Goal: Task Accomplishment & Management: Manage account settings

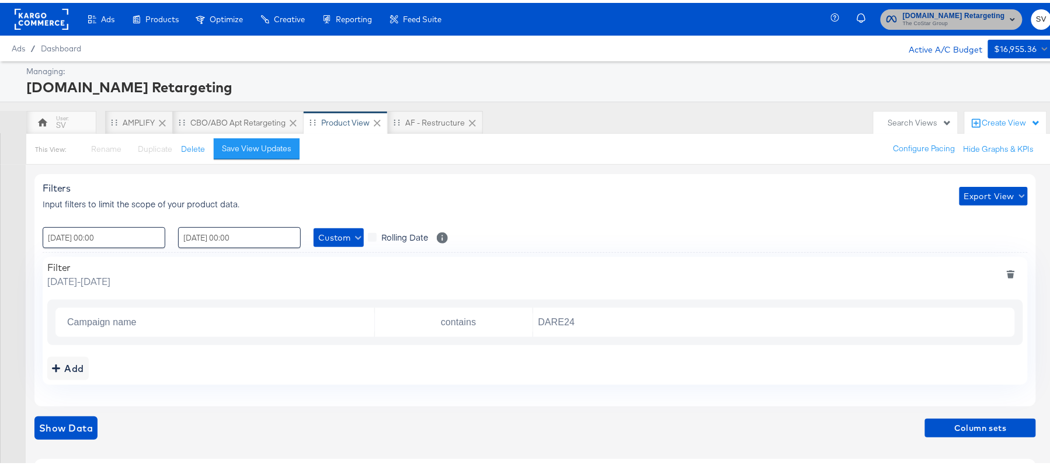
click at [987, 23] on span "The CoStar Group" at bounding box center [954, 20] width 102 height 9
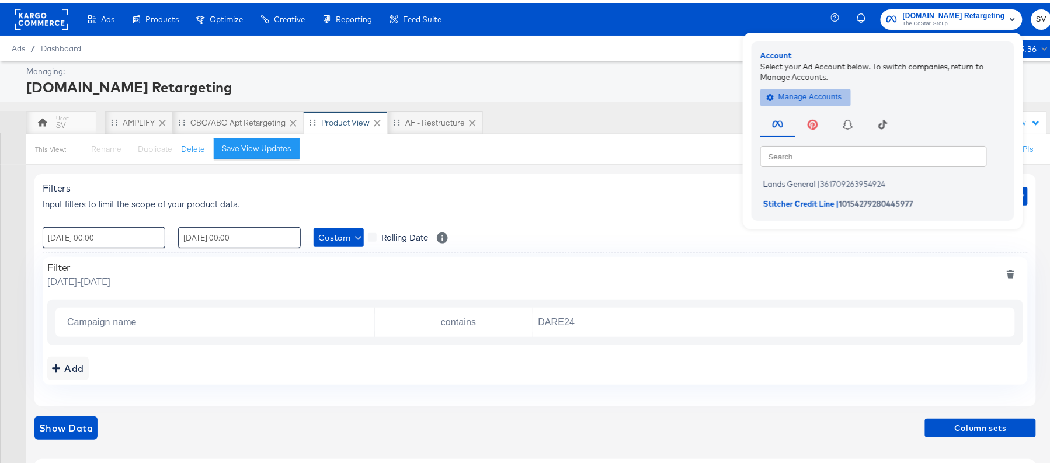
click at [802, 91] on span "Manage Accounts" at bounding box center [805, 94] width 73 height 13
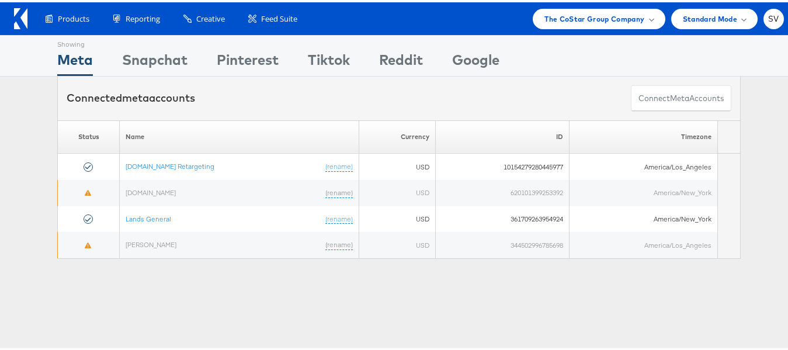
click at [559, 29] on div "Products Product Catalogs Enhance Your Product Catalog, Map Them to Publishers,…" at bounding box center [399, 16] width 798 height 33
click at [596, 12] on span "The CoStar Group Company" at bounding box center [595, 17] width 100 height 12
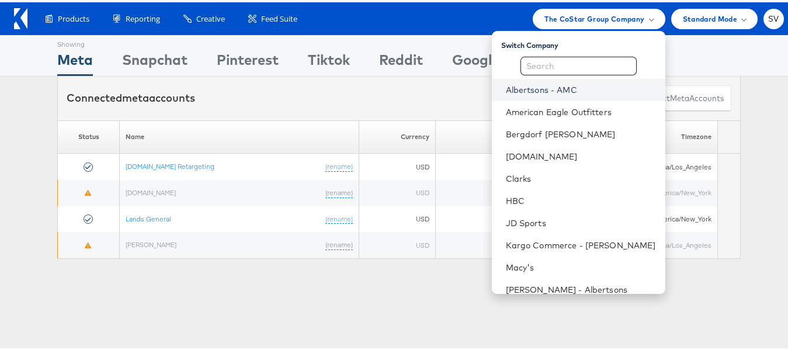
click at [567, 85] on link "Albertsons - AMC" at bounding box center [581, 88] width 150 height 12
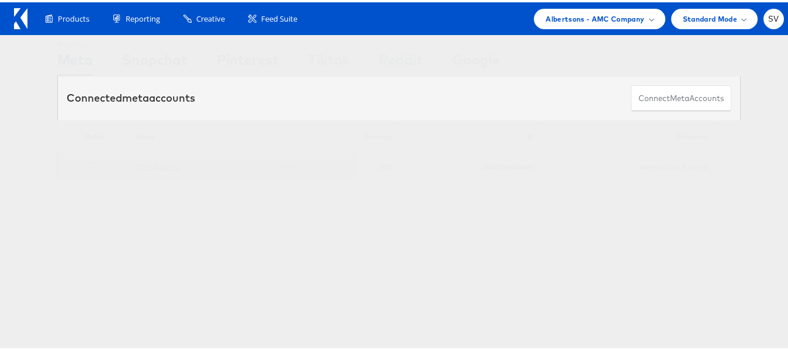
click at [169, 164] on link "TEST Account" at bounding box center [157, 164] width 43 height 9
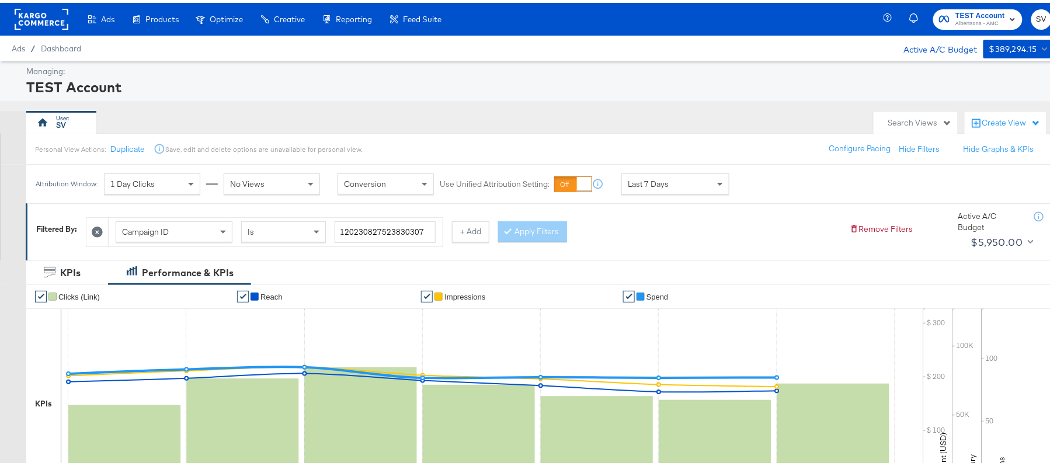
click at [99, 232] on icon at bounding box center [97, 229] width 11 height 11
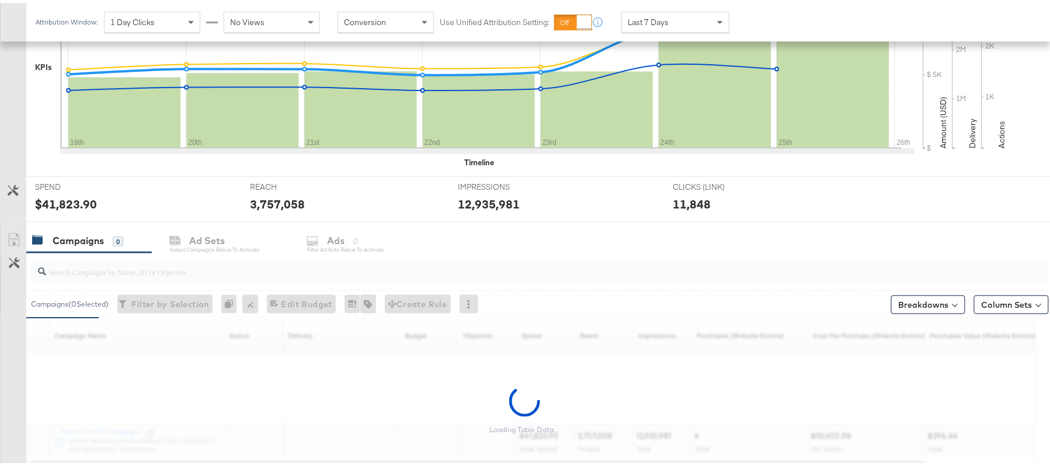
click at [124, 277] on div at bounding box center [540, 268] width 1018 height 23
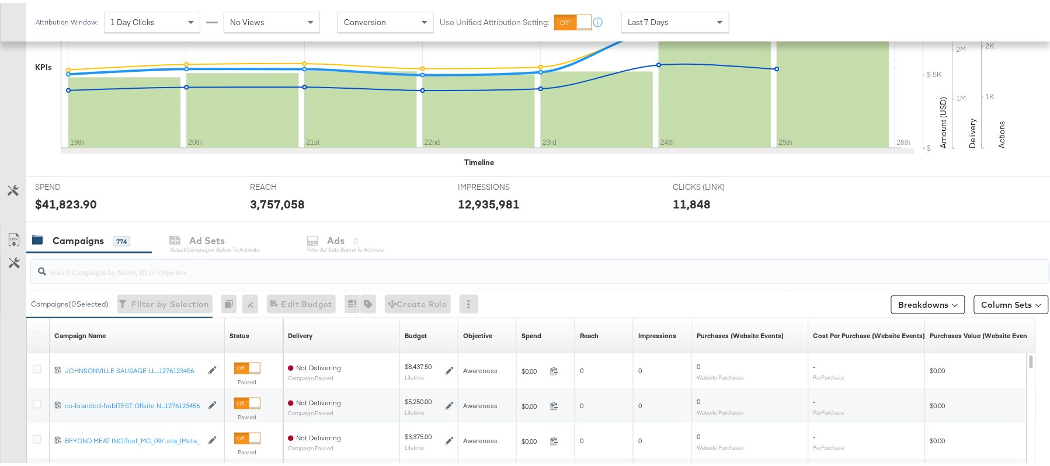
paste input "120232307194170307"
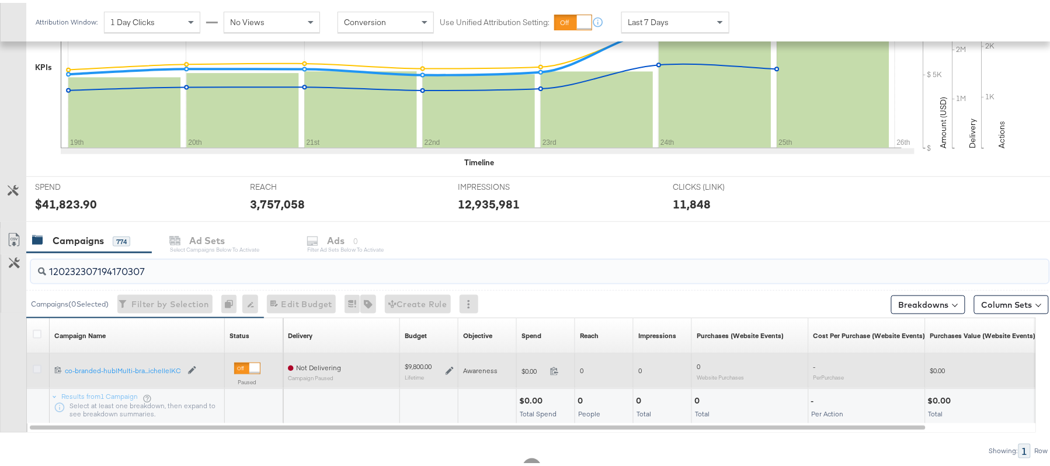
type input "120232307194170307"
click at [40, 368] on icon at bounding box center [37, 366] width 9 height 9
click at [0, 0] on input "checkbox" at bounding box center [0, 0] width 0 height 0
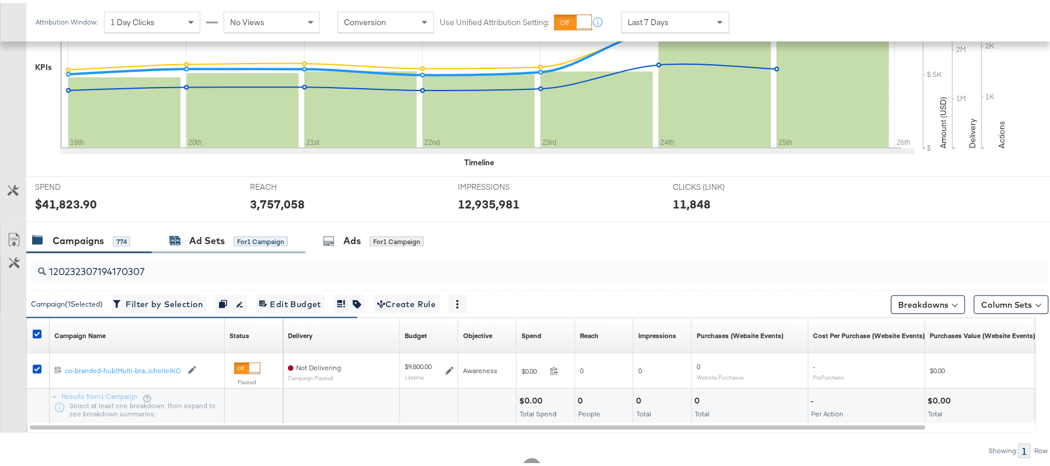
click at [210, 241] on div "Ad Sets" at bounding box center [207, 237] width 36 height 13
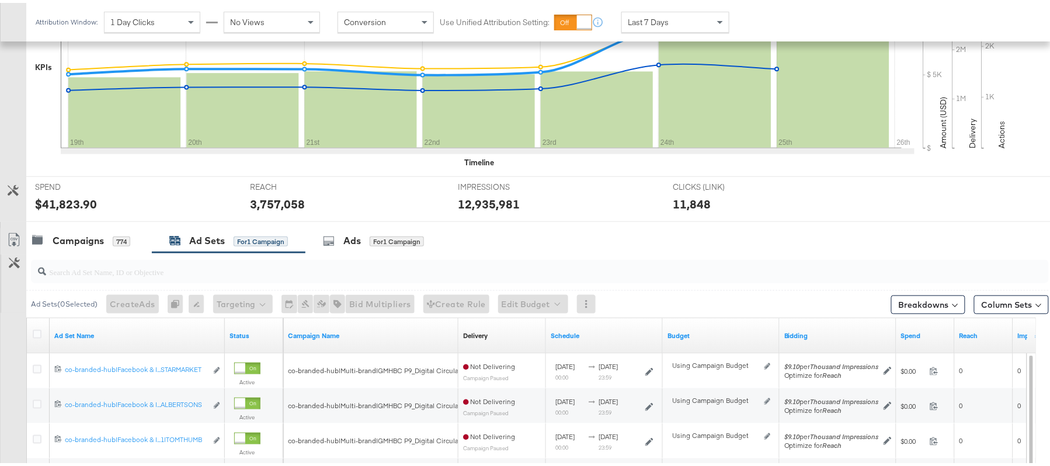
click at [246, 268] on input "search" at bounding box center [501, 264] width 910 height 23
paste input "co-branded-hub|Facebook & Instagram|Social Media|FBIG - Premium Carousel & Prod…"
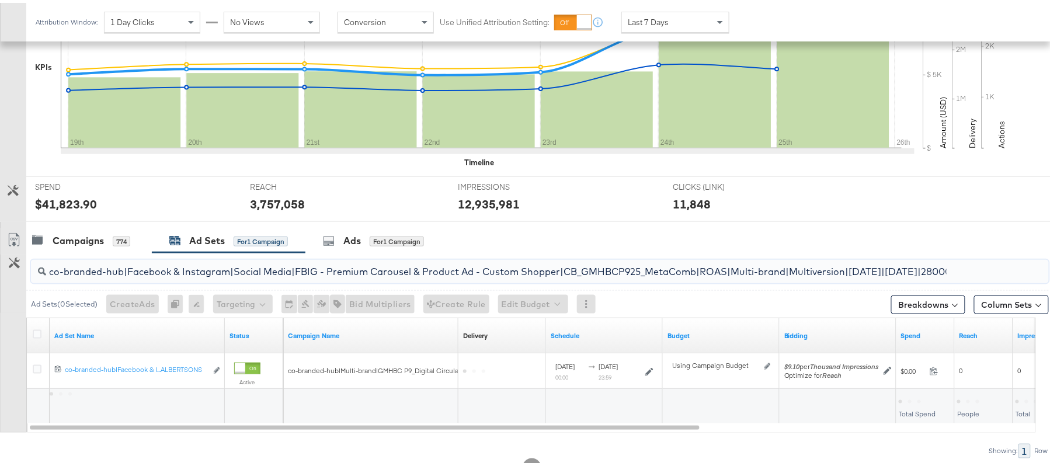
scroll to position [0, 335]
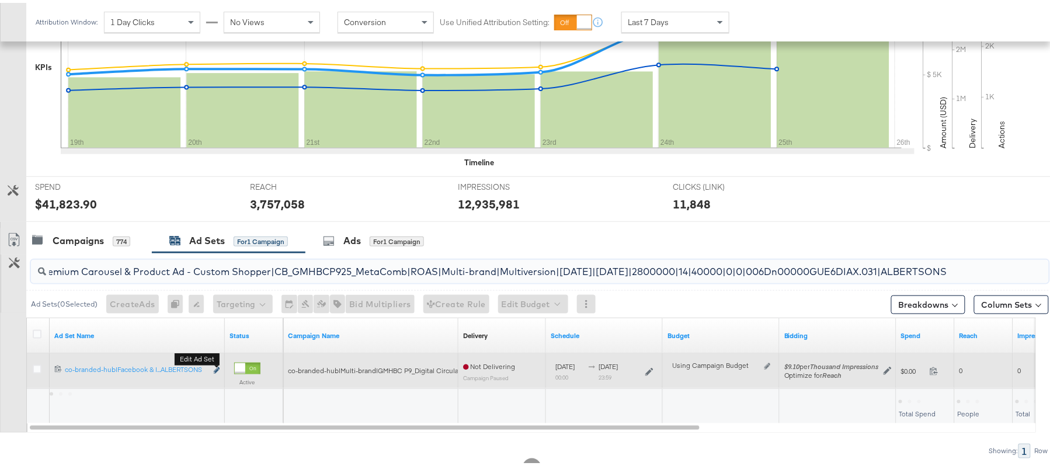
type input "co-branded-hub|Facebook & Instagram|Social Media|FBIG - Premium Carousel & Prod…"
click at [216, 371] on icon "link" at bounding box center [217, 368] width 6 height 6
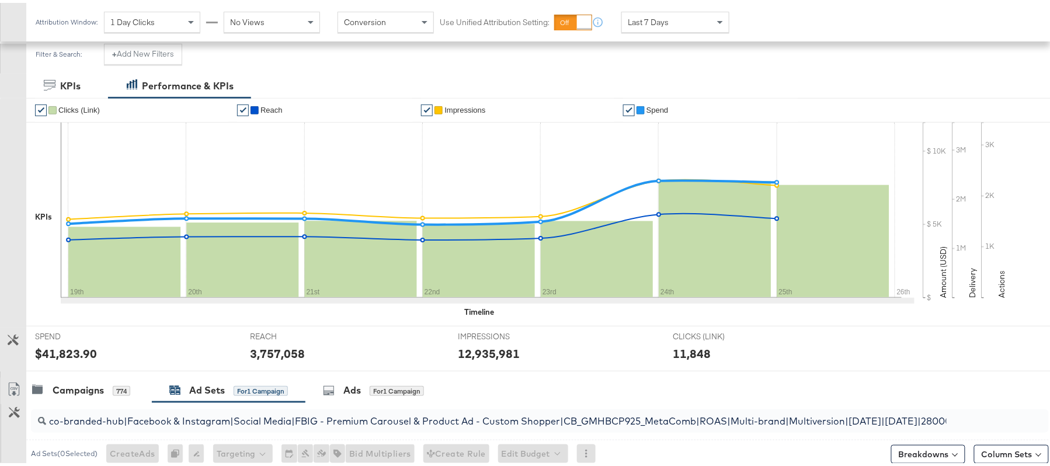
scroll to position [259, 0]
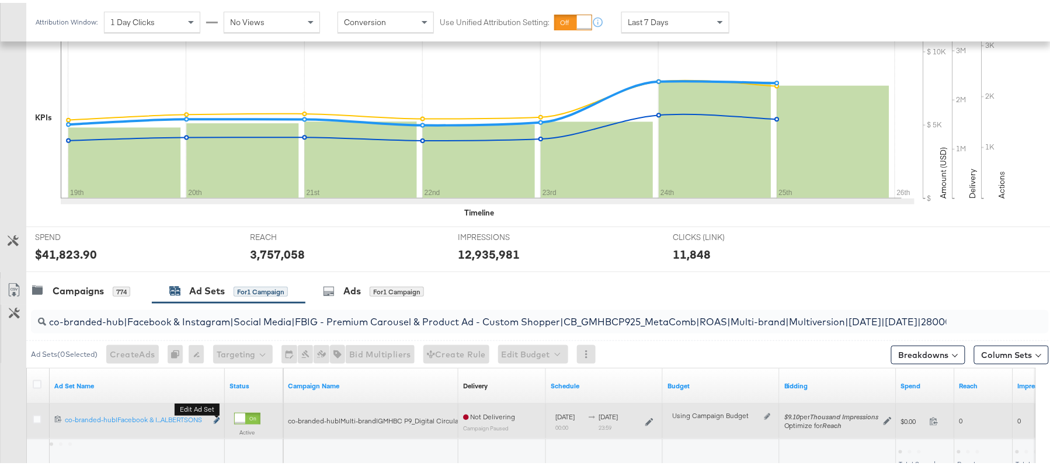
click at [216, 419] on icon "link" at bounding box center [217, 418] width 6 height 6
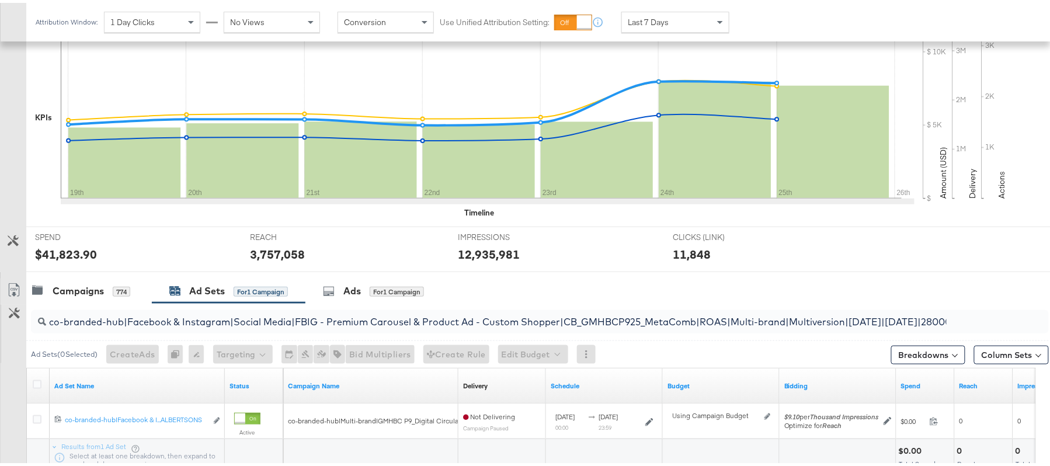
scroll to position [352, 0]
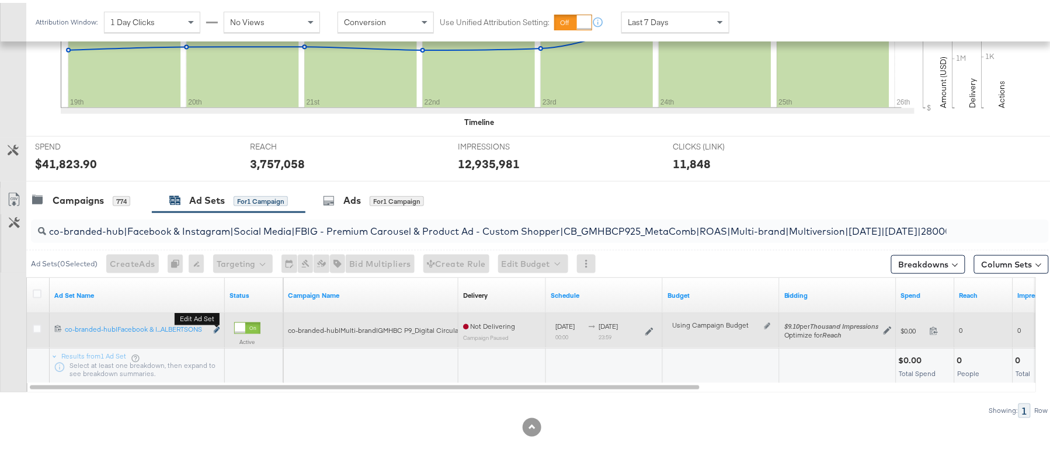
click at [216, 326] on icon "link" at bounding box center [217, 327] width 6 height 6
click at [39, 330] on icon at bounding box center [37, 326] width 9 height 9
click at [0, 0] on input "checkbox" at bounding box center [0, 0] width 0 height 0
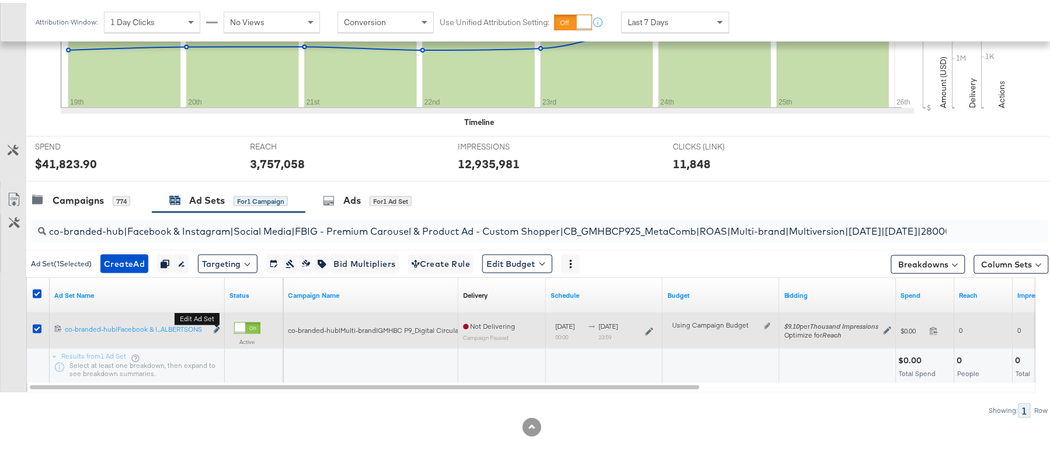
click at [218, 326] on icon "link" at bounding box center [217, 327] width 6 height 6
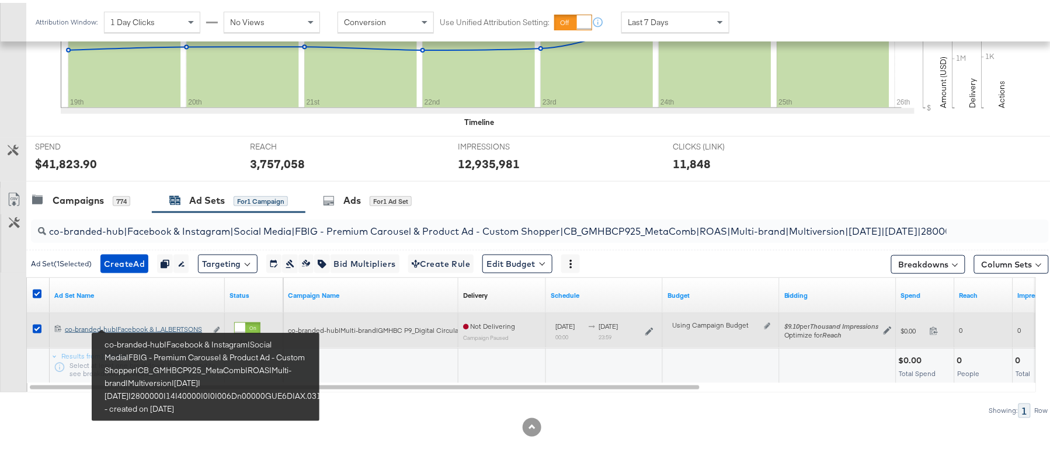
click at [167, 324] on div "co-branded-hub|Facebook & Instagram|Social Media|FBIG - Premium Carousel & Prod…" at bounding box center [136, 326] width 142 height 9
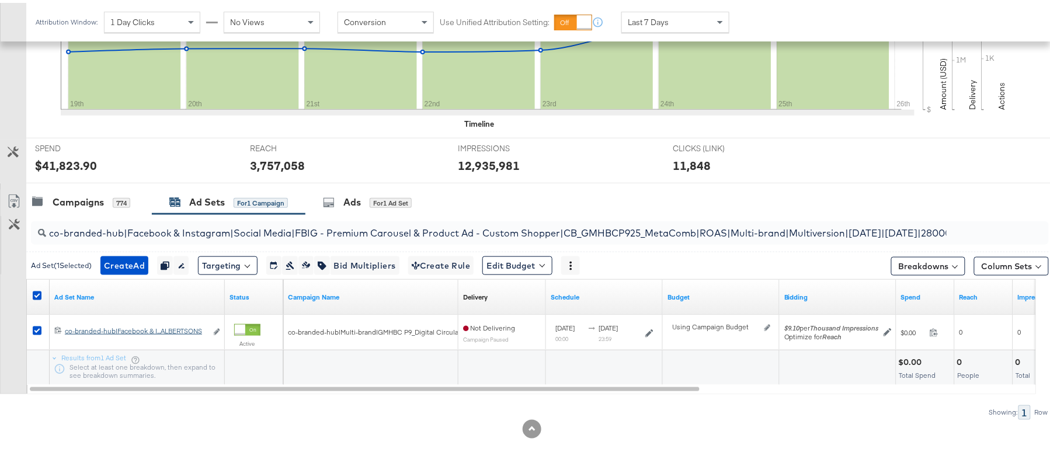
scroll to position [352, 0]
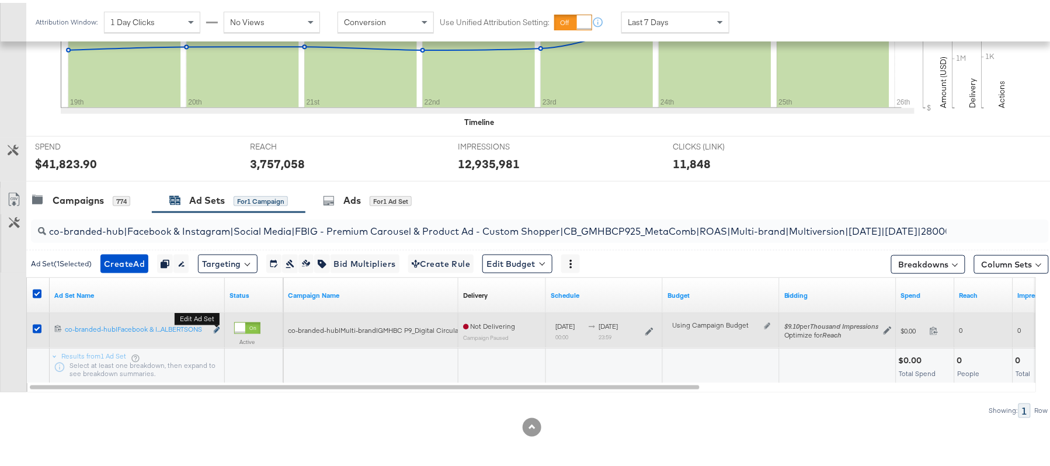
click at [215, 327] on icon "link" at bounding box center [217, 327] width 6 height 6
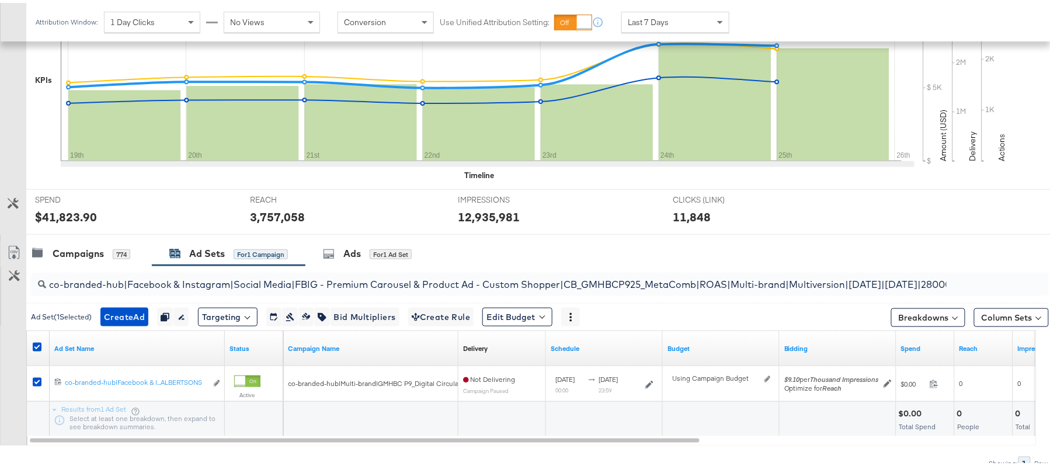
scroll to position [352, 0]
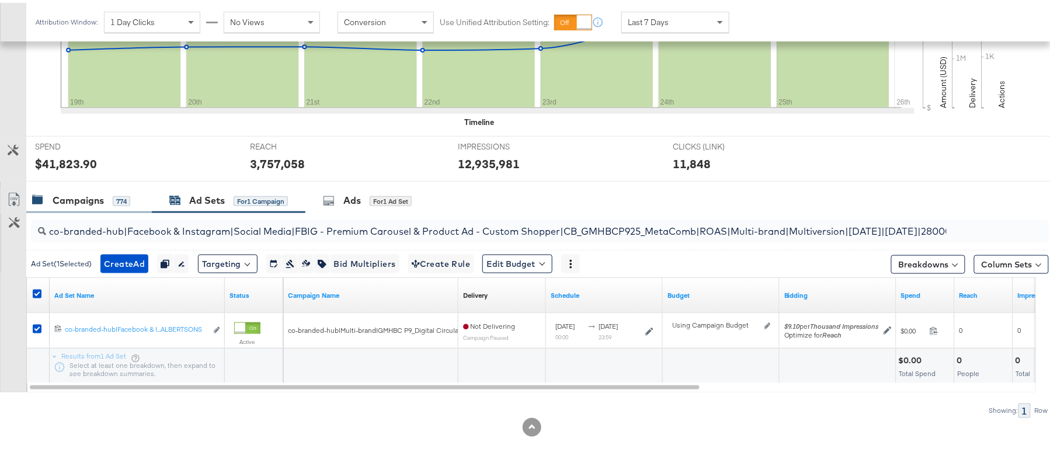
click at [115, 193] on div "774" at bounding box center [122, 198] width 18 height 11
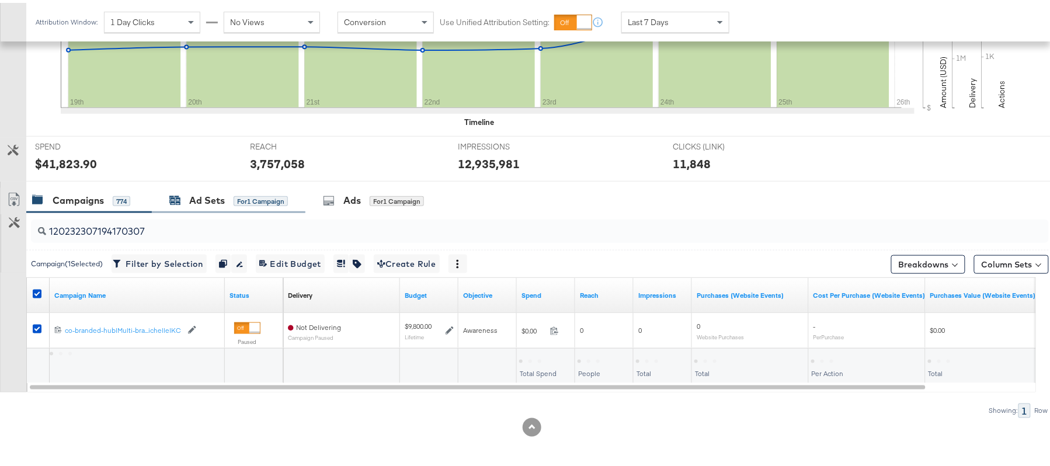
click at [206, 192] on div "Ad Sets" at bounding box center [207, 197] width 36 height 13
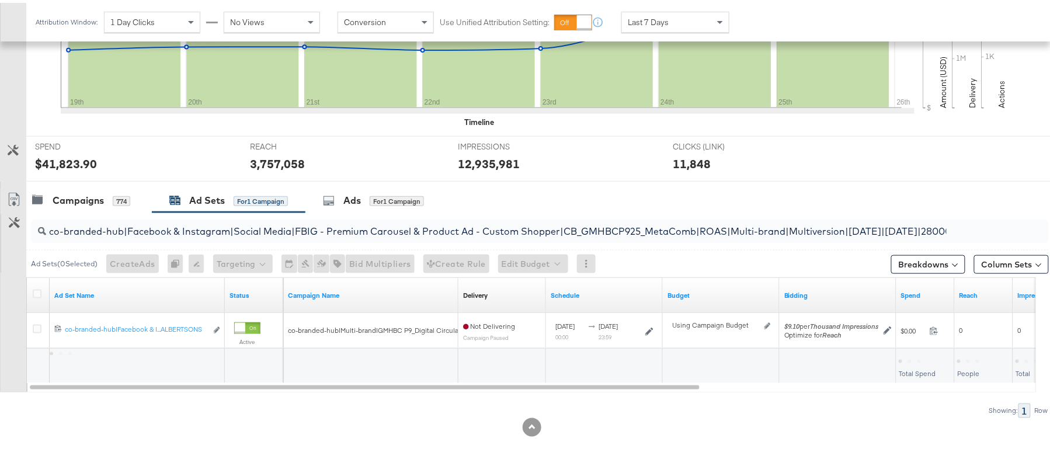
click at [110, 232] on input "co-branded-hub|Facebook & Instagram|Social Media|FBIG - Premium Carousel & Prod…" at bounding box center [501, 224] width 910 height 23
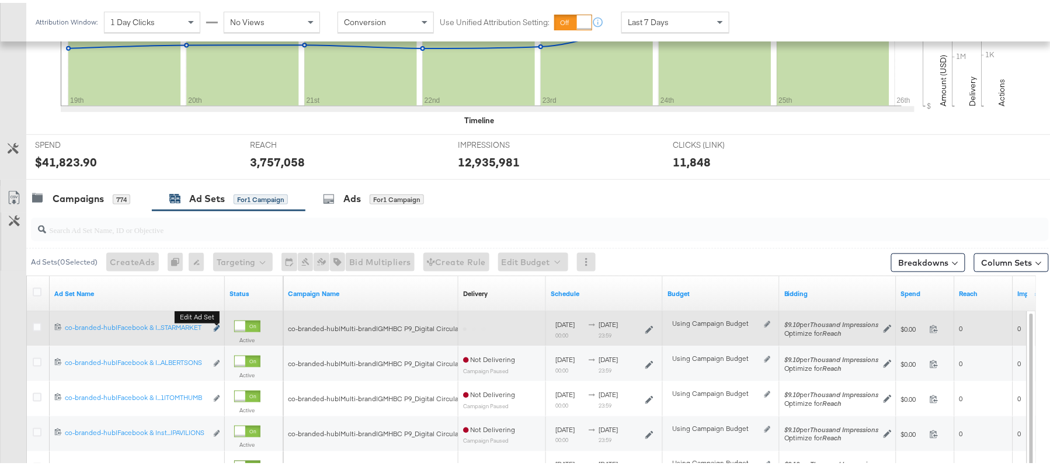
click at [216, 328] on icon "link" at bounding box center [217, 326] width 6 height 6
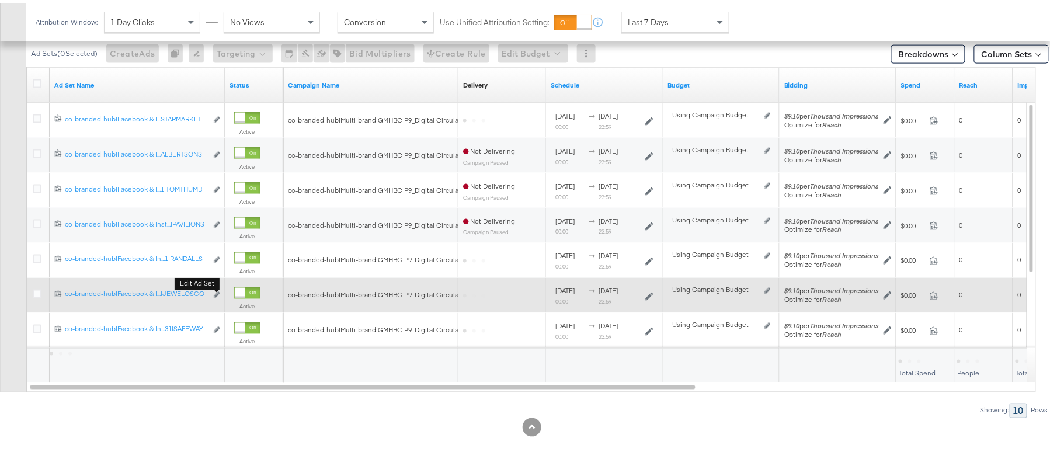
click at [213, 290] on div "Edit ad set" at bounding box center [216, 293] width 7 height 12
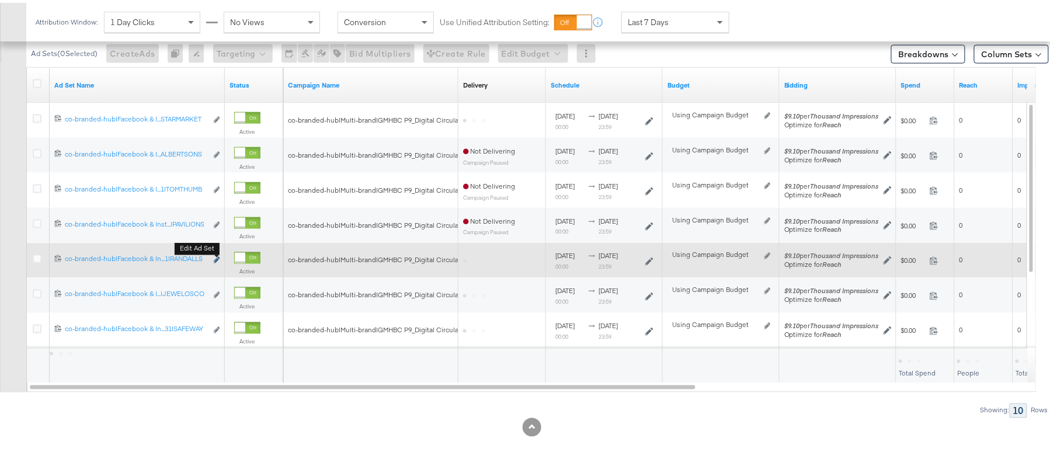
click at [216, 255] on button "Edit ad set" at bounding box center [216, 258] width 7 height 12
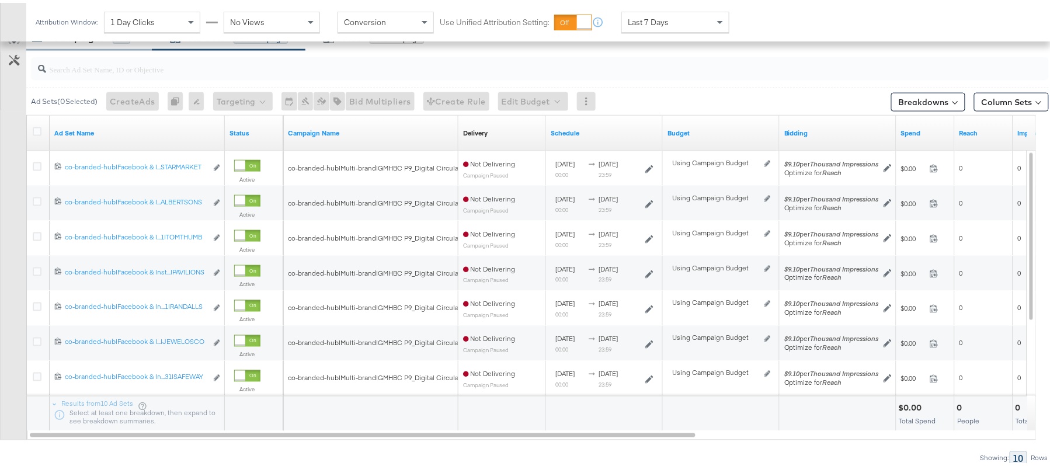
scroll to position [471, 0]
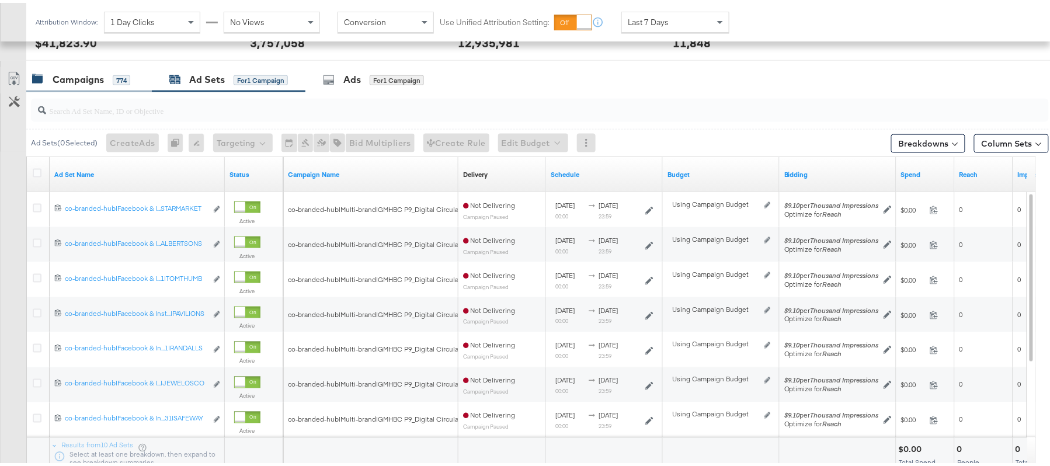
click at [85, 79] on div "Campaigns" at bounding box center [78, 76] width 51 height 13
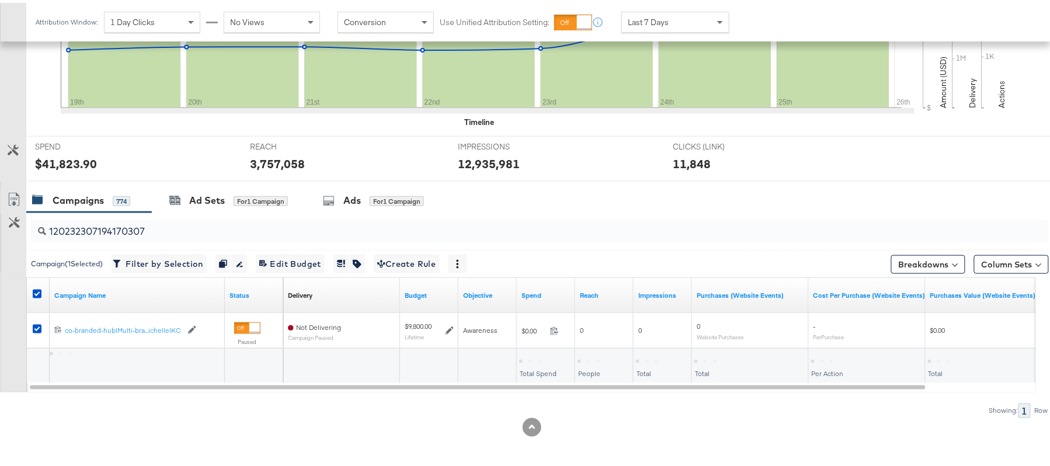
scroll to position [352, 0]
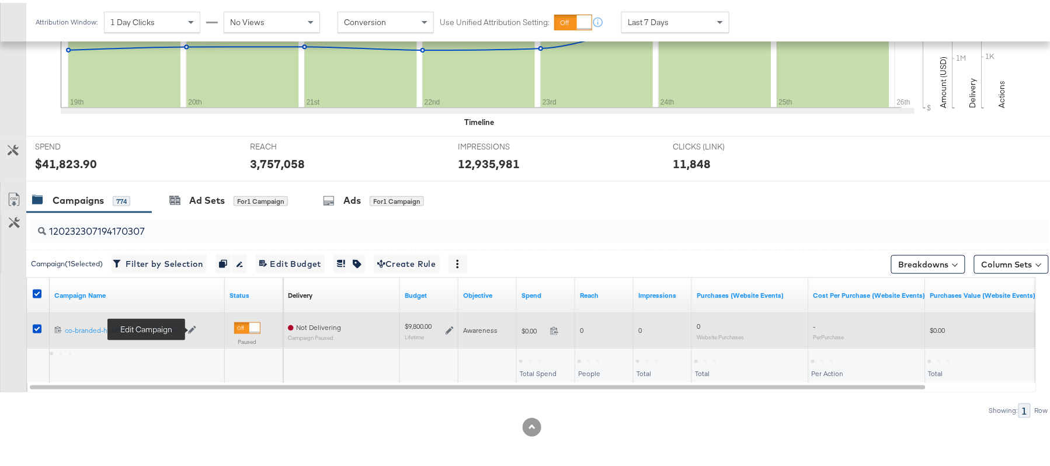
click at [192, 326] on icon at bounding box center [192, 327] width 8 height 8
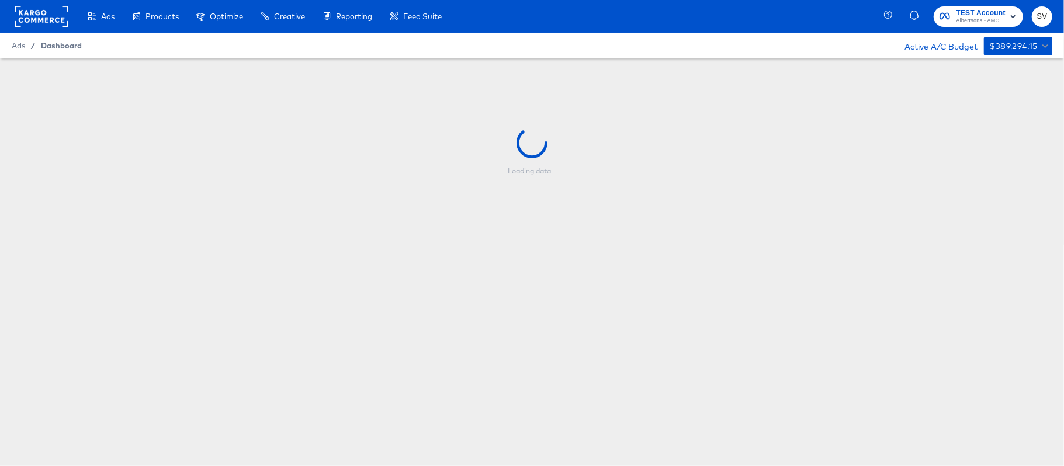
click at [71, 46] on span "Dashboard" at bounding box center [61, 45] width 41 height 9
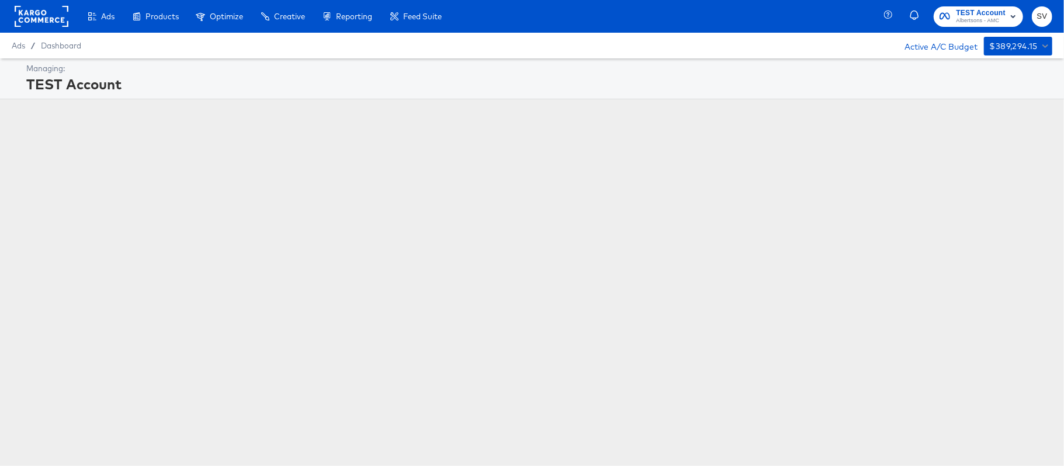
click at [51, 16] on rect at bounding box center [42, 16] width 54 height 21
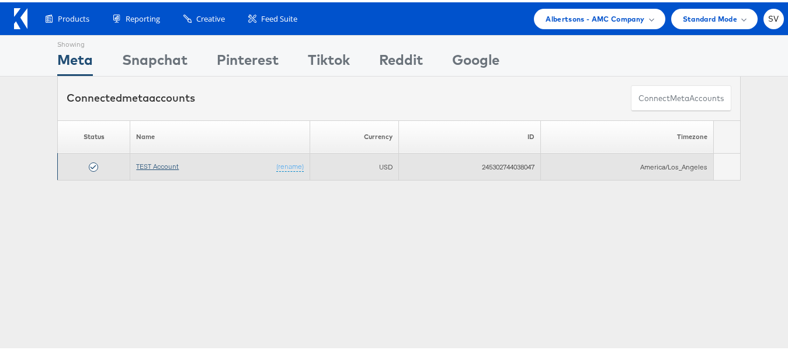
click at [153, 165] on link "TEST Account" at bounding box center [157, 164] width 43 height 9
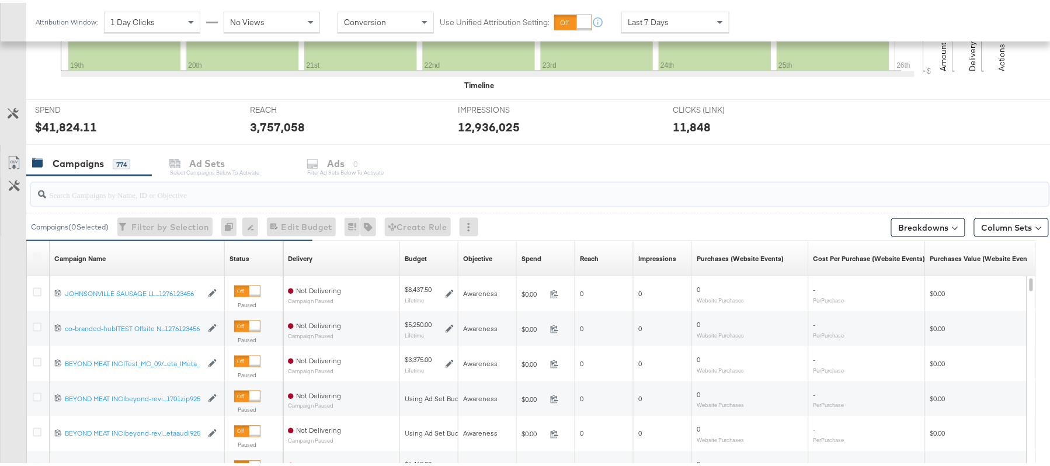
click at [143, 190] on input "search" at bounding box center [501, 187] width 910 height 23
paste input "120232307194170307"
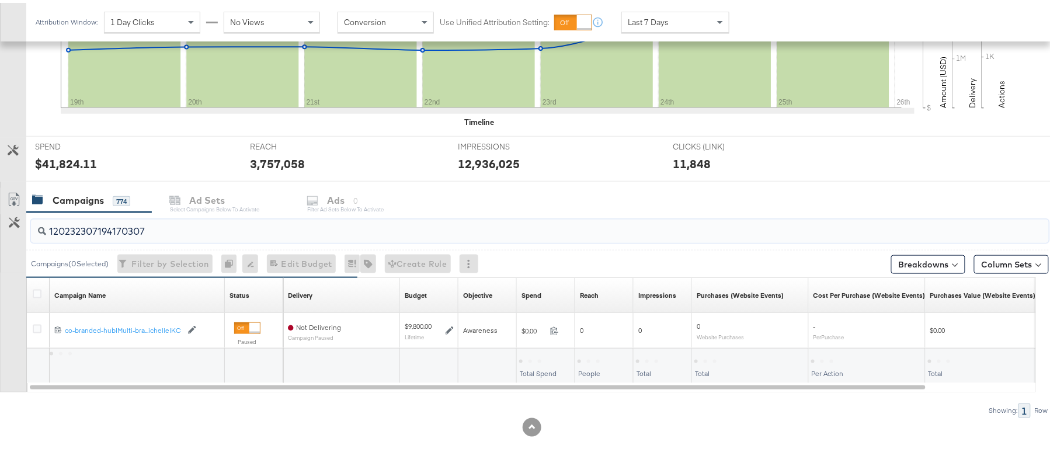
scroll to position [352, 0]
type input "120232307194170307"
click at [36, 291] on icon at bounding box center [37, 291] width 9 height 9
click at [0, 0] on input "checkbox" at bounding box center [0, 0] width 0 height 0
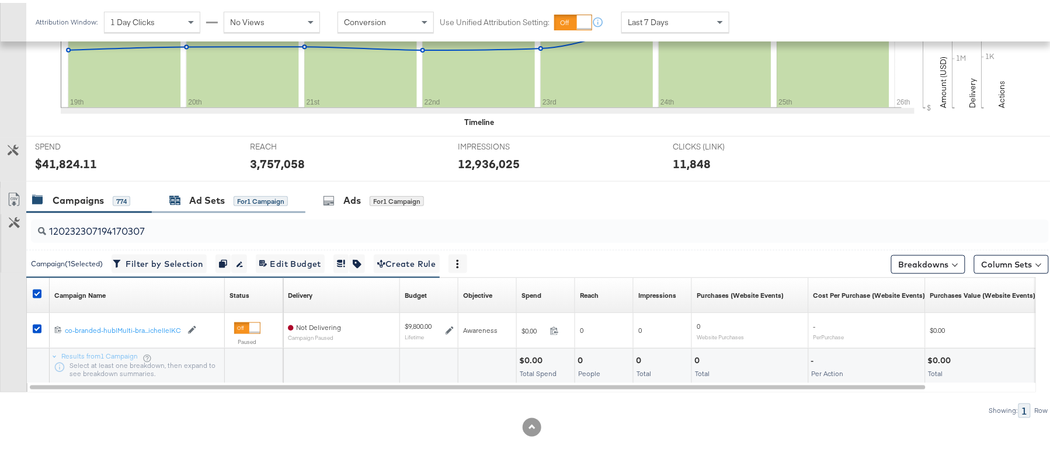
click at [200, 196] on div "Ad Sets" at bounding box center [207, 197] width 36 height 13
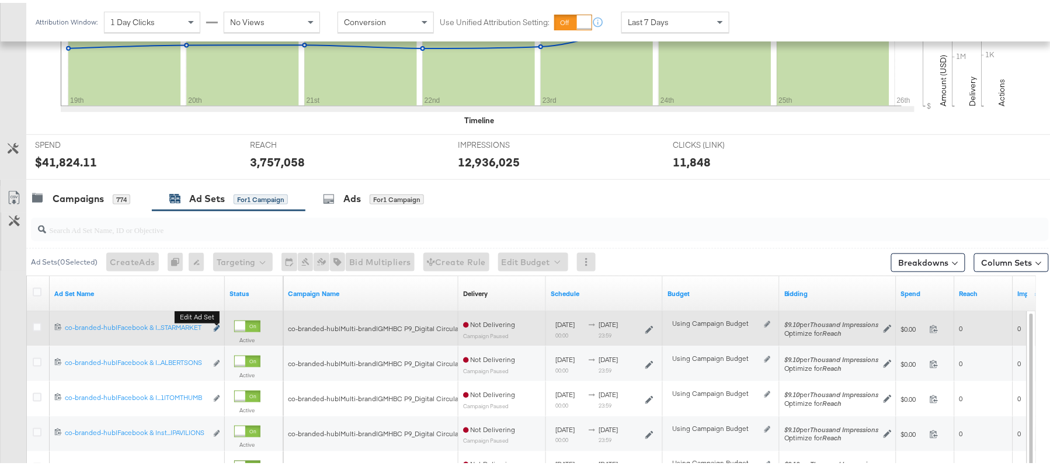
click at [216, 327] on icon "link" at bounding box center [217, 326] width 6 height 6
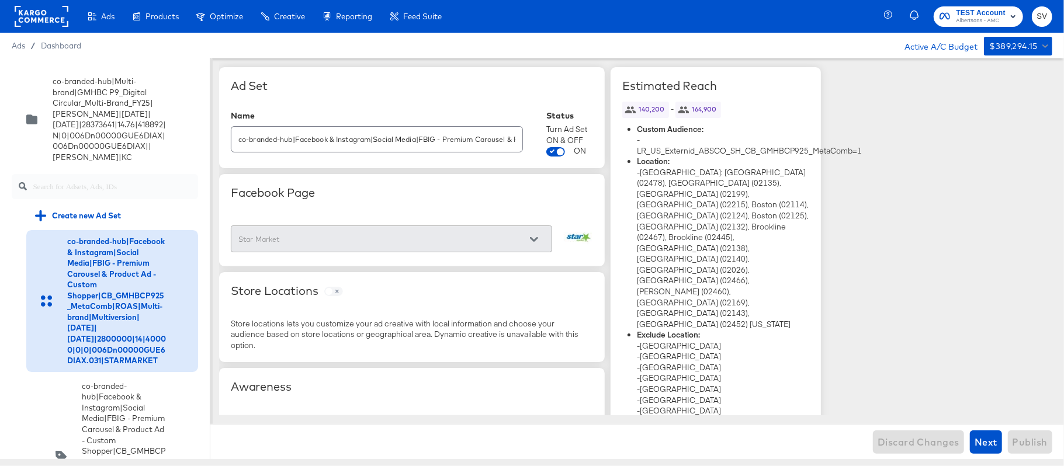
scroll to position [842, 0]
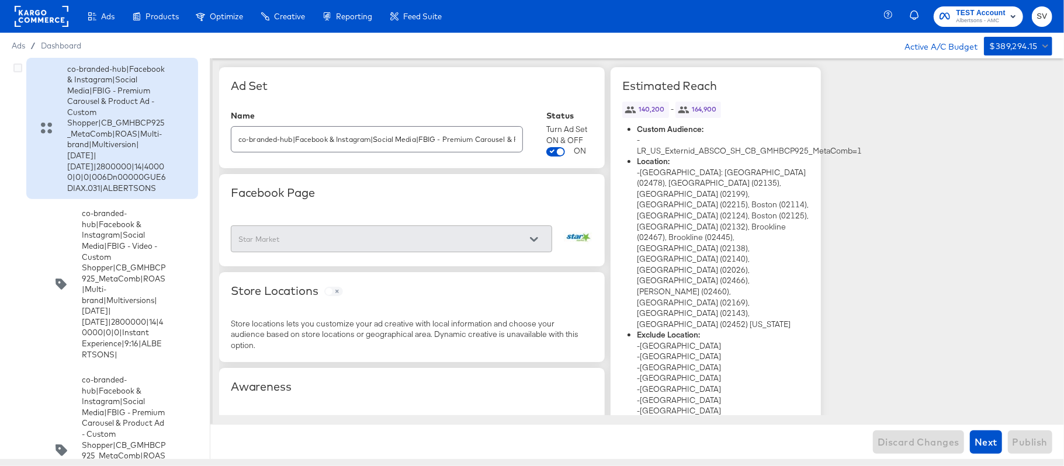
click at [75, 194] on div "co-branded-hub|Facebook & Instagram|Social Media|FBIG - Premium Carousel & Prod…" at bounding box center [116, 129] width 99 height 130
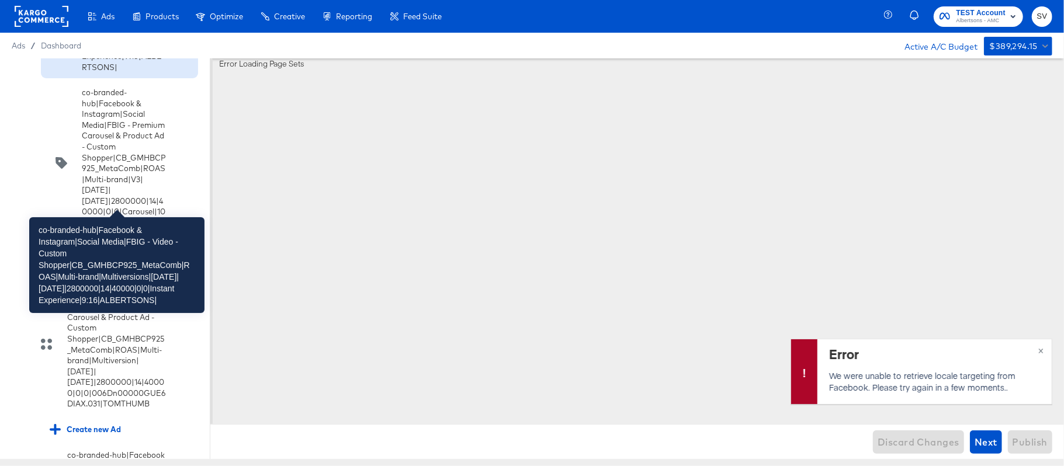
scroll to position [1145, 0]
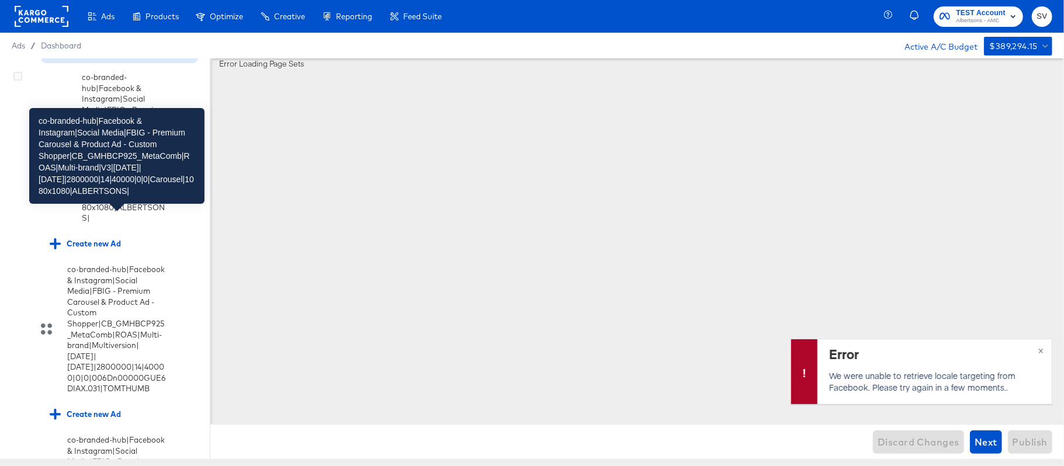
click at [115, 224] on div "co-branded-hub|Facebook & Instagram|Social Media|FBIG - Premium Carousel & Prod…" at bounding box center [124, 148] width 84 height 152
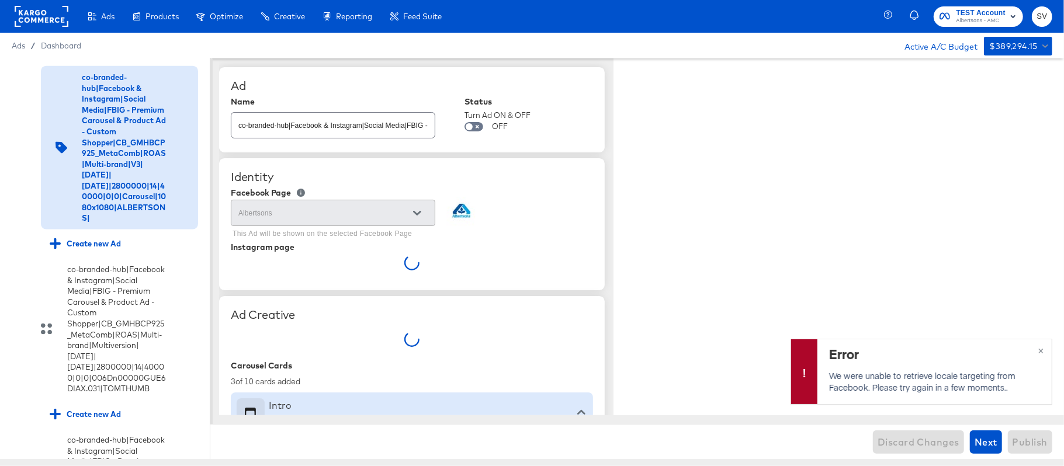
type textarea "x"
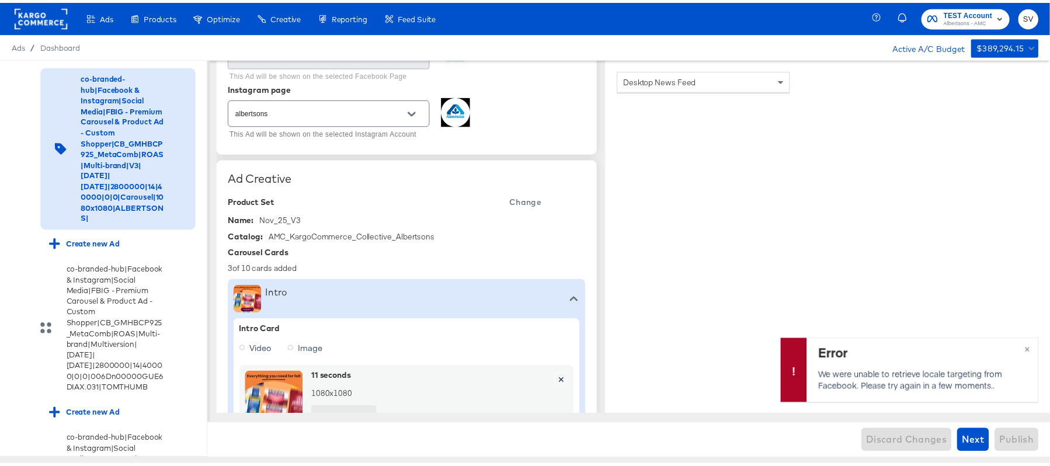
scroll to position [0, 0]
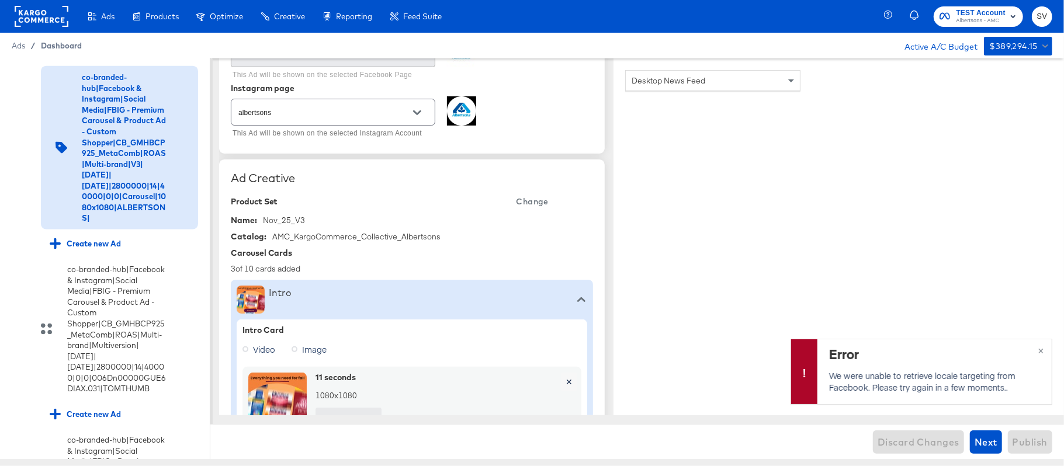
click at [67, 41] on span "Dashboard" at bounding box center [61, 45] width 41 height 9
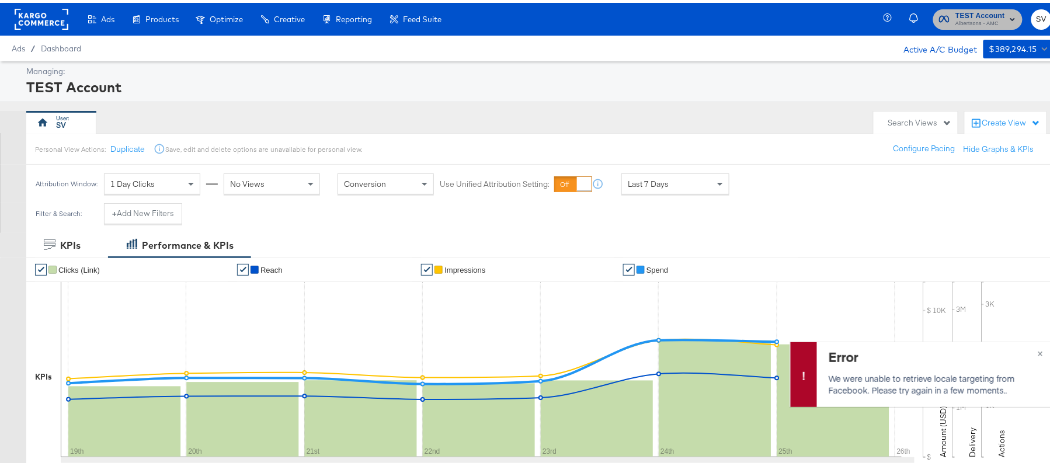
click at [956, 18] on span "Albertsons - AMC" at bounding box center [981, 20] width 50 height 9
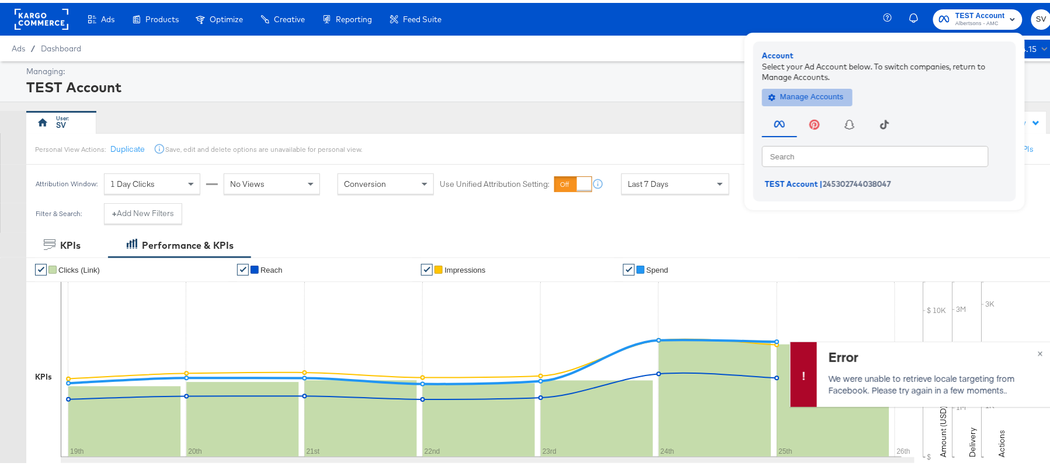
click at [800, 86] on button "Manage Accounts" at bounding box center [807, 94] width 91 height 18
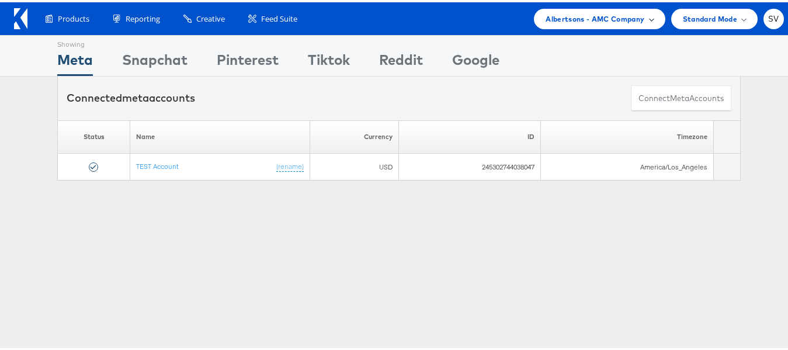
click at [602, 17] on span "Albertsons - AMC Company" at bounding box center [595, 17] width 99 height 12
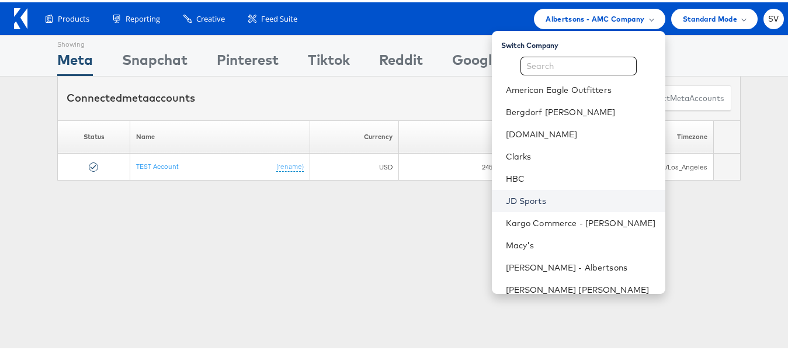
scroll to position [78, 0]
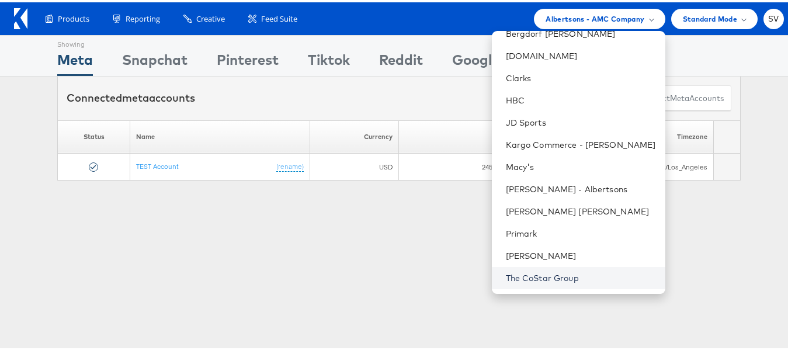
click at [533, 278] on link "The CoStar Group" at bounding box center [581, 276] width 150 height 12
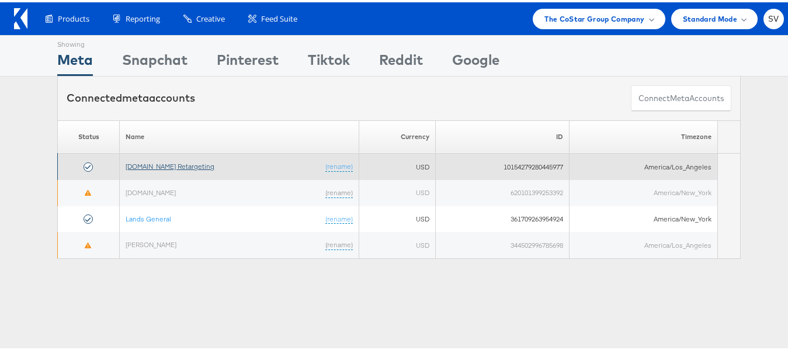
click at [186, 162] on link "[DOMAIN_NAME] Retargeting" at bounding box center [170, 164] width 89 height 9
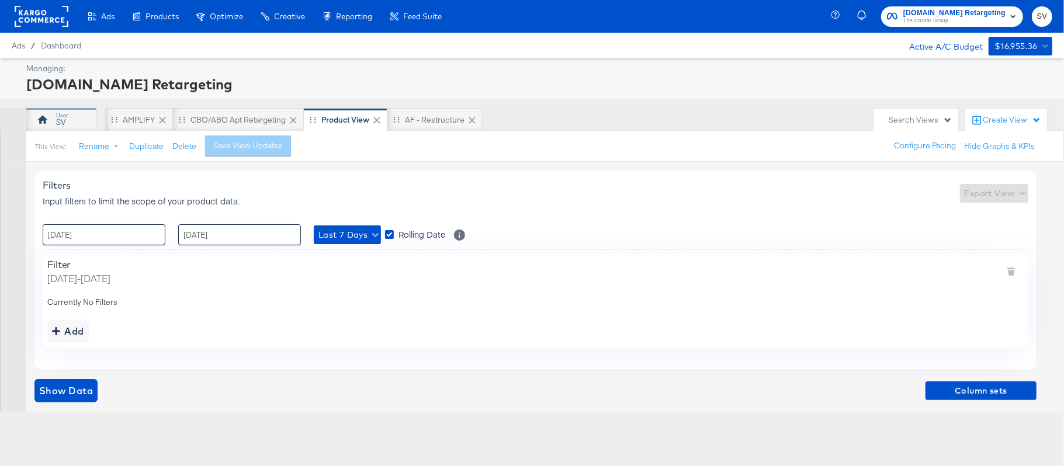
click at [61, 117] on div "SV" at bounding box center [61, 122] width 10 height 11
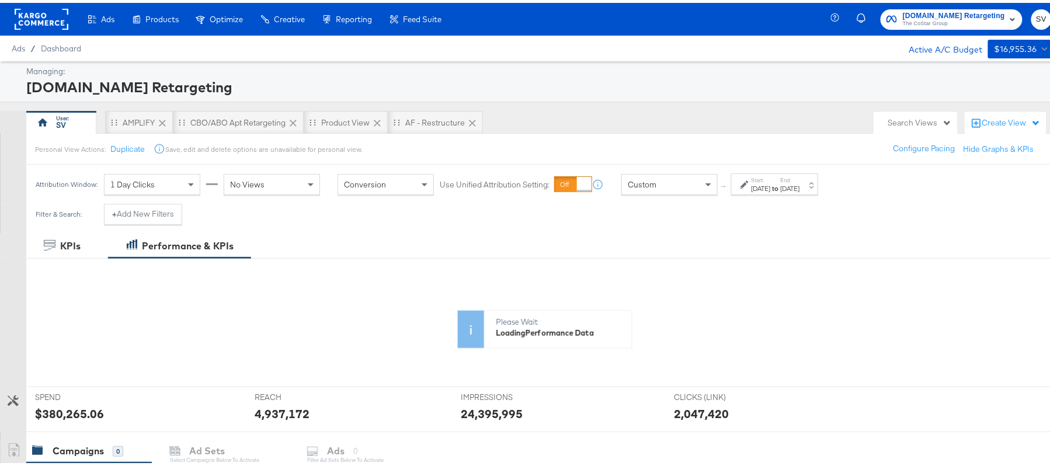
click at [800, 176] on label "End:" at bounding box center [790, 178] width 19 height 8
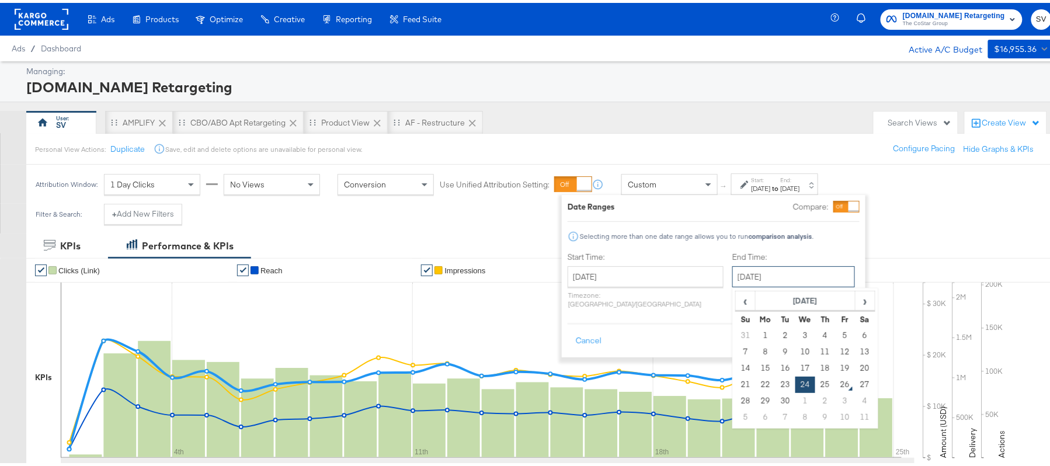
click at [744, 276] on input "[DATE]" at bounding box center [794, 273] width 123 height 21
click at [816, 382] on td "25" at bounding box center [826, 382] width 20 height 16
type input "[DATE]"
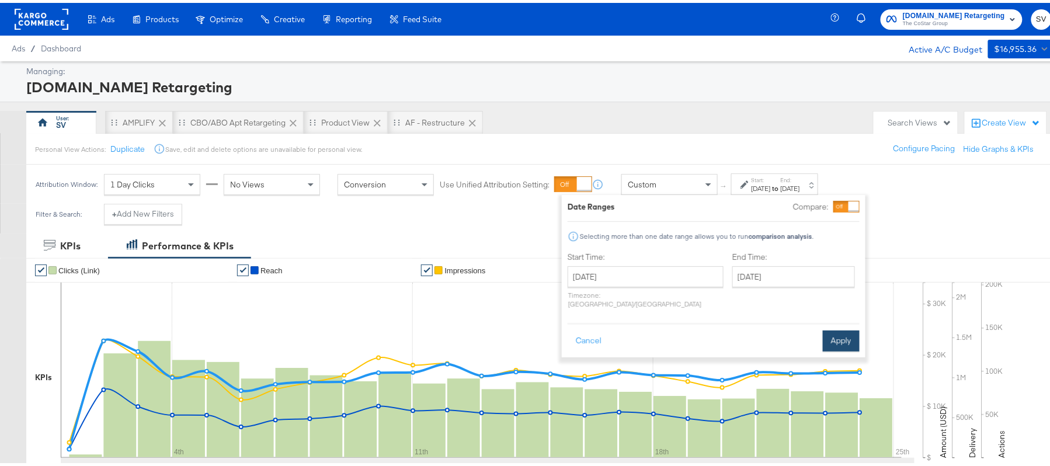
click at [844, 328] on button "Apply" at bounding box center [841, 338] width 37 height 21
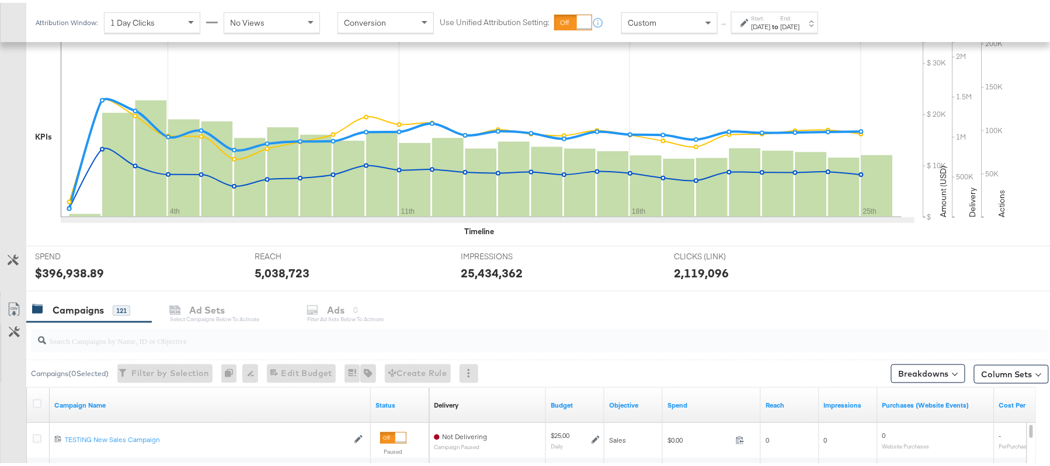
scroll to position [242, 0]
click at [412, 339] on input "search" at bounding box center [501, 332] width 910 height 23
paste input "APTS_B2C_Display_National_Facebook_RTG_Leads_SocialDisplay_Retargeting_Diamond_…"
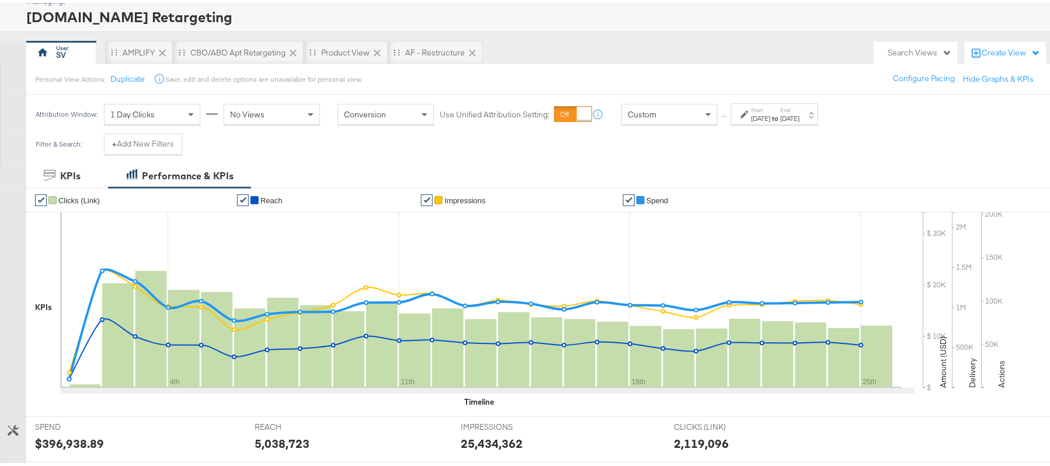
scroll to position [352, 0]
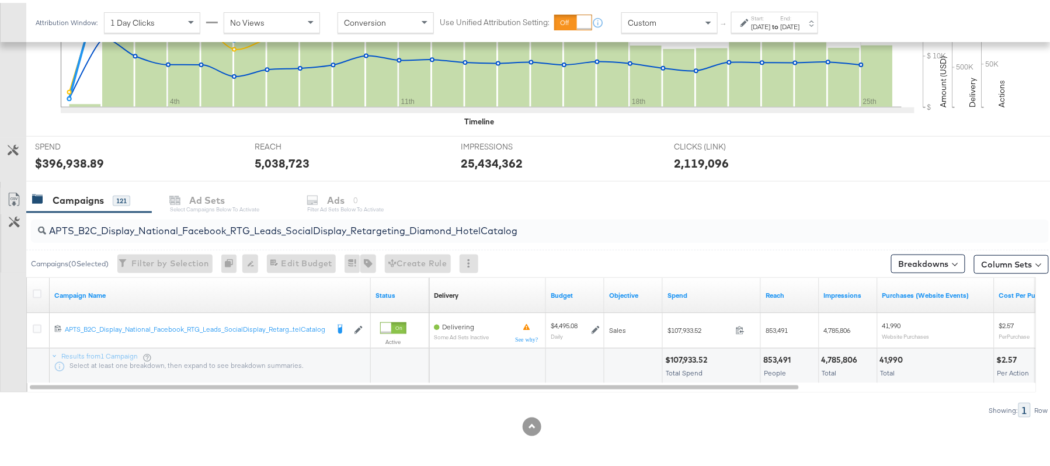
click at [689, 356] on div "$107,933.52" at bounding box center [688, 357] width 46 height 11
copy div "107,933.52"
click at [160, 231] on input "APTS_B2C_Display_National_Facebook_RTG_Leads_SocialDisplay_Retargeting_Diamond_…" at bounding box center [501, 223] width 910 height 23
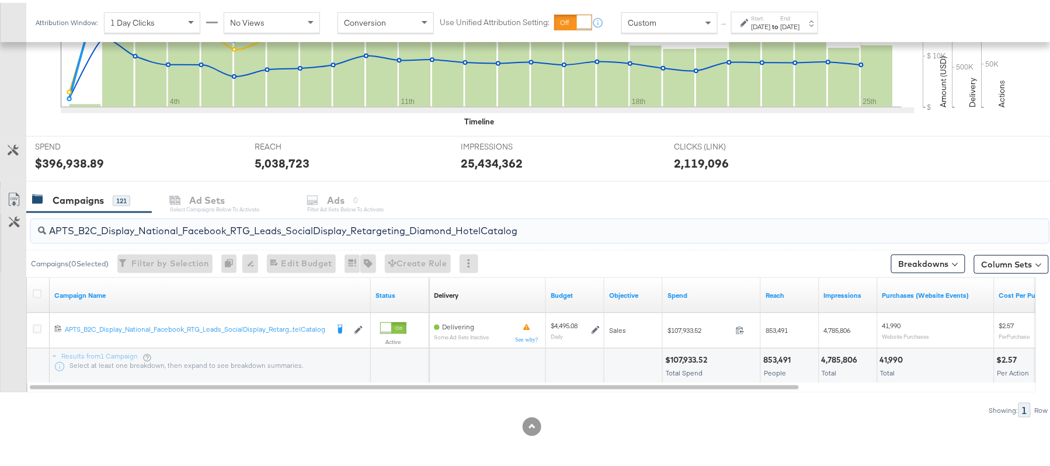
paste input "alwayson_Retargeting_DARE24_DiamondPlatinum"
click at [688, 351] on div "$72,726.15 Total Spend" at bounding box center [712, 363] width 98 height 35
copy div "$72,726.15"
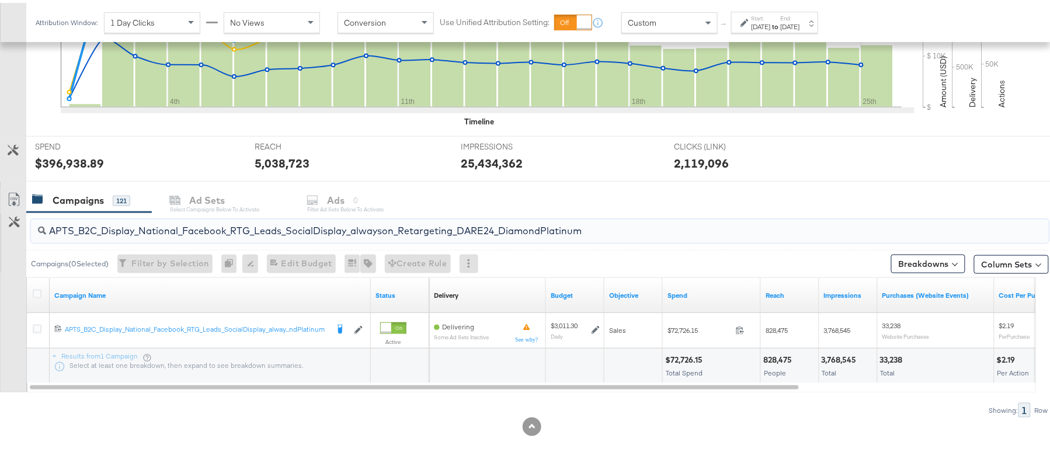
click at [169, 229] on input "APTS_B2C_Display_National_Facebook_RTG_Leads_SocialDisplay_alwayson_Retargeting…" at bounding box center [501, 223] width 910 height 23
paste input "FR_B2C_Display_National_Facebook_RTG_Leads_SocialDisplay_alwayson_Retargeting_FR"
click at [685, 356] on div "$22,636.75" at bounding box center [686, 357] width 43 height 11
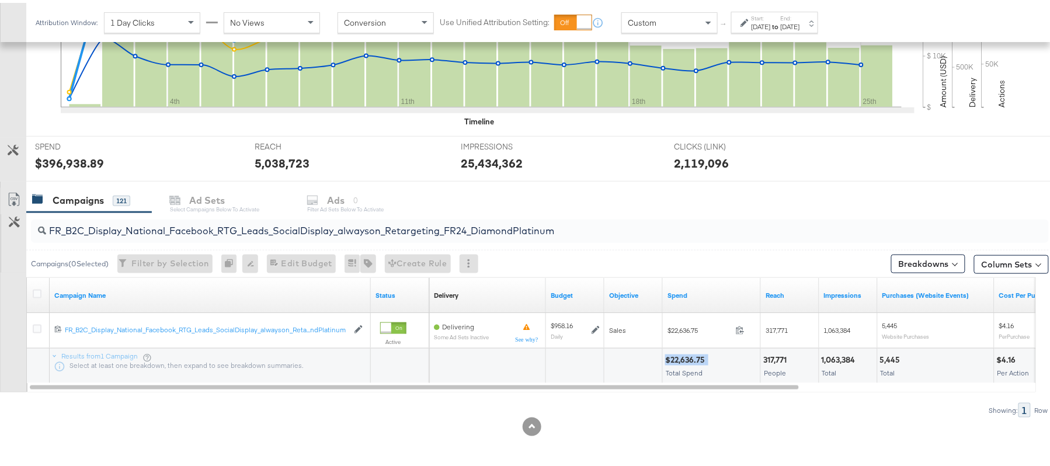
copy div "$22,636.75"
click at [174, 226] on input "FR_B2C_Display_National_Facebook_RTG_Leads_SocialDisplay_alwayson_Retargeting_F…" at bounding box center [501, 223] width 910 height 23
paste input "AF_B2C_Display_National_Facebook_RTG_Leads_SocialDisplay_alwayson_Retargeting_AF"
click at [678, 355] on div "$5,882.96" at bounding box center [685, 357] width 40 height 11
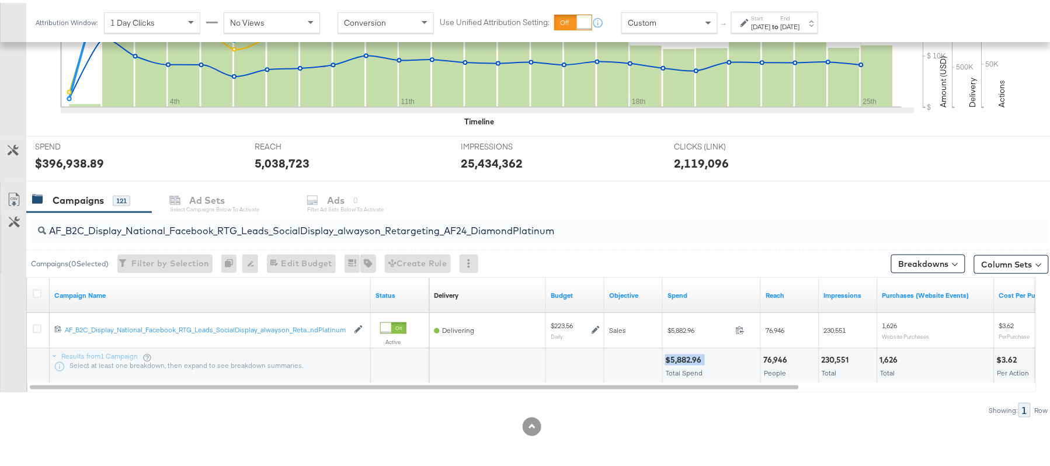
click at [678, 355] on div "$5,882.96" at bounding box center [685, 357] width 40 height 11
copy div "$5,882.96"
click at [199, 217] on input "AF_B2C_Display_National_Facebook_RTG_Leads_SocialDisplay_alwayson_Retargeting_A…" at bounding box center [501, 223] width 910 height 23
paste input "HL_B2C_Display_National_Facebook_RTG_Leads_SocialDisplay_alwayson_Retargeting_A…"
click at [685, 352] on div "$5,895.39" at bounding box center [685, 357] width 40 height 11
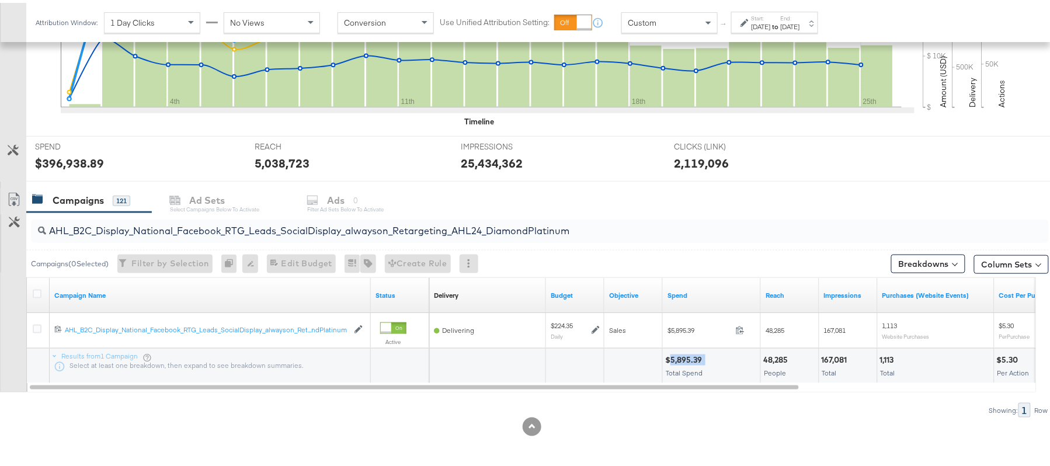
click at [685, 352] on div "$5,895.39" at bounding box center [685, 357] width 40 height 11
copy div "$5,895.39"
click at [187, 231] on input "AHL_B2C_Display_National_Facebook_RTG_Leads_SocialDisplay_alwayson_Retargeting_…" at bounding box center [501, 223] width 910 height 23
paste input "PTS_B2C_Display_National_Facebook_PRO_Traffic_SocialDisplay_alwayson_ASC_DARE24…"
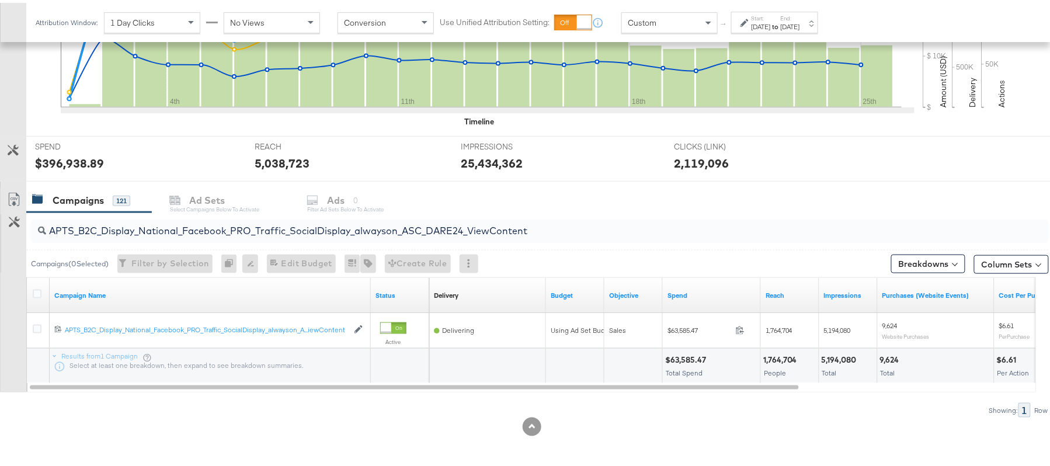
click at [687, 353] on div "$63,585.47" at bounding box center [687, 357] width 44 height 11
copy div "$63,585.47"
click at [195, 218] on input "APTS_B2C_Display_National_Facebook_PRO_Traffic_SocialDisplay_alwayson_ASC_DARE2…" at bounding box center [501, 223] width 910 height 23
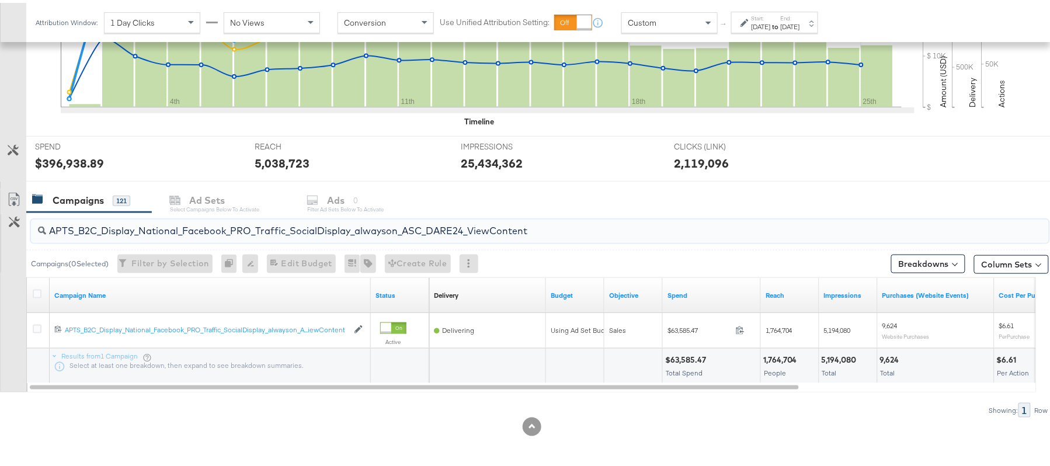
paste input "Leads_SocialDisplay_alwayson_ASC_DARE24_Purchase"
click at [686, 353] on div "$50,407.17" at bounding box center [686, 357] width 43 height 11
copy div "$50,407.17"
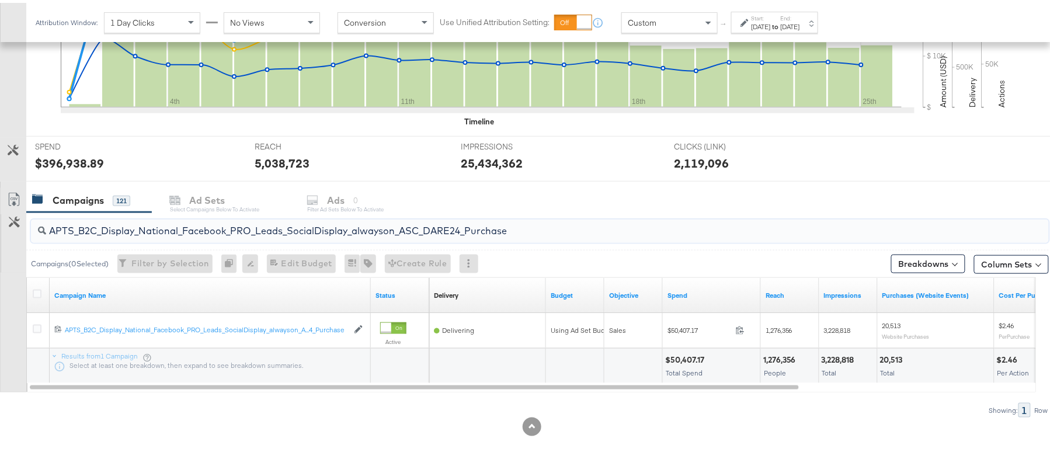
click at [160, 220] on input "APTS_B2C_Display_National_Facebook_PRO_Leads_SocialDisplay_alwayson_ASC_DARE24_…" at bounding box center [501, 223] width 910 height 23
paste input "F_B2C_Display_National_Facebook_PRO_Traffic_SocialDisplay_alwayson_ASC_AF24_Vie…"
click at [677, 358] on div "$2,511.53" at bounding box center [683, 357] width 36 height 11
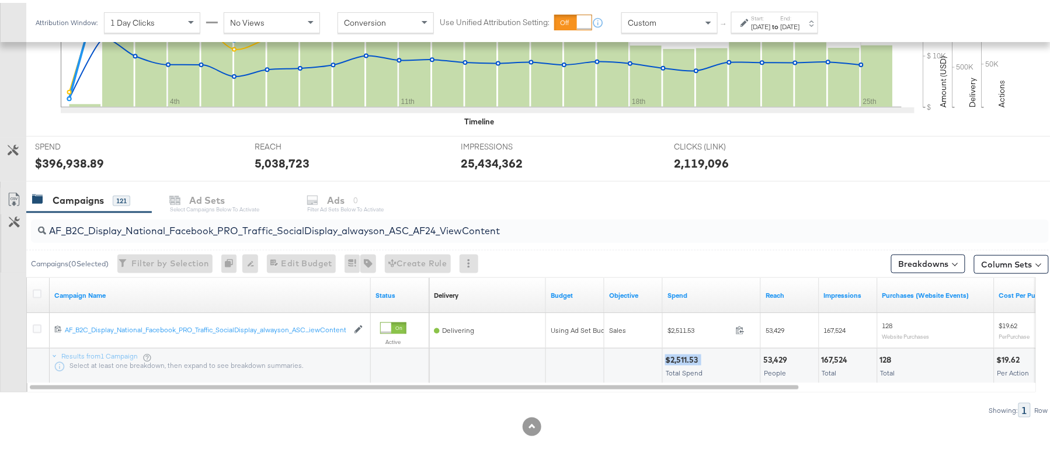
copy div "$2,511.53"
click at [151, 219] on input "AF_B2C_Display_National_Facebook_PRO_Traffic_SocialDisplay_alwayson_ASC_AF24_Vi…" at bounding box center [501, 223] width 910 height 23
paste input "FR_B2C_Display_National_Facebook_PRO_Traffic_SocialDisplay_alwayson_ASC_FR"
click at [679, 355] on div "$18,423.97" at bounding box center [685, 357] width 41 height 11
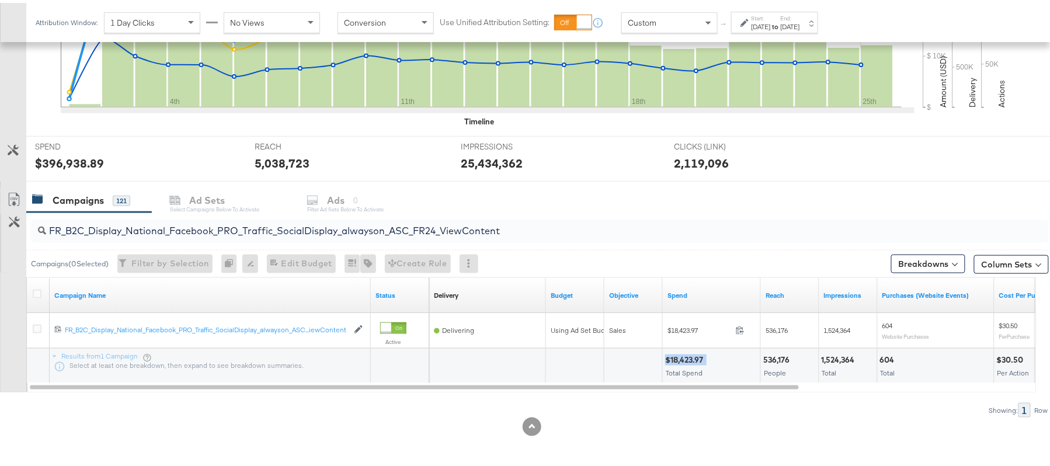
click at [679, 355] on div "$18,423.97" at bounding box center [685, 357] width 41 height 11
copy div "$18,423.97"
click at [189, 221] on input "FR_B2C_Display_National_Facebook_PRO_Traffic_SocialDisplay_alwayson_ASC_FR24_Vi…" at bounding box center [501, 223] width 910 height 23
paste input "AHL_B2C_Display_National_Facebook_PRO_Traffic_SocialDisplay_alwayson_ASC_AHL"
type input "AHL_B2C_Display_National_Facebook_PRO_Traffic_SocialDisplay_alwayson_ASC_AHL24_…"
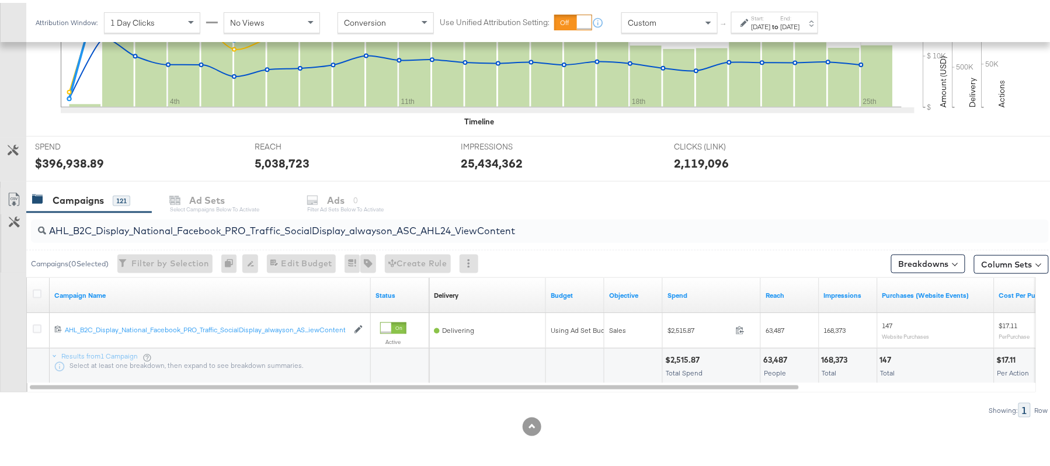
click at [687, 354] on div "$2,515.87" at bounding box center [684, 357] width 38 height 11
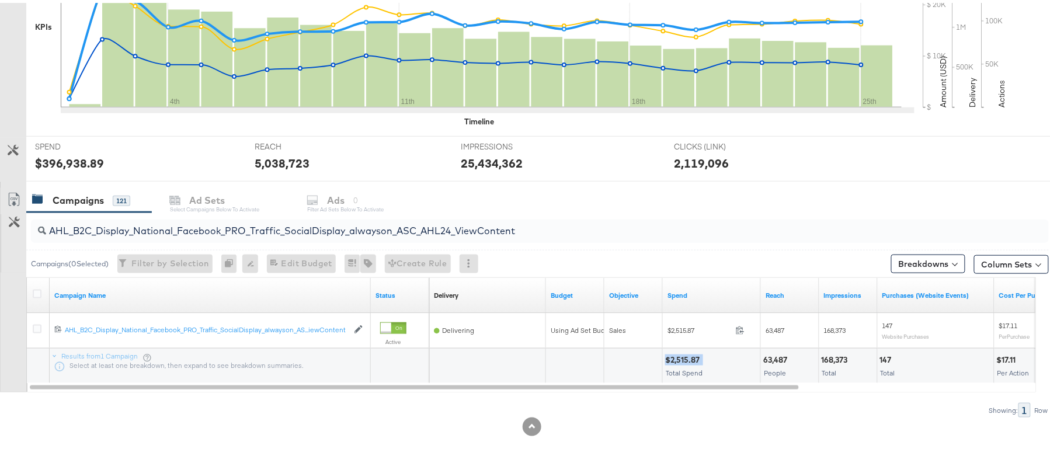
scroll to position [0, 0]
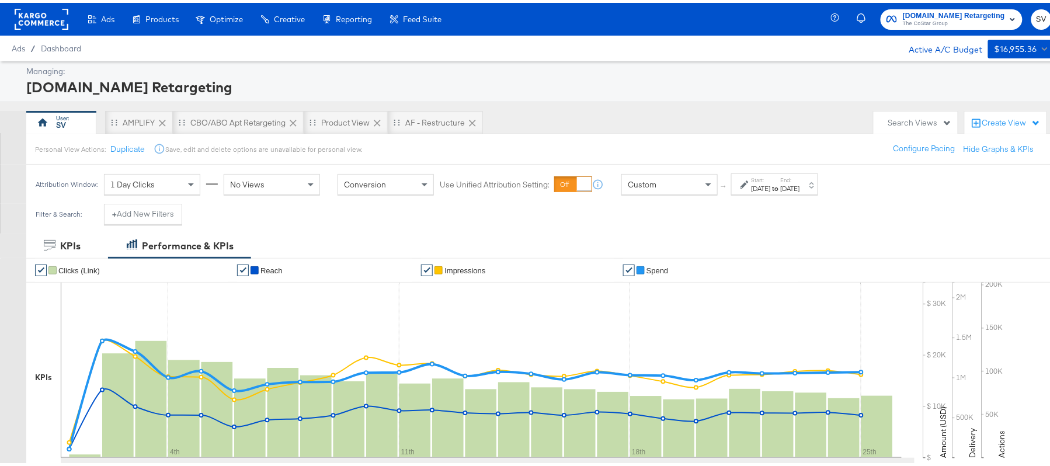
click at [942, 29] on div "Apartments.com Retargeting The CoStar Group SV" at bounding box center [949, 16] width 228 height 33
click at [928, 18] on span "The CoStar Group" at bounding box center [954, 20] width 102 height 9
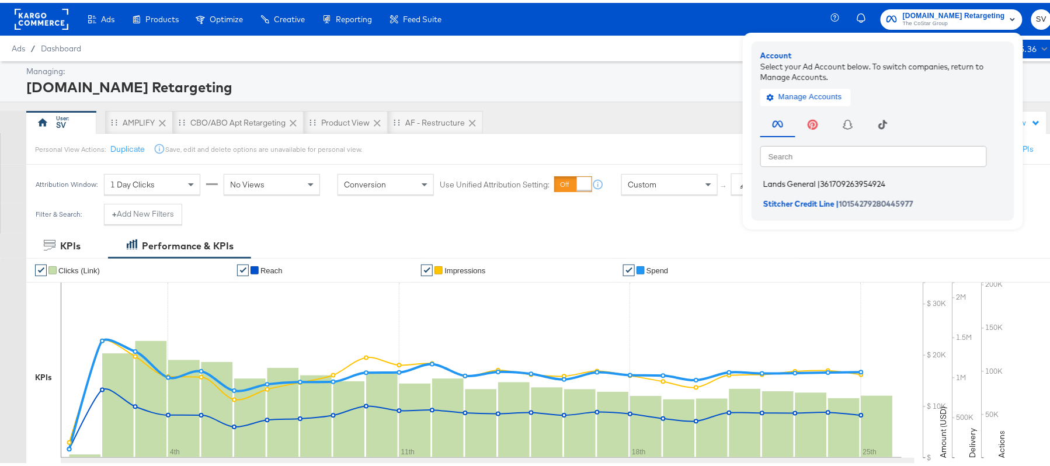
click at [800, 178] on span "Lands General" at bounding box center [790, 180] width 53 height 9
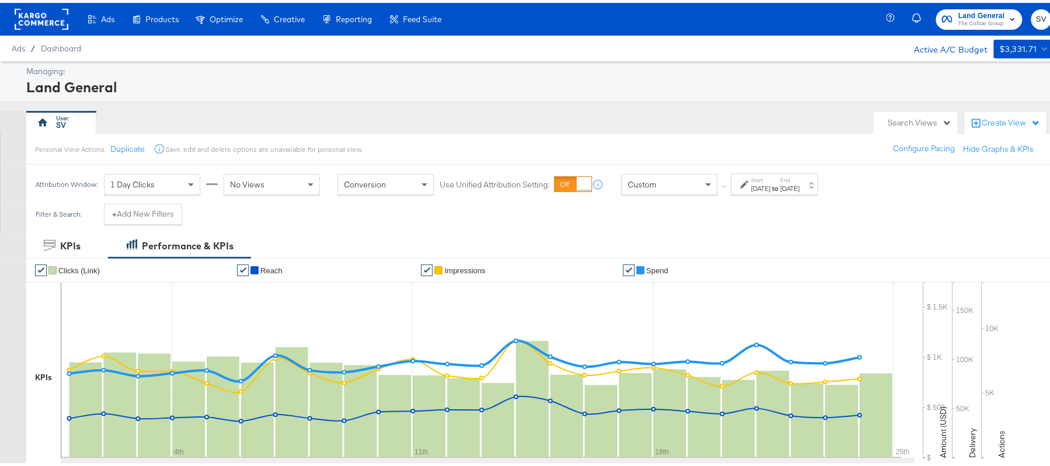
click at [765, 178] on label "Start:" at bounding box center [761, 178] width 19 height 8
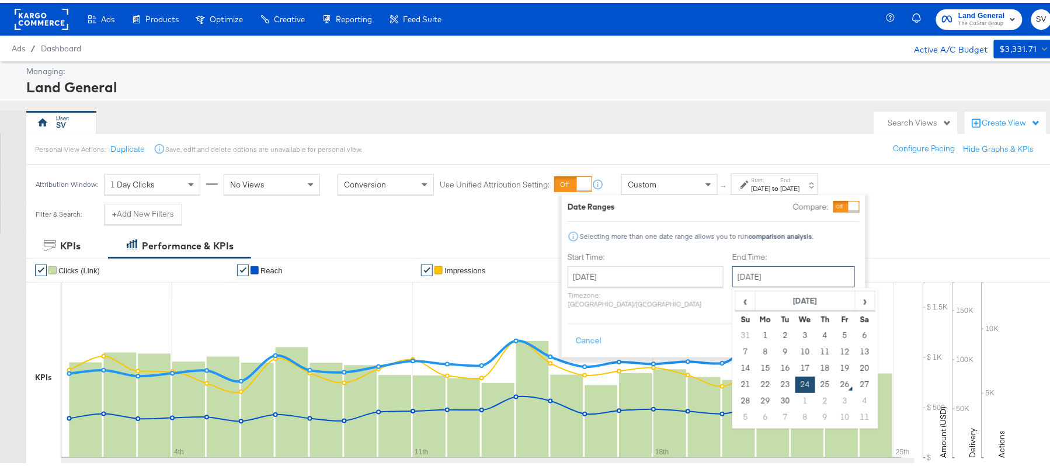
click at [740, 269] on input "[DATE]" at bounding box center [794, 273] width 123 height 21
click at [816, 384] on td "25" at bounding box center [826, 382] width 20 height 16
type input "[DATE]"
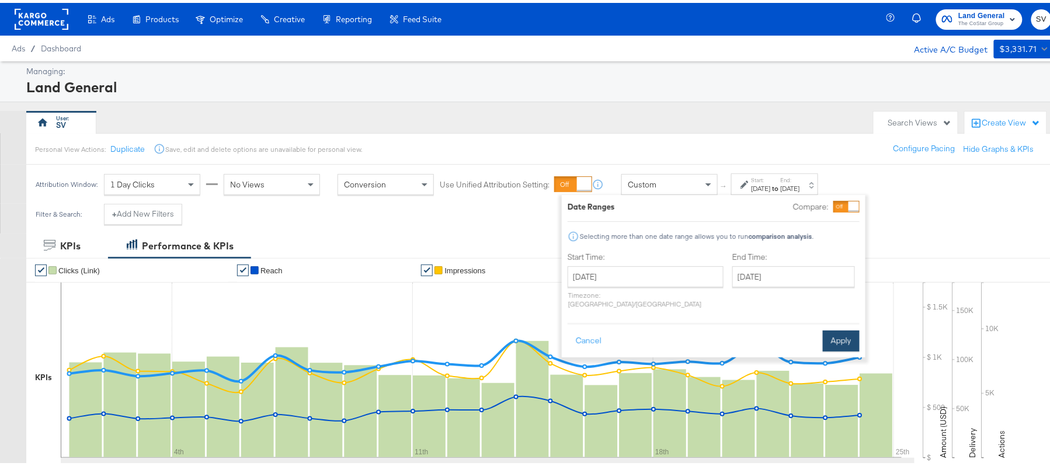
click at [841, 335] on button "Apply" at bounding box center [841, 338] width 37 height 21
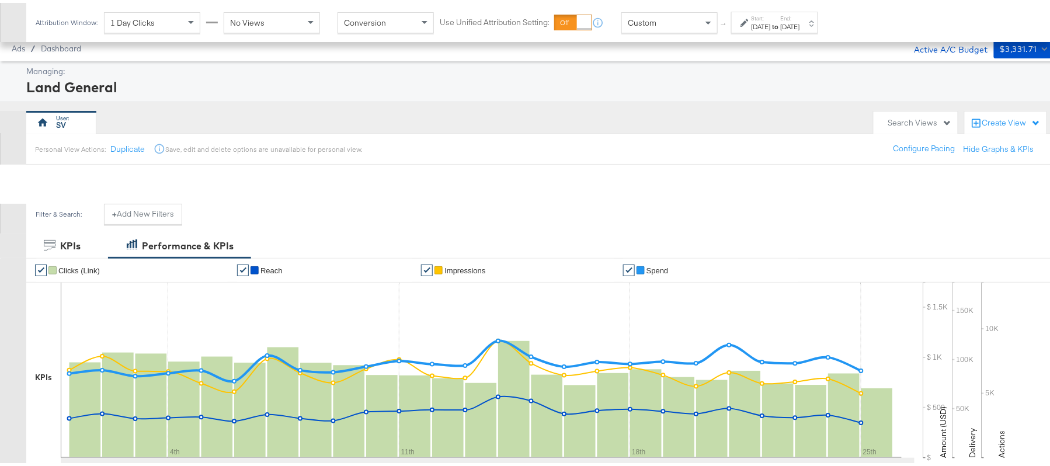
scroll to position [288, 0]
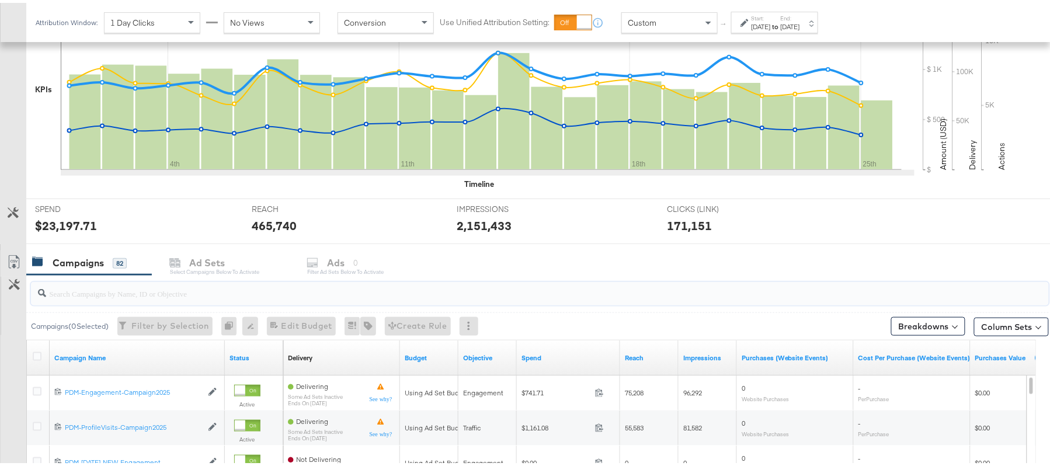
paste input "B2C_LAND_KC_RT_Sig_24"
click at [162, 297] on input "search" at bounding box center [501, 286] width 910 height 23
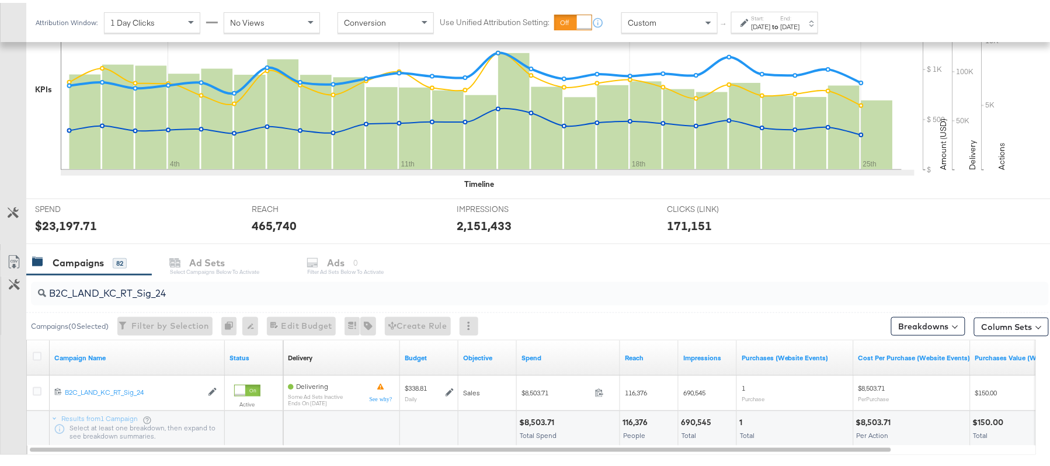
click at [533, 425] on div "$8,503.71" at bounding box center [538, 419] width 39 height 11
copy div "8,503.71"
click at [201, 290] on input "B2C_LAND_KC_RT_Sig_24" at bounding box center [501, 286] width 910 height 23
paste input "B_Ecommerce_KC_Retargeting_LW&LOA_Traffic"
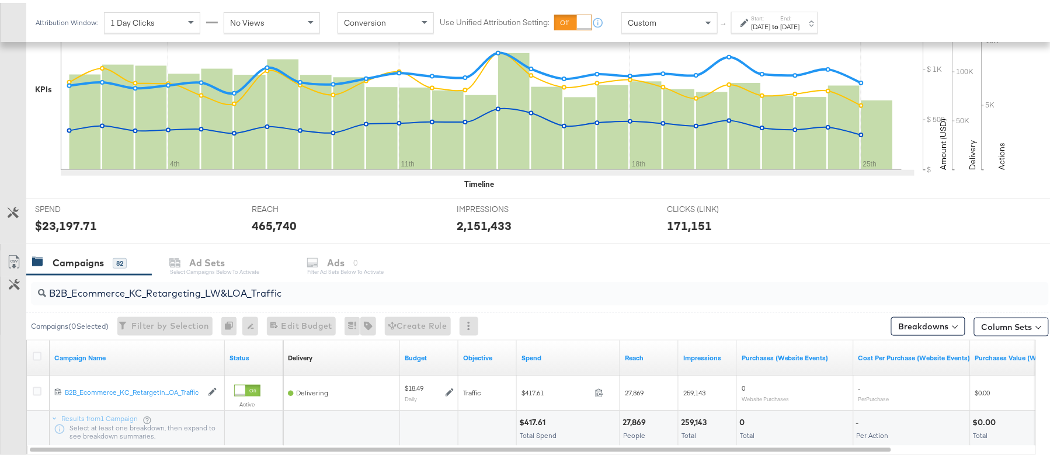
click at [534, 419] on div "$417.61" at bounding box center [534, 419] width 30 height 11
copy div "$417.61"
click at [141, 281] on input "B2B_Ecommerce_KC_Retargeting_LW&LOA_Traffic" at bounding box center [501, 286] width 910 height 23
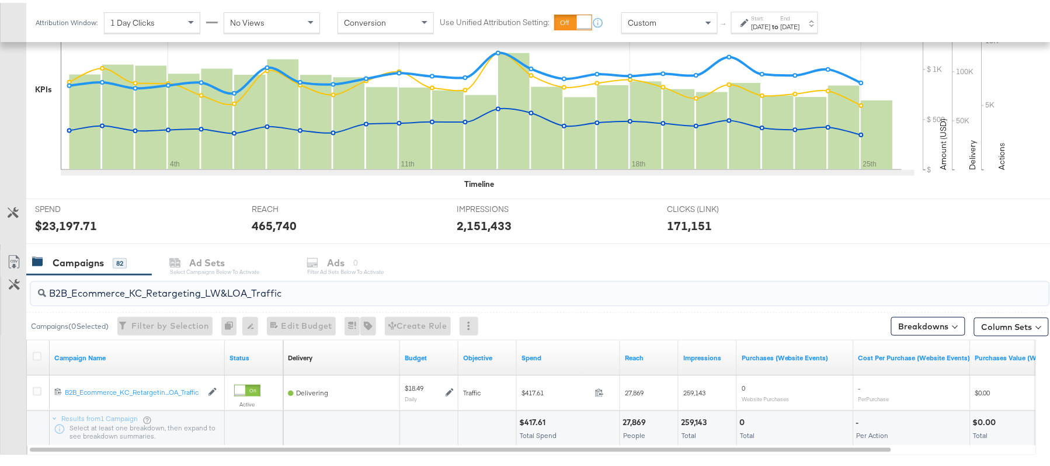
paste input "KC_Retargeting_Prospects & Clients_Conversions"
click at [535, 417] on div "$415.80" at bounding box center [535, 419] width 33 height 11
copy div "$415.80"
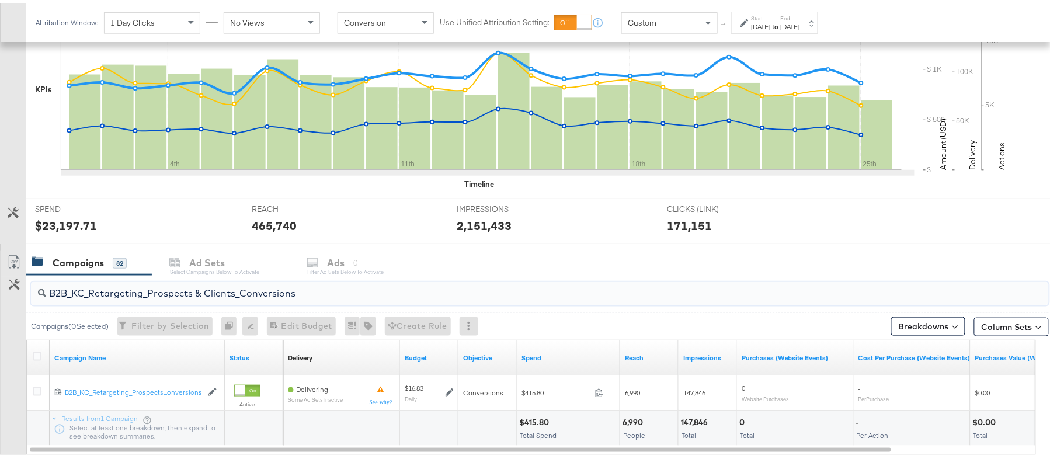
click at [155, 283] on input "B2B_KC_Retargeting_Prospects & Clients_Conversions" at bounding box center [501, 286] width 910 height 23
paste input "C_LAND_KC_Pros_Sig"
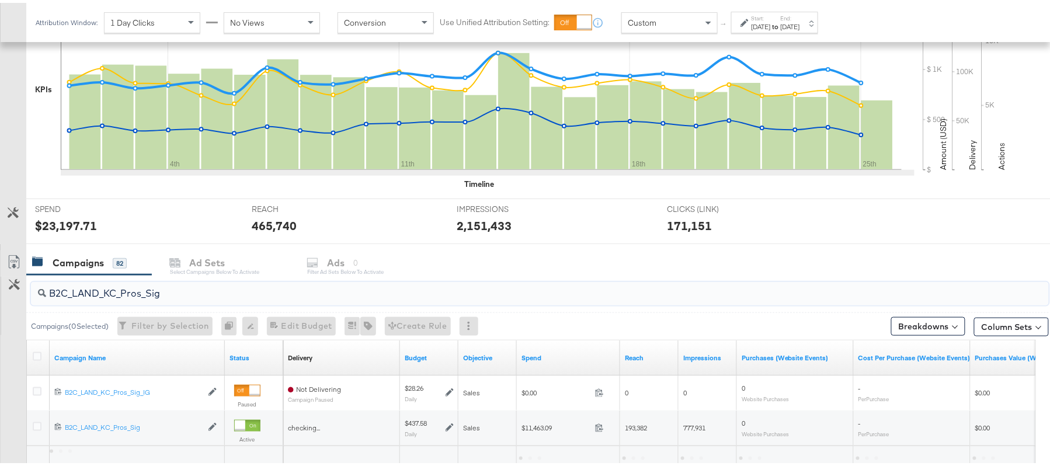
scroll to position [366, 0]
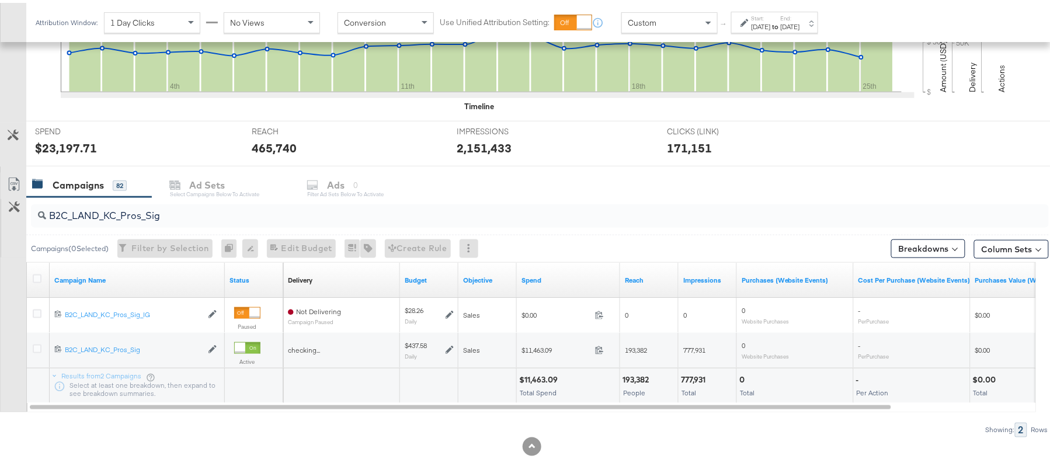
click at [538, 372] on div "$11,463.09 Total Spend" at bounding box center [568, 383] width 103 height 35
copy div "$11,463.09"
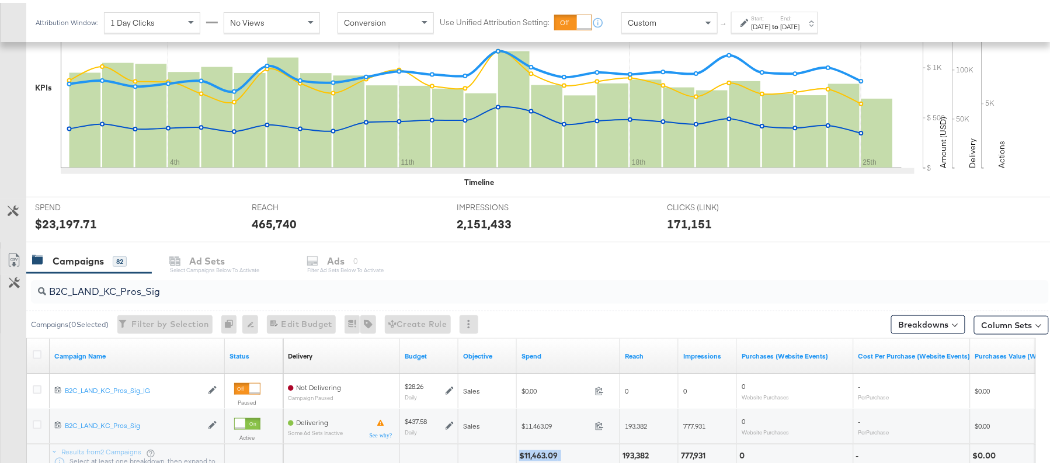
scroll to position [299, 0]
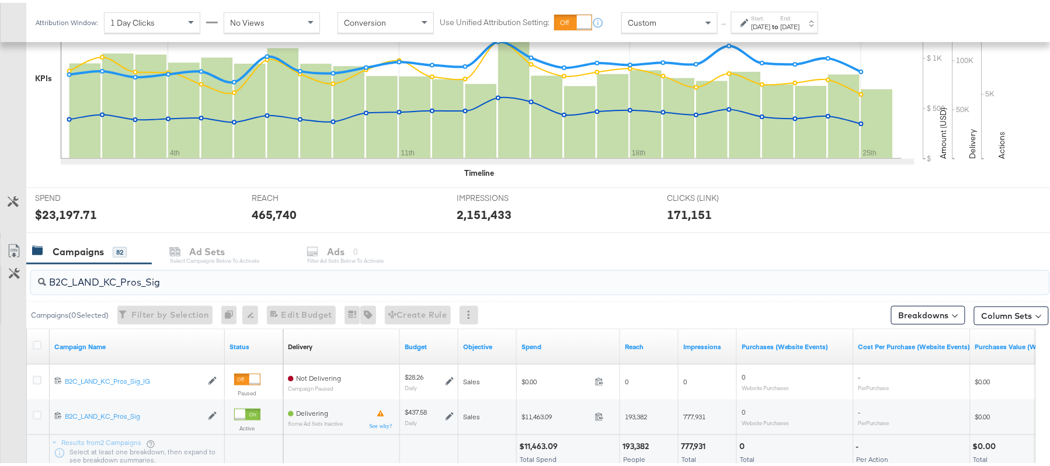
click at [208, 279] on input "B2C_LAND_KC_Pros_Sig" at bounding box center [501, 274] width 910 height 23
paste input "RT_Sig_24"
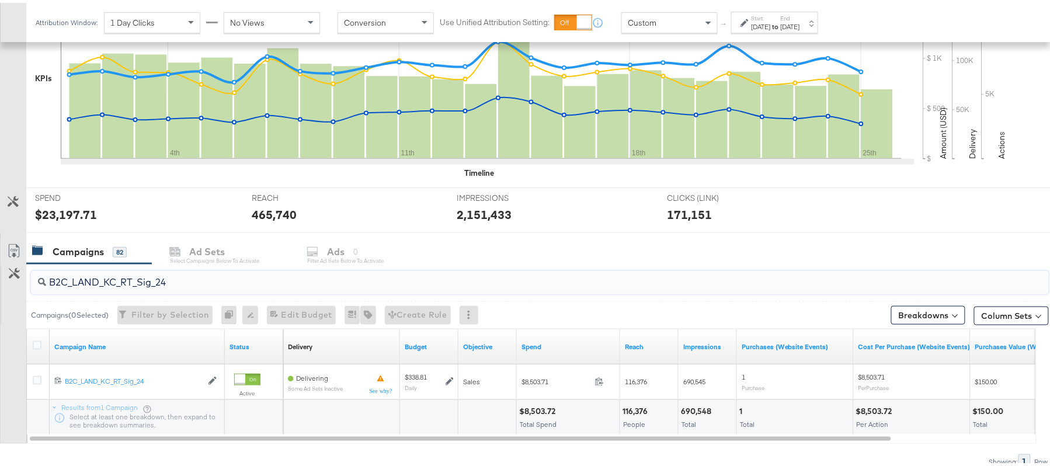
paste input "B_Ecommerce_KC_Retargeting_LW&LOA_Traffic"
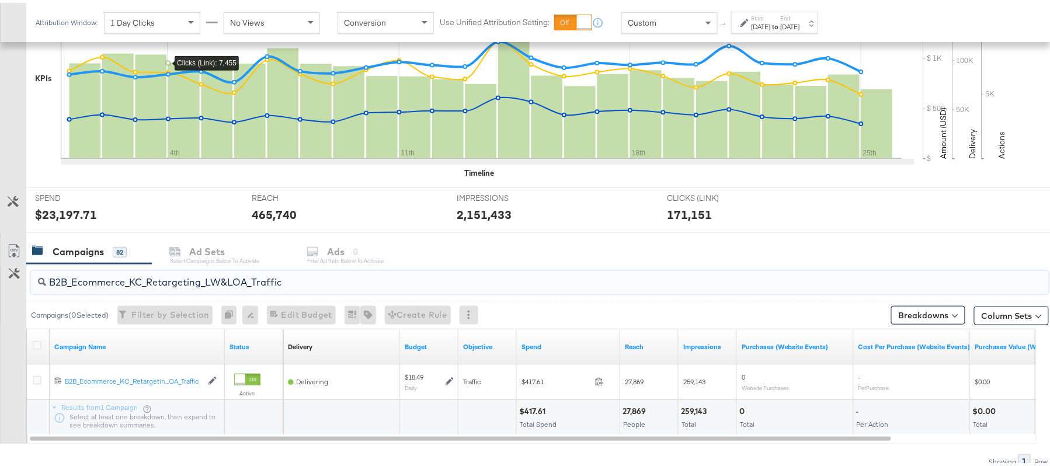
paste input "KC_Retargeting_Prospects & Clients_Conversions"
paste input "C_LAND_KC_Pros_Sig"
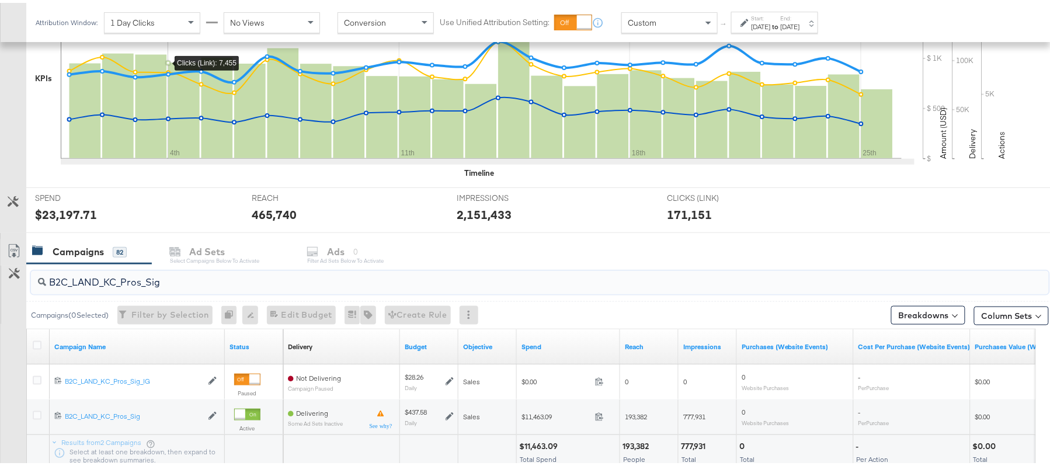
type input "B2C_LAND_KC_Pros_Sig"
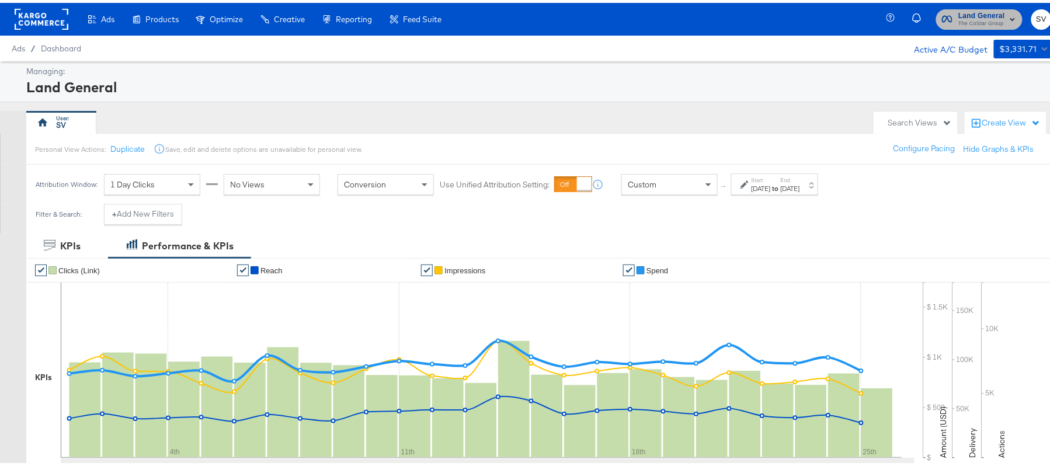
click at [961, 12] on span "Land General" at bounding box center [982, 13] width 47 height 12
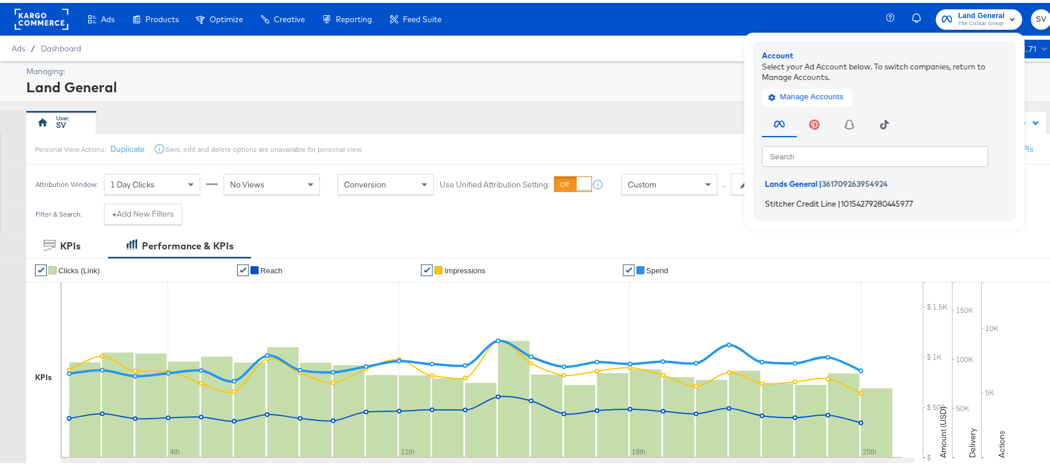
click at [788, 200] on span "Stitcher Credit Line" at bounding box center [800, 200] width 71 height 9
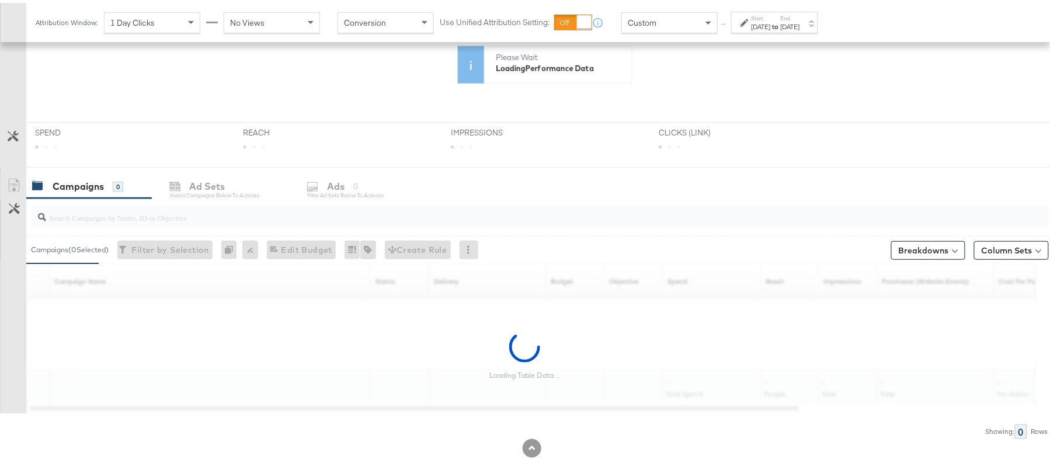
scroll to position [267, 0]
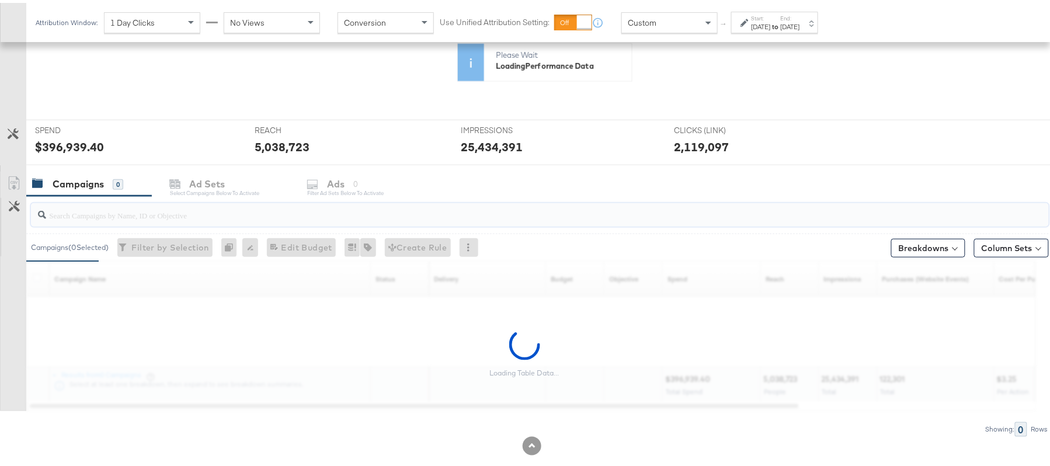
click at [137, 211] on input "search" at bounding box center [501, 207] width 910 height 23
paste input "APTS_B2C_Display_National_Facebook_RTG_Leads_SocialDisplay_Retargeting_Diamond_…"
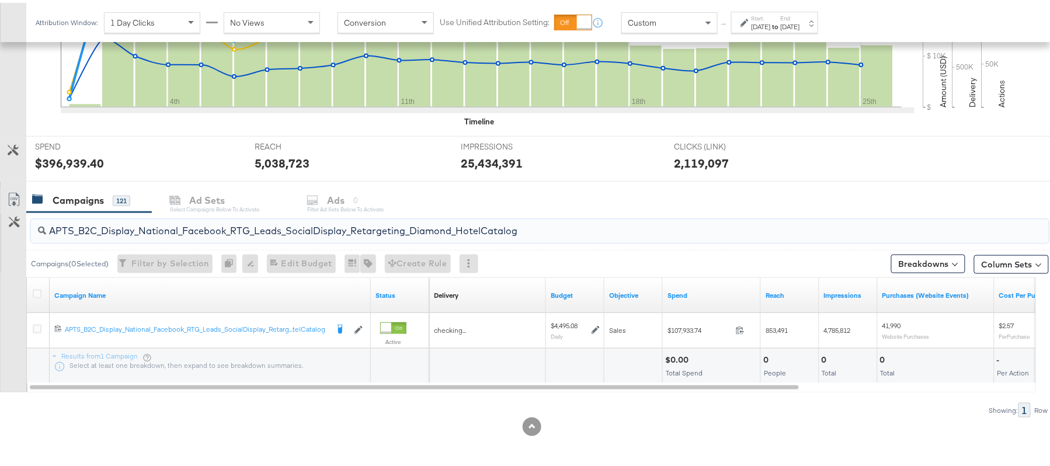
scroll to position [0, 0]
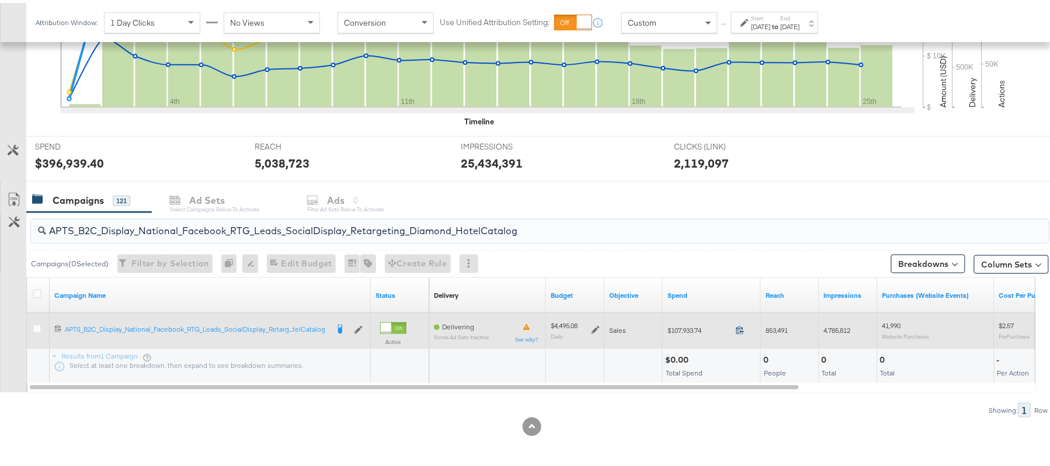
click at [742, 327] on icon at bounding box center [740, 327] width 9 height 9
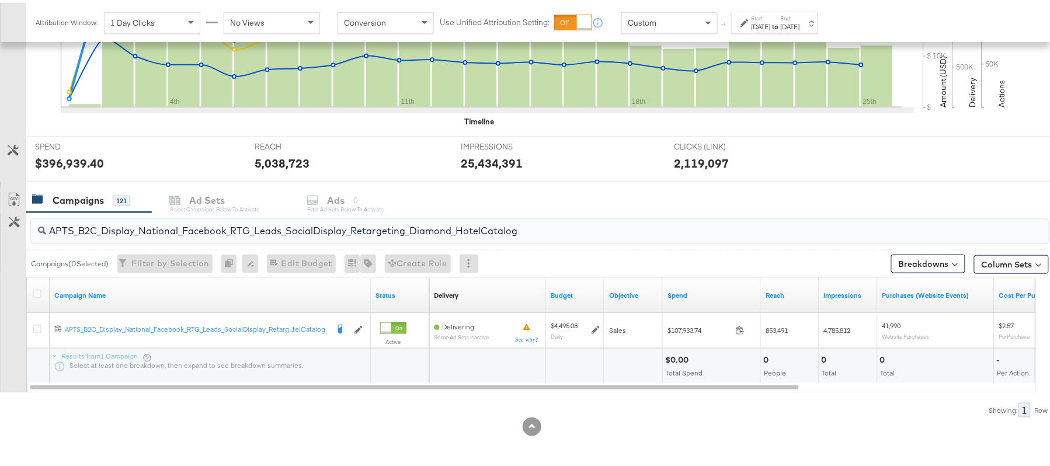
click at [168, 223] on input "APTS_B2C_Display_National_Facebook_RTG_Leads_SocialDisplay_Retargeting_Diamond_…" at bounding box center [501, 223] width 910 height 23
paste input "alwayson_Retargeting_DARE24_DiamondPlatinum"
click at [688, 358] on div "$72,726.27" at bounding box center [686, 357] width 42 height 11
copy div "72,726.27"
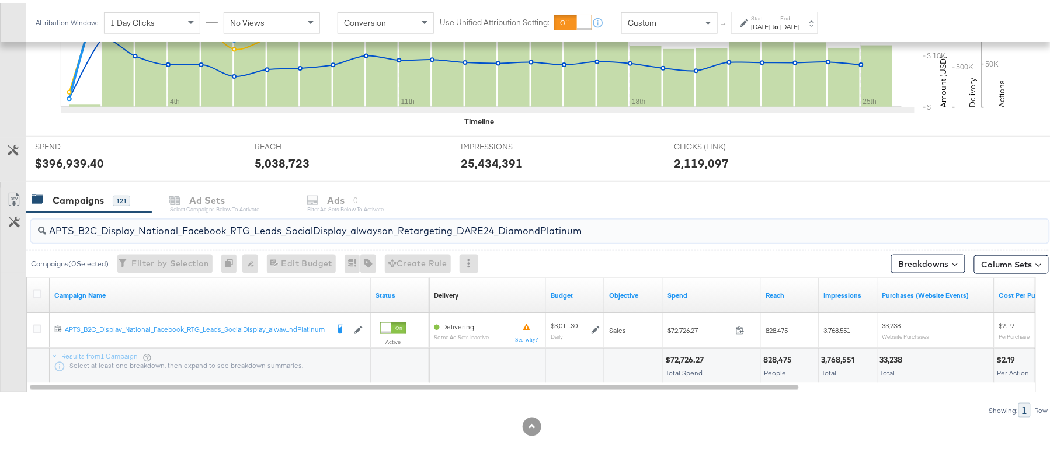
click at [179, 227] on input "APTS_B2C_Display_National_Facebook_RTG_Leads_SocialDisplay_alwayson_Retargeting…" at bounding box center [501, 223] width 910 height 23
paste input "FR_B2C_Display_National_Facebook_RTG_Leads_SocialDisplay_alwayson_Retargeting_FR"
click at [691, 355] on div "$22,636.77" at bounding box center [686, 357] width 43 height 11
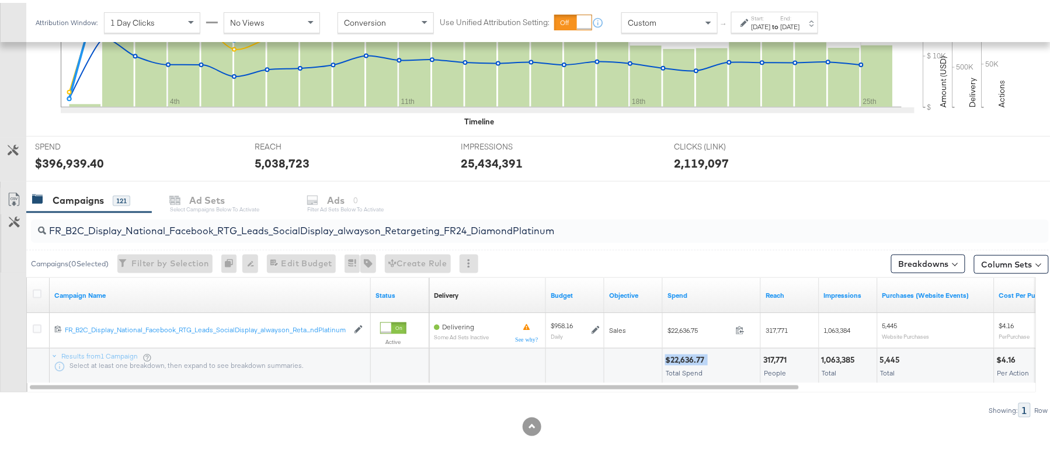
copy div "$22,636.77"
click at [99, 222] on input "FR_B2C_Display_National_Facebook_RTG_Leads_SocialDisplay_alwayson_Retargeting_F…" at bounding box center [501, 223] width 910 height 23
paste input "AF_B2C_Display_National_Facebook_RTG_Leads_SocialDisplay_alwayson_Retargeting_AF"
click at [688, 347] on div "$5,882.96 Total Spend" at bounding box center [712, 363] width 98 height 35
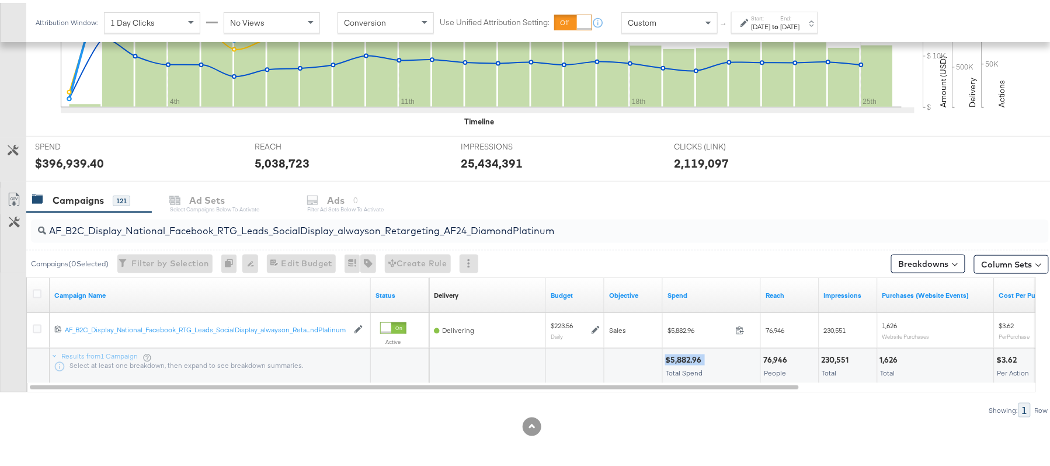
click at [688, 347] on div "$5,882.96 Total Spend" at bounding box center [712, 363] width 98 height 35
copy div "$5,882.96"
click at [183, 224] on input "AF_B2C_Display_National_Facebook_RTG_Leads_SocialDisplay_alwayson_Retargeting_A…" at bounding box center [501, 223] width 910 height 23
paste input "HL_B2C_Display_National_Facebook_RTG_Leads_SocialDisplay_alwayson_Retargeting_A…"
click at [673, 354] on div "$5,895.39" at bounding box center [685, 357] width 40 height 11
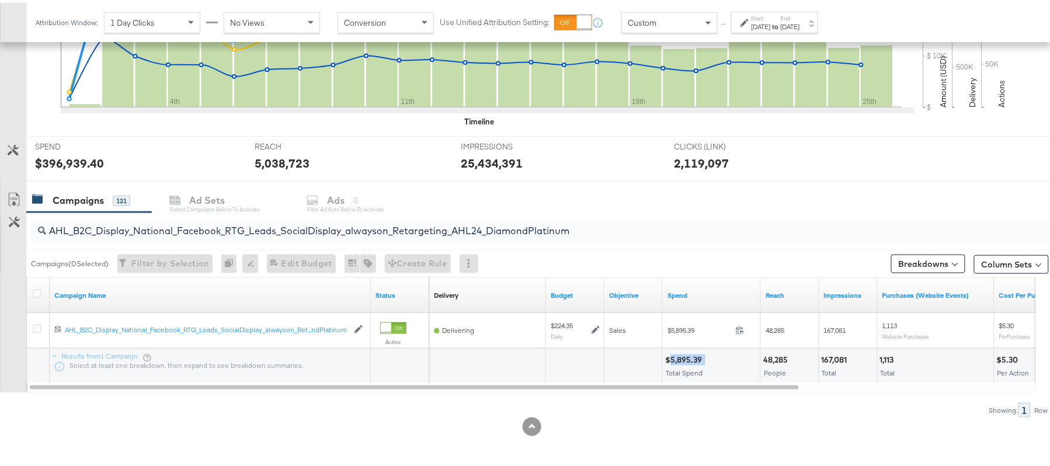
click at [673, 354] on div "$5,895.39" at bounding box center [685, 357] width 40 height 11
copy div "$5,895.39"
click at [150, 220] on input "AHL_B2C_Display_National_Facebook_RTG_Leads_SocialDisplay_alwayson_Retargeting_…" at bounding box center [501, 223] width 910 height 23
paste input "PTS_B2C_Display_National_Facebook_PRO_Traffic_SocialDisplay_alwayson_ASC_DARE24…"
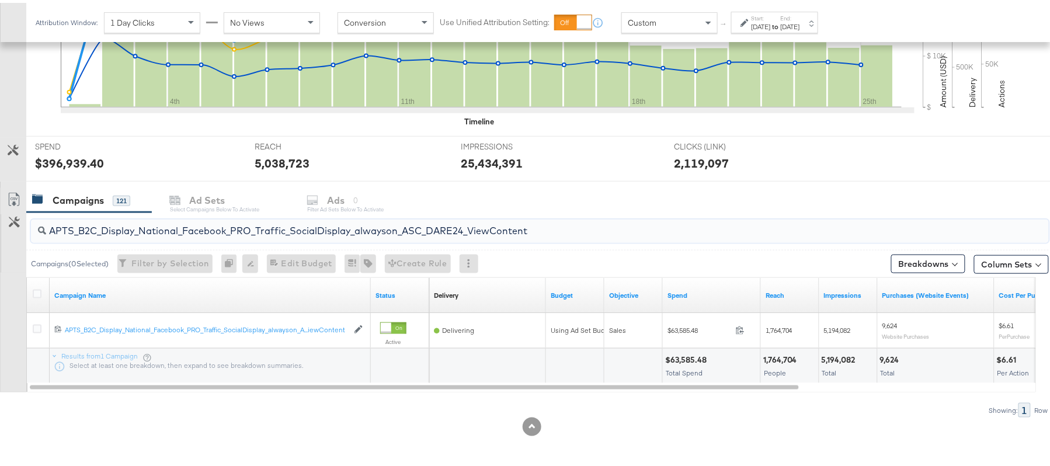
click at [103, 216] on input "APTS_B2C_Display_National_Facebook_PRO_Traffic_SocialDisplay_alwayson_ASC_DARE2…" at bounding box center [501, 223] width 910 height 23
paste input "Leads_SocialDisplay_alwayson_ASC_DARE24_Purchase"
paste input "F_B2C_Display_National_Facebook_PRO_Traffic_SocialDisplay_alwayson_ASC_AF24_Vie…"
paste input "FR_B2C_Display_National_Facebook_PRO_Traffic_SocialDisplay_alwayson_ASC_FR"
paste input "AHL_B2C_Display_National_Facebook_PRO_Traffic_SocialDisplay_alwayson_ASC_AHL"
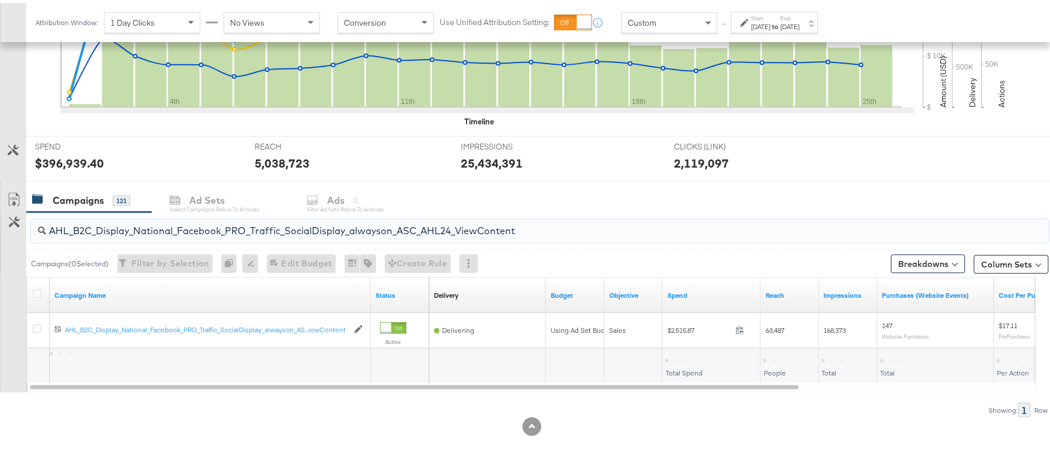
type input "AHL_B2C_Display_National_Facebook_PRO_Traffic_SocialDisplay_alwayson_ASC_AHL24_…"
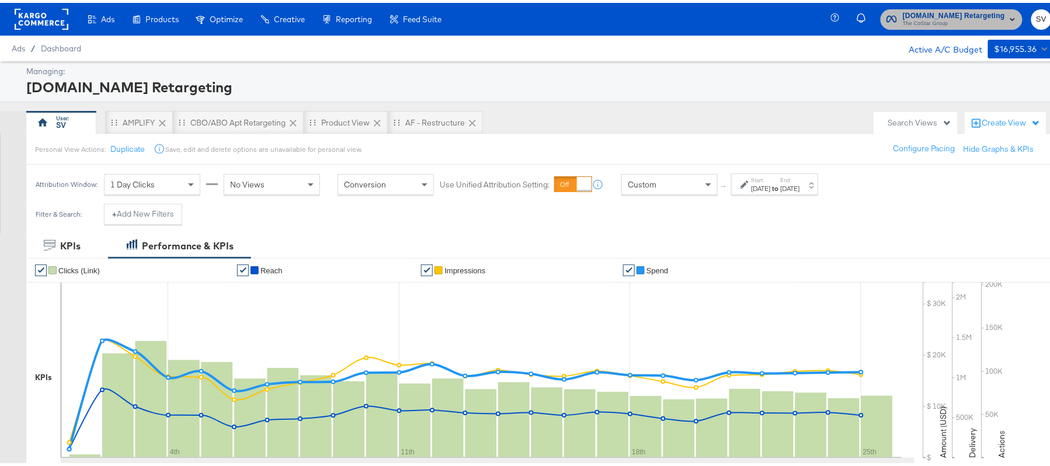
click at [970, 21] on span "The CoStar Group" at bounding box center [954, 20] width 102 height 9
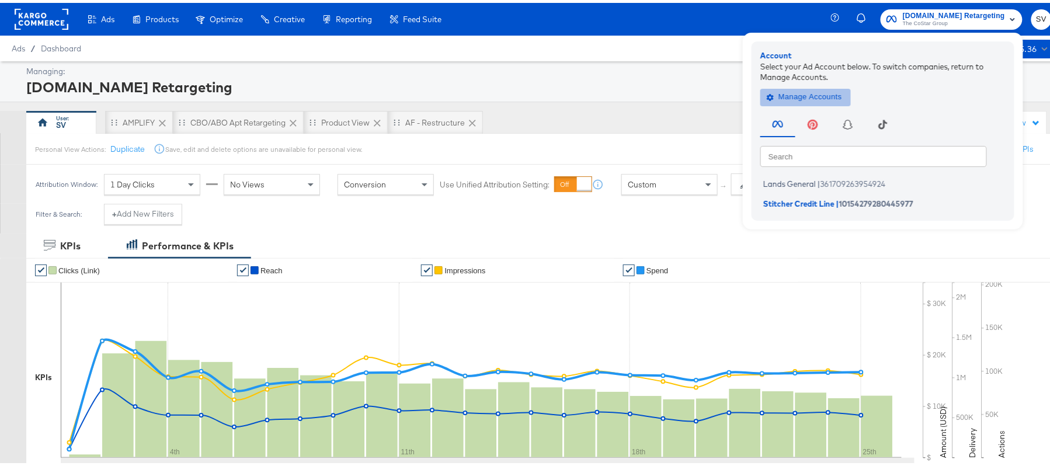
click at [795, 86] on button "Manage Accounts" at bounding box center [806, 94] width 91 height 18
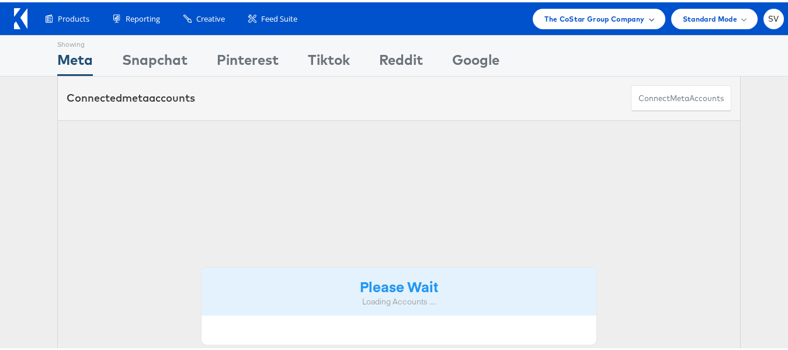
click at [625, 18] on span "The CoStar Group Company" at bounding box center [595, 17] width 100 height 12
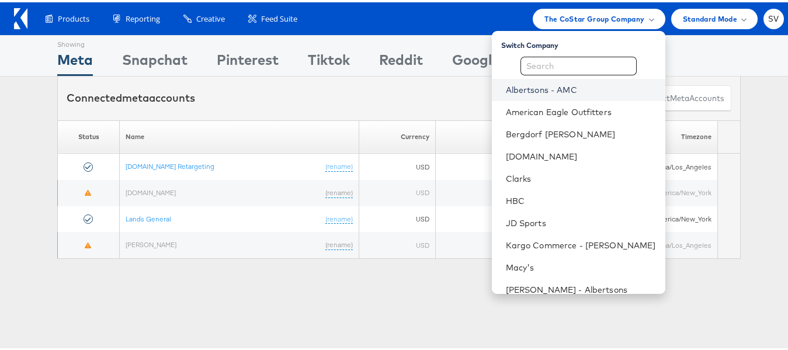
click at [552, 92] on link "Albertsons - AMC" at bounding box center [581, 88] width 150 height 12
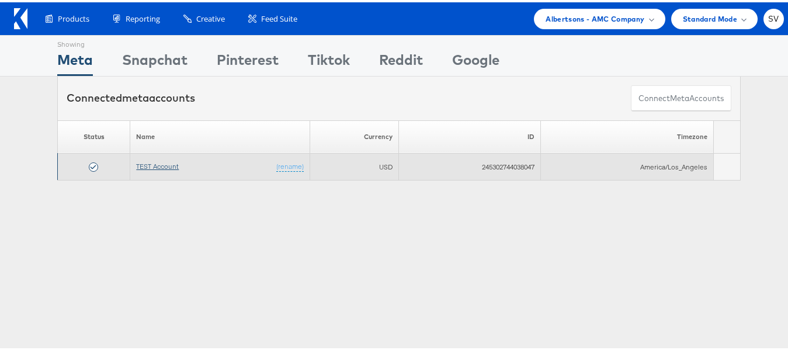
click at [145, 162] on link "TEST Account" at bounding box center [157, 164] width 43 height 9
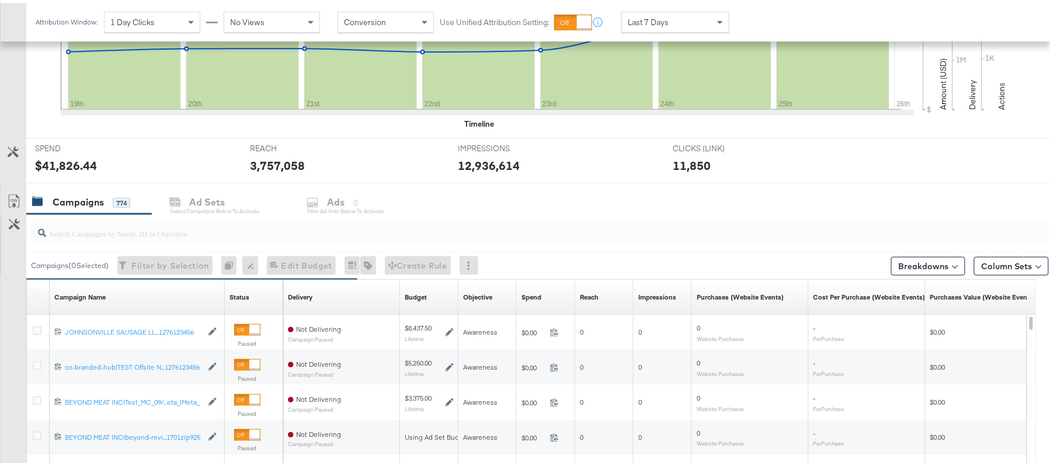
scroll to position [351, 0]
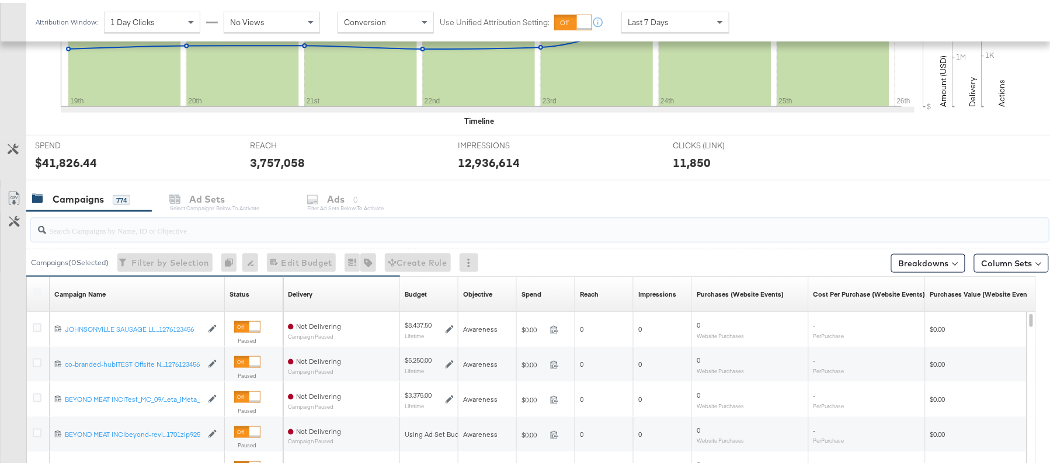
click at [148, 232] on input "search" at bounding box center [501, 223] width 910 height 23
paste input "120232307402380307"
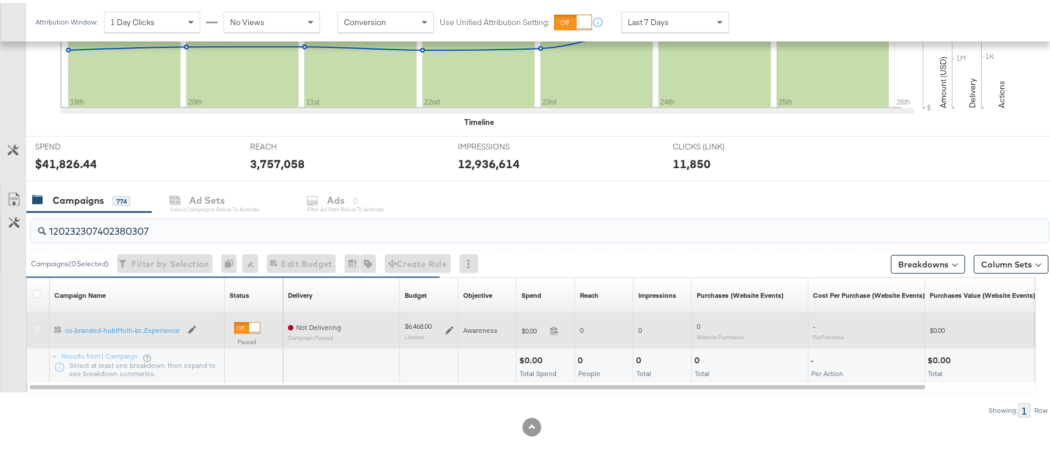
type input "120232307402380307"
click at [34, 327] on icon at bounding box center [37, 326] width 9 height 9
click at [0, 0] on input "checkbox" at bounding box center [0, 0] width 0 height 0
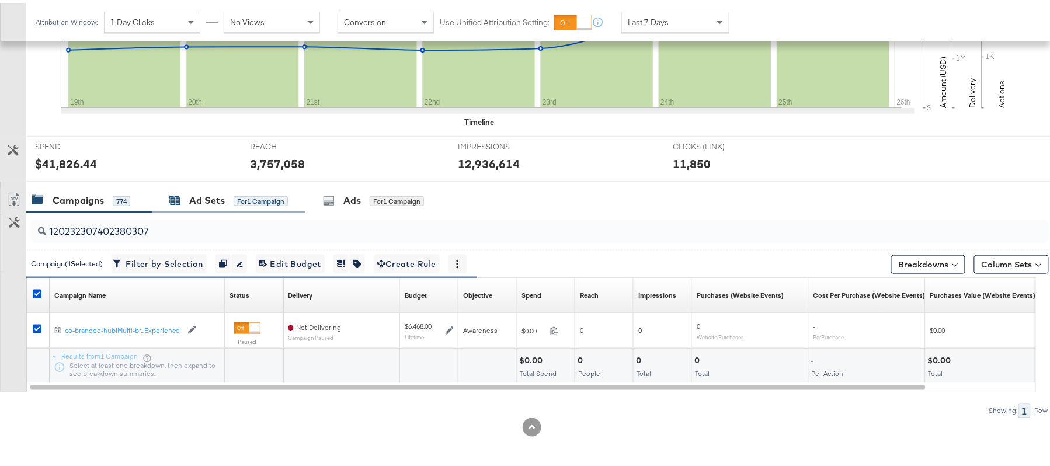
click at [202, 192] on div "Ad Sets" at bounding box center [207, 197] width 36 height 13
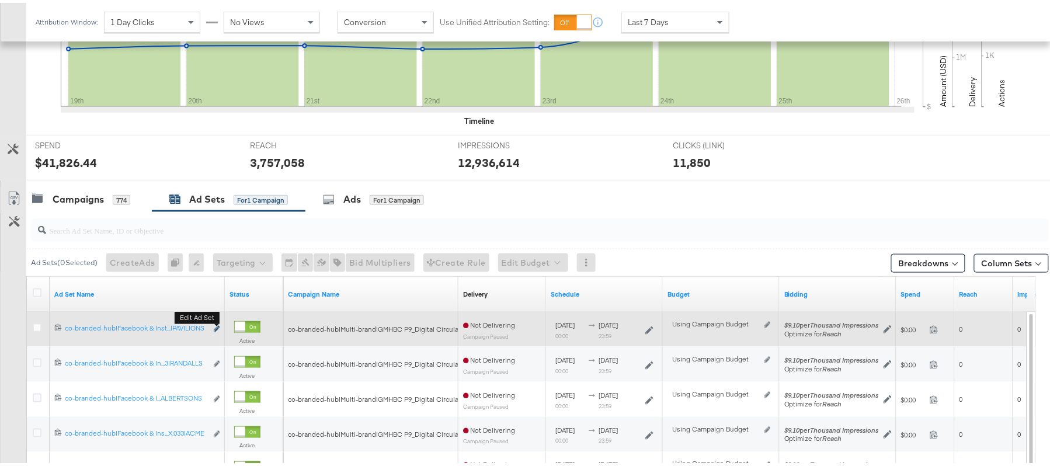
click at [215, 328] on icon "link" at bounding box center [217, 326] width 6 height 6
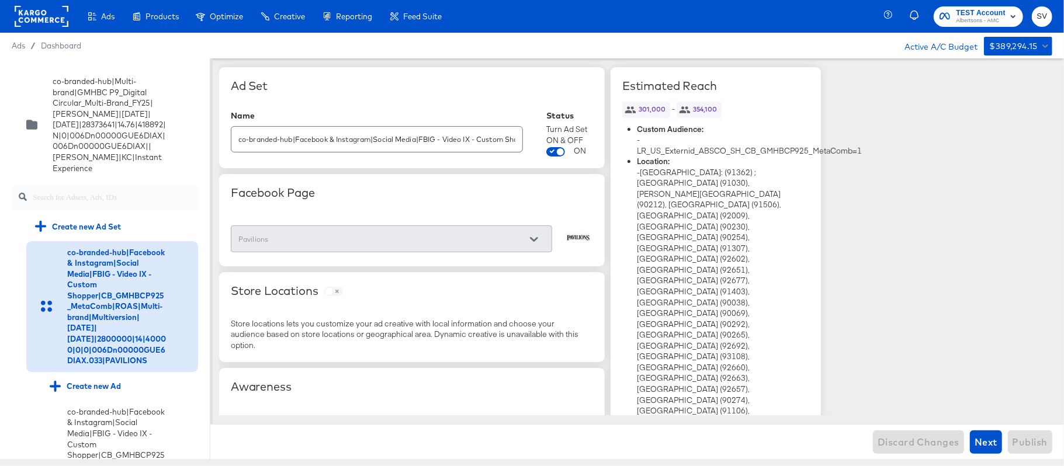
scroll to position [432, 0]
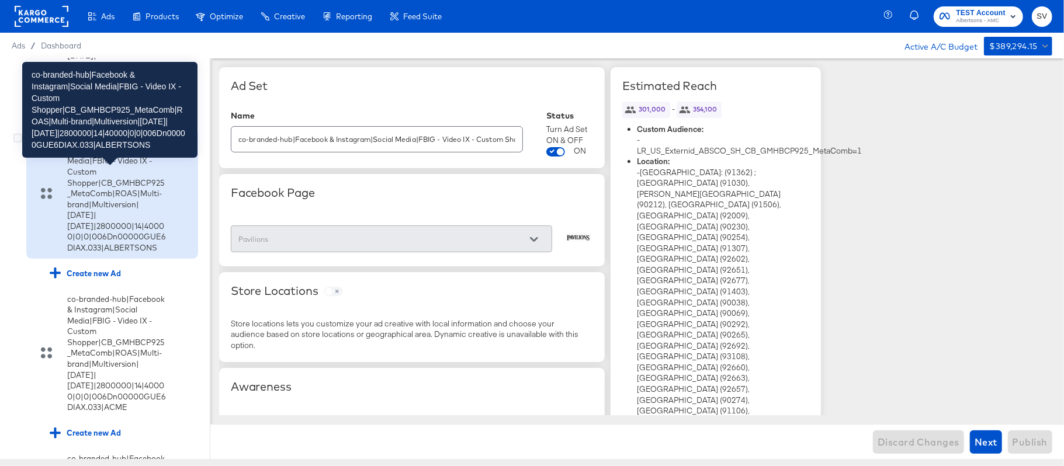
click at [108, 220] on div "co-branded-hub|Facebook & Instagram|Social Media|FBIG - Video IX - Custom Shopp…" at bounding box center [116, 193] width 99 height 119
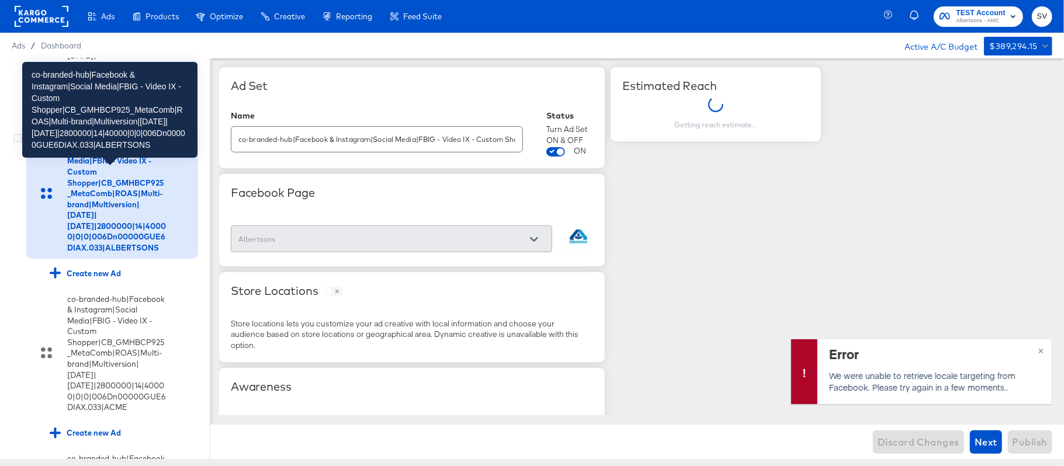
click at [109, 253] on div "co-branded-hub|Facebook & Instagram|Social Media|FBIG - Video IX - Custom Shopp…" at bounding box center [116, 193] width 99 height 119
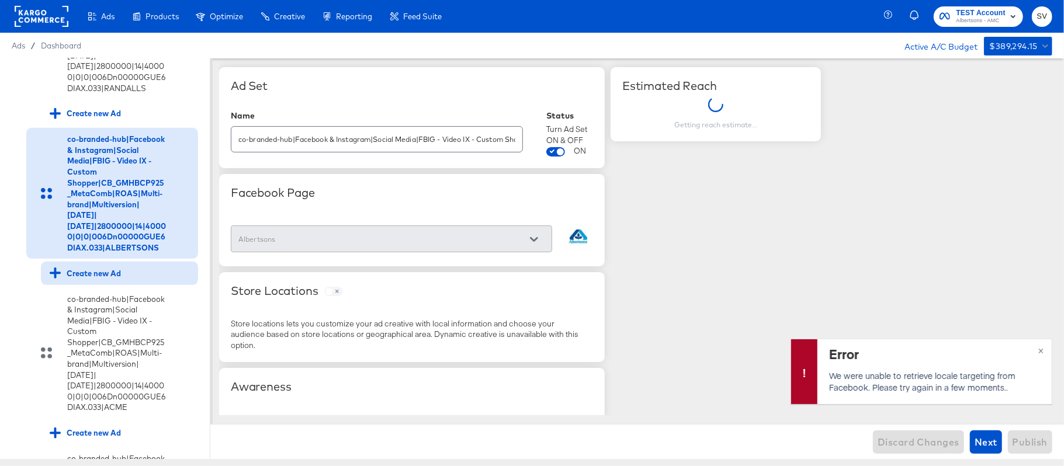
click at [74, 279] on div "Create new Ad" at bounding box center [85, 273] width 71 height 11
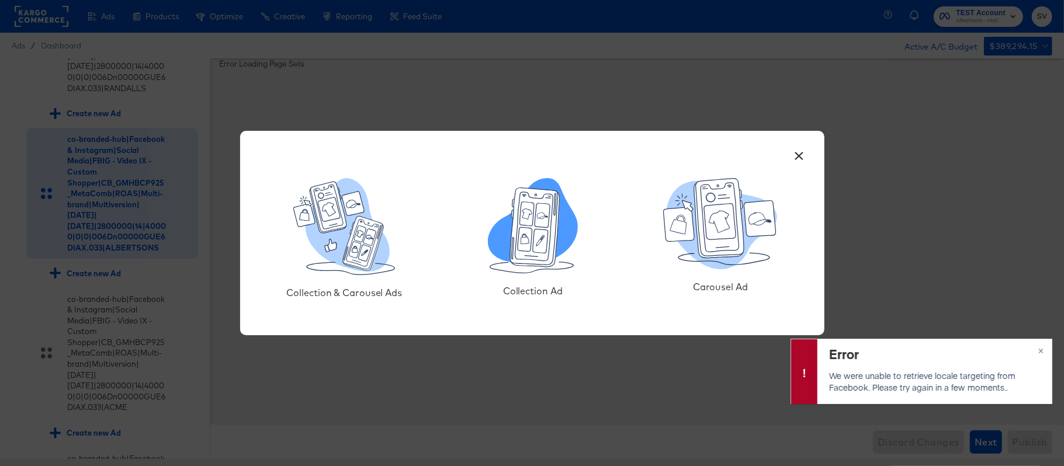
click at [546, 228] on icon at bounding box center [535, 227] width 50 height 79
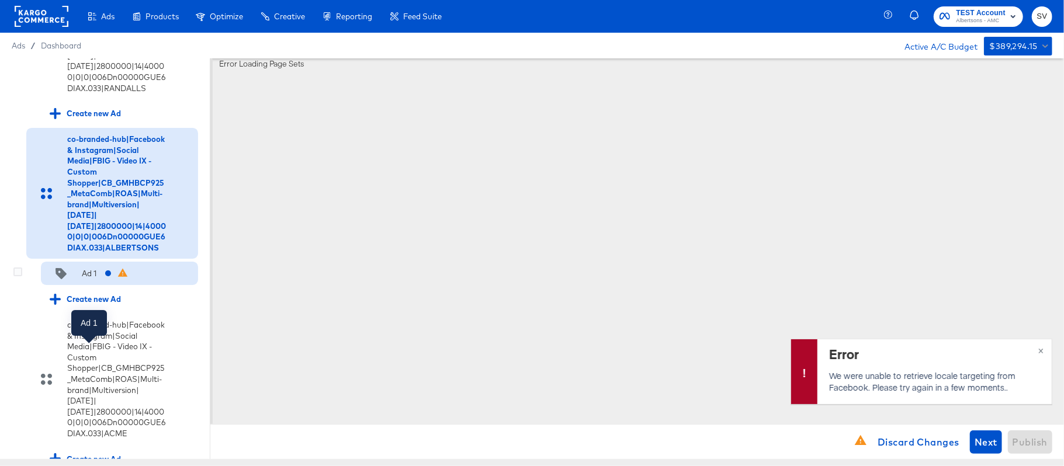
click at [90, 279] on div "Ad 1" at bounding box center [89, 273] width 15 height 11
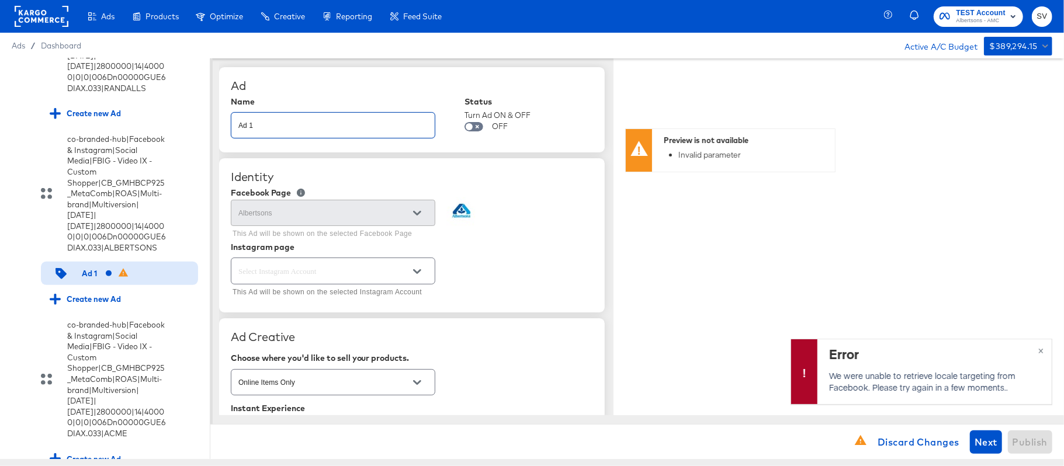
click at [244, 120] on input "Ad 1" at bounding box center [332, 120] width 203 height 25
paste input "co-branded-hub|Facebook & Instagram|Social Media|FBIG - Video IX - Custom Shopp…"
type input "co-branded-hub|Facebook & Instagram|Social Media|FBIG - Video IX - Custom Shopp…"
type textarea "x"
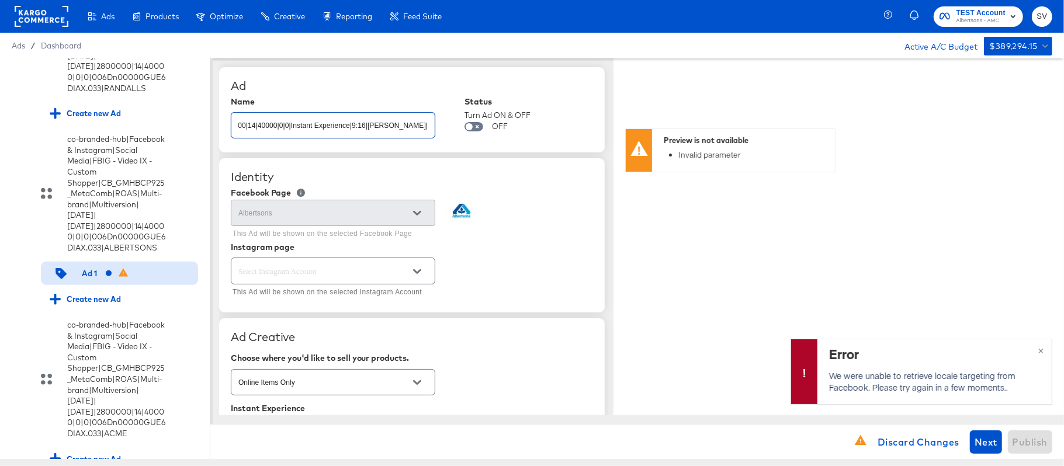
type textarea "x"
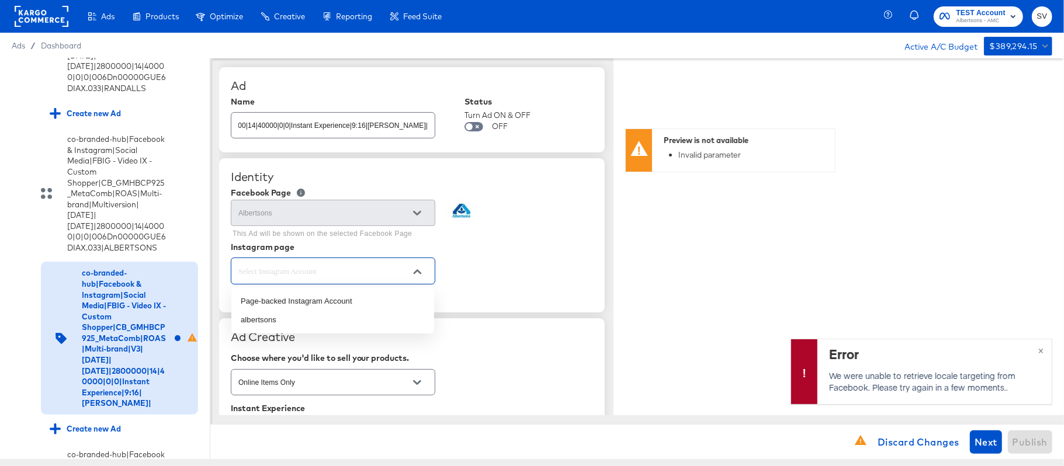
scroll to position [0, 0]
click at [355, 269] on input "text" at bounding box center [324, 271] width 176 height 13
click at [312, 314] on li "albertsons" at bounding box center [332, 320] width 203 height 19
type textarea "x"
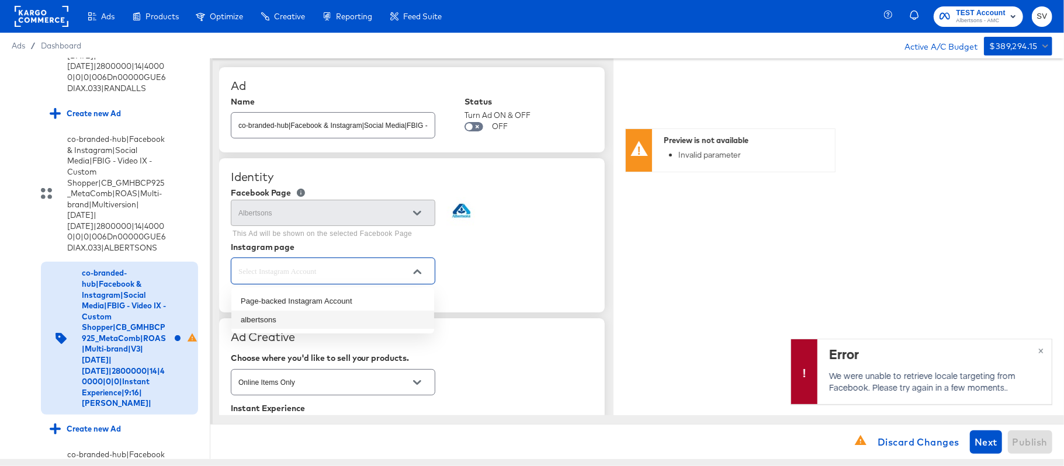
type input "albertsons"
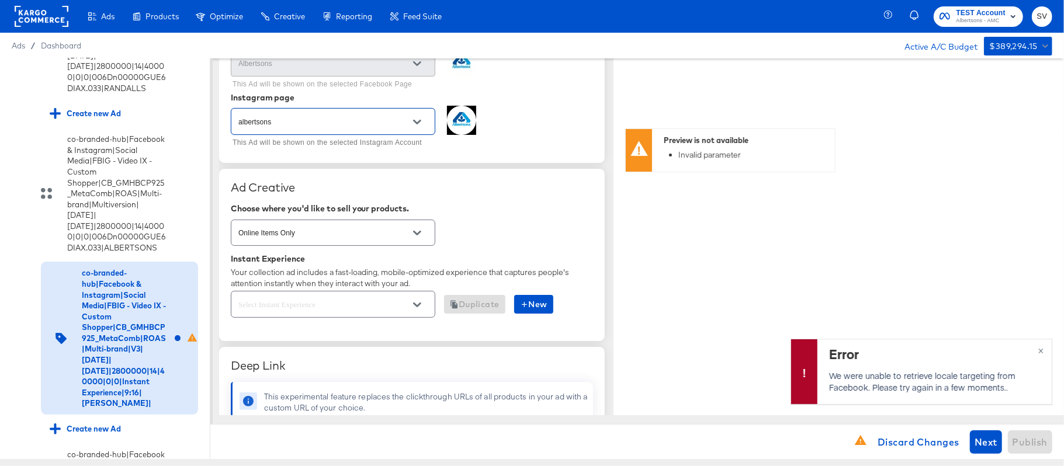
scroll to position [151, 0]
click at [405, 305] on div at bounding box center [417, 304] width 25 height 18
click at [421, 304] on icon "Open" at bounding box center [417, 303] width 8 height 5
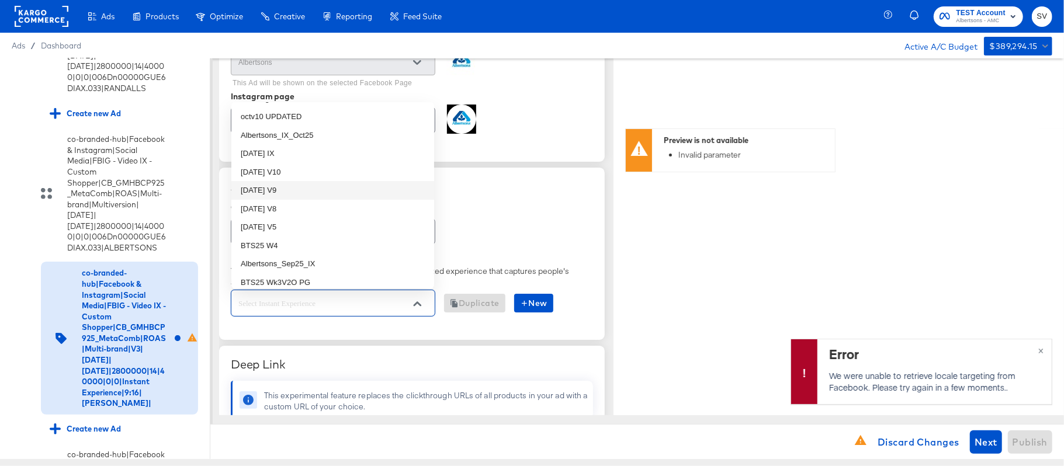
scroll to position [110, 0]
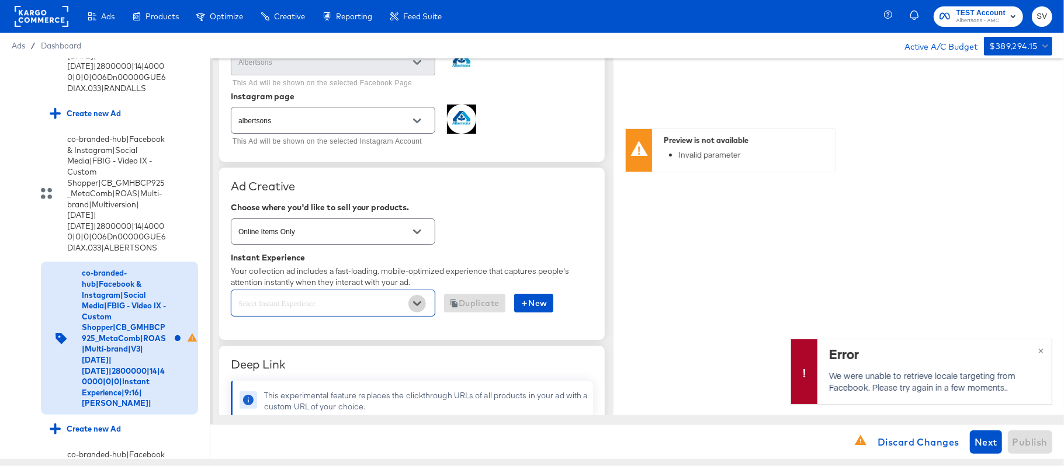
click at [418, 307] on icon "Open" at bounding box center [417, 304] width 8 height 8
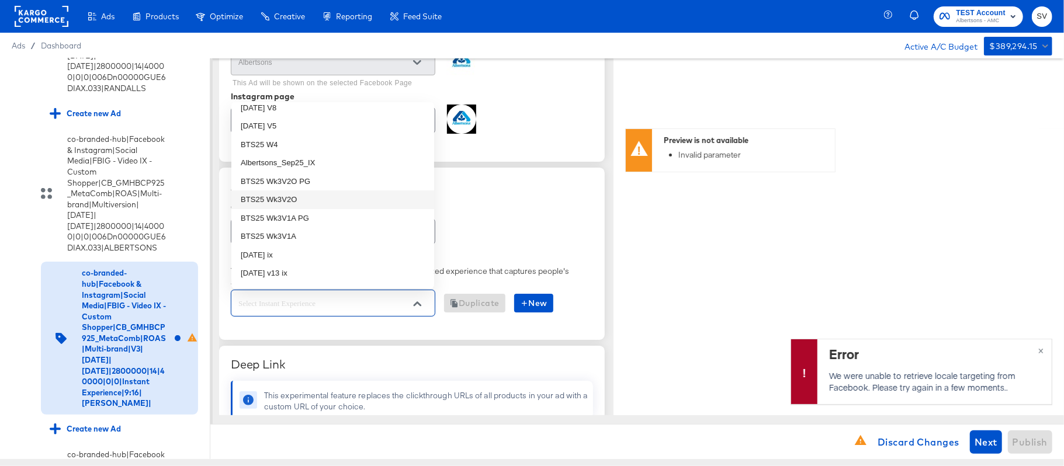
scroll to position [213, 0]
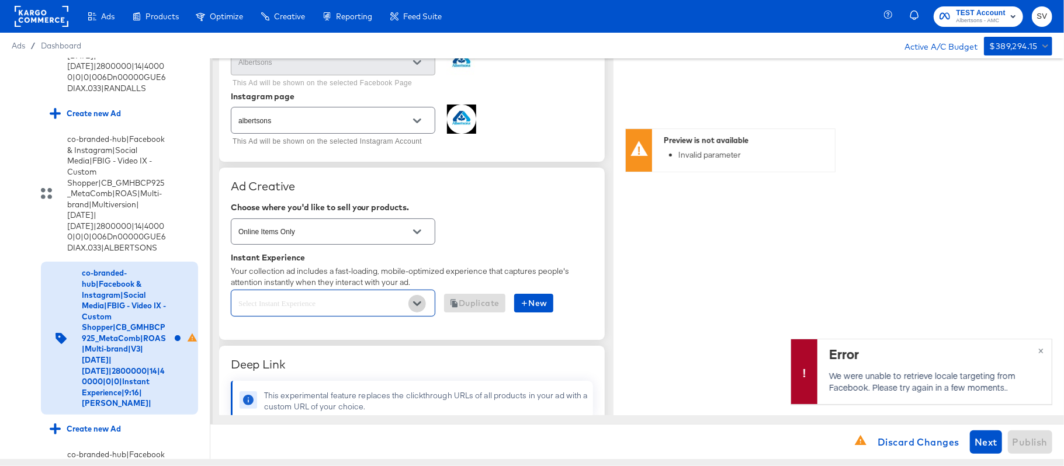
click at [415, 303] on icon "Open" at bounding box center [417, 304] width 8 height 8
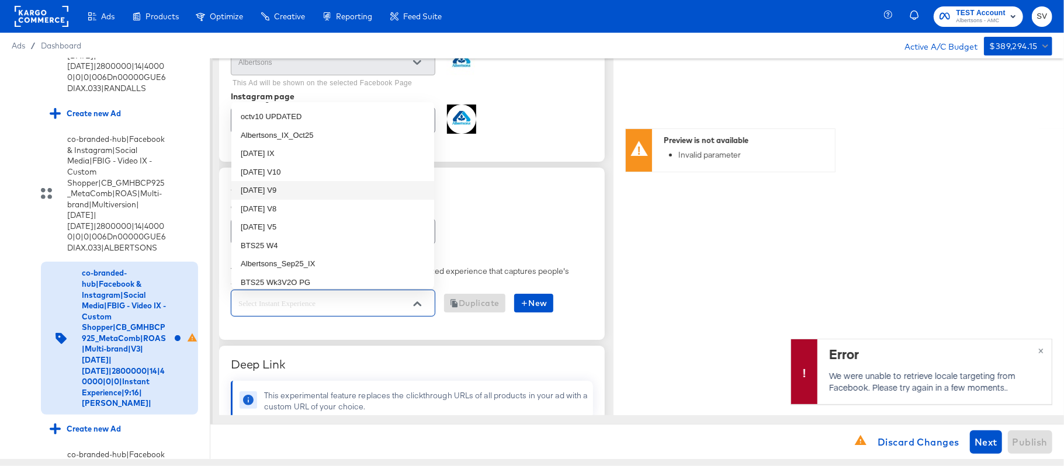
scroll to position [110, 0]
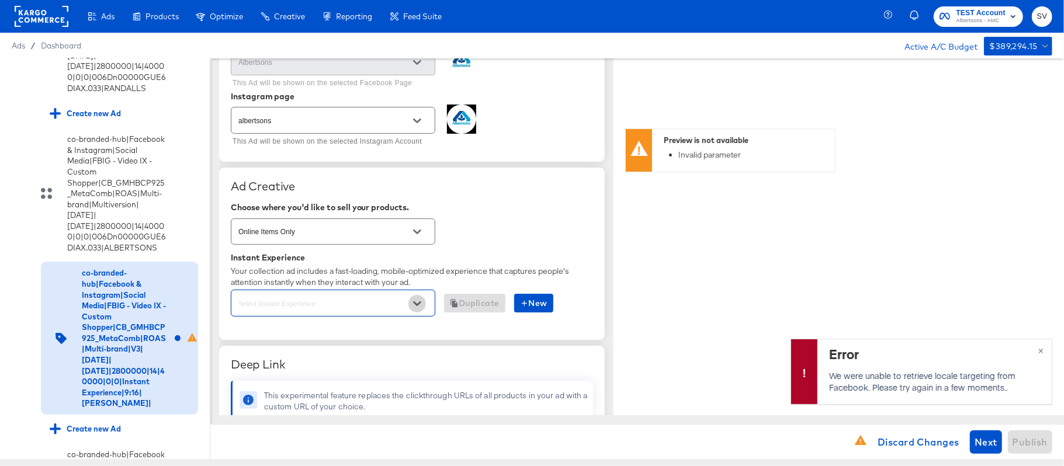
click at [417, 306] on icon "Open" at bounding box center [417, 303] width 8 height 5
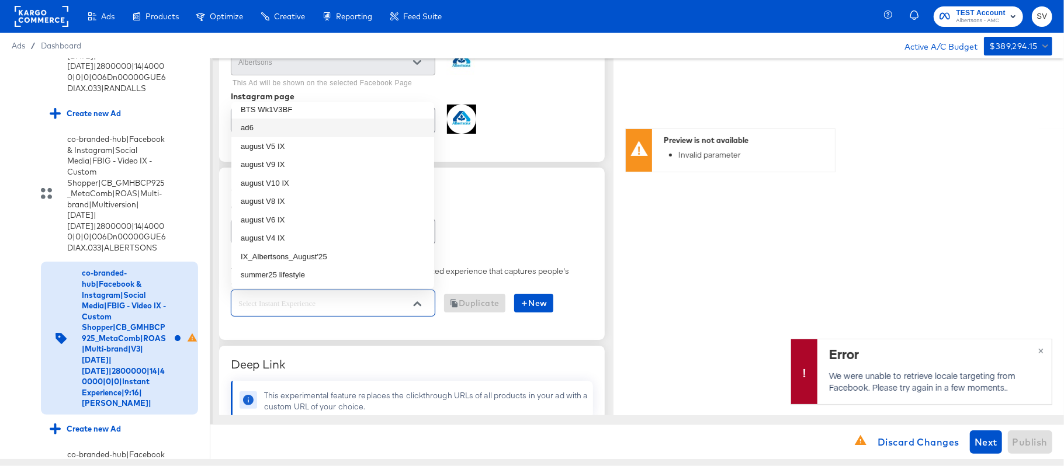
scroll to position [578, 0]
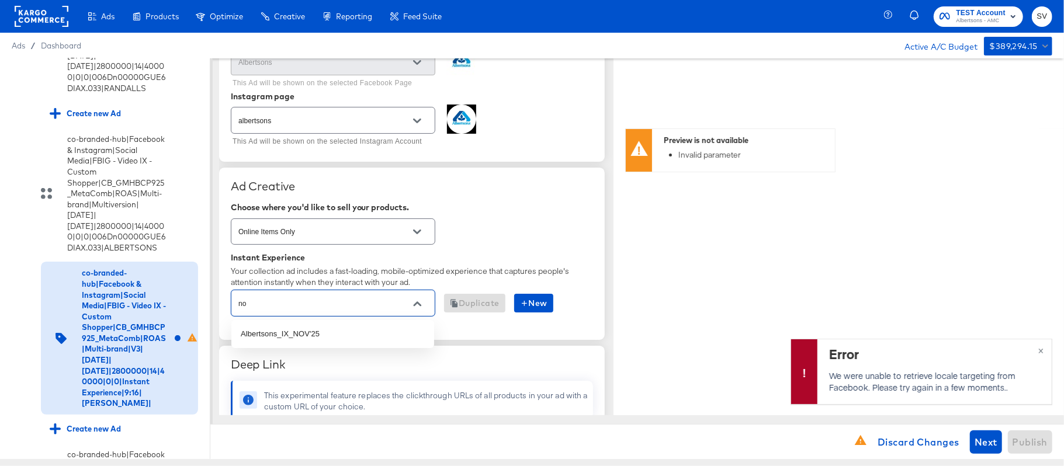
type input "nov"
click at [412, 300] on button "Close" at bounding box center [417, 304] width 18 height 18
click at [412, 300] on button "Open" at bounding box center [417, 304] width 18 height 18
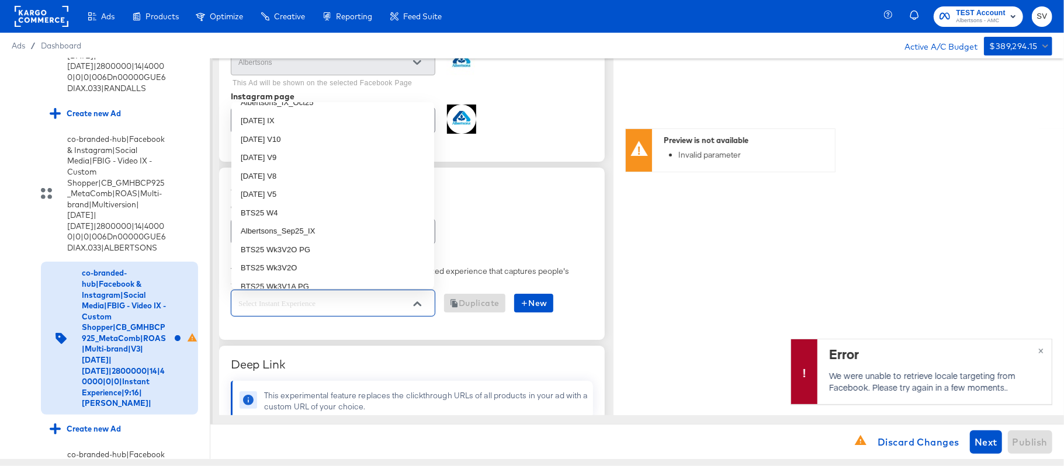
scroll to position [0, 0]
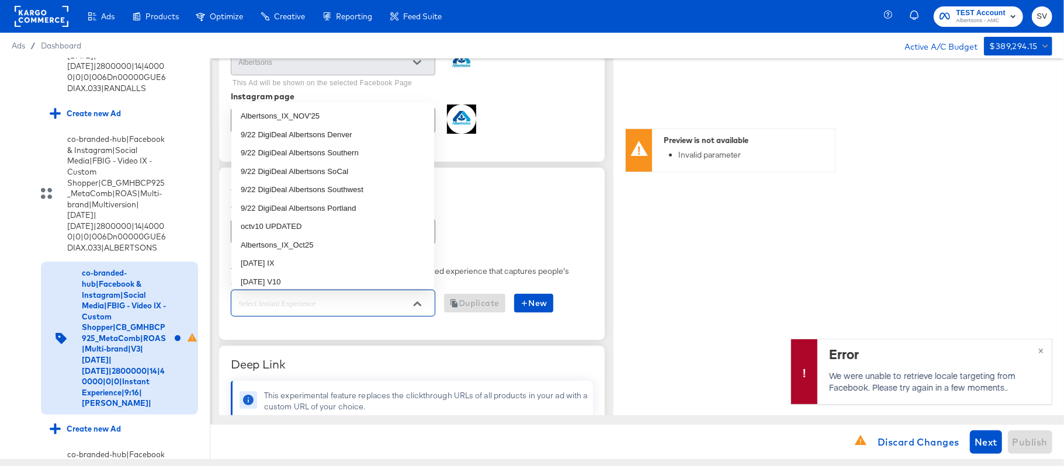
click at [344, 304] on input "text" at bounding box center [324, 303] width 176 height 13
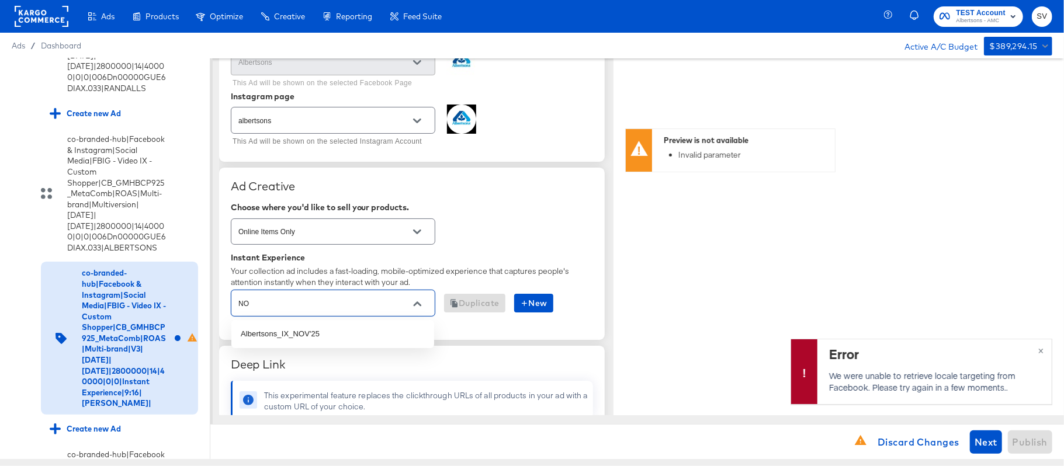
type input "N"
click at [430, 301] on div at bounding box center [333, 303] width 204 height 26
click at [415, 301] on icon "Open" at bounding box center [417, 304] width 8 height 8
click at [423, 301] on button "Open" at bounding box center [417, 304] width 18 height 18
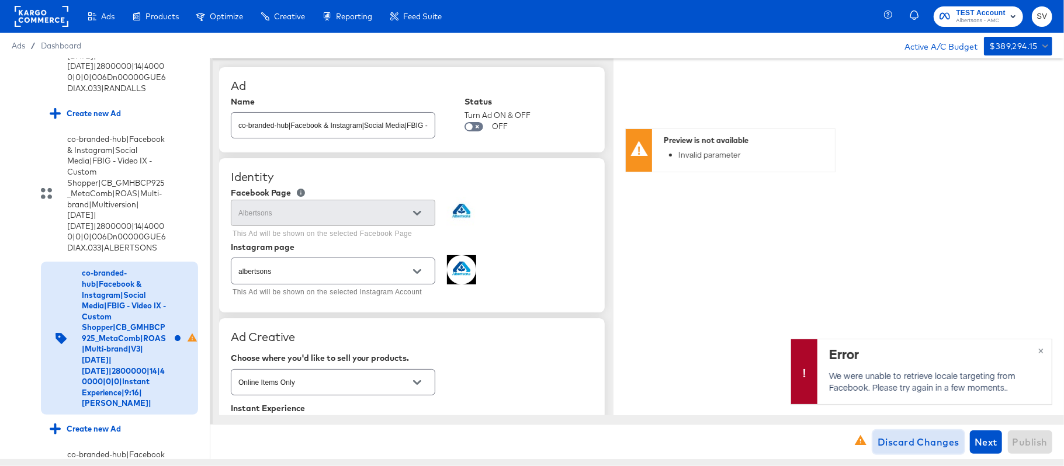
click at [891, 442] on span "Discard Changes" at bounding box center [919, 442] width 82 height 16
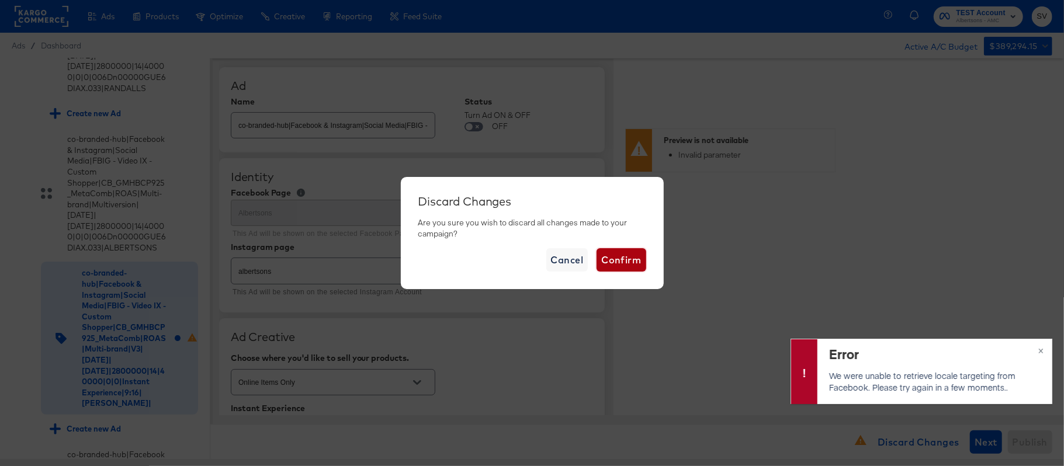
click at [622, 263] on span "Confirm" at bounding box center [621, 260] width 40 height 16
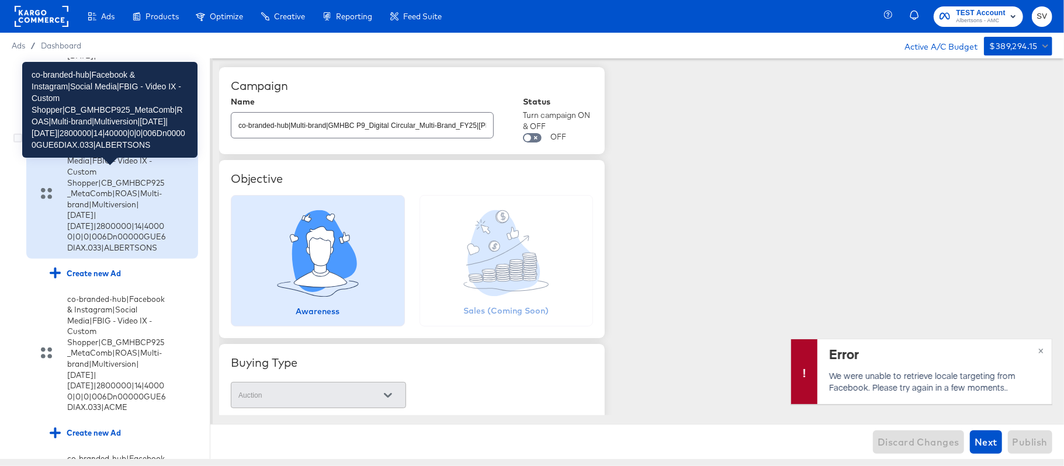
click at [129, 206] on div "co-branded-hub|Facebook & Instagram|Social Media|FBIG - Video IX - Custom Shopp…" at bounding box center [116, 193] width 99 height 119
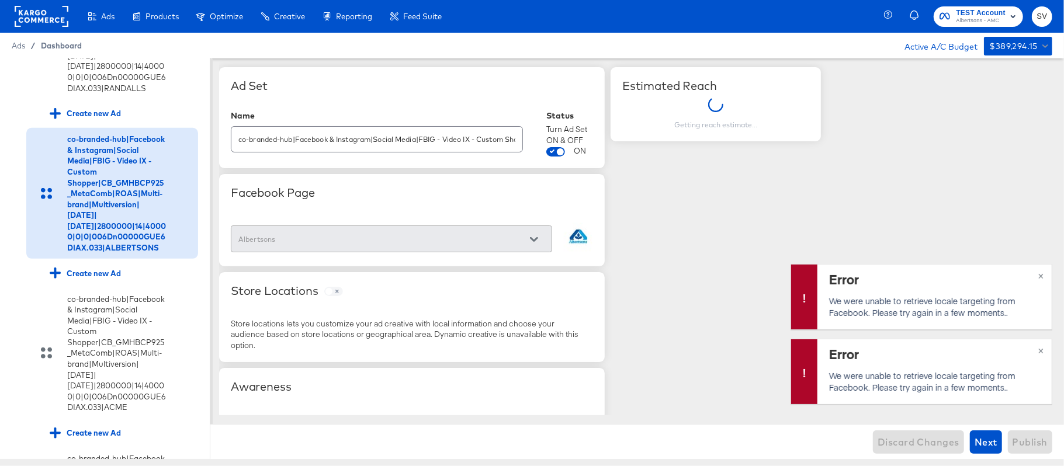
click at [58, 47] on span "Dashboard" at bounding box center [61, 45] width 41 height 9
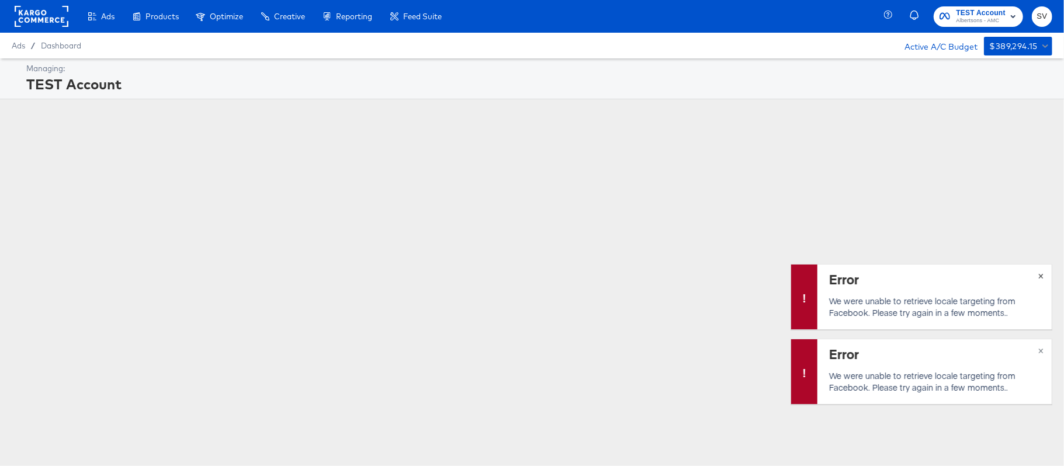
click at [1039, 277] on div "Managing: TEST Account Error We were unable to retrieve locale targeting from F…" at bounding box center [532, 204] width 1064 height 292
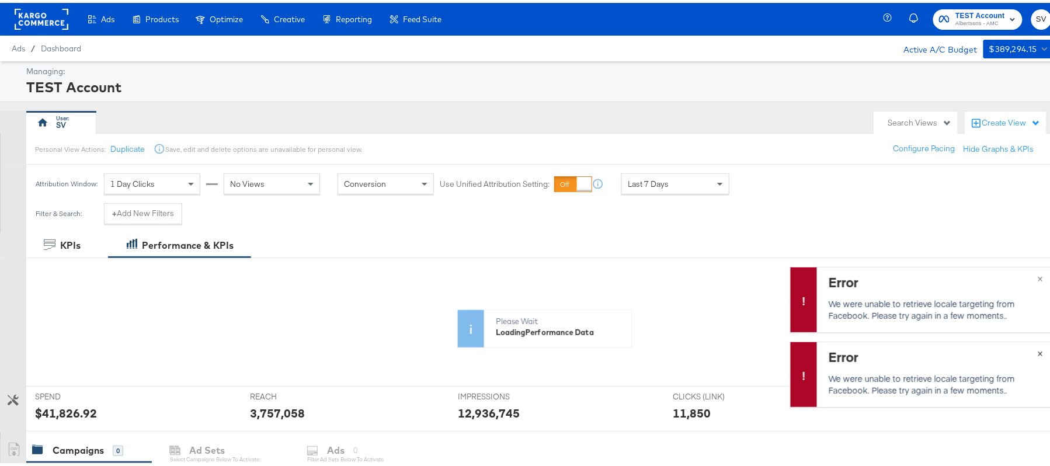
click at [1038, 349] on span "×" at bounding box center [1040, 349] width 5 height 13
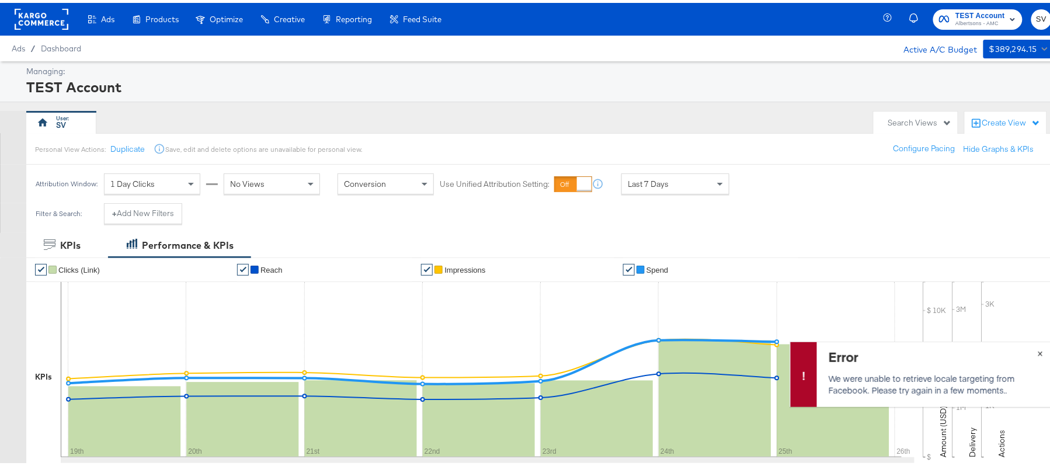
click at [1038, 351] on span "×" at bounding box center [1040, 349] width 5 height 13
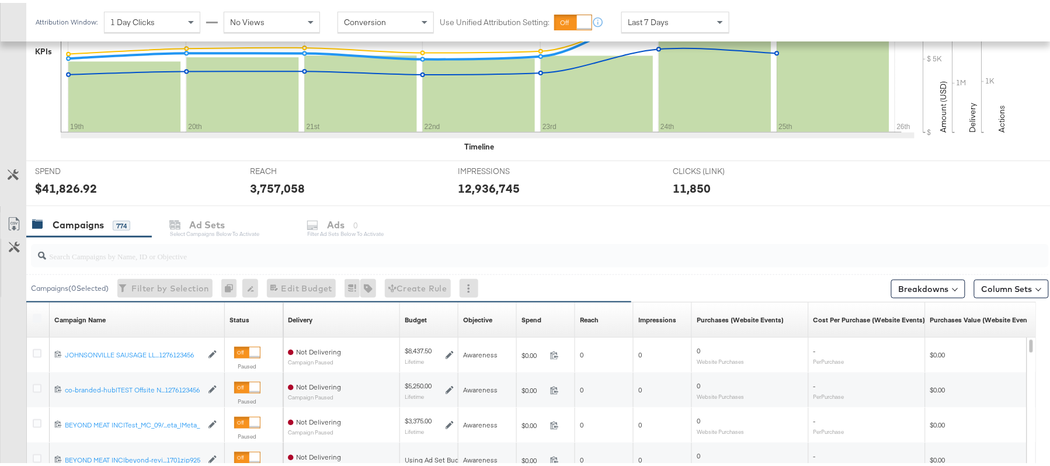
scroll to position [327, 0]
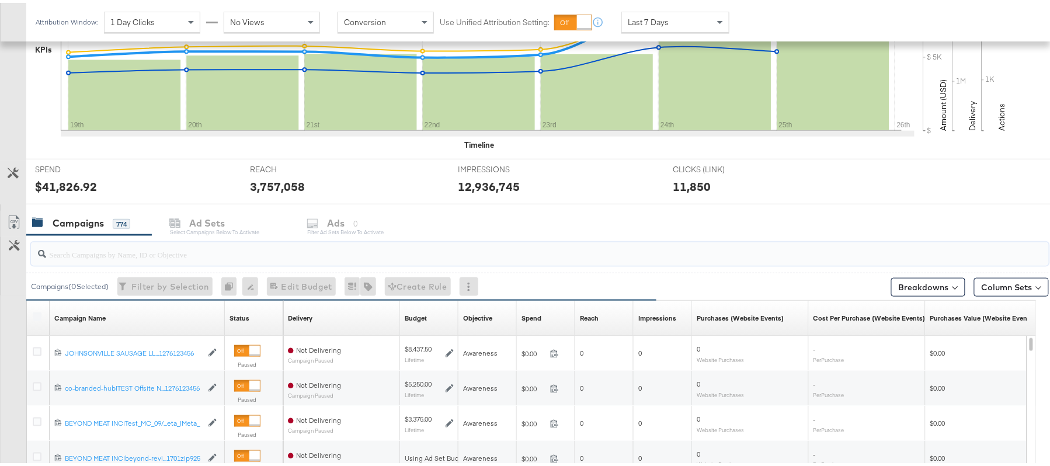
click at [195, 255] on input "search" at bounding box center [501, 246] width 910 height 23
paste input "120232307194170307"
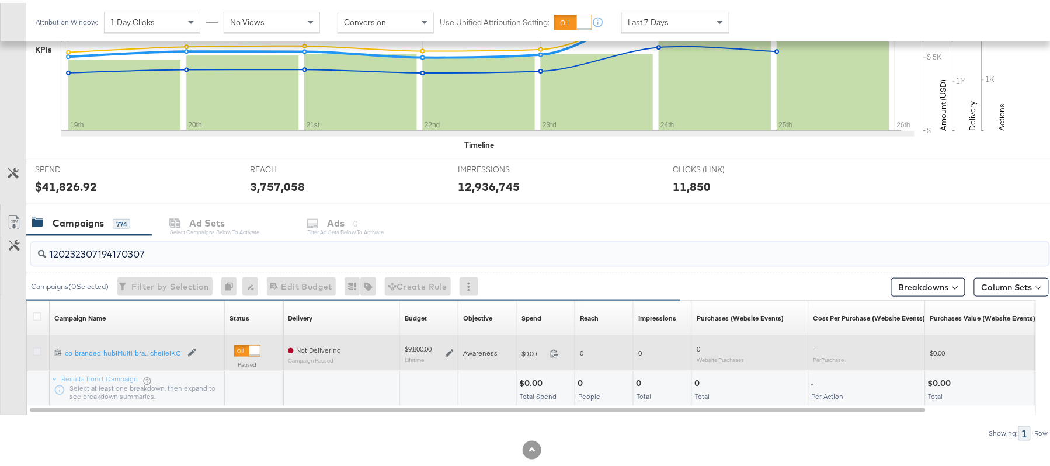
type input "120232307194170307"
click at [33, 353] on icon at bounding box center [37, 349] width 9 height 9
click at [0, 0] on input "checkbox" at bounding box center [0, 0] width 0 height 0
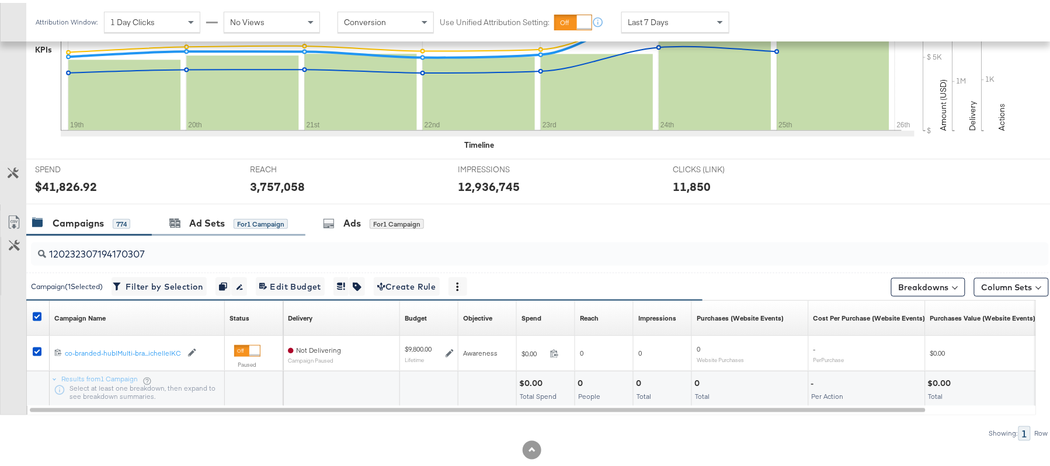
click at [206, 212] on div "Ad Sets for 1 Campaign" at bounding box center [229, 220] width 154 height 25
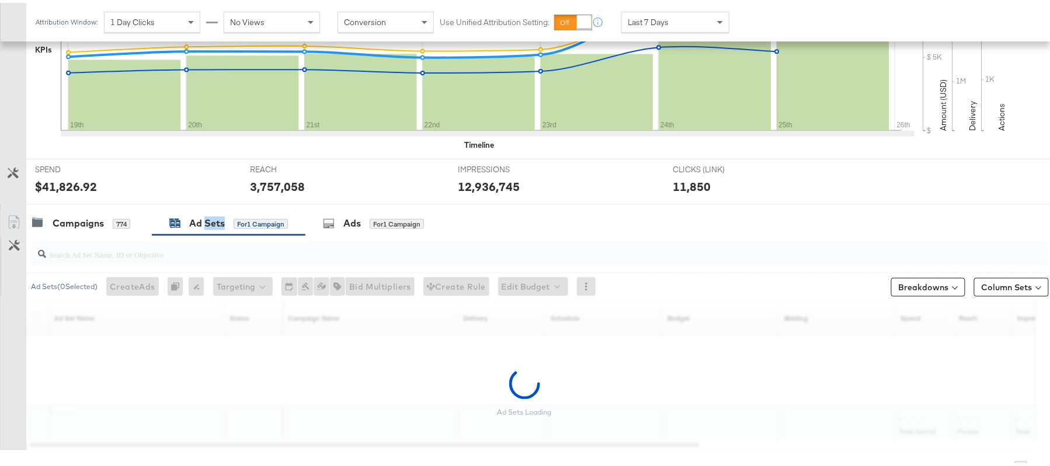
click at [206, 212] on div "Ad Sets for 1 Campaign" at bounding box center [229, 220] width 154 height 25
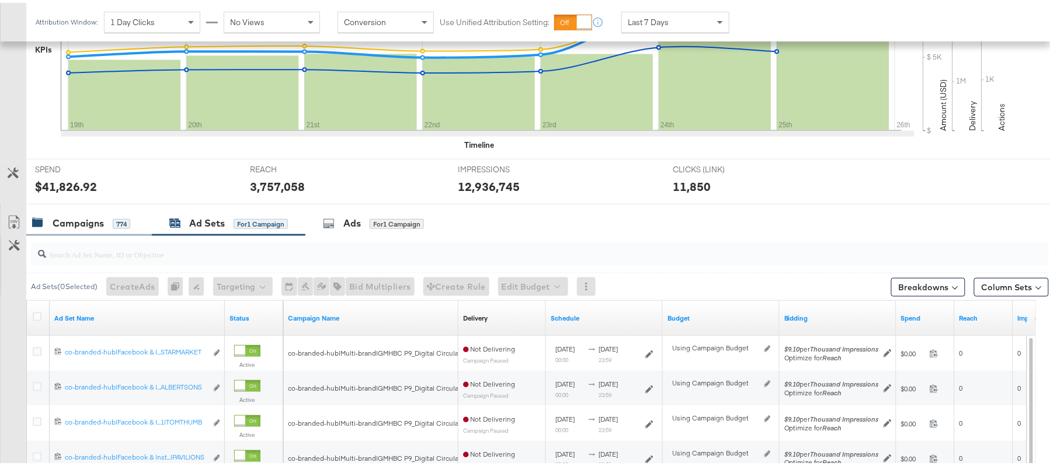
click at [104, 214] on div "Campaigns 774" at bounding box center [89, 220] width 126 height 25
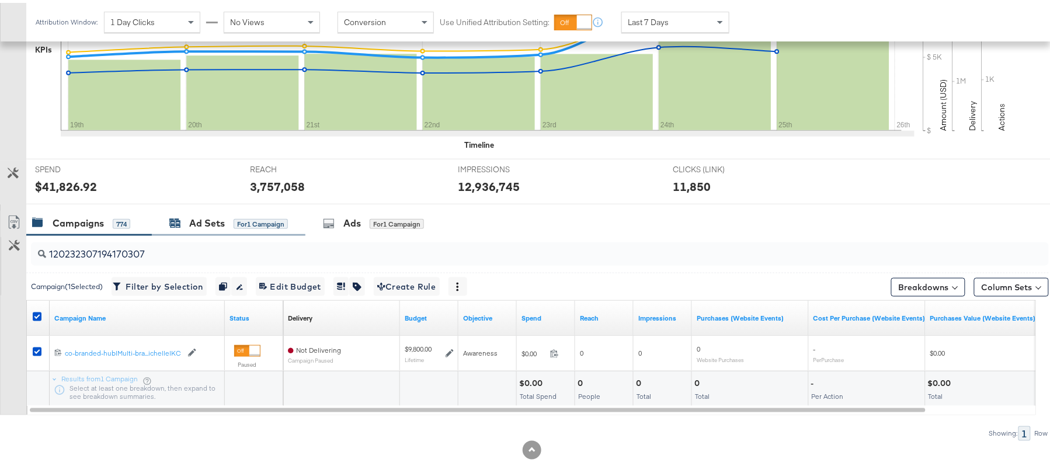
click at [207, 225] on div "Ad Sets" at bounding box center [207, 220] width 36 height 13
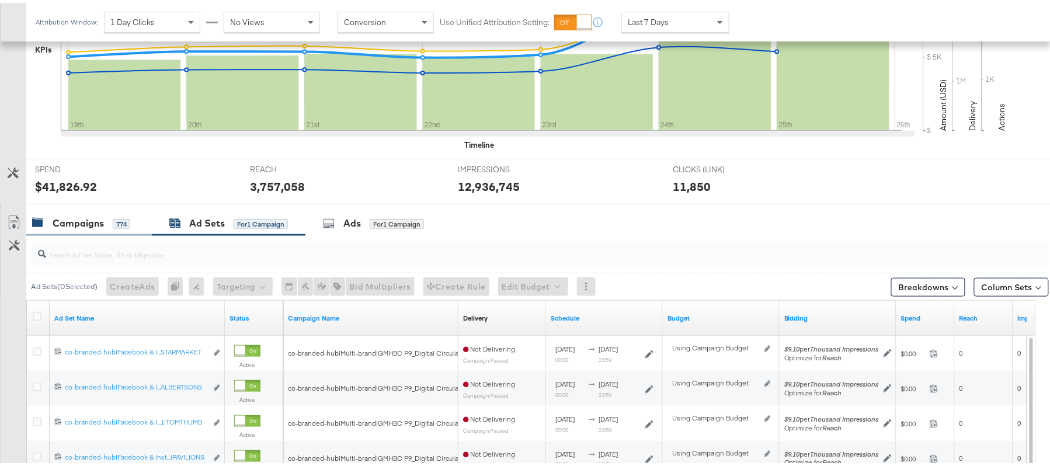
click at [71, 209] on div "Campaigns 774" at bounding box center [89, 220] width 126 height 25
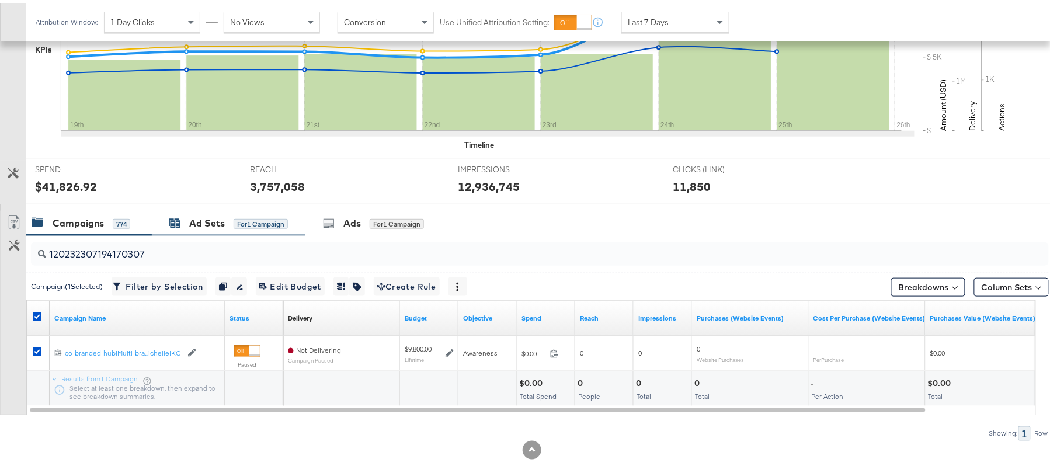
click at [182, 225] on div "Ad Sets for 1 Campaign" at bounding box center [228, 220] width 119 height 13
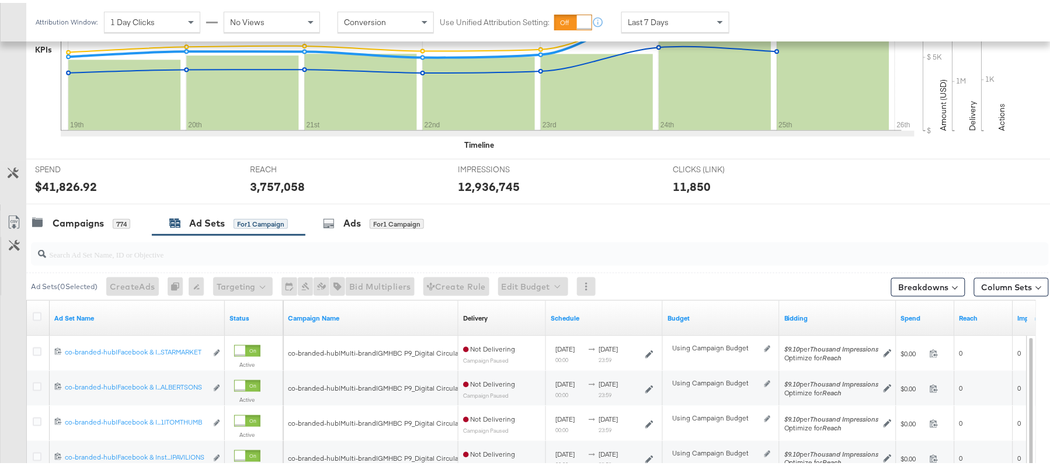
click at [95, 207] on div at bounding box center [532, 206] width 1064 height 9
click at [91, 215] on div "Campaigns" at bounding box center [78, 220] width 51 height 13
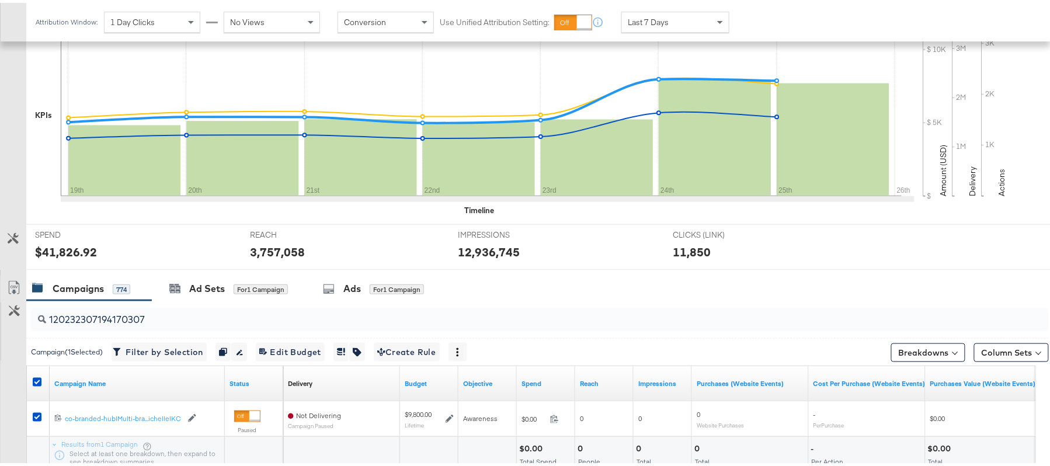
scroll to position [267, 0]
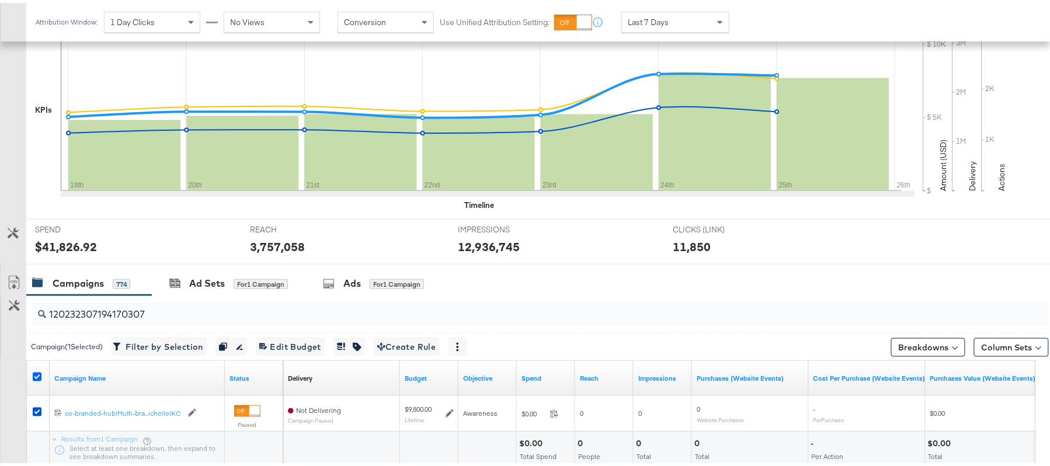
click at [34, 379] on icon at bounding box center [37, 374] width 9 height 9
click at [0, 0] on input "checkbox" at bounding box center [0, 0] width 0 height 0
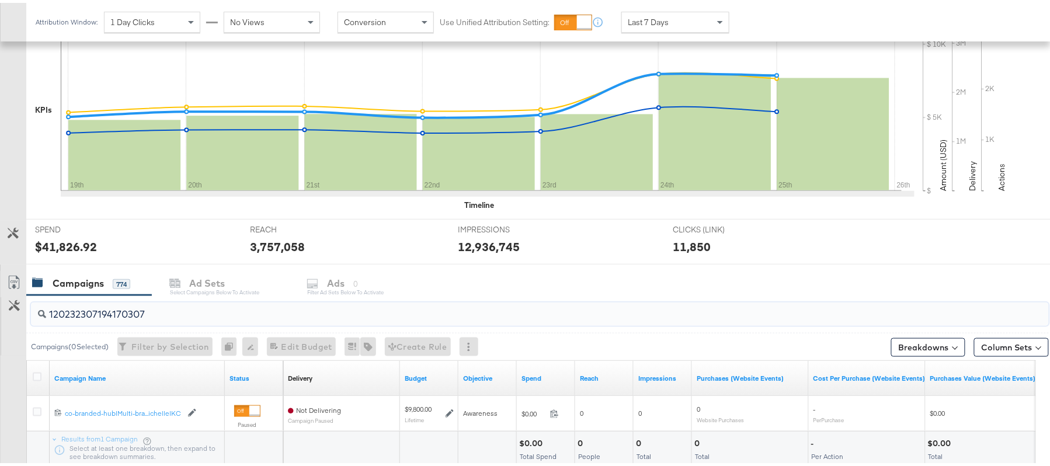
click at [136, 313] on input "120232307194170307" at bounding box center [501, 307] width 910 height 23
click at [37, 379] on icon at bounding box center [37, 374] width 9 height 9
click at [0, 0] on input "checkbox" at bounding box center [0, 0] width 0 height 0
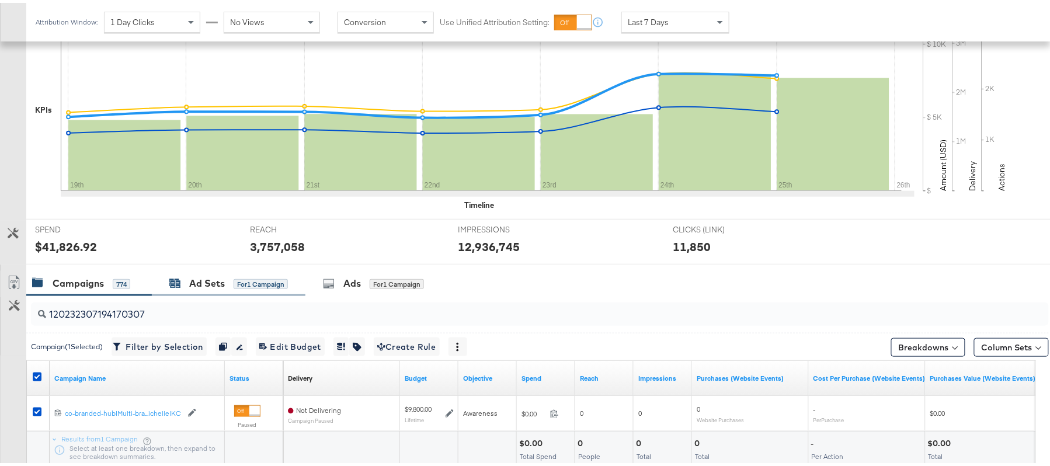
click at [209, 286] on div "Ad Sets" at bounding box center [207, 280] width 36 height 13
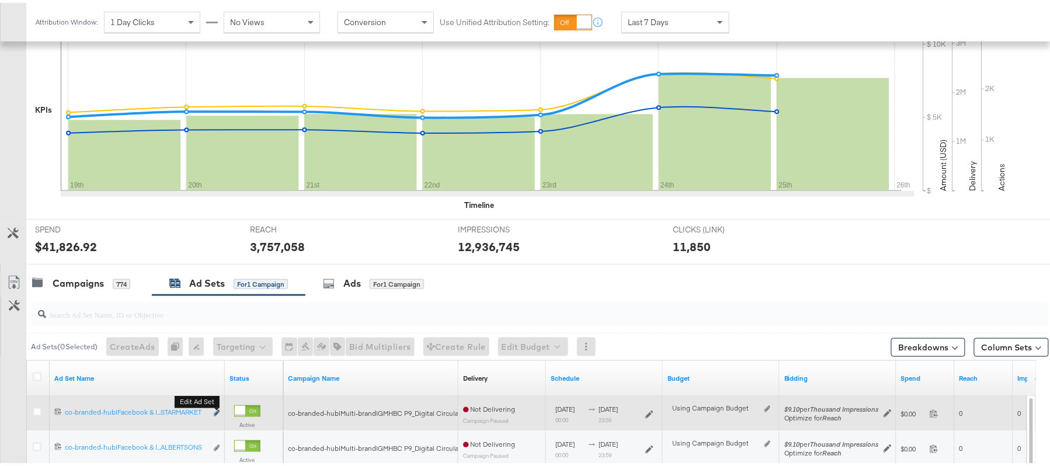
click at [215, 410] on icon "link" at bounding box center [217, 410] width 6 height 6
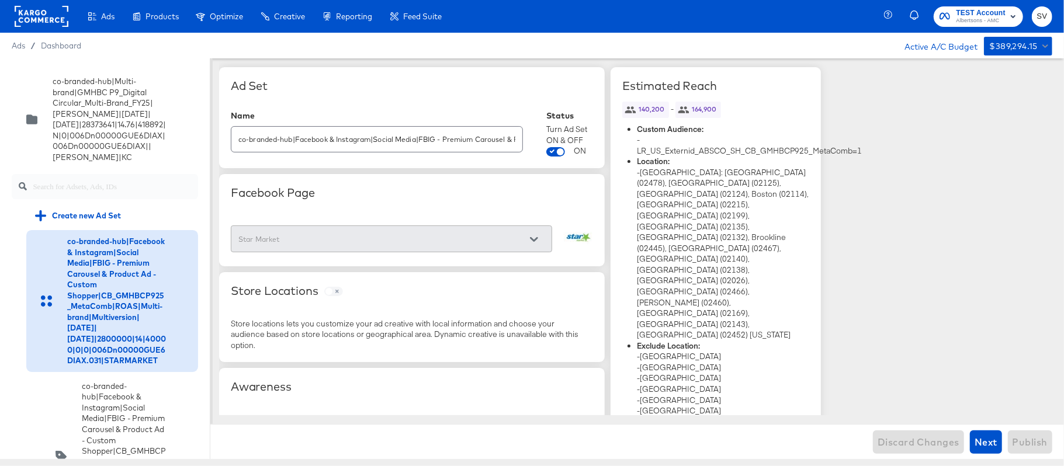
scroll to position [1202, 0]
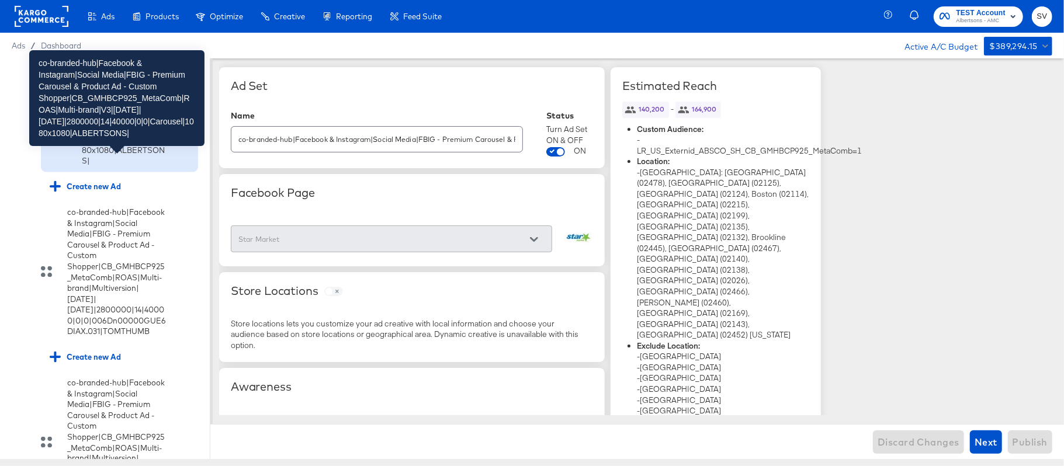
click at [130, 167] on div "co-branded-hub|Facebook & Instagram|Social Media|FBIG - Premium Carousel & Prod…" at bounding box center [124, 91] width 84 height 152
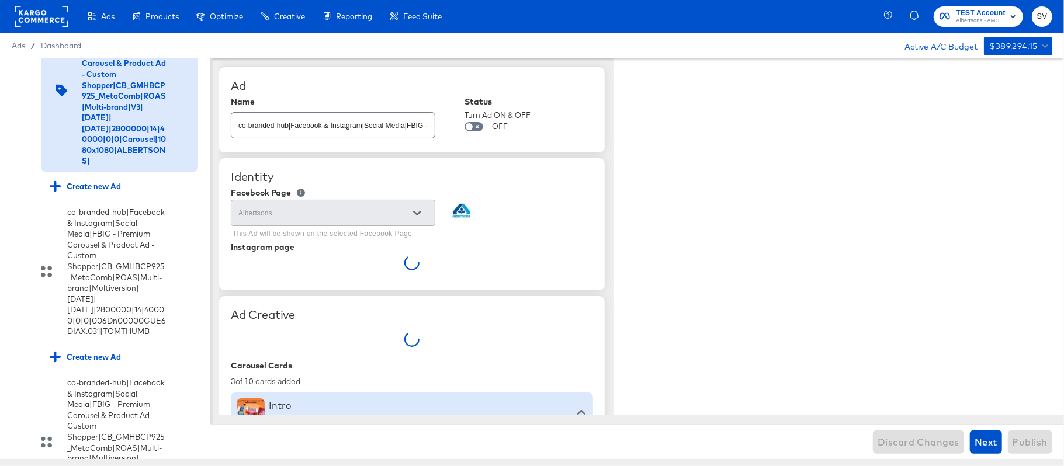
type textarea "x"
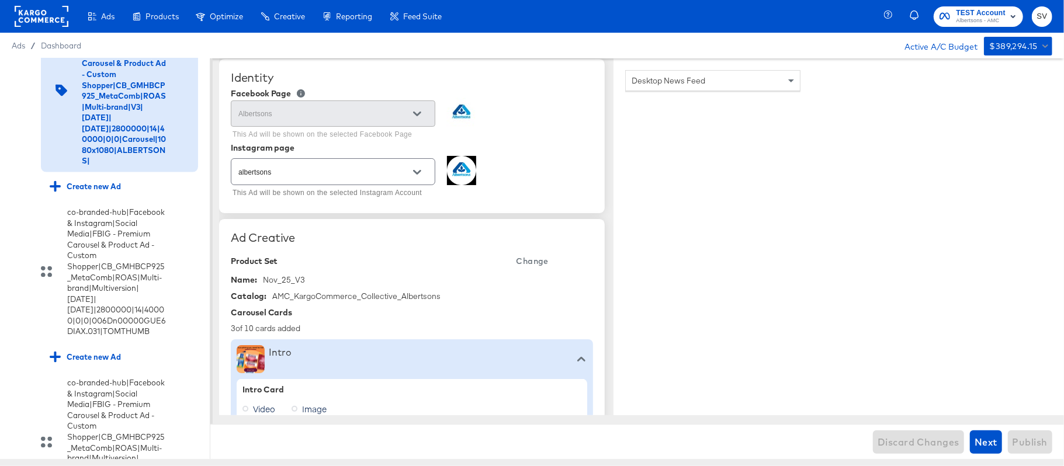
scroll to position [0, 0]
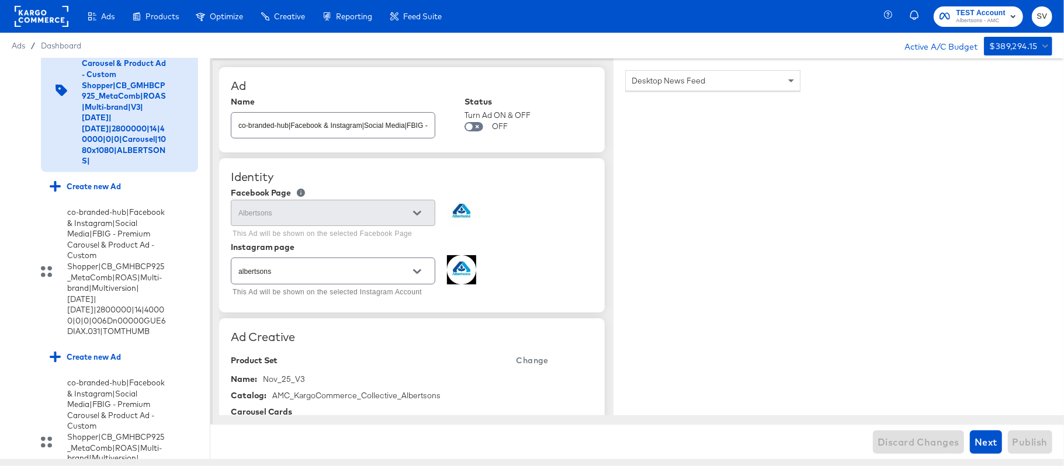
click at [15, 23] on icon at bounding box center [17, 19] width 9 height 9
click at [0, 0] on input "checkbox" at bounding box center [0, 0] width 0 height 0
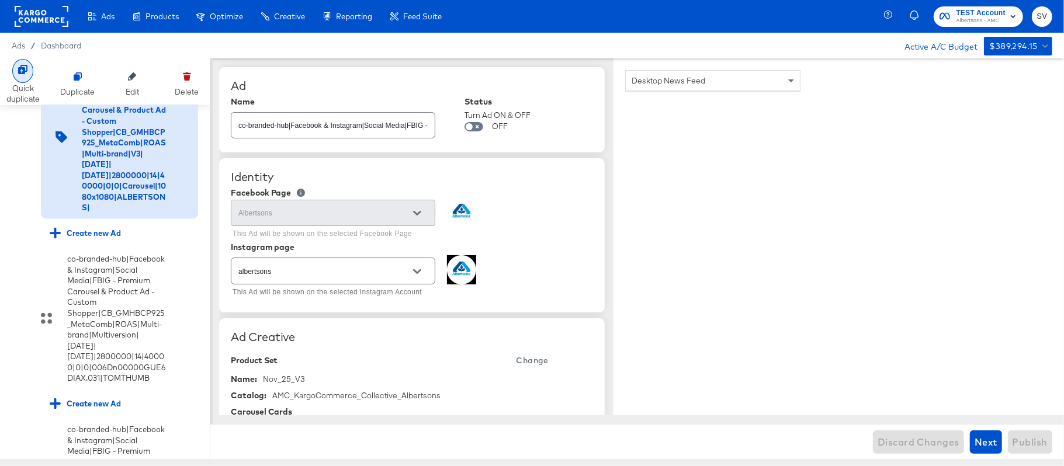
click at [24, 74] on icon at bounding box center [22, 69] width 9 height 9
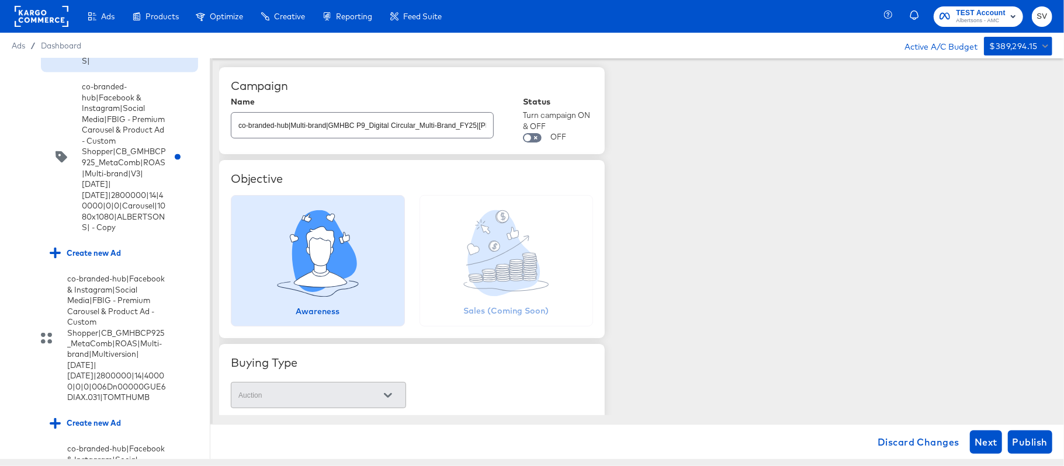
scroll to position [1330, 0]
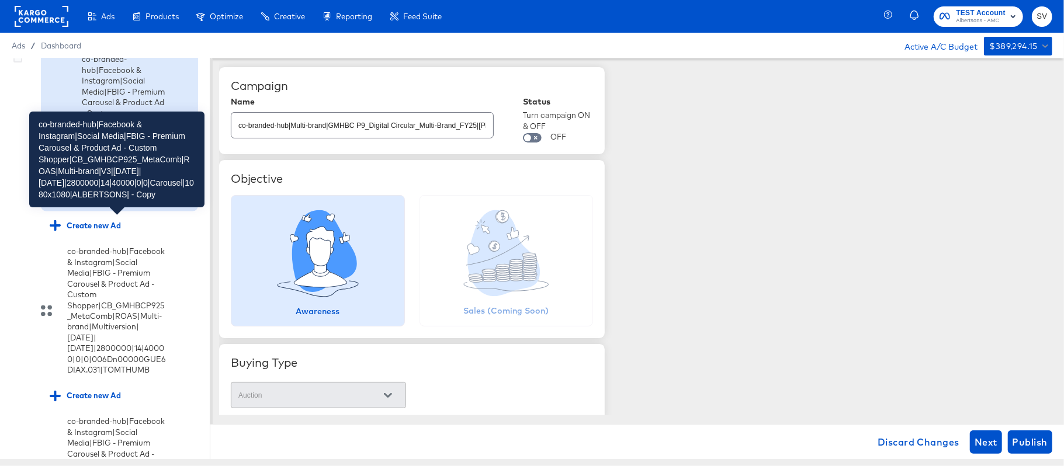
click at [105, 206] on div "co-branded-hub|Facebook & Instagram|Social Media|FBIG - Premium Carousel & Prod…" at bounding box center [124, 130] width 84 height 152
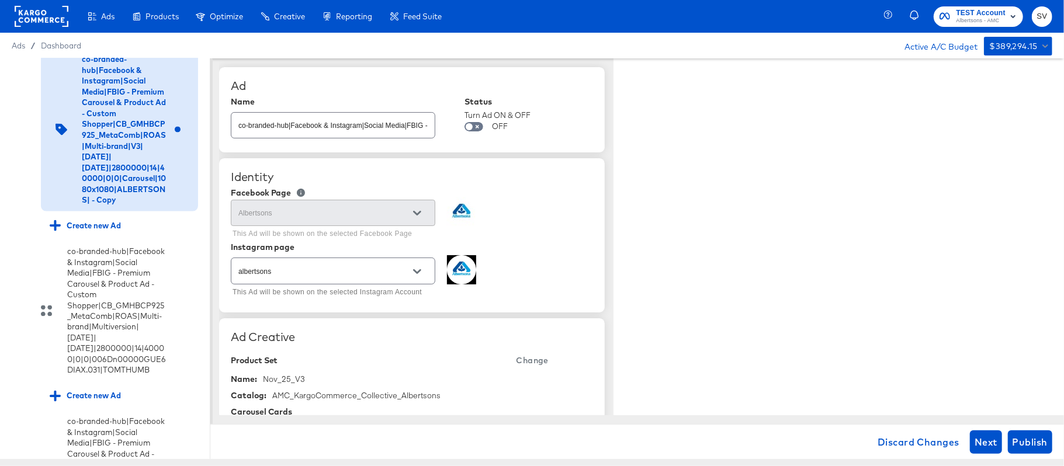
type textarea "x"
click at [295, 127] on input "co-branded-hub|Facebook & Instagram|Social Media|FBIG - Premium Carousel & Prod…" at bounding box center [332, 120] width 203 height 25
paste input "6|10/08/2025|11/04/2025|2800000|14|40000|0|0|Carousel|1080x1080|ALBERTSONS|"
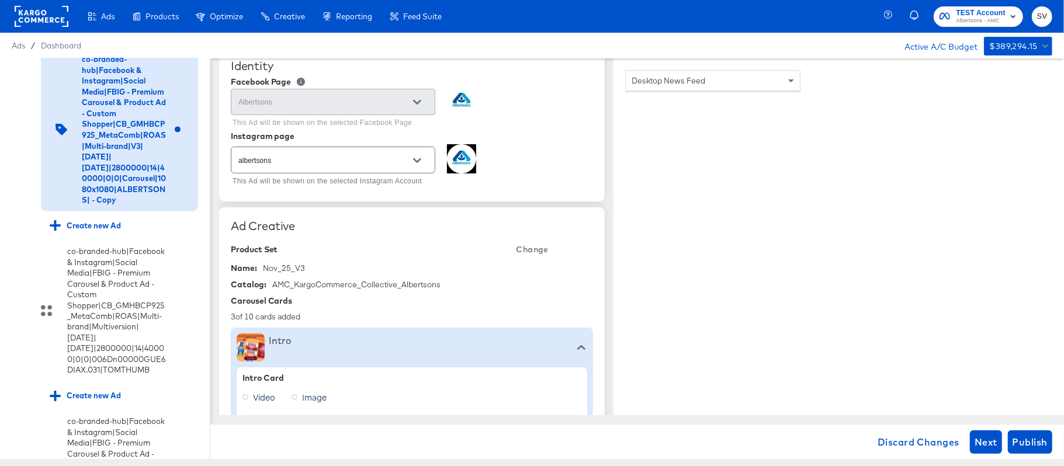
scroll to position [112, 0]
type input "co-branded-hub|Facebook & Instagram|Social Media|FBIG - Premium Carousel & Prod…"
type textarea "x"
click at [525, 252] on span "Change" at bounding box center [532, 248] width 32 height 15
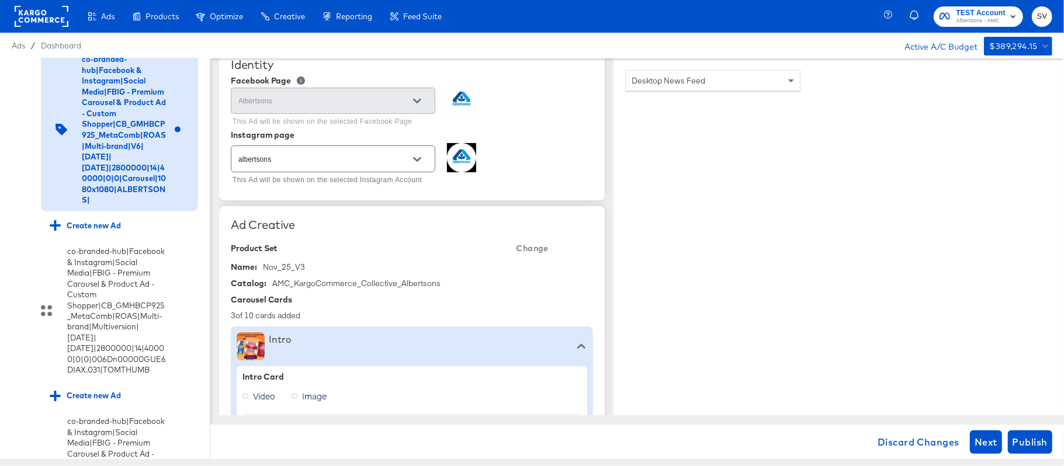
type textarea "x"
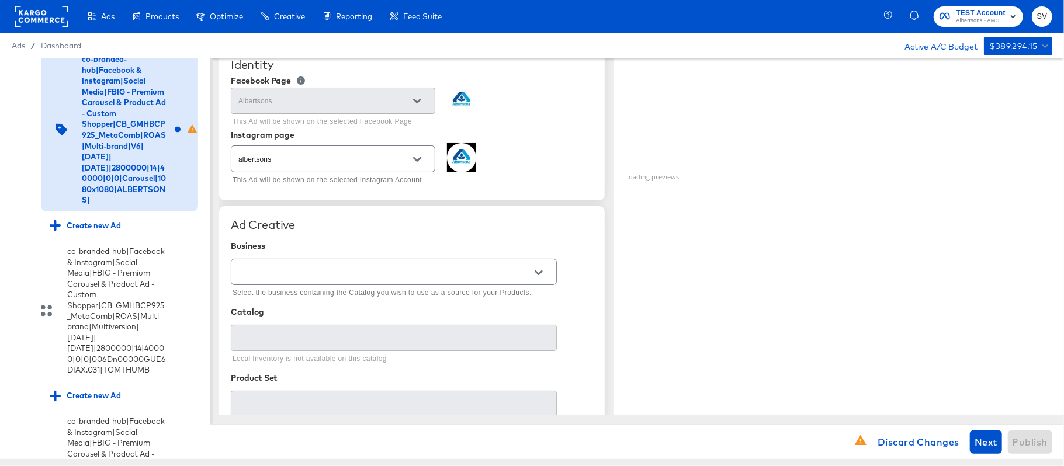
click at [366, 285] on div at bounding box center [394, 272] width 326 height 26
click at [538, 271] on icon "Open" at bounding box center [539, 273] width 8 height 8
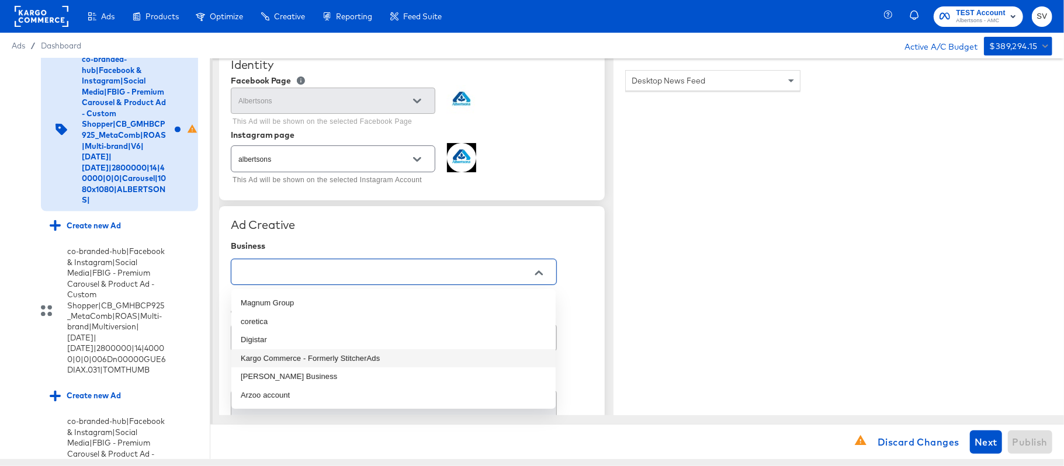
click at [379, 354] on li "Kargo Commerce - Formerly StitcherAds" at bounding box center [393, 358] width 324 height 19
type input "Kargo Commerce - Formerly StitcherAds"
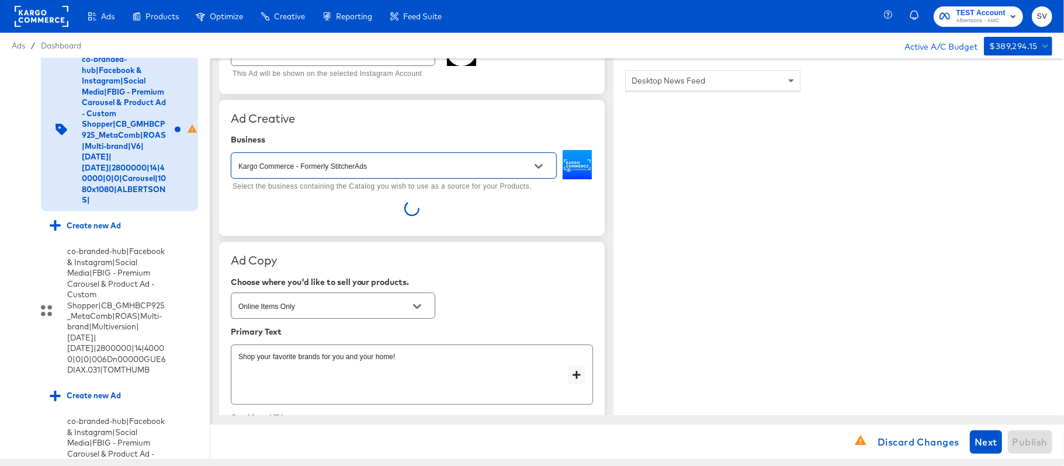
scroll to position [222, 0]
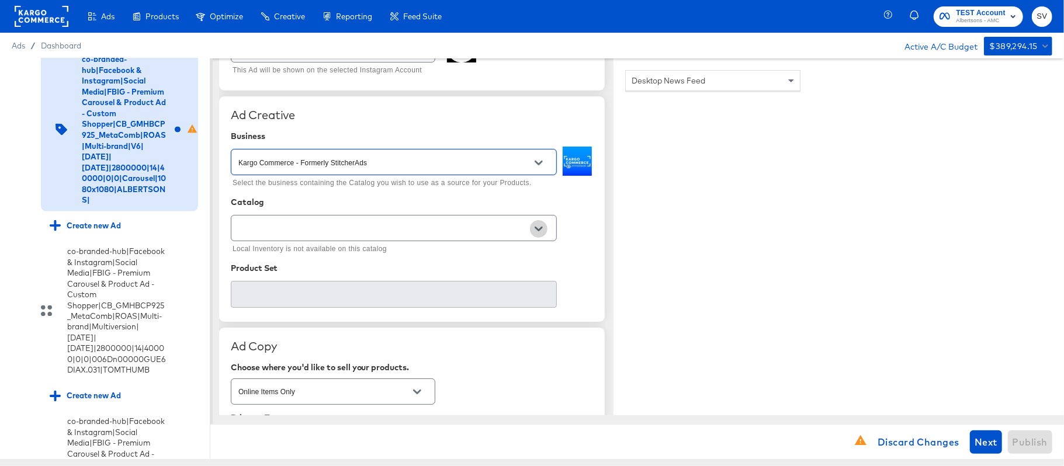
click at [547, 233] on button "Open" at bounding box center [539, 229] width 18 height 18
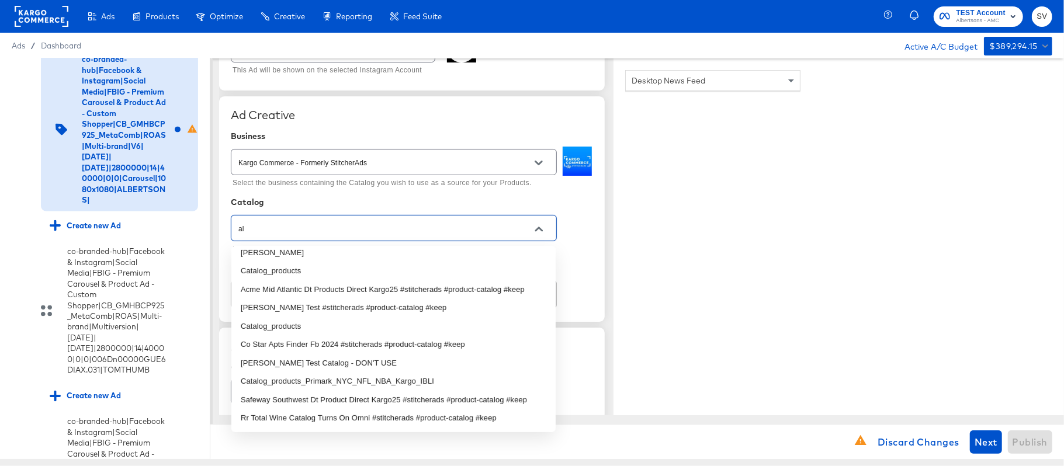
scroll to position [131, 0]
type input "a"
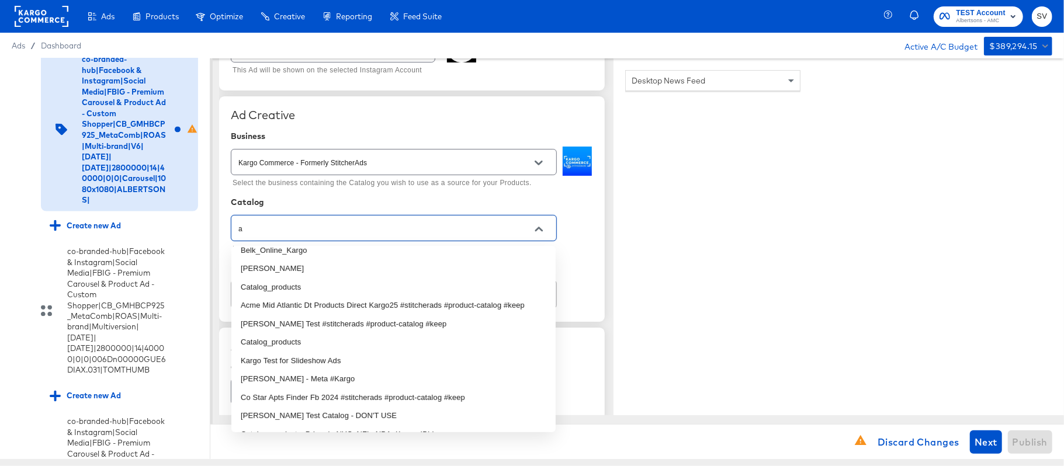
scroll to position [0, 0]
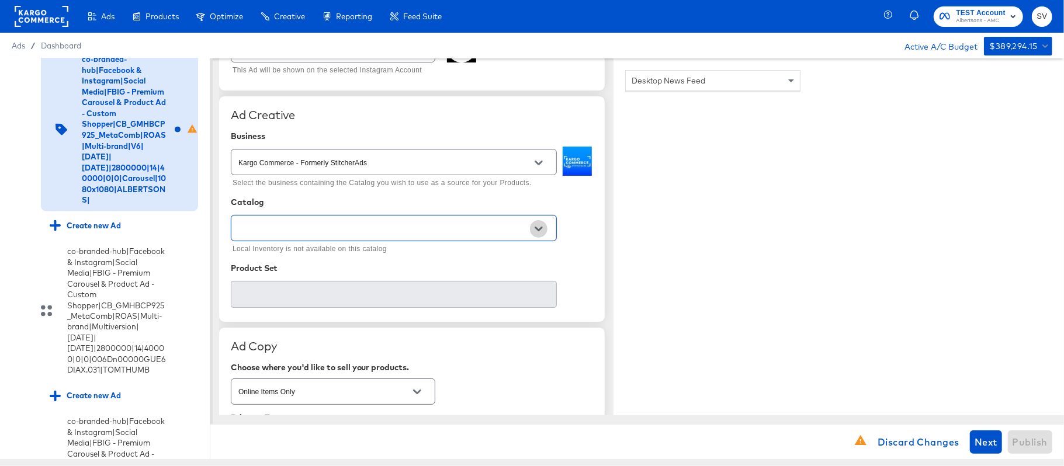
click at [540, 233] on icon "Open" at bounding box center [539, 229] width 8 height 8
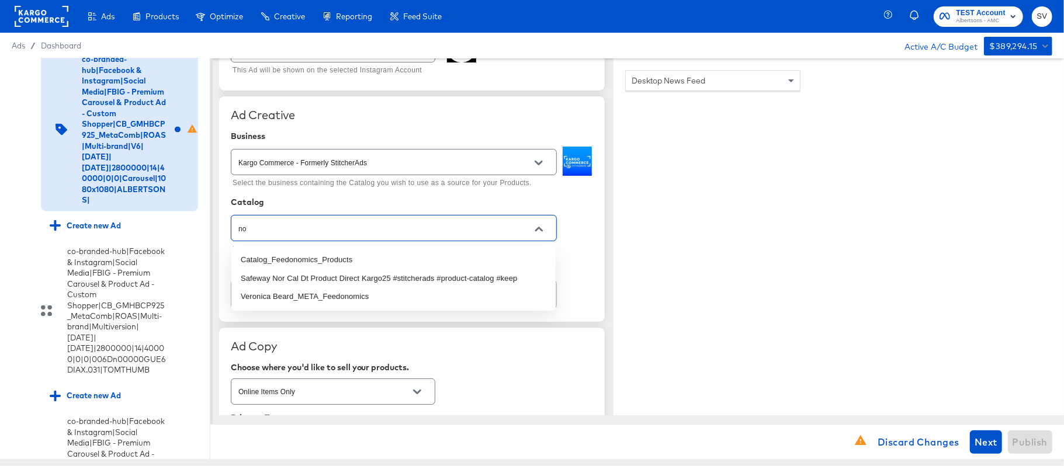
type input "n"
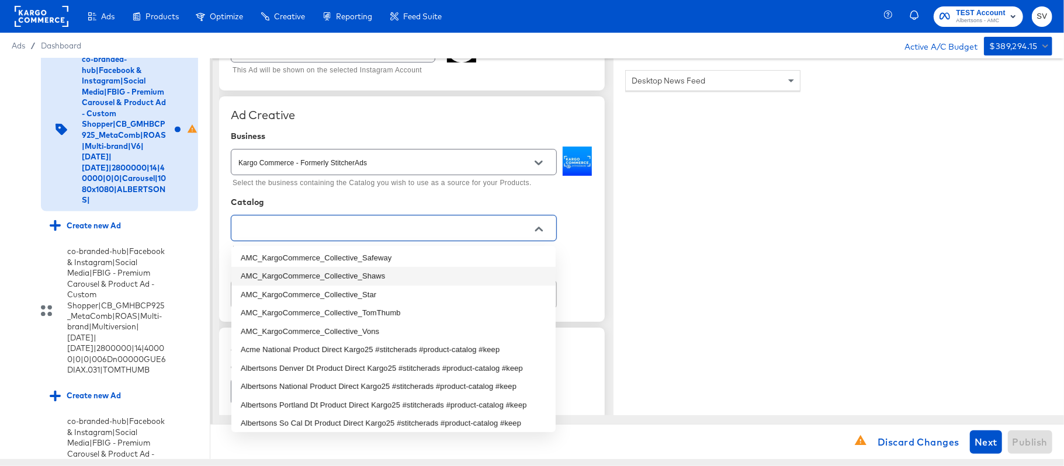
scroll to position [531, 0]
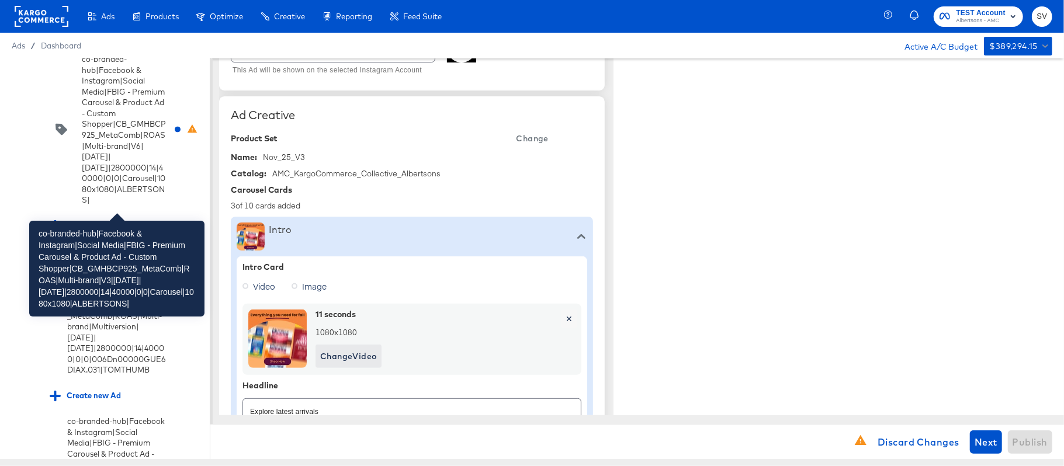
type textarea "x"
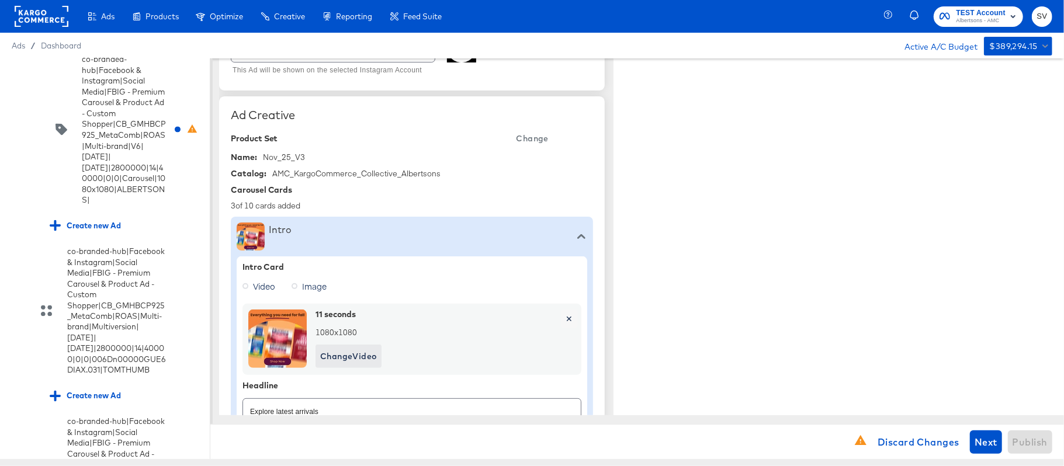
type textarea "x"
click at [352, 171] on div "AMC_KargoCommerce_Collective_Albertsons" at bounding box center [356, 173] width 168 height 11
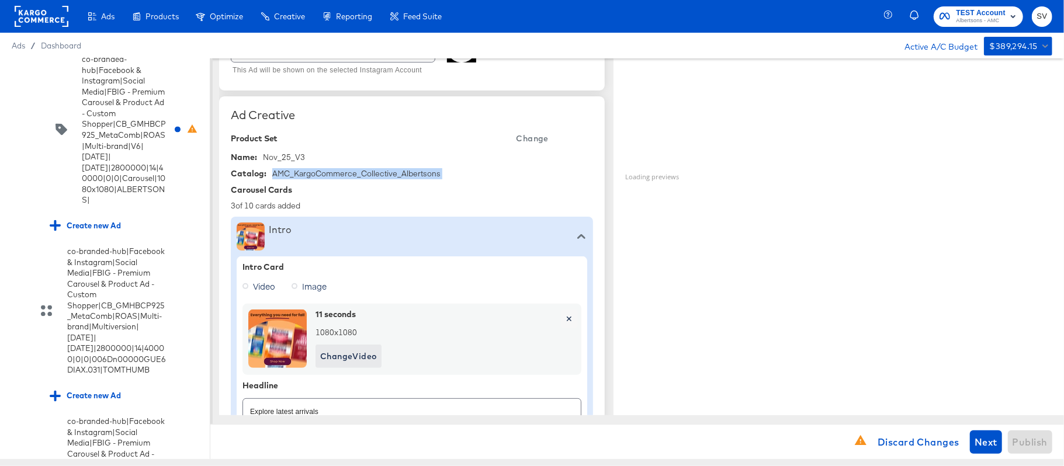
copy div "AMC_KargoCommerce_Collective_Albertsons"
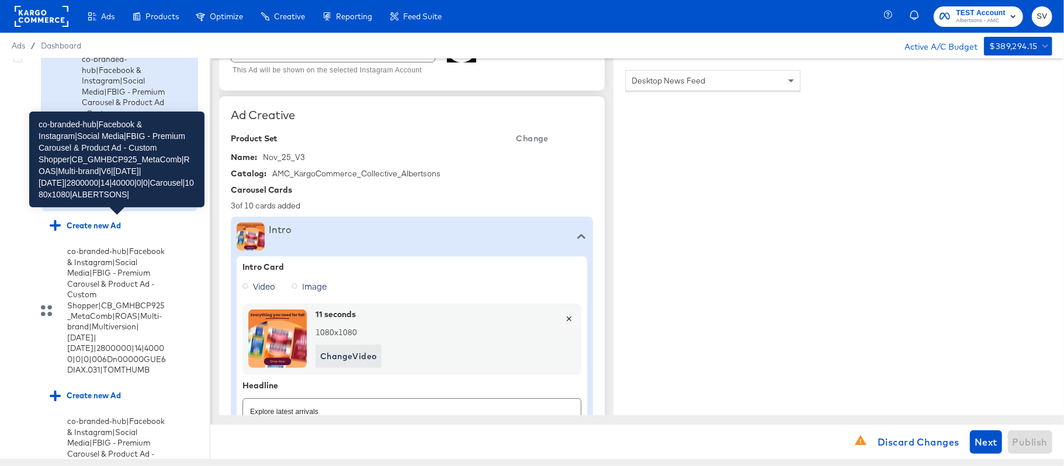
click at [141, 206] on div "co-branded-hub|Facebook & Instagram|Social Media|FBIG - Premium Carousel & Prod…" at bounding box center [124, 130] width 84 height 152
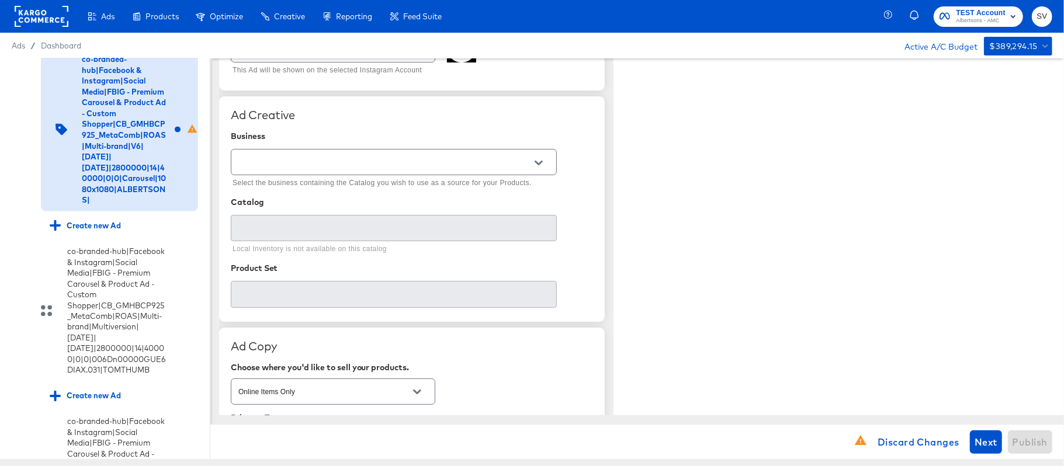
type textarea "x"
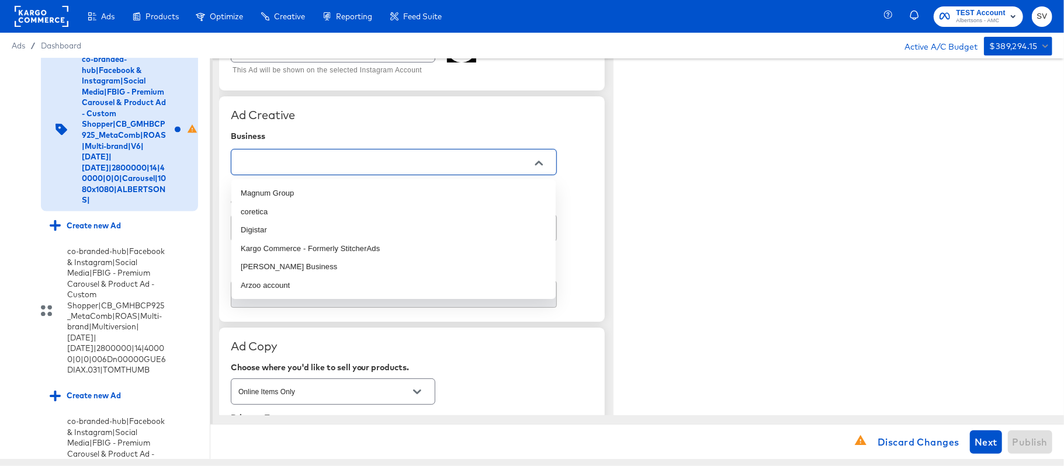
click at [365, 162] on input "text" at bounding box center [384, 162] width 297 height 13
click at [315, 243] on li "Kargo Commerce - Formerly StitcherAds" at bounding box center [393, 249] width 324 height 19
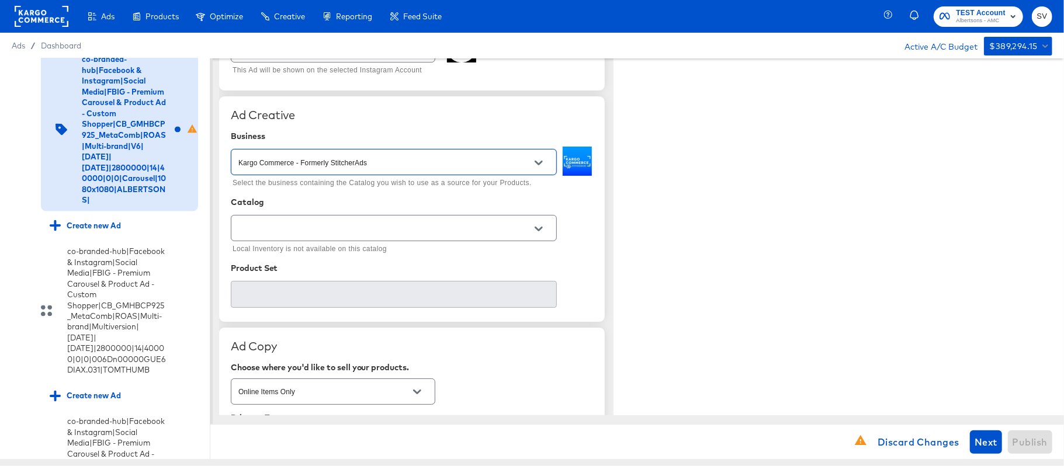
type input "Kargo Commerce - Formerly StitcherAds"
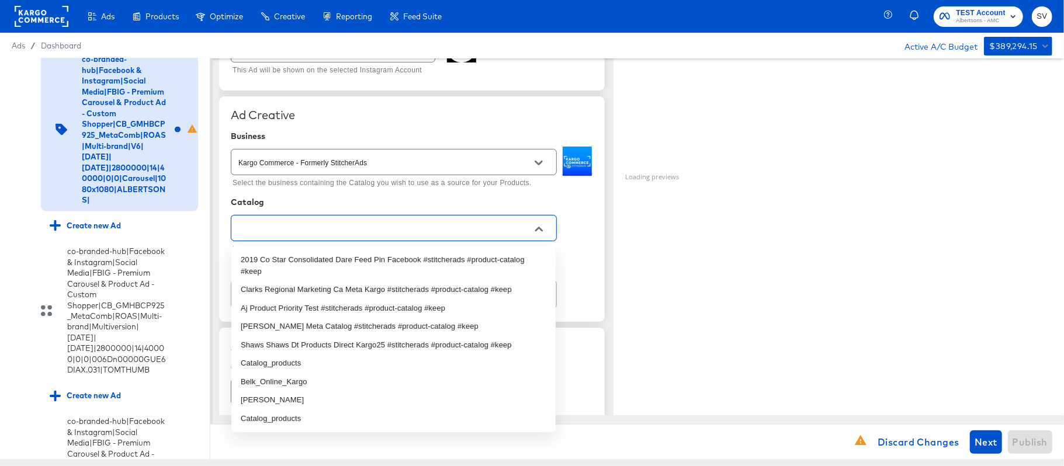
click at [330, 235] on input "text" at bounding box center [384, 228] width 297 height 13
paste input "AMC_KargoCommerce_Collective_Albertsons"
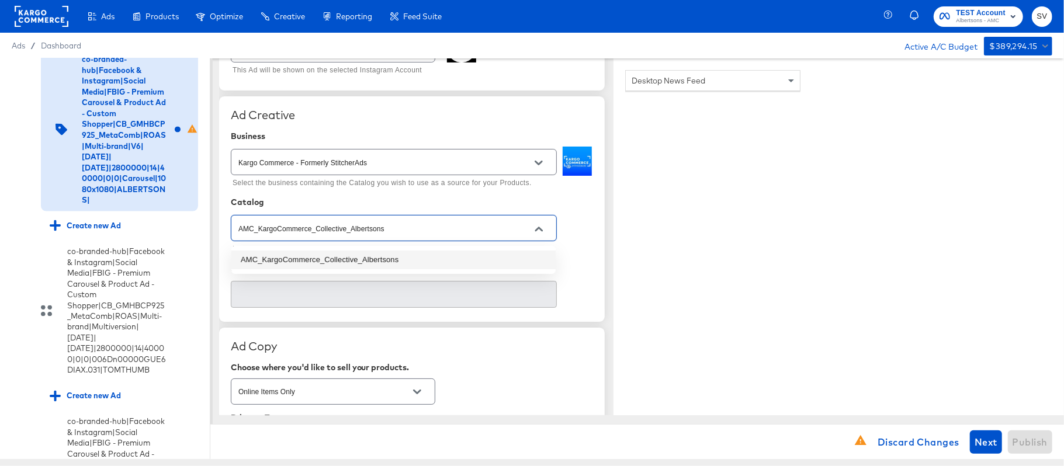
click at [317, 254] on li "AMC_KargoCommerce_Collective_Albertsons" at bounding box center [393, 260] width 324 height 19
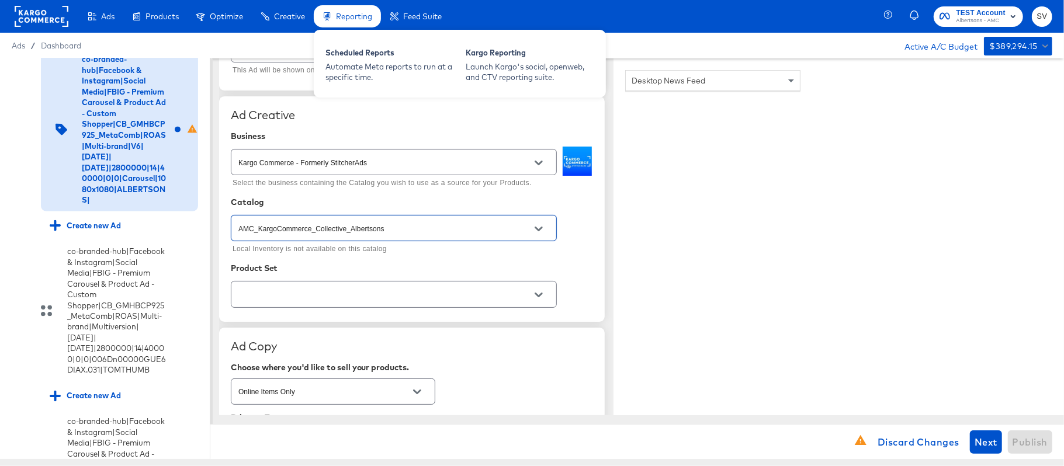
type input "AMC_KargoCommerce_Collective_Albertsons"
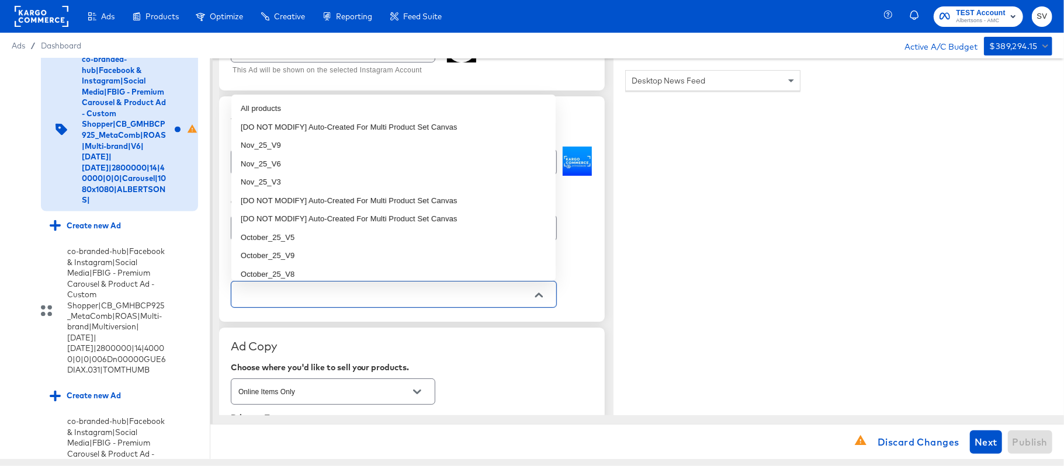
click at [355, 293] on input "text" at bounding box center [384, 294] width 297 height 13
click at [339, 164] on li "Nov_25_V6" at bounding box center [393, 164] width 324 height 19
type textarea "x"
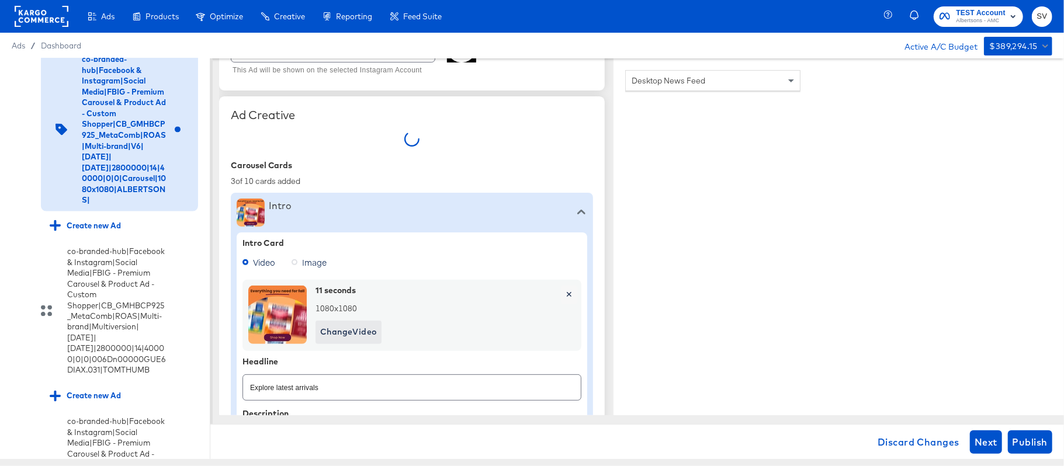
type textarea "x"
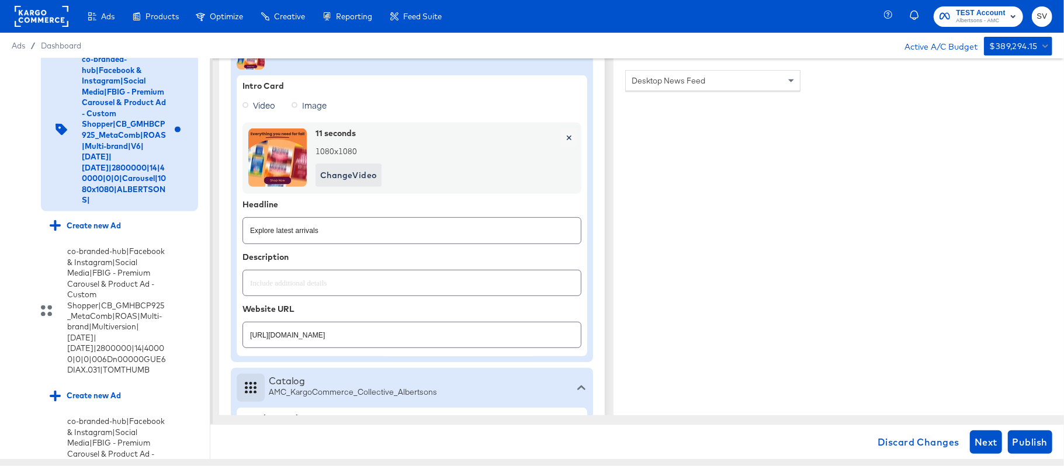
scroll to position [405, 0]
click at [389, 339] on input "https://www.albertsons.com/shop/aisles/personal-care-health.html" at bounding box center [412, 328] width 338 height 25
paste input "lp/baby-products-supplies"
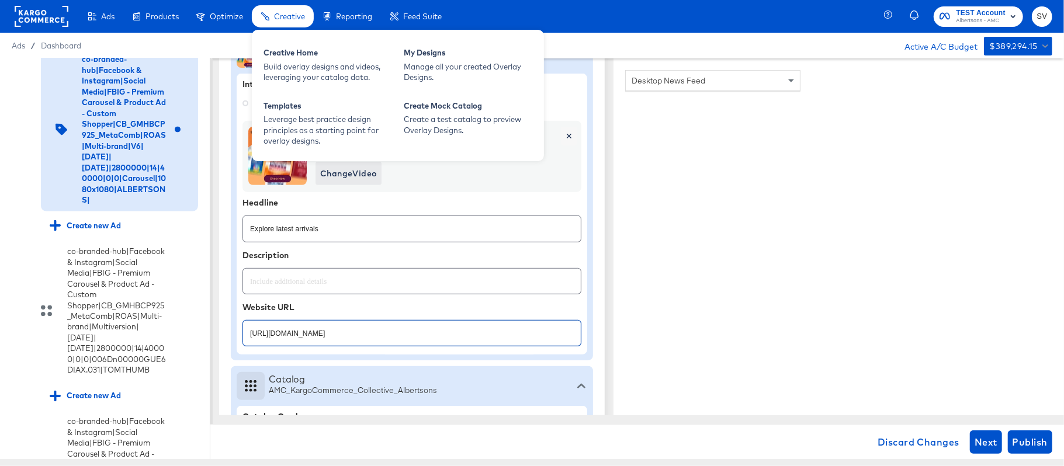
type input "https://www.albertsons.com/lp/baby-products-supplies.html"
type textarea "x"
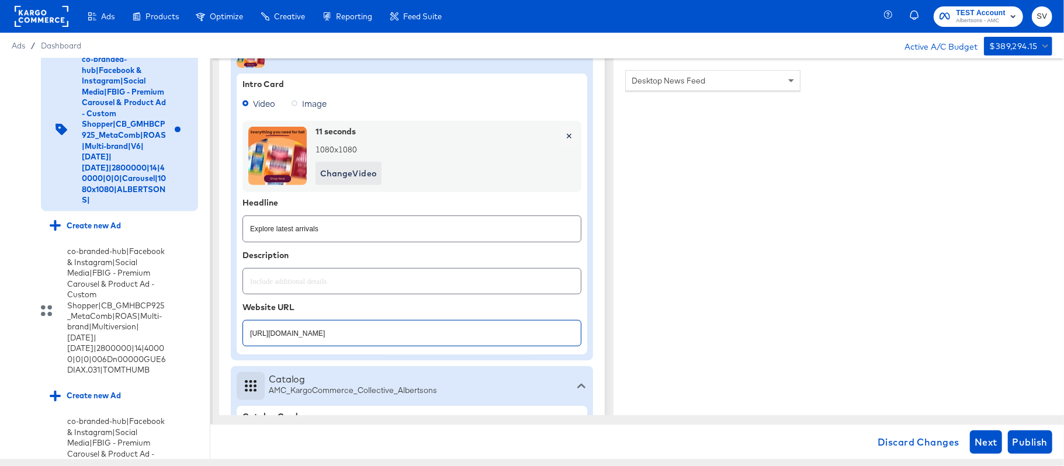
type textarea "x"
click at [376, 232] on input "Explore latest arrivals" at bounding box center [412, 224] width 338 height 25
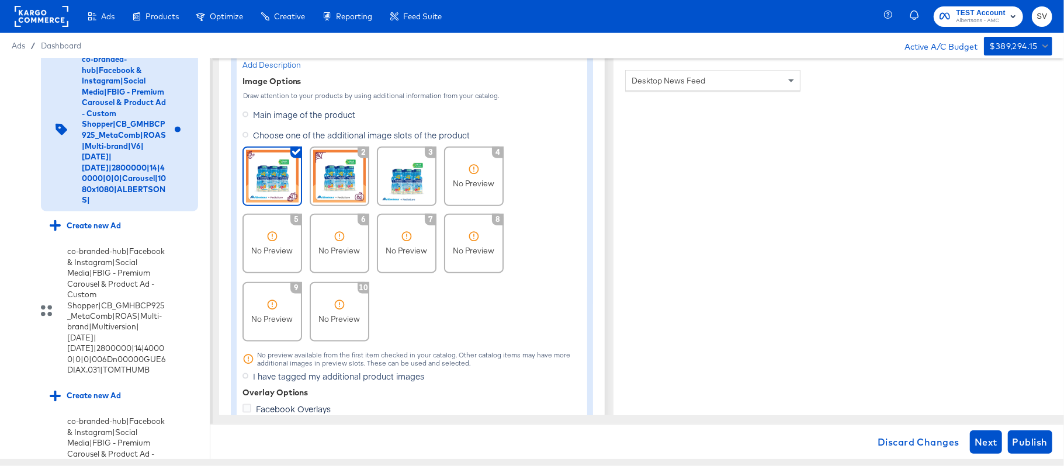
scroll to position [970, 0]
type textarea "x"
click at [348, 171] on img at bounding box center [339, 175] width 53 height 53
type textarea "x"
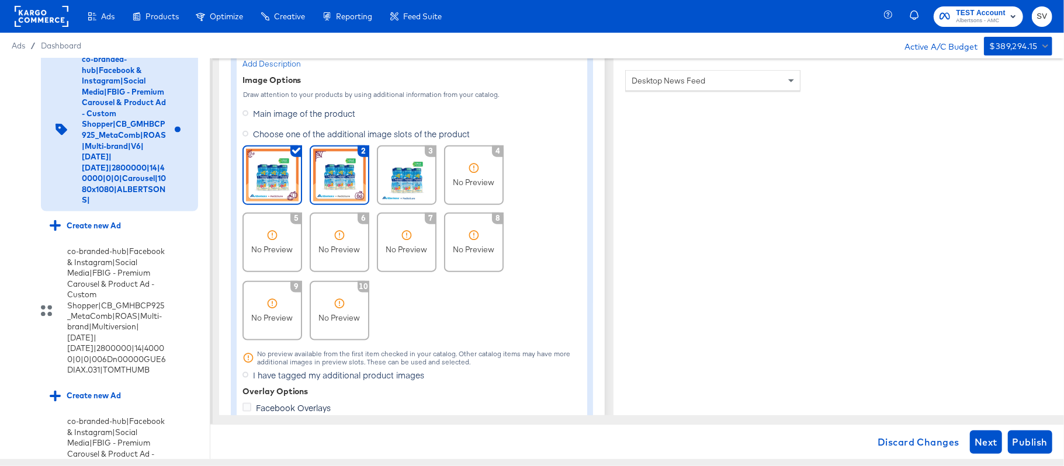
type textarea "x"
click at [279, 182] on img at bounding box center [272, 175] width 53 height 53
type textarea "x"
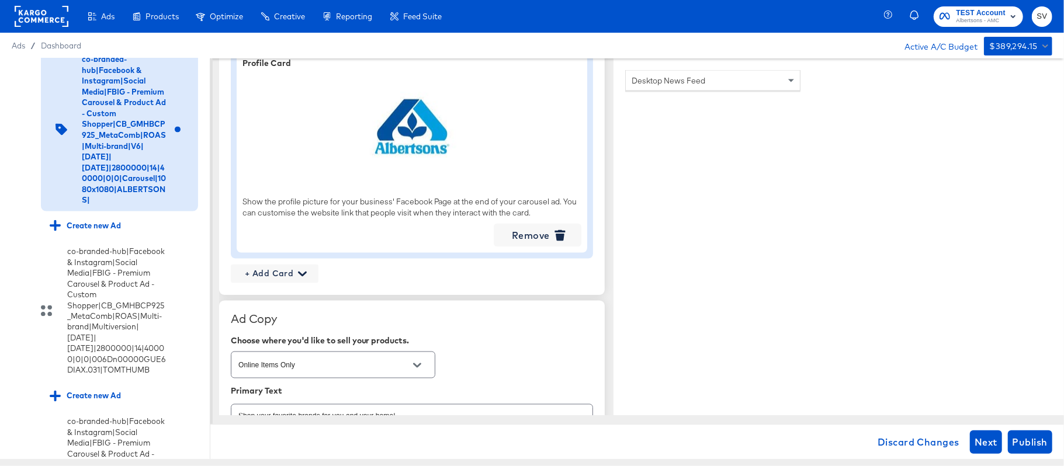
scroll to position [1525, 0]
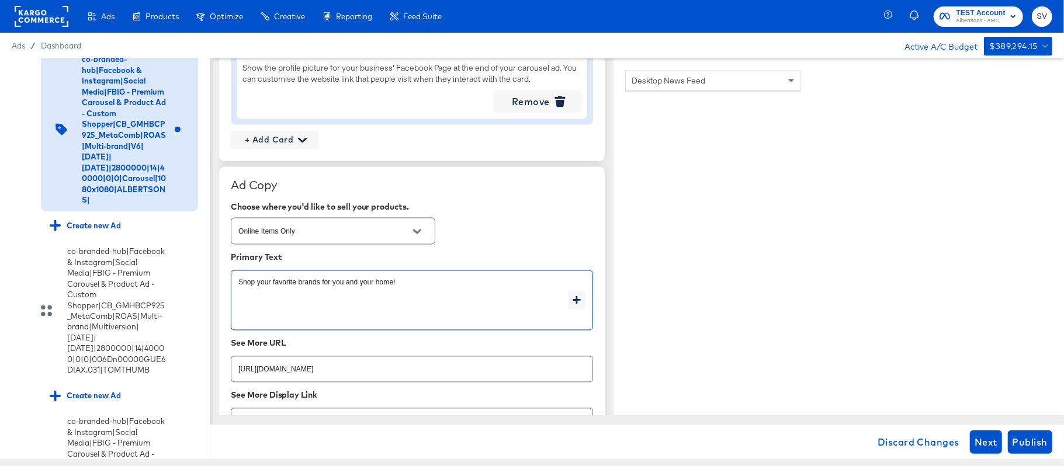
click at [267, 285] on textarea "Shop your favorite brands for you and your home!" at bounding box center [403, 301] width 330 height 42
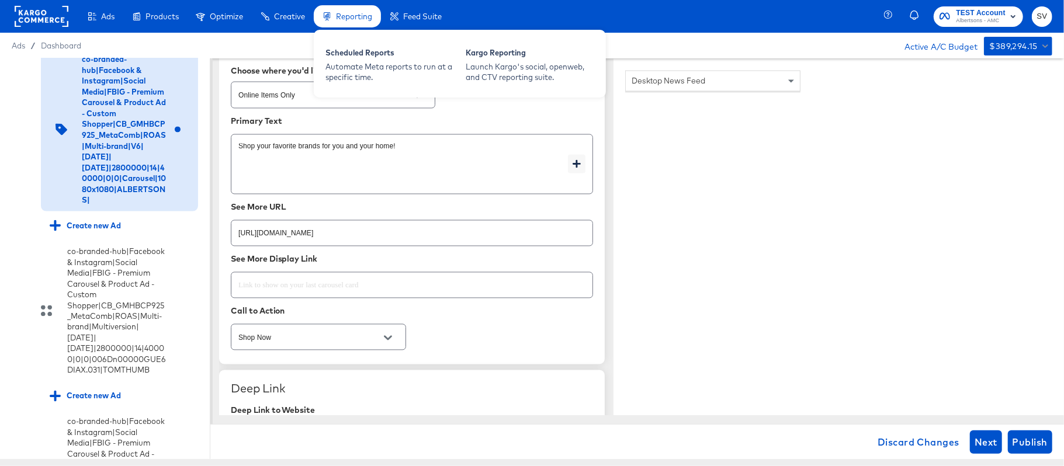
type textarea "x"
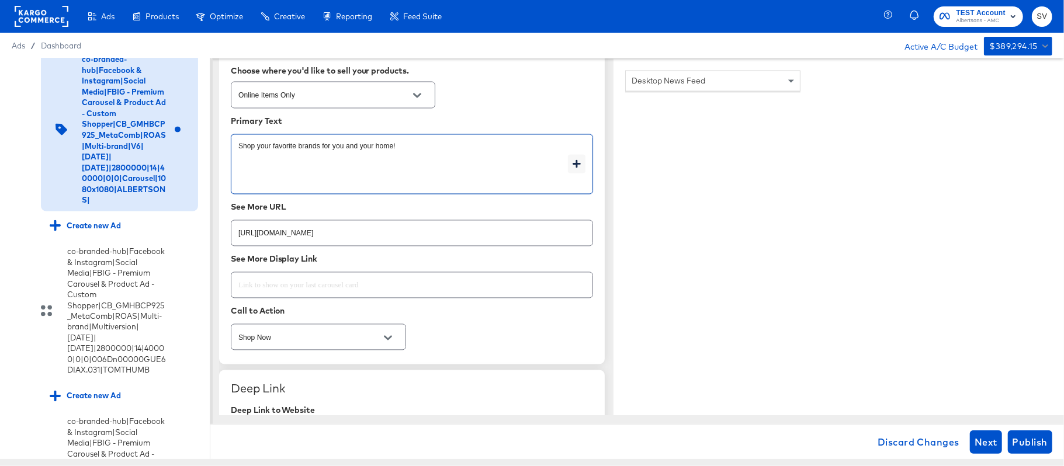
type textarea "x"
click at [317, 237] on input "https://www.albertsons.com/shop/aisles/personal-care-health.html" at bounding box center [411, 228] width 361 height 25
paste input "lp/baby-products-supplies"
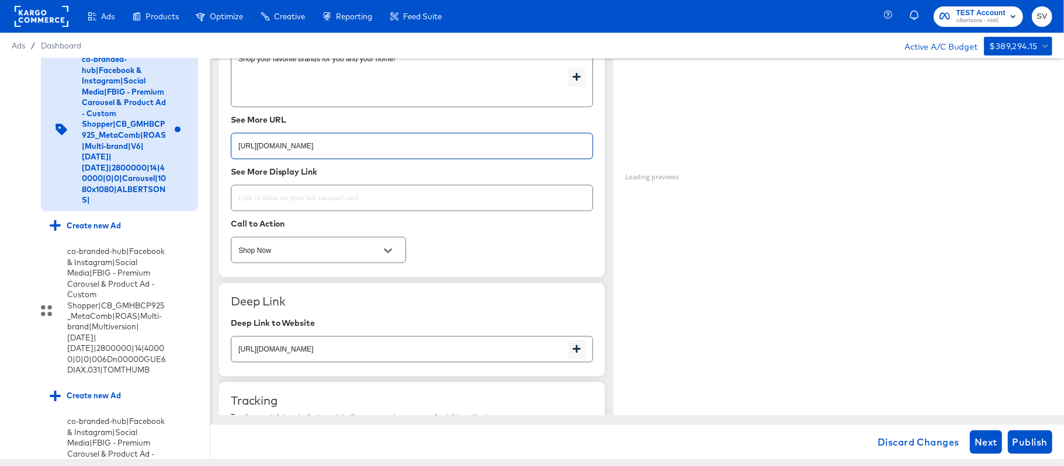
scroll to position [1750, 0]
type input "https://www.albertsons.com/lp/baby-products-supplies.html"
type textarea "x"
click at [359, 351] on input "https://www.albertsons.com/shop/aisles/personal-care-health.html" at bounding box center [399, 342] width 337 height 25
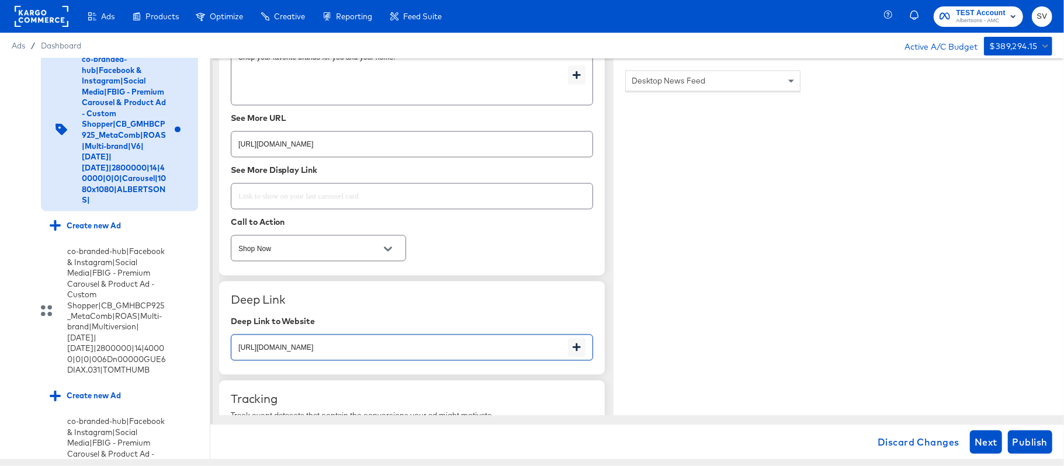
paste input "lp/baby-products-supplies"
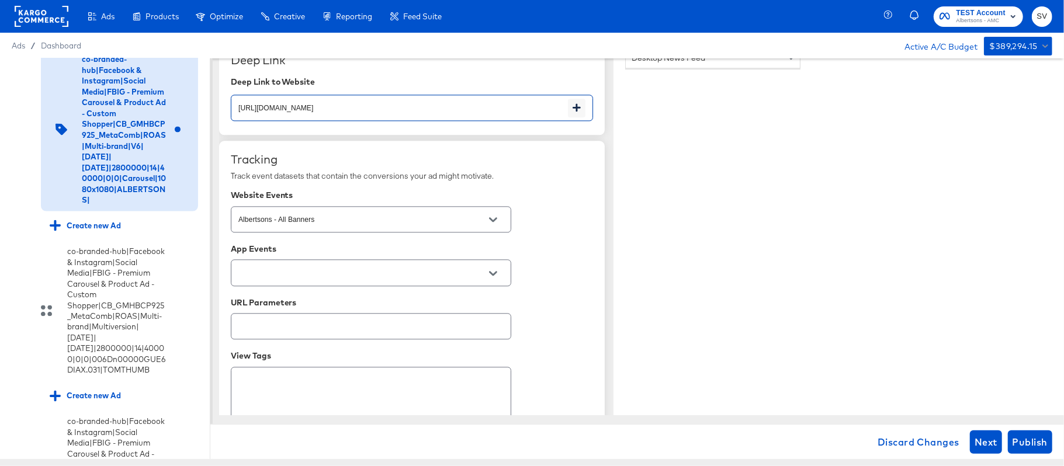
scroll to position [2034, 0]
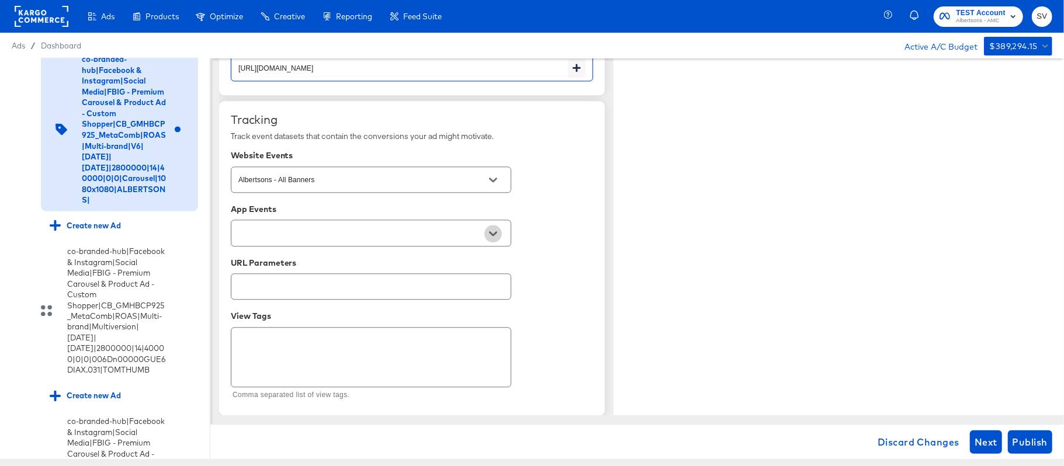
click at [489, 230] on icon "Open" at bounding box center [493, 234] width 8 height 8
type input "https://www.albertsons.com/lp/baby-products-supplies.html"
type textarea "x"
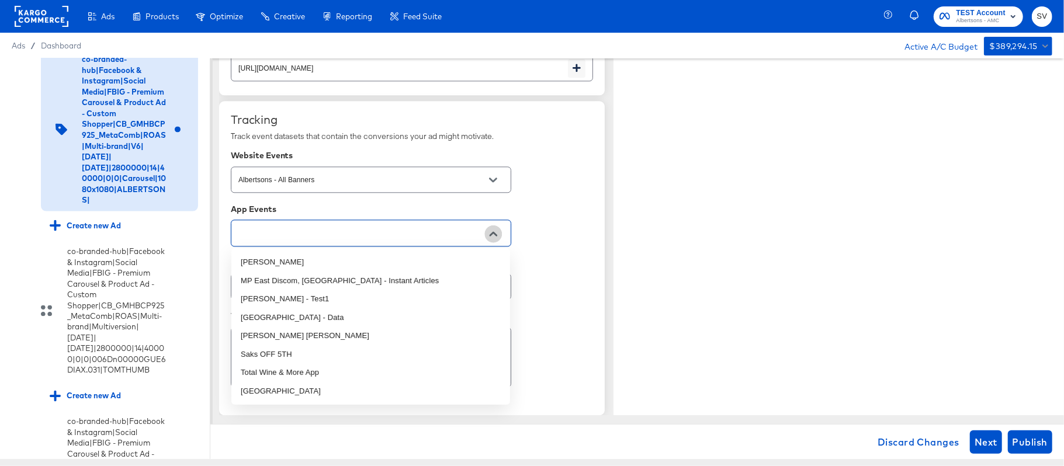
click at [489, 230] on icon "Close" at bounding box center [493, 234] width 8 height 8
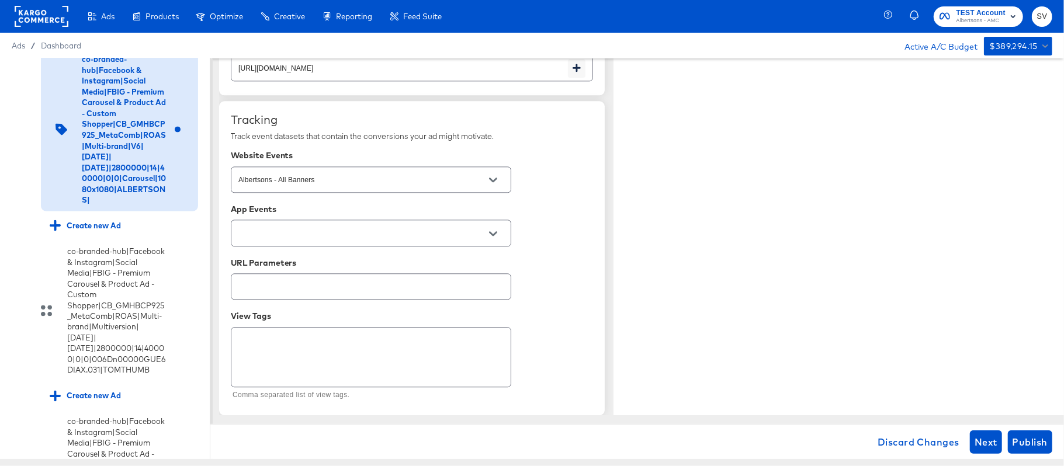
click at [533, 195] on div at bounding box center [412, 195] width 362 height 1
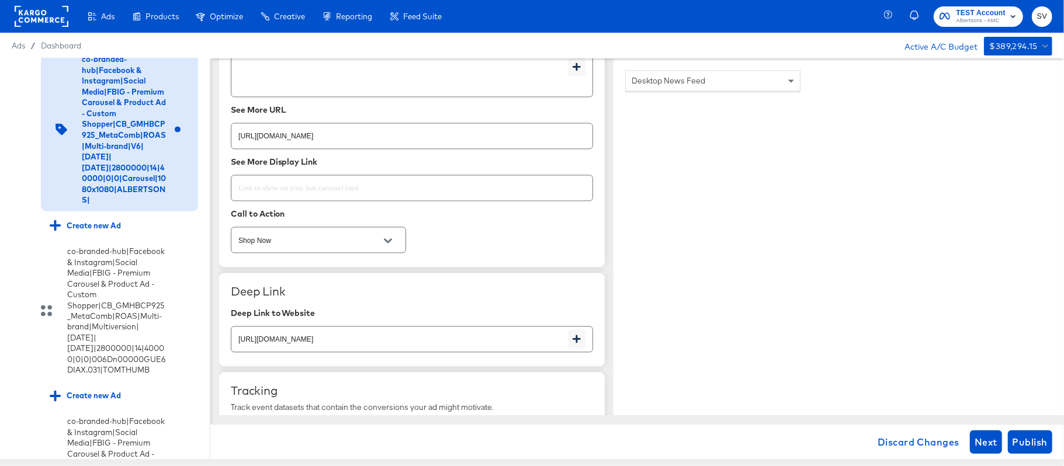
scroll to position [1757, 0]
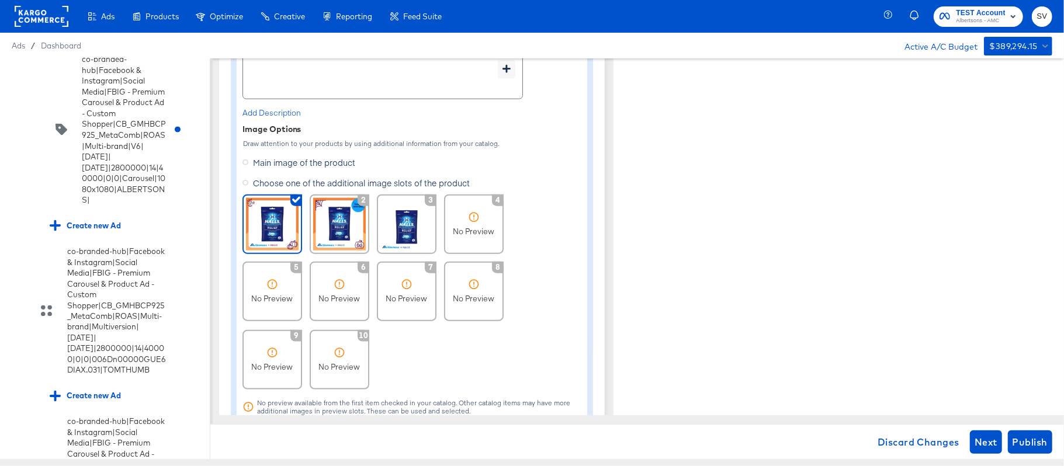
type textarea "x"
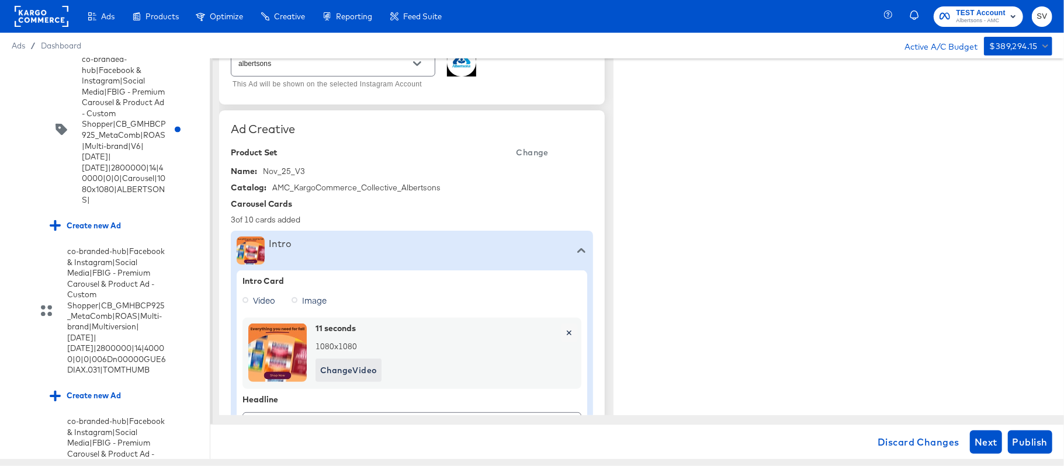
scroll to position [211, 0]
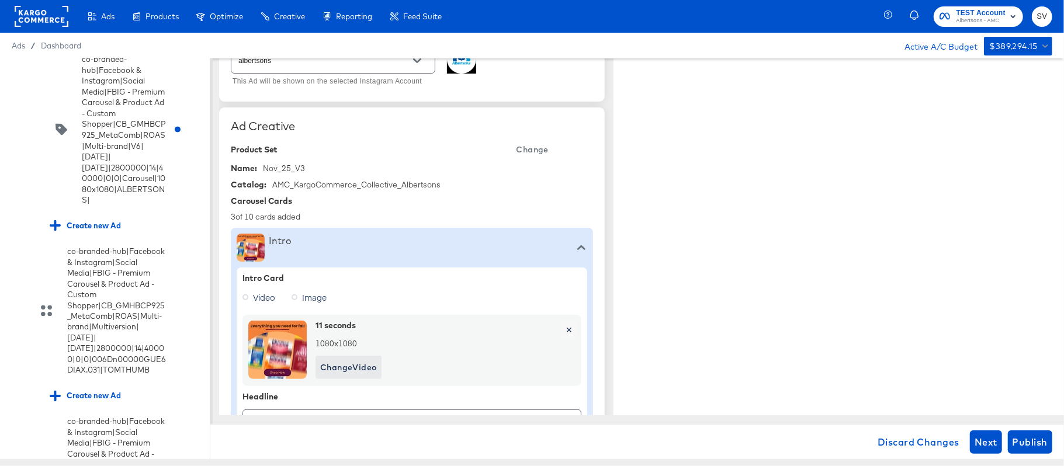
type textarea "x"
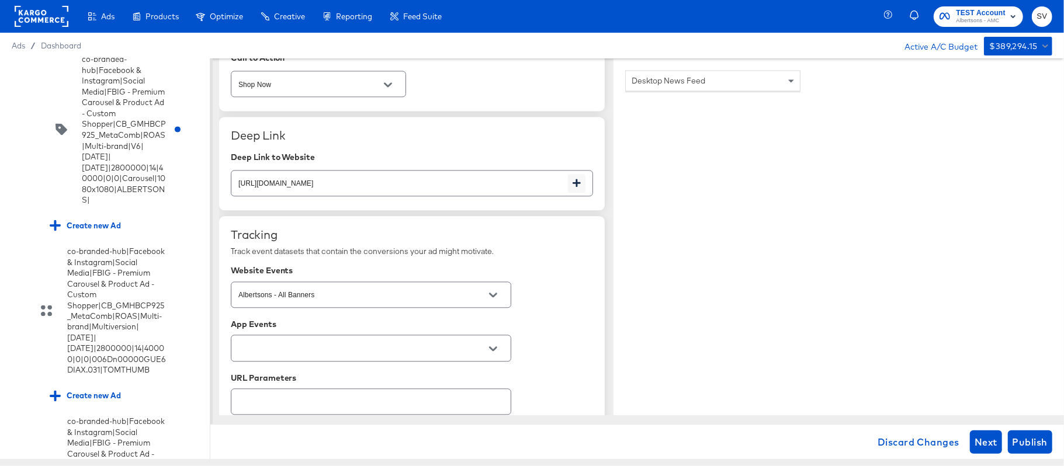
scroll to position [2034, 0]
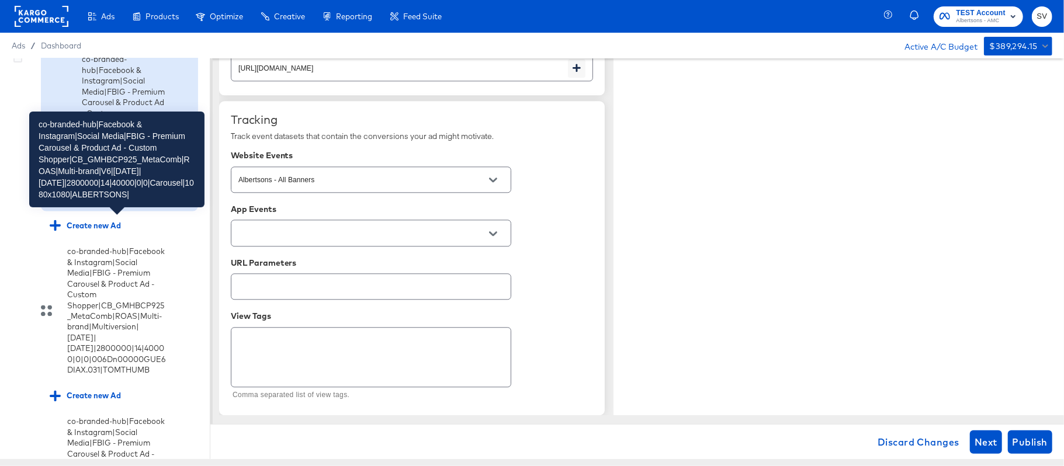
click at [133, 206] on div "co-branded-hub|Facebook & Instagram|Social Media|FBIG - Premium Carousel & Prod…" at bounding box center [124, 130] width 84 height 152
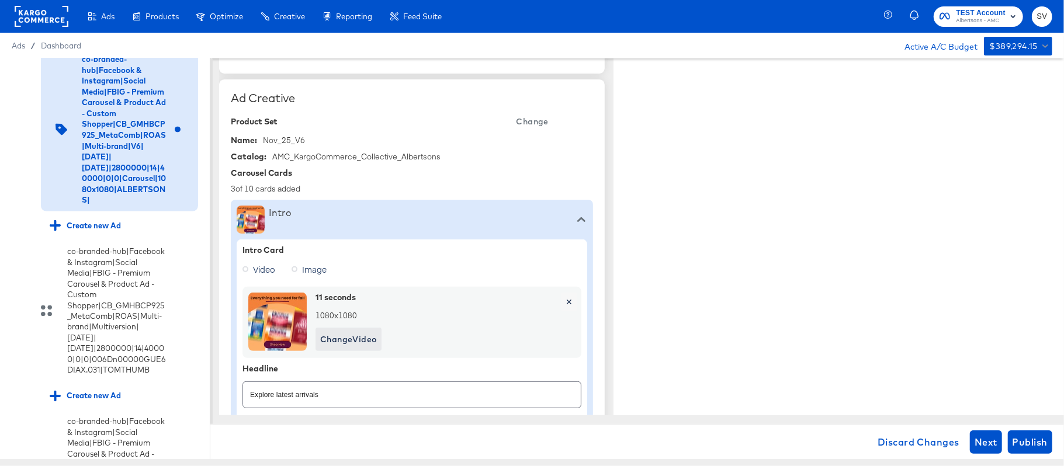
type textarea "x"
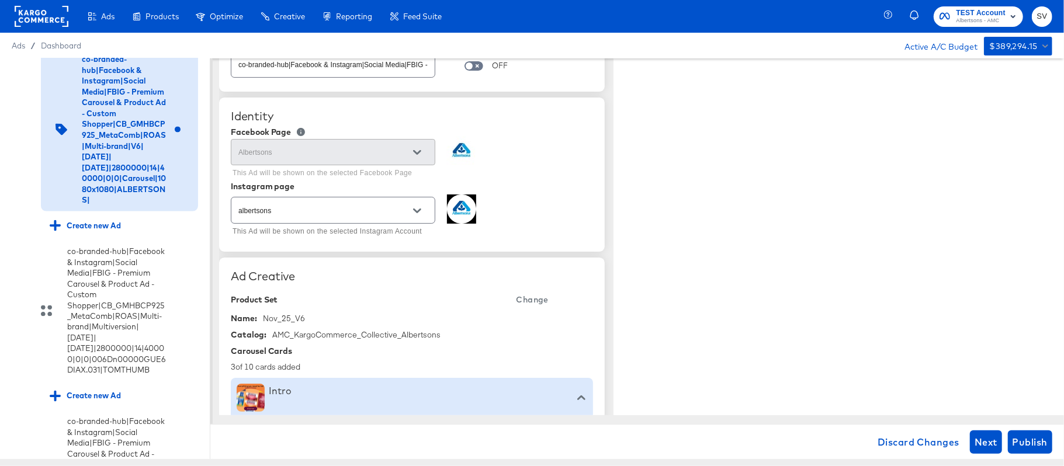
scroll to position [0, 0]
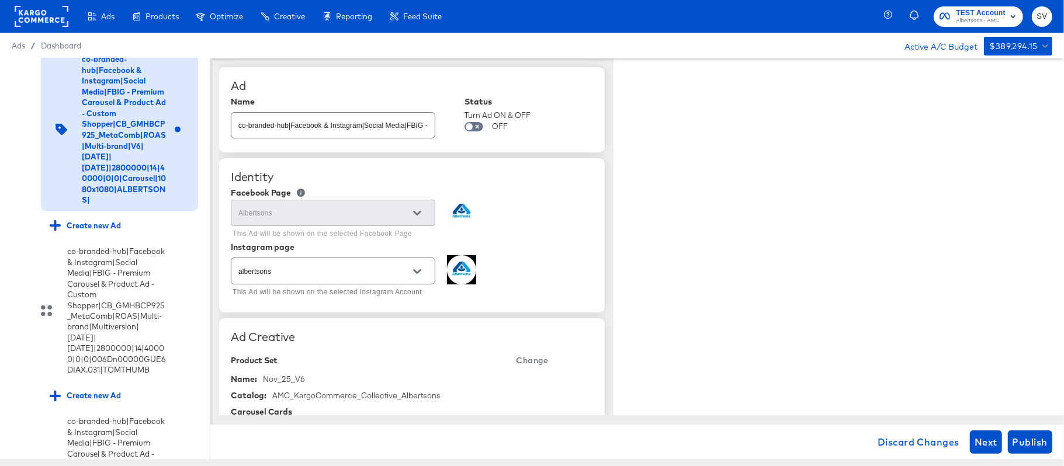
type textarea "x"
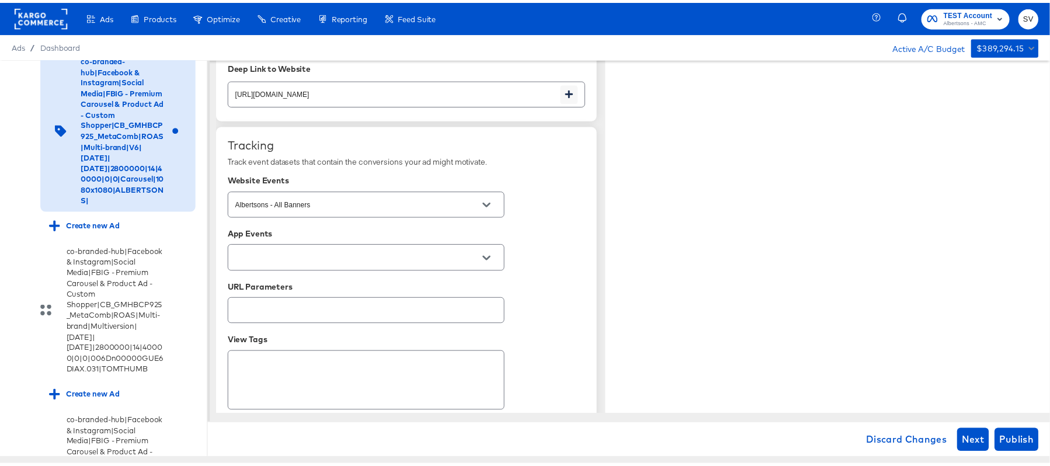
scroll to position [2034, 0]
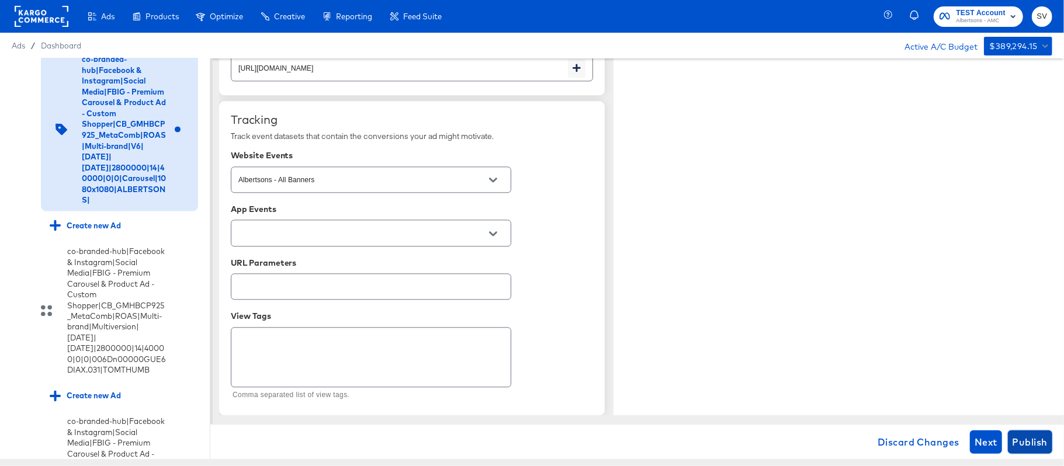
click at [1035, 443] on span "Publish" at bounding box center [1030, 442] width 35 height 16
type textarea "x"
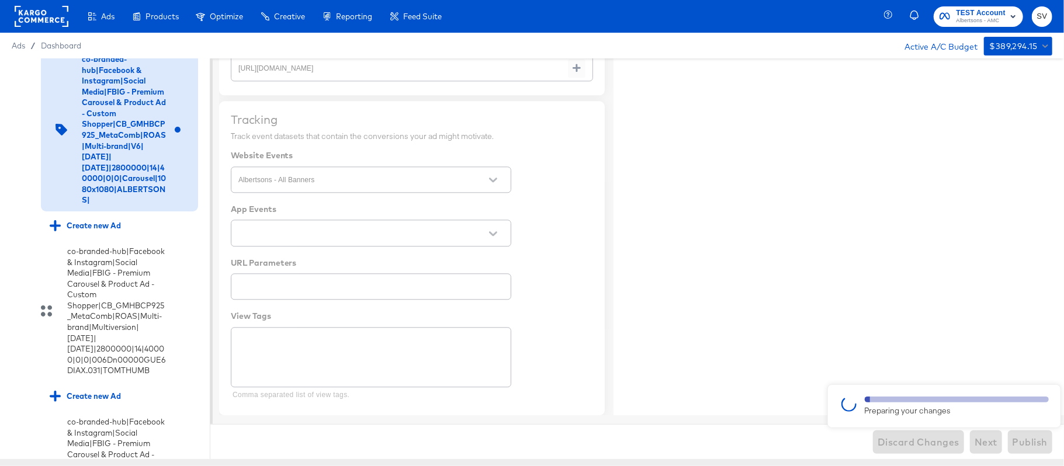
type textarea "x"
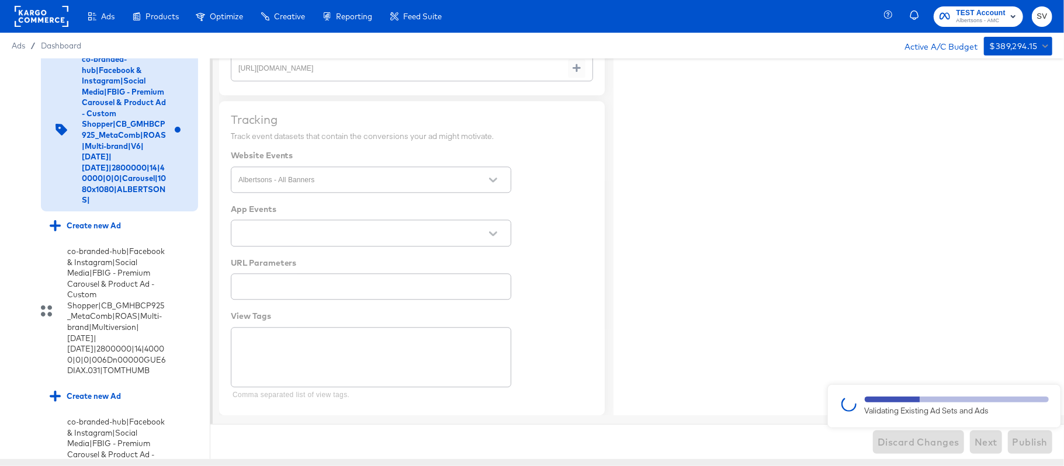
type textarea "x"
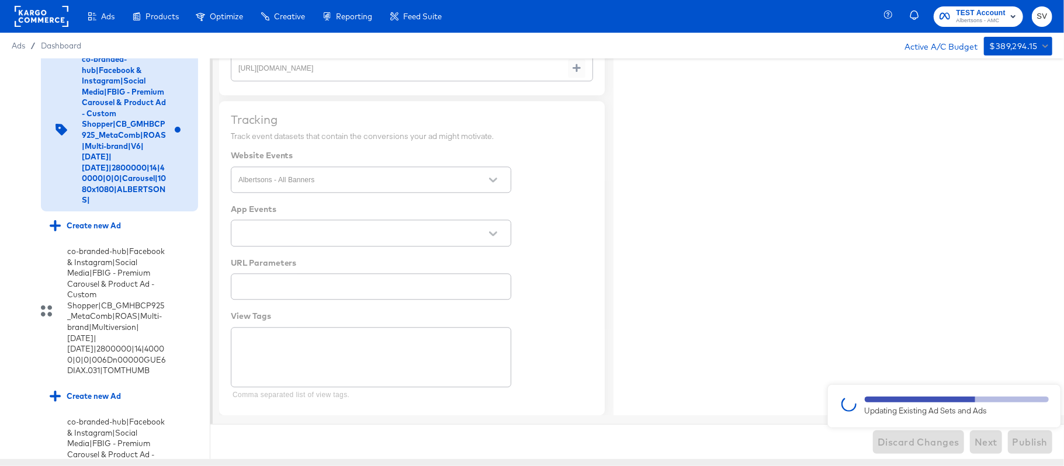
type textarea "x"
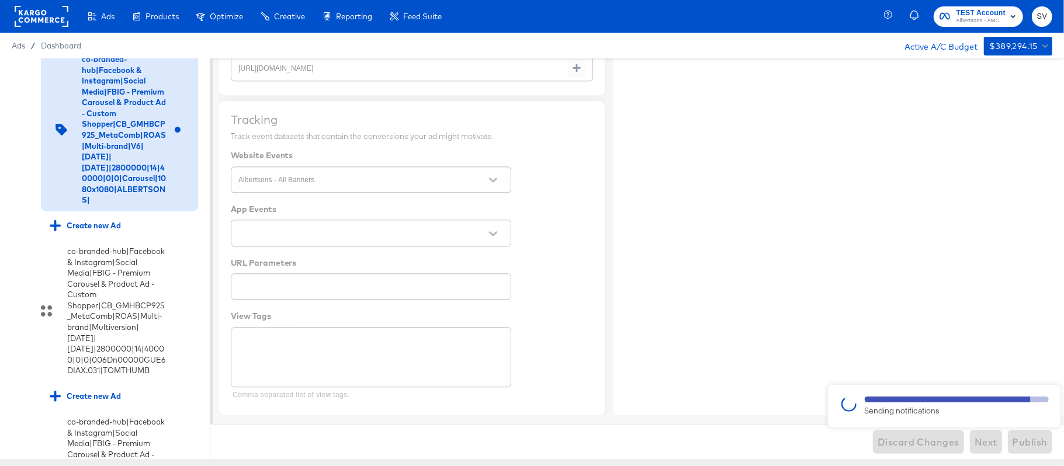
type textarea "x"
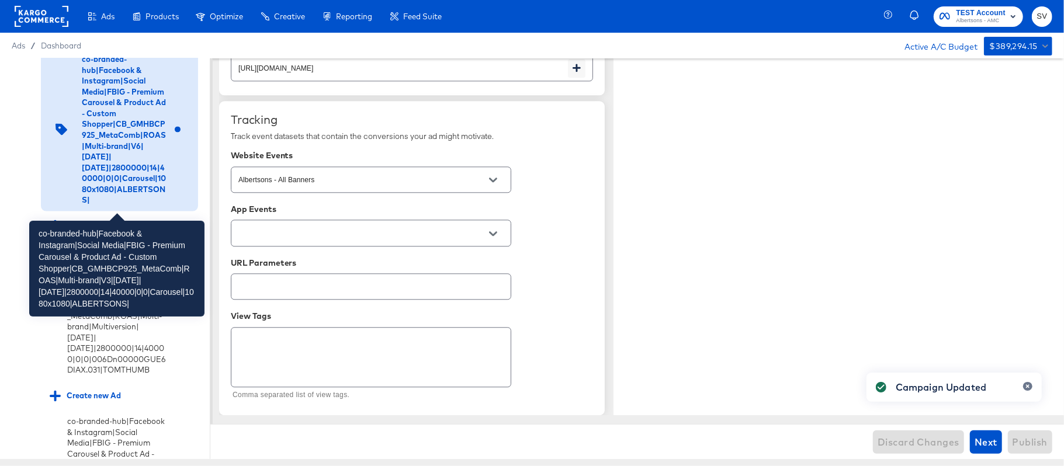
type textarea "x"
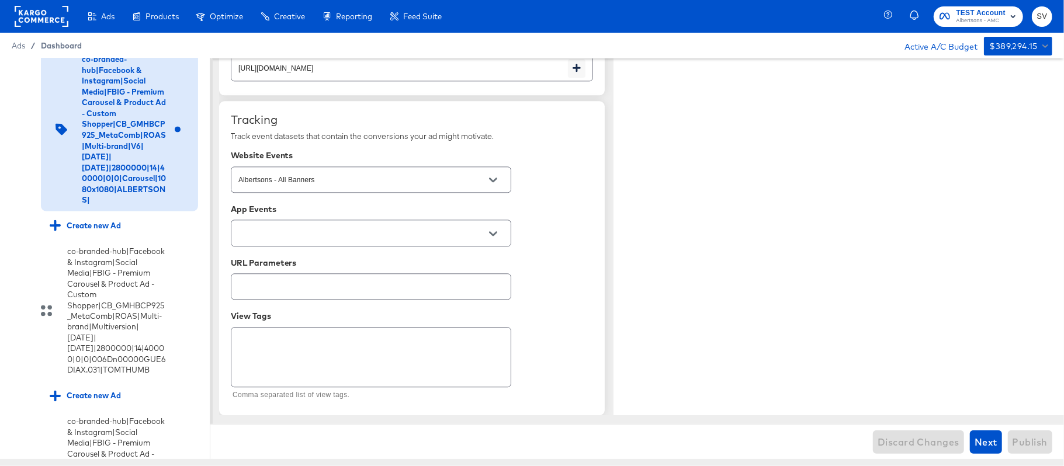
click at [47, 45] on span "Dashboard" at bounding box center [61, 45] width 41 height 9
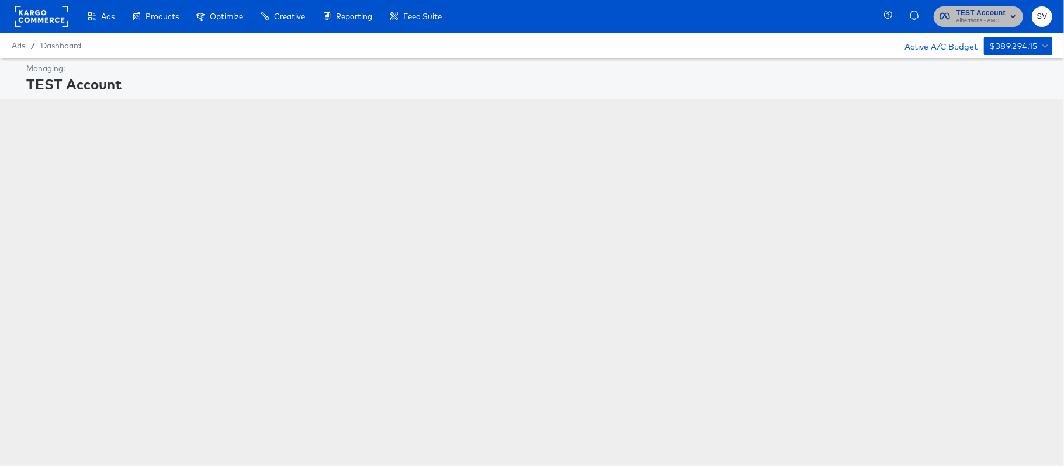
click at [975, 19] on span "Albertsons - AMC" at bounding box center [981, 20] width 50 height 9
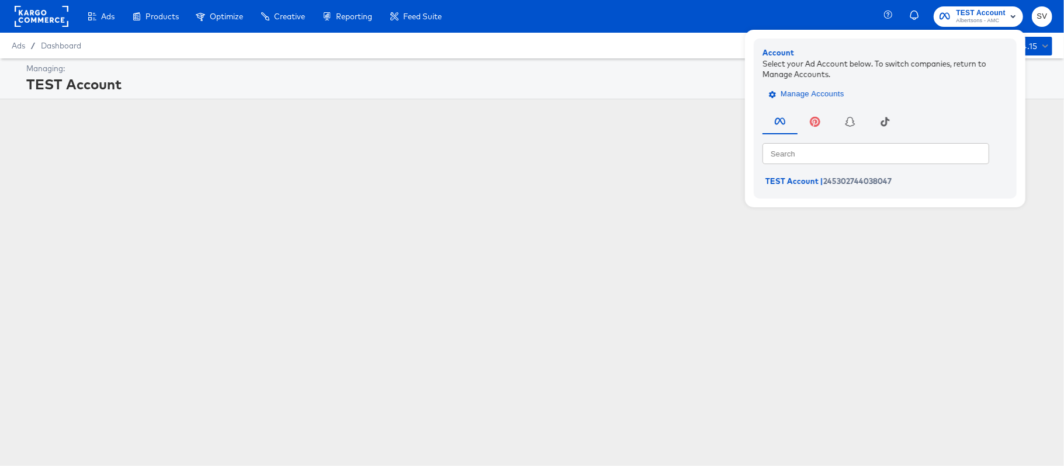
click at [837, 95] on span "Manage Accounts" at bounding box center [807, 94] width 73 height 13
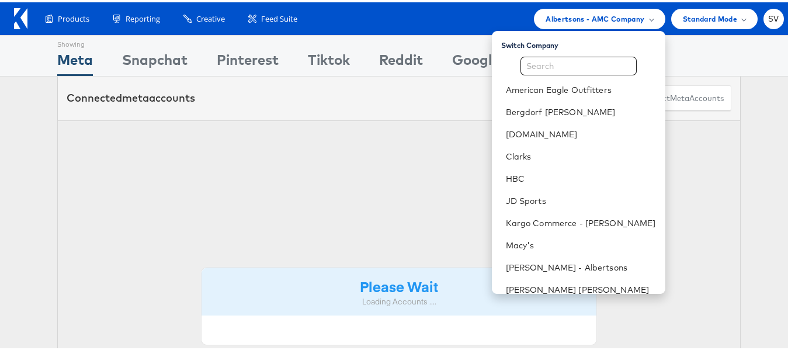
scroll to position [78, 0]
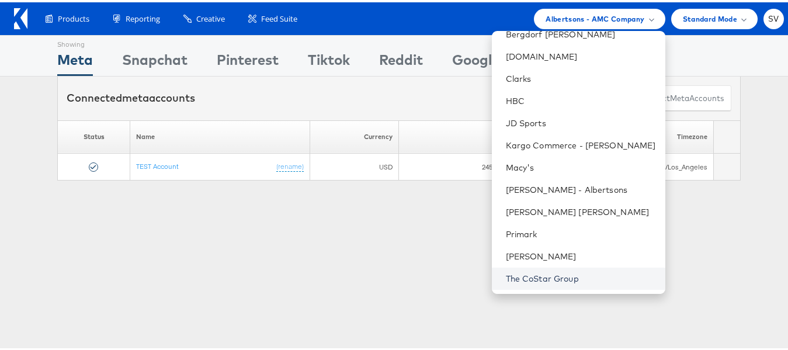
click at [539, 280] on link "The CoStar Group" at bounding box center [581, 277] width 150 height 12
click at [532, 272] on link "The CoStar Group" at bounding box center [581, 277] width 150 height 12
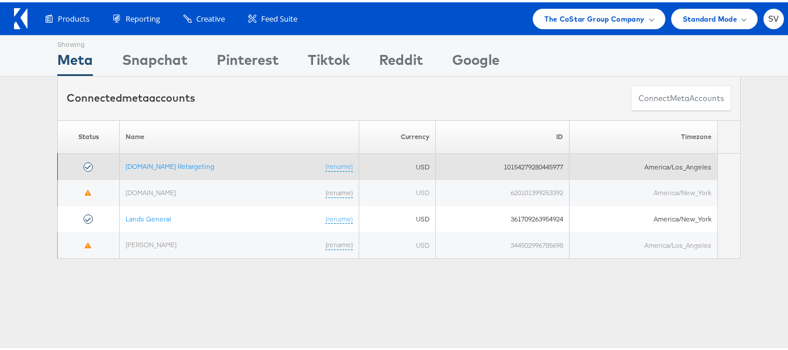
click at [162, 169] on td "[DOMAIN_NAME] Retargeting (rename)" at bounding box center [240, 164] width 240 height 26
click at [171, 167] on link "[DOMAIN_NAME] Retargeting" at bounding box center [170, 164] width 89 height 9
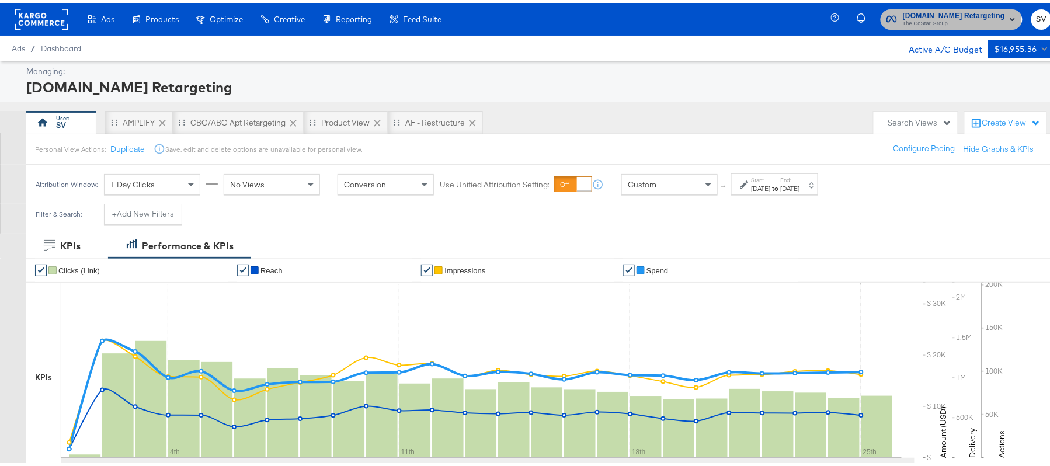
click at [915, 22] on span "The CoStar Group" at bounding box center [954, 20] width 102 height 9
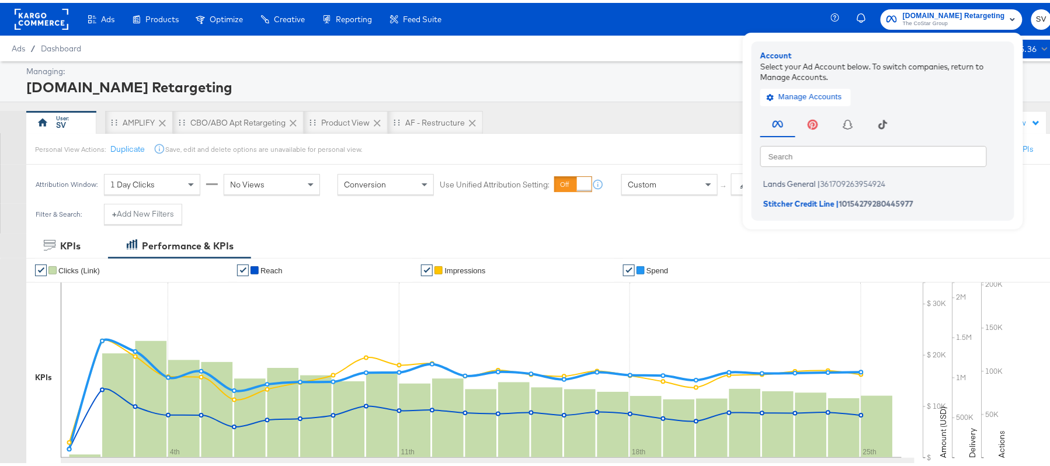
click at [800, 103] on div "Search Search Lands General | 361709263954924 Stitcher Credit Line | 1015427928…" at bounding box center [883, 156] width 245 height 106
click at [795, 94] on span "Manage Accounts" at bounding box center [805, 94] width 73 height 13
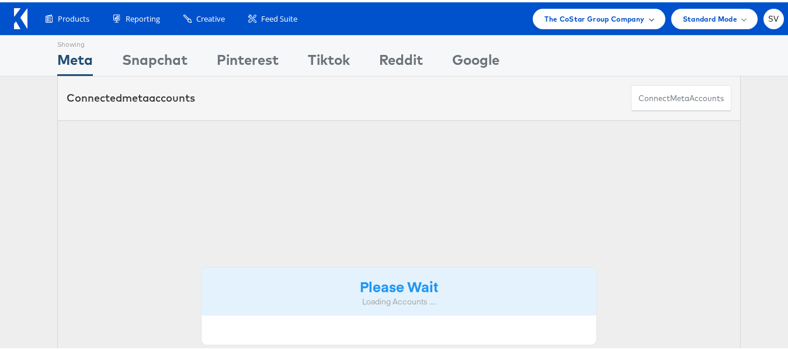
click at [571, 12] on span "The CoStar Group Company" at bounding box center [595, 17] width 100 height 12
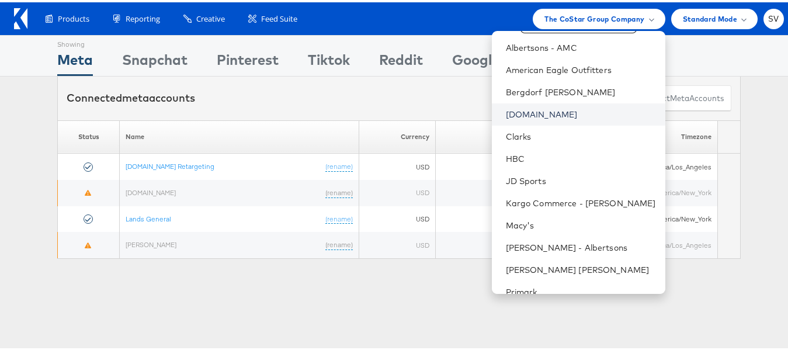
scroll to position [43, 0]
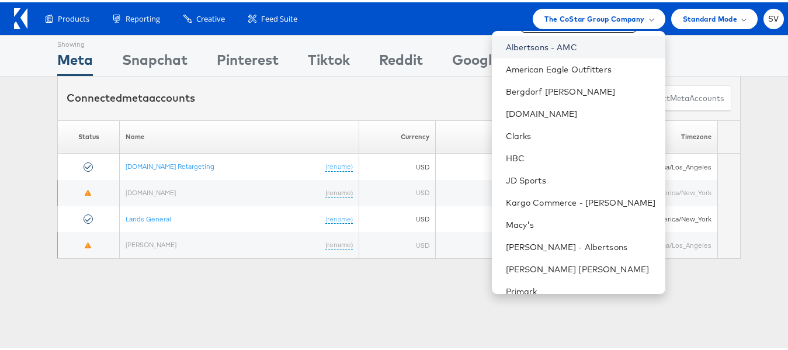
click at [540, 41] on link "Albertsons - AMC" at bounding box center [581, 45] width 150 height 12
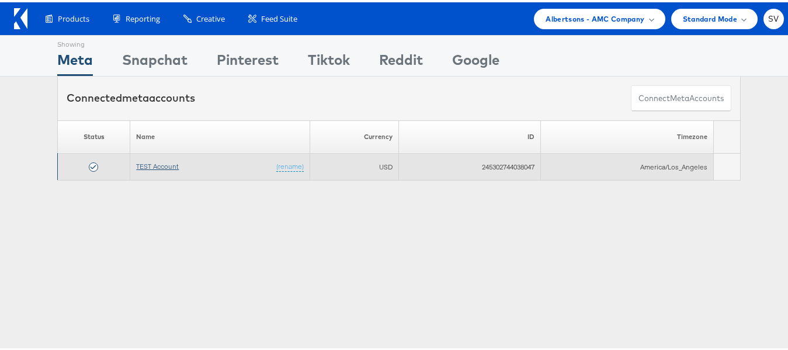
click at [158, 165] on link "TEST Account" at bounding box center [157, 164] width 43 height 9
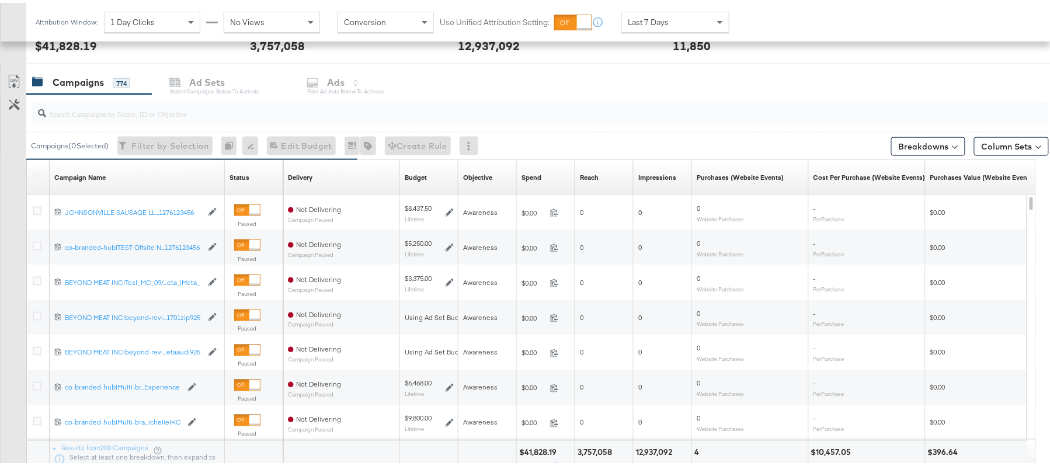
scroll to position [481, 0]
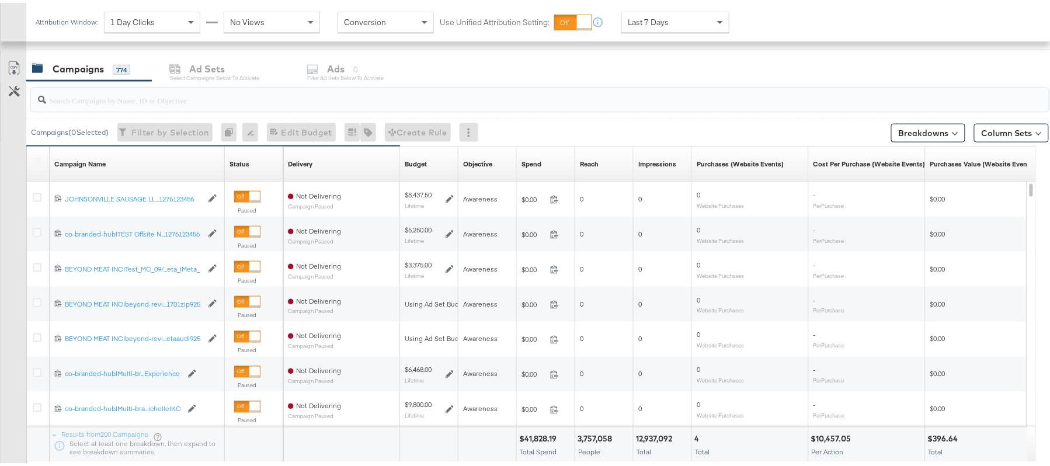
paste input "120232307402380307"
click at [132, 98] on input "search" at bounding box center [501, 92] width 910 height 23
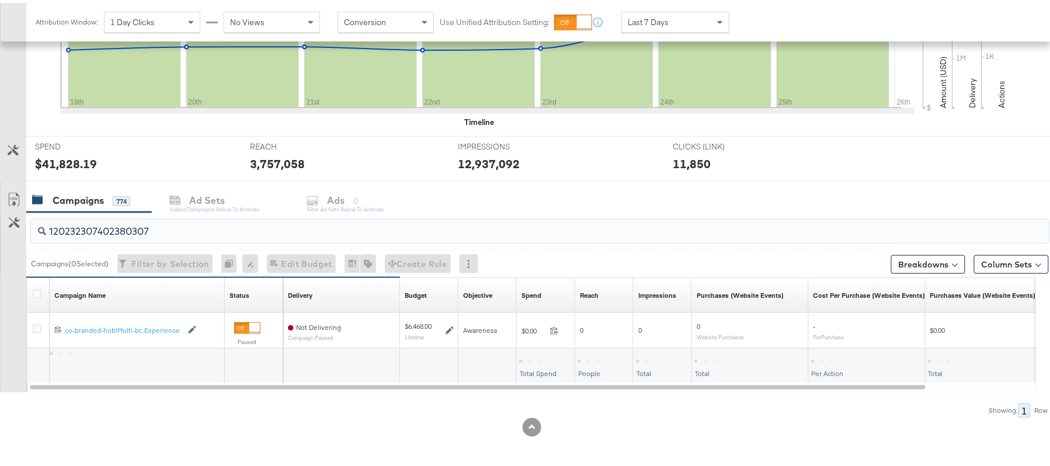
scroll to position [352, 0]
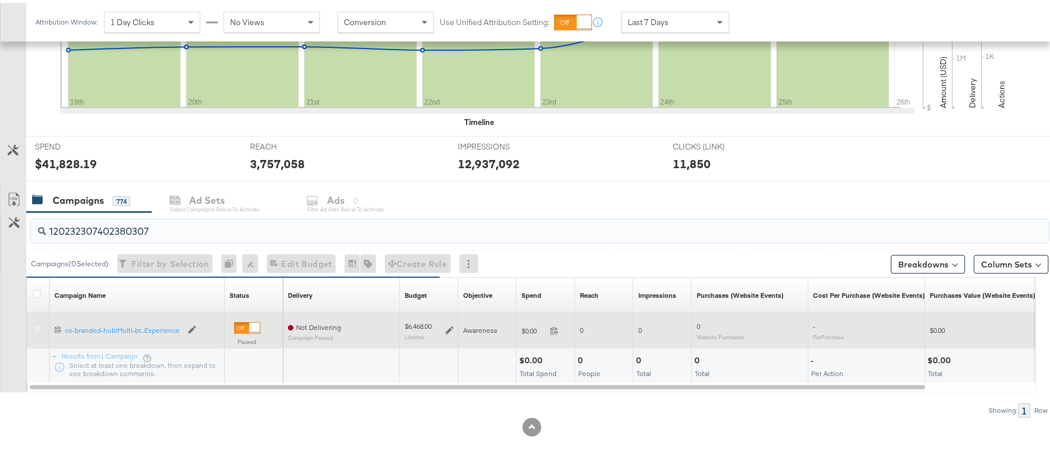
type input "120232307402380307"
click at [37, 326] on icon at bounding box center [37, 326] width 9 height 9
click at [0, 0] on input "checkbox" at bounding box center [0, 0] width 0 height 0
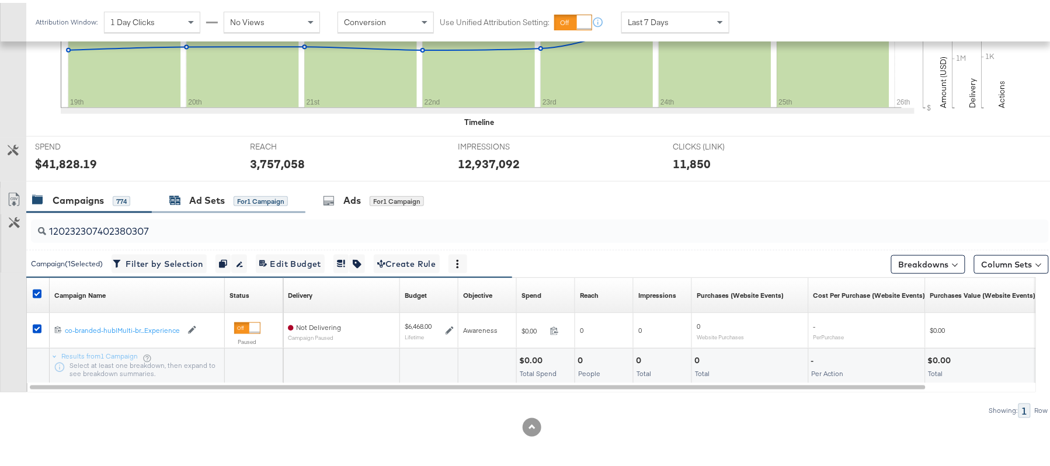
click at [197, 193] on div "Ad Sets" at bounding box center [207, 197] width 36 height 13
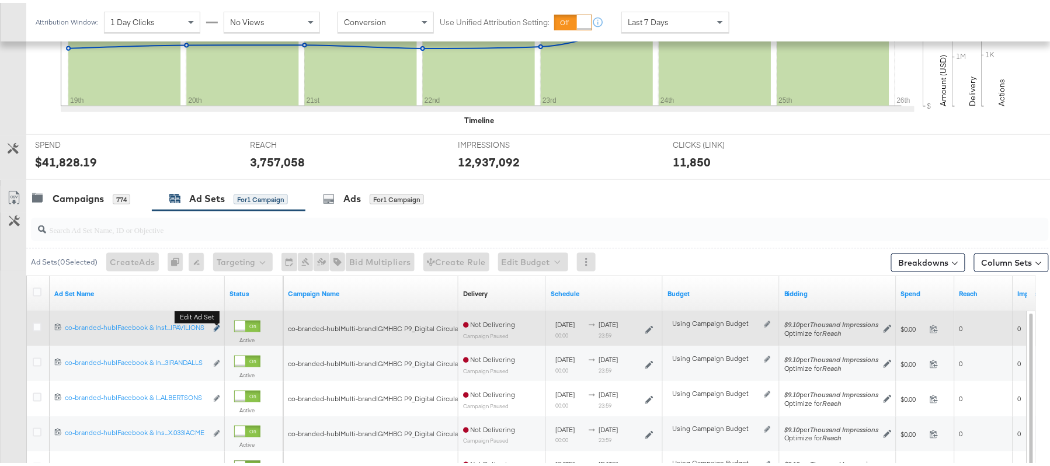
scroll to position [0, 0]
click at [217, 327] on icon "link" at bounding box center [217, 326] width 6 height 6
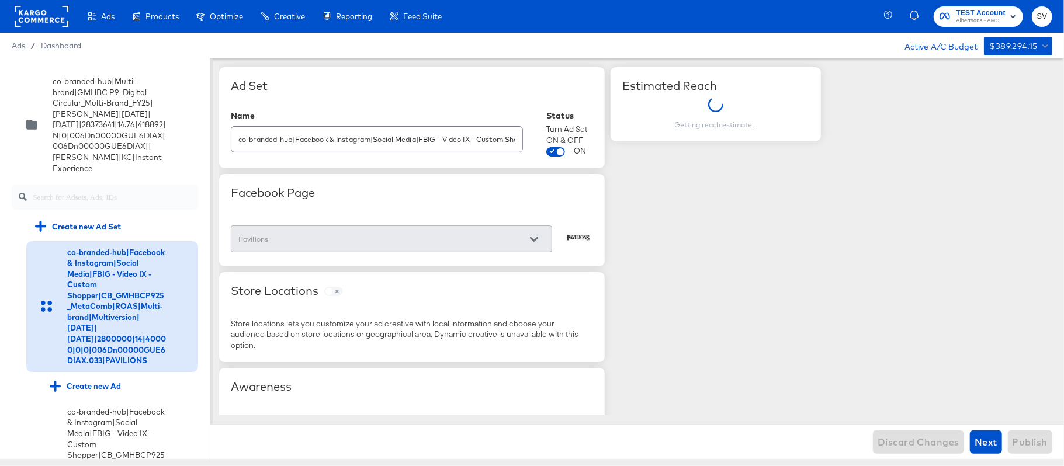
scroll to position [432, 0]
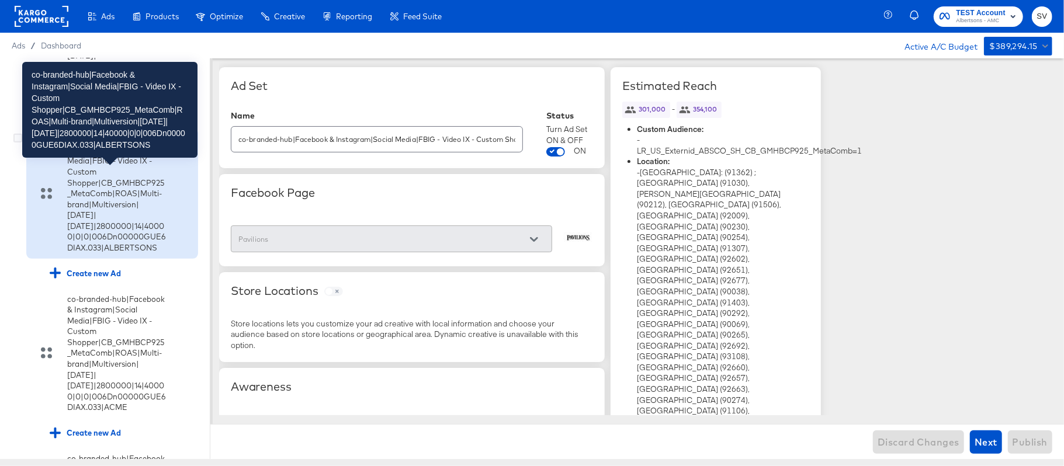
click at [100, 253] on div "co-branded-hub|Facebook & Instagram|Social Media|FBIG - Video IX - Custom Shopp…" at bounding box center [116, 193] width 99 height 119
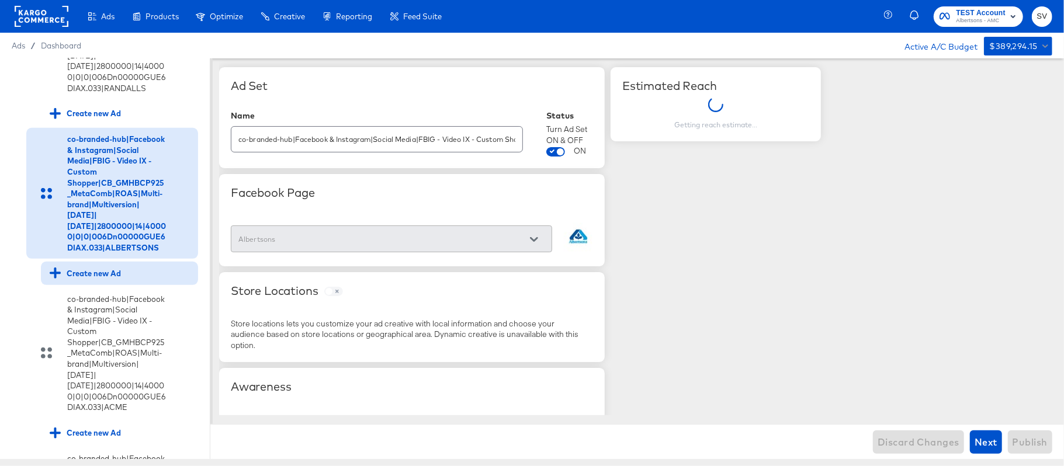
click at [91, 279] on div "Create new Ad" at bounding box center [85, 273] width 71 height 11
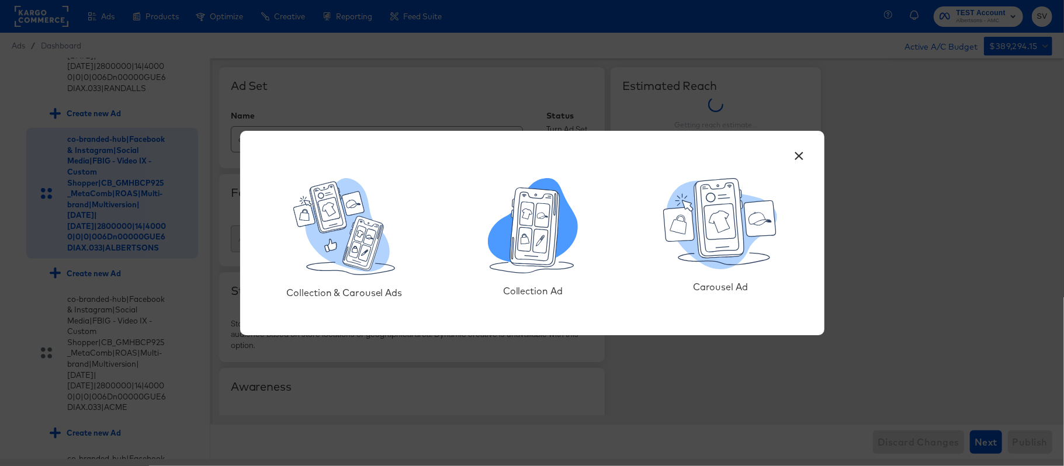
click at [524, 235] on icon at bounding box center [524, 236] width 4 height 3
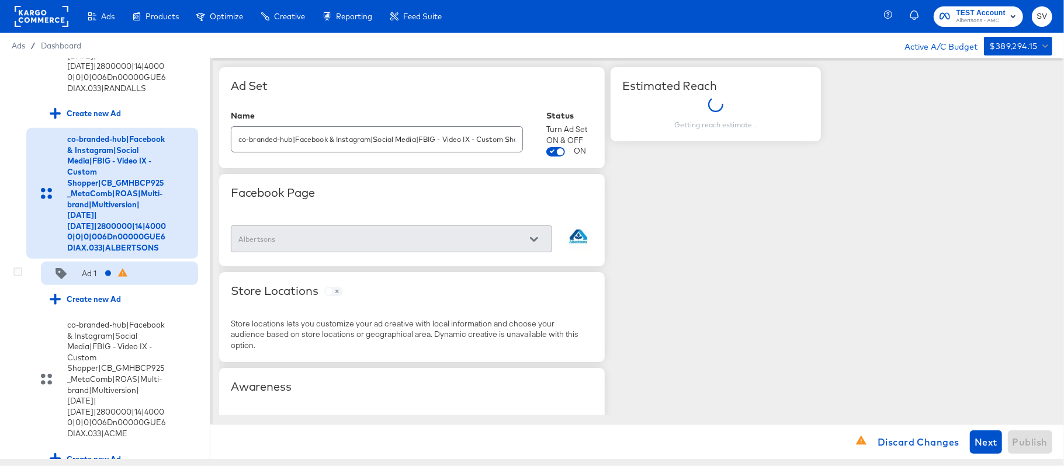
click at [99, 279] on div "Ad 1" at bounding box center [85, 274] width 70 height 12
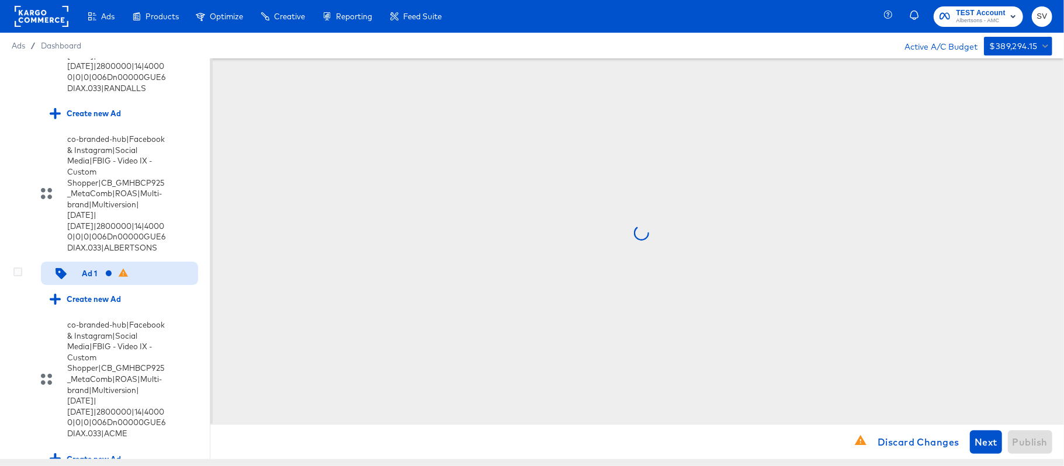
click at [98, 279] on div "Ad 1" at bounding box center [85, 274] width 71 height 12
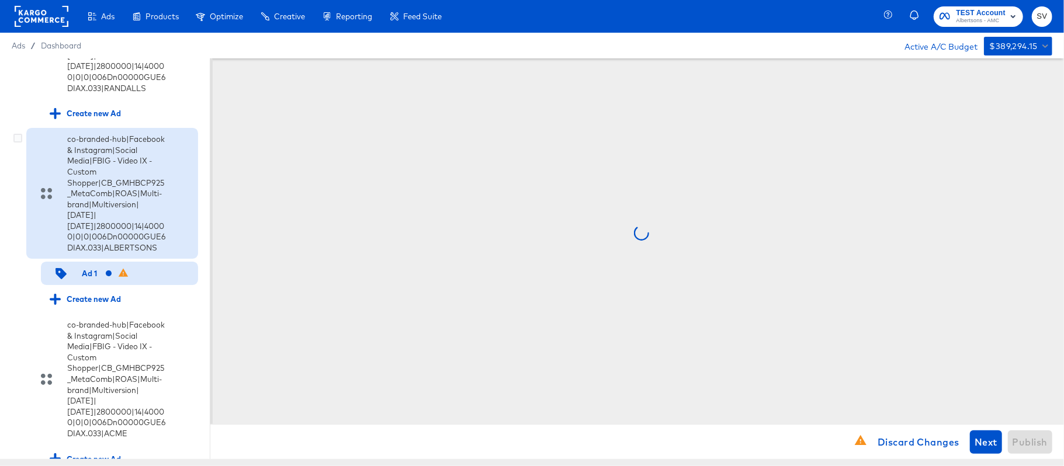
click at [66, 243] on div "co-branded-hub|Facebook & Instagram|Social Media|FBIG - Video IX - Custom Shopp…" at bounding box center [100, 193] width 131 height 119
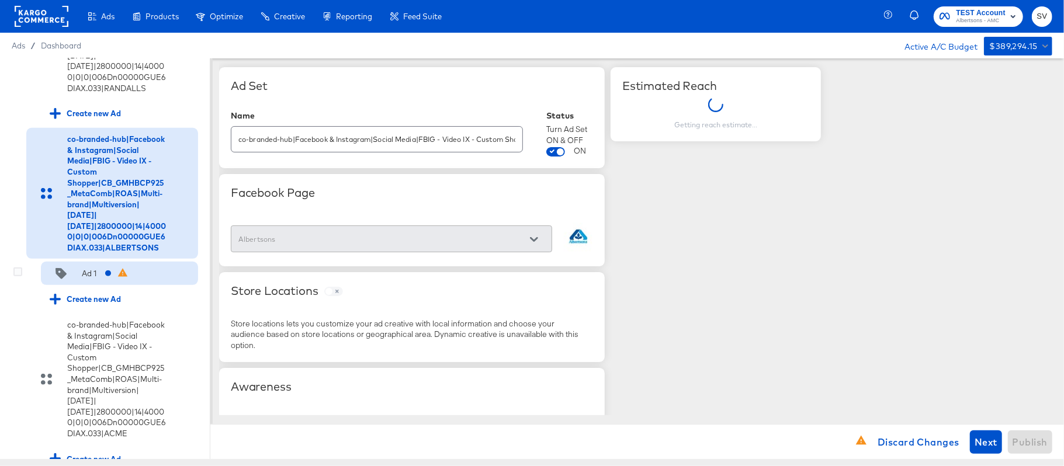
click at [115, 279] on div at bounding box center [112, 274] width 15 height 12
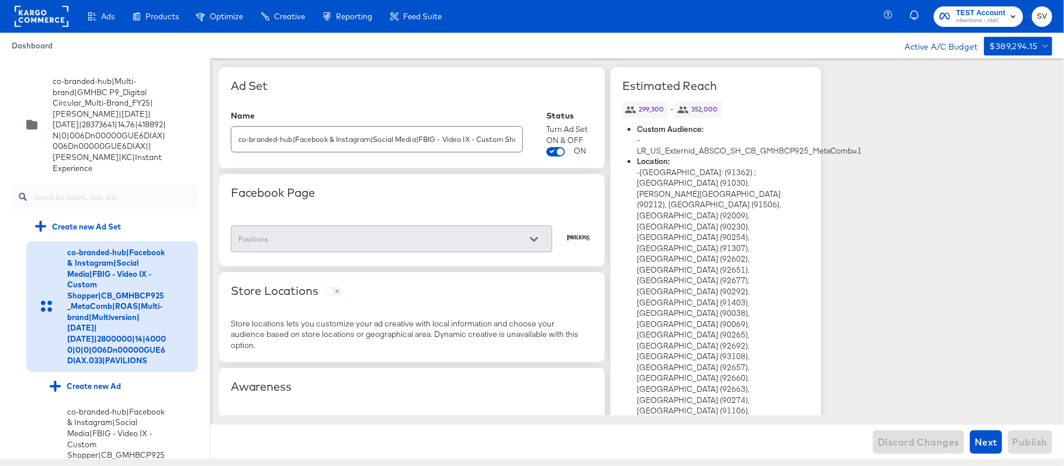
click at [38, 47] on span "Dashboard" at bounding box center [32, 45] width 41 height 9
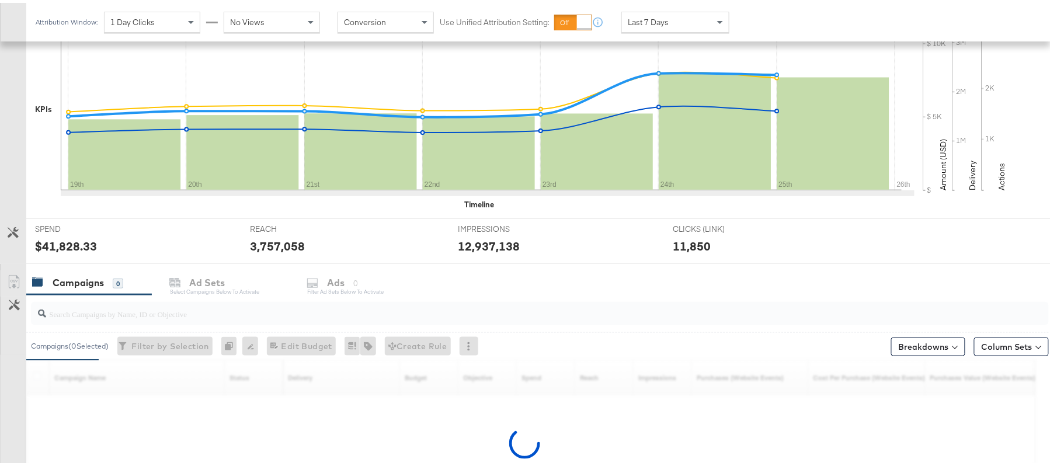
scroll to position [269, 0]
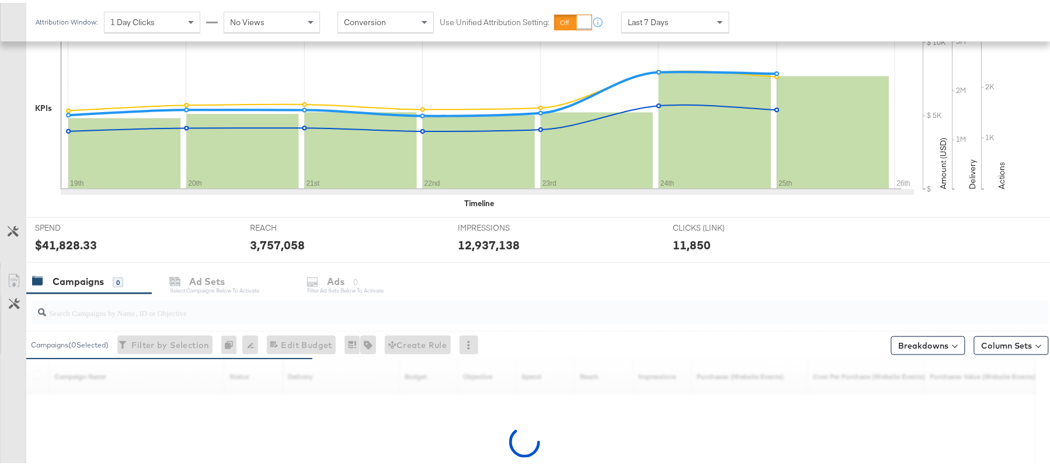
click at [151, 301] on input "search" at bounding box center [501, 305] width 910 height 23
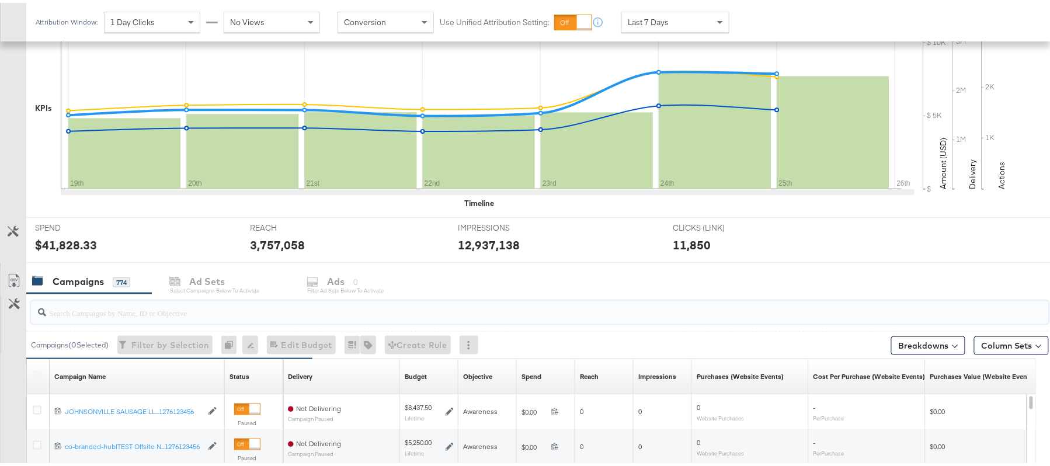
paste input "120232307402380307"
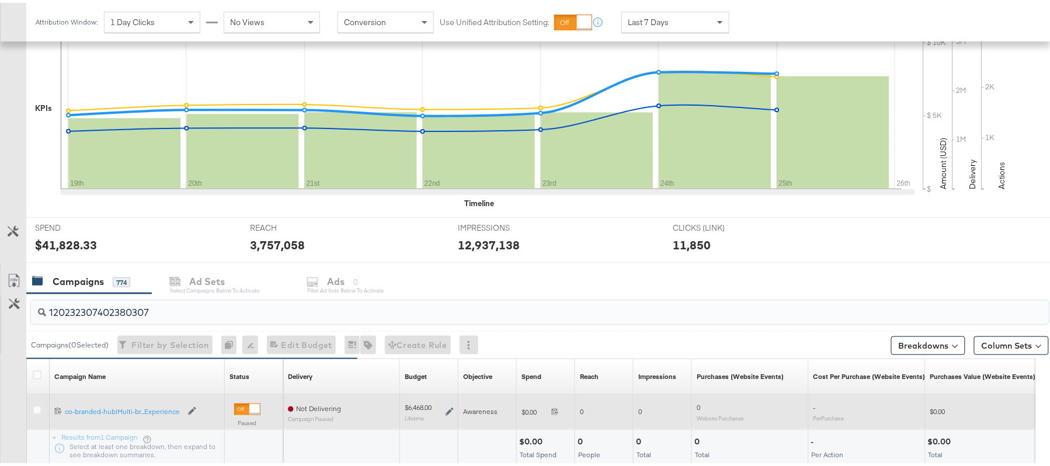
type input "120232307402380307"
click at [41, 409] on div at bounding box center [39, 409] width 12 height 12
click at [39, 407] on icon at bounding box center [37, 407] width 9 height 9
click at [0, 0] on input "checkbox" at bounding box center [0, 0] width 0 height 0
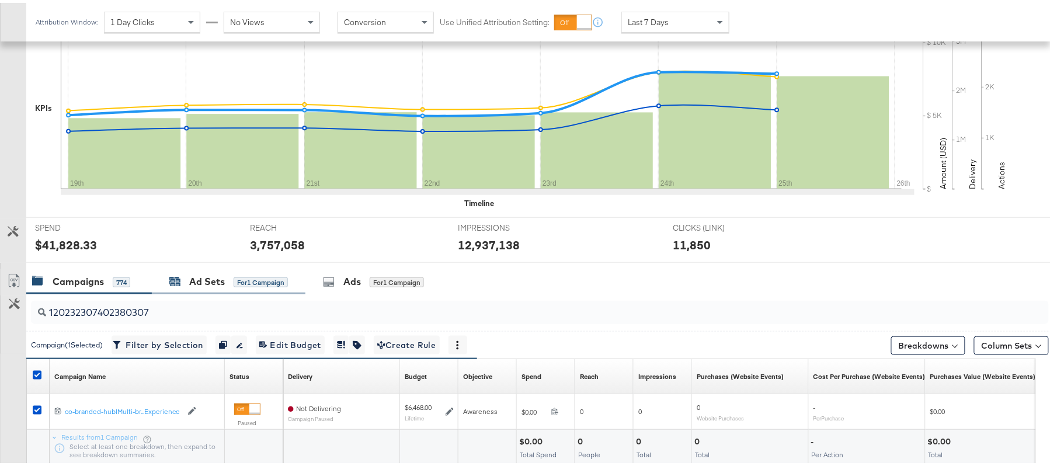
click at [223, 279] on div "Ad Sets" at bounding box center [207, 278] width 36 height 13
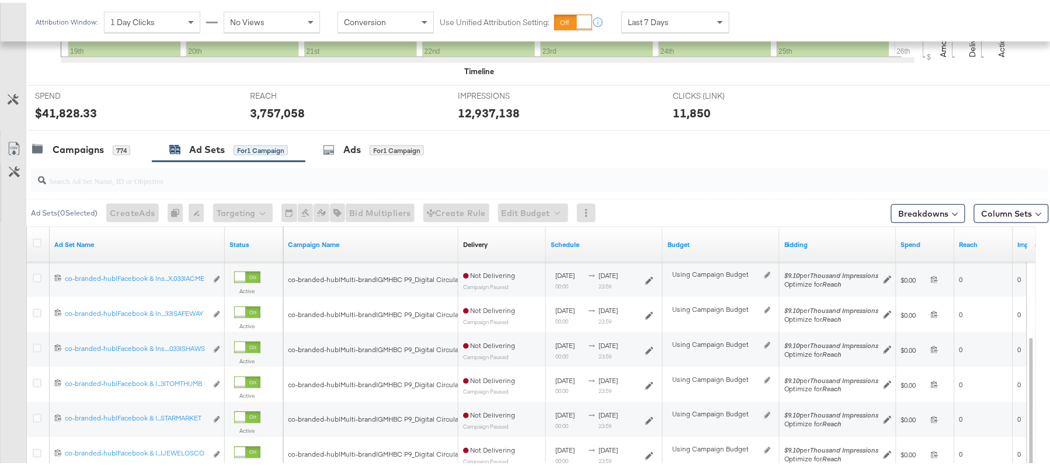
scroll to position [403, 0]
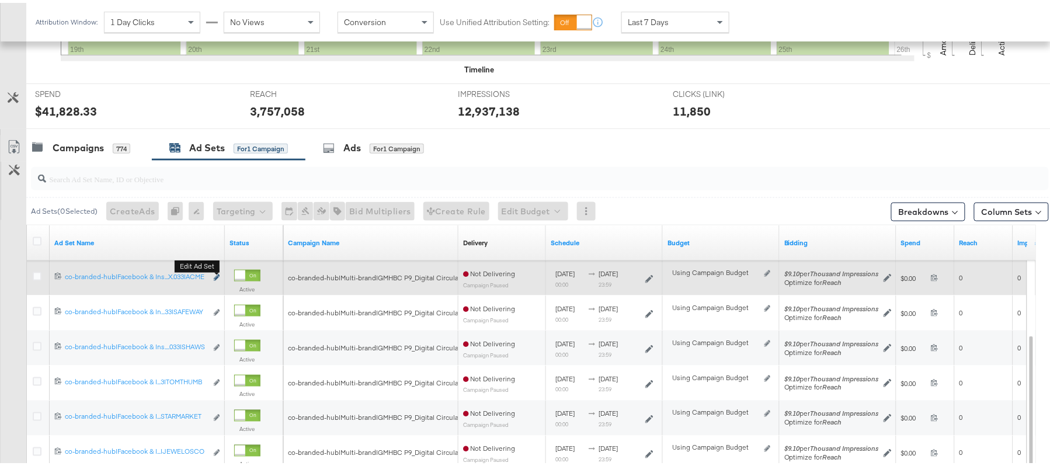
click at [213, 276] on button "Edit ad set" at bounding box center [216, 275] width 7 height 12
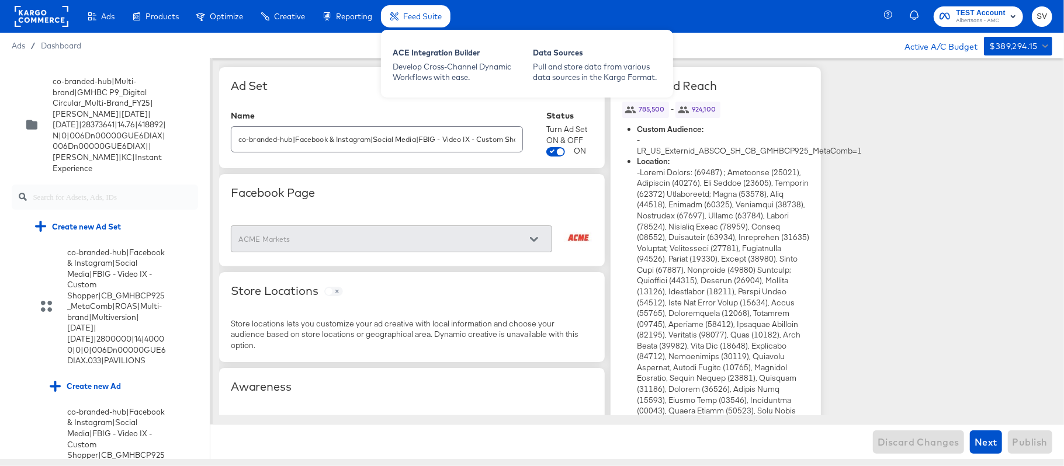
scroll to position [432, 0]
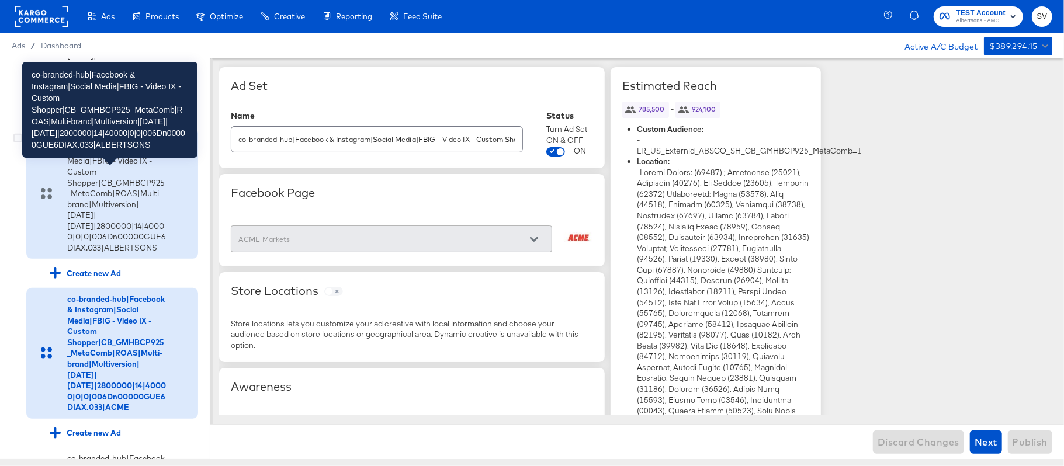
click at [118, 246] on div "co-branded-hub|Facebook & Instagram|Social Media|FBIG - Video IX - Custom Shopp…" at bounding box center [116, 193] width 99 height 119
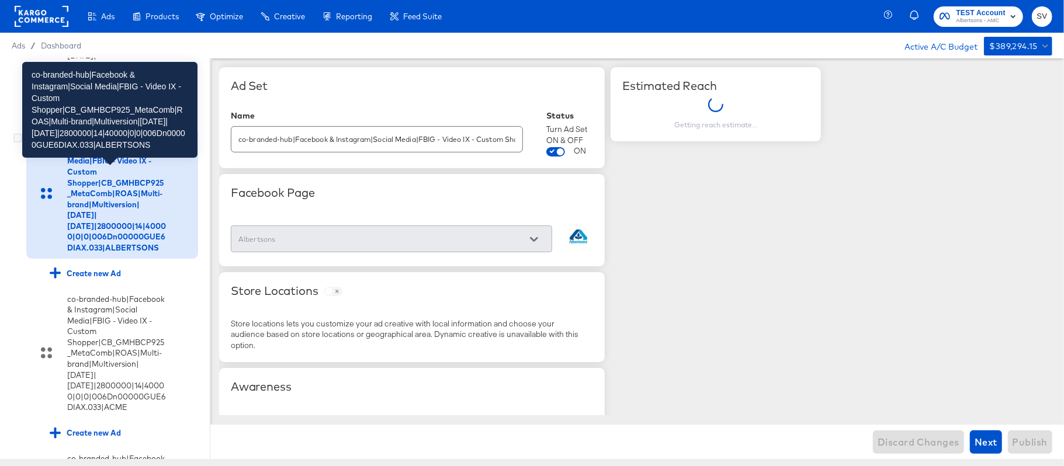
click at [97, 253] on div "co-branded-hub|Facebook & Instagram|Social Media|FBIG - Video IX - Custom Shopp…" at bounding box center [116, 193] width 99 height 119
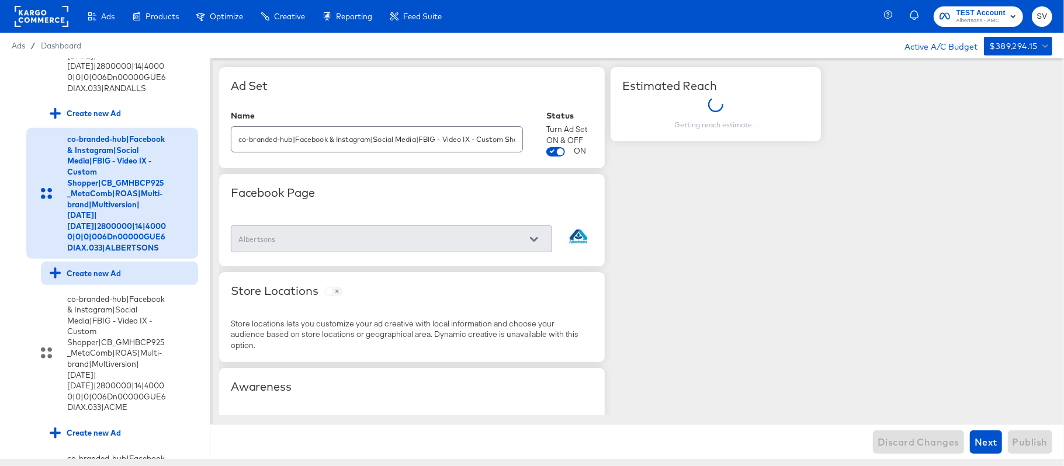
click at [93, 279] on div "Create new Ad" at bounding box center [85, 273] width 71 height 11
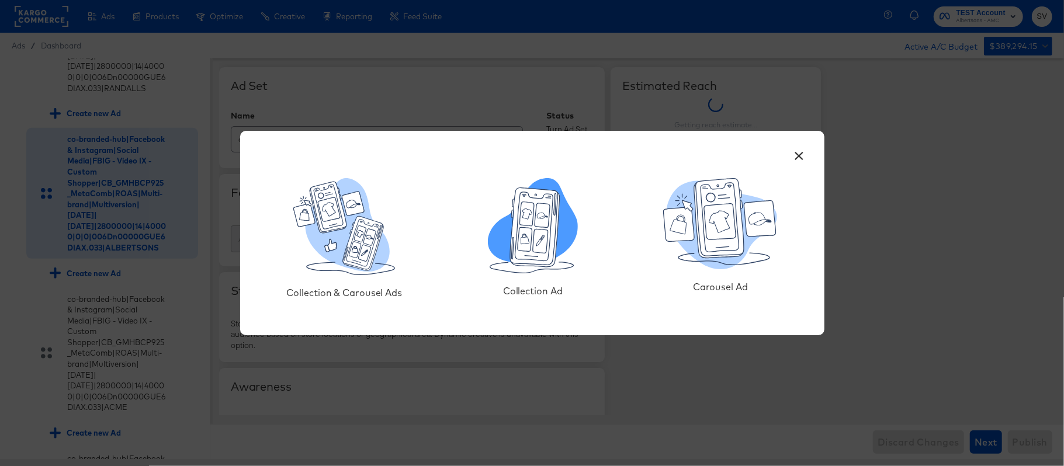
click at [538, 228] on icon at bounding box center [535, 227] width 50 height 79
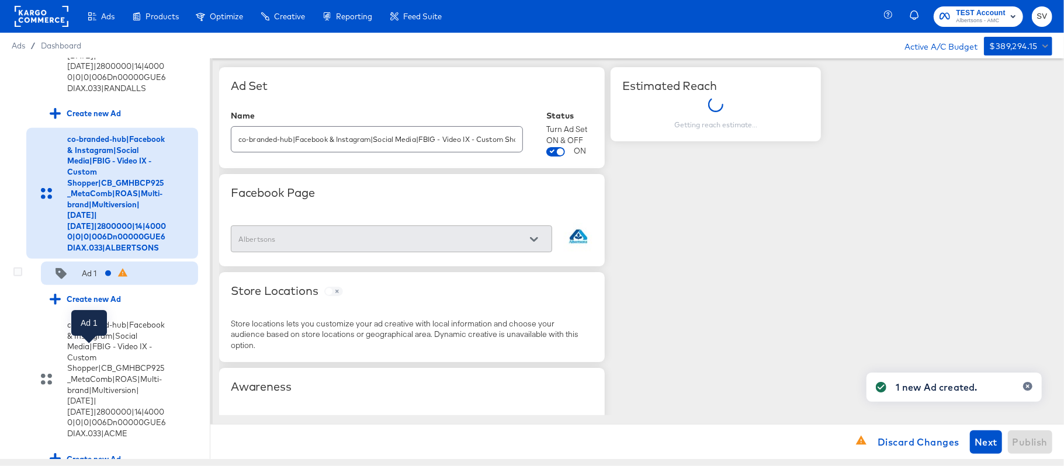
click at [95, 279] on div "Ad 1" at bounding box center [89, 273] width 15 height 11
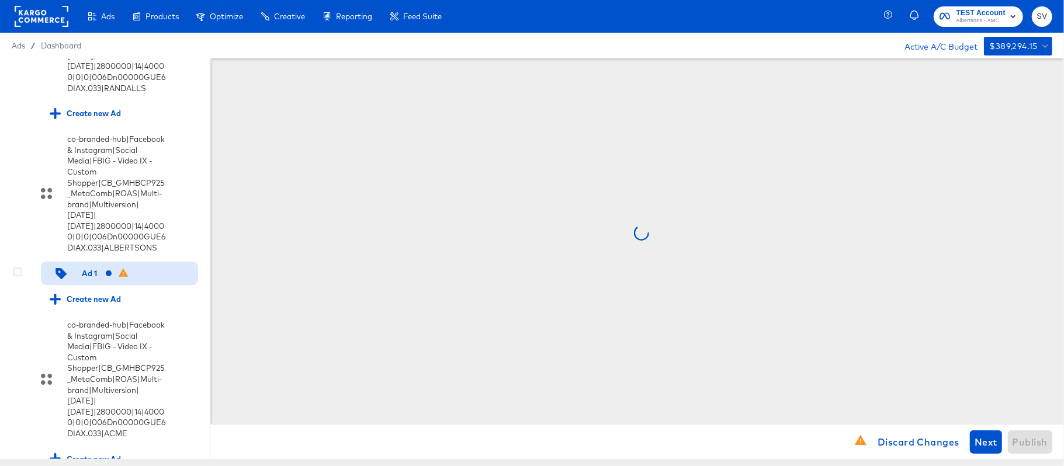
click at [106, 279] on div at bounding box center [113, 274] width 15 height 12
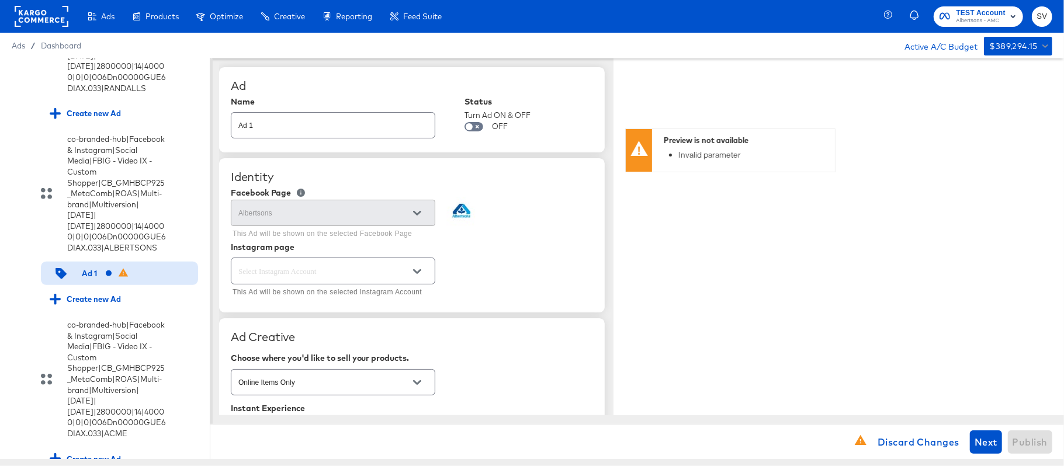
click at [311, 130] on input "Ad 1" at bounding box center [332, 120] width 203 height 25
paste input "co-branded-hub|Facebook & Instagram|Social Media|FBIG - Video IX - Custom Shopp…"
type input "co-branded-hub|Facebook & Instagram|Social Media|FBIG - Video IX - Custom Shopp…"
type textarea "x"
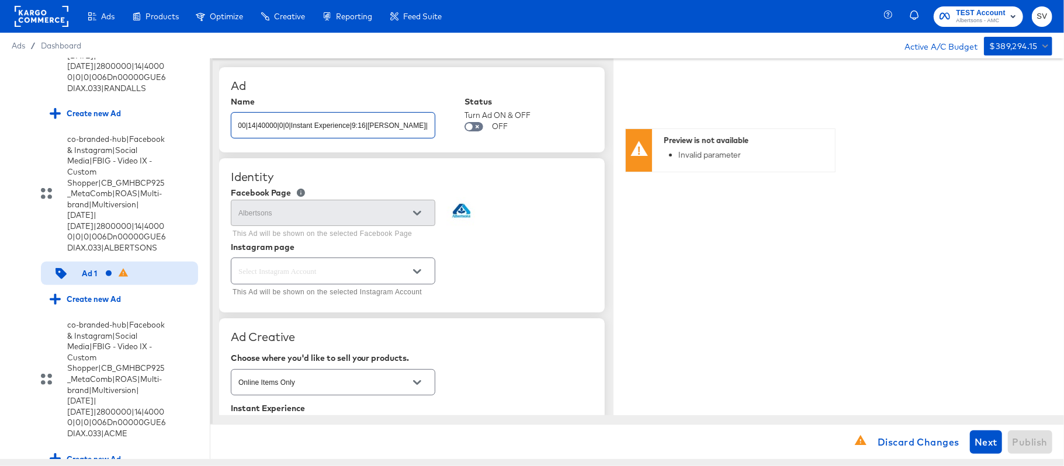
type textarea "x"
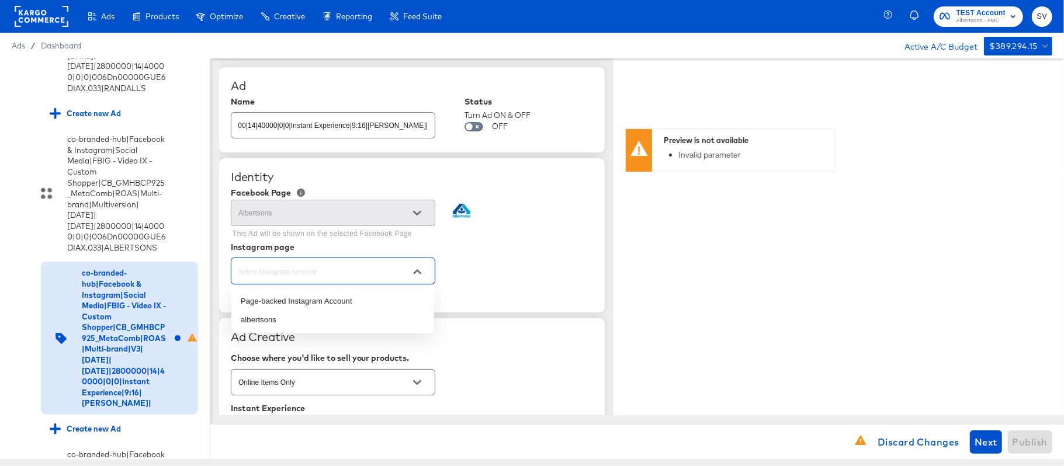
scroll to position [0, 0]
click at [358, 269] on input "text" at bounding box center [324, 271] width 176 height 13
click at [321, 316] on li "albertsons" at bounding box center [332, 320] width 203 height 19
type textarea "x"
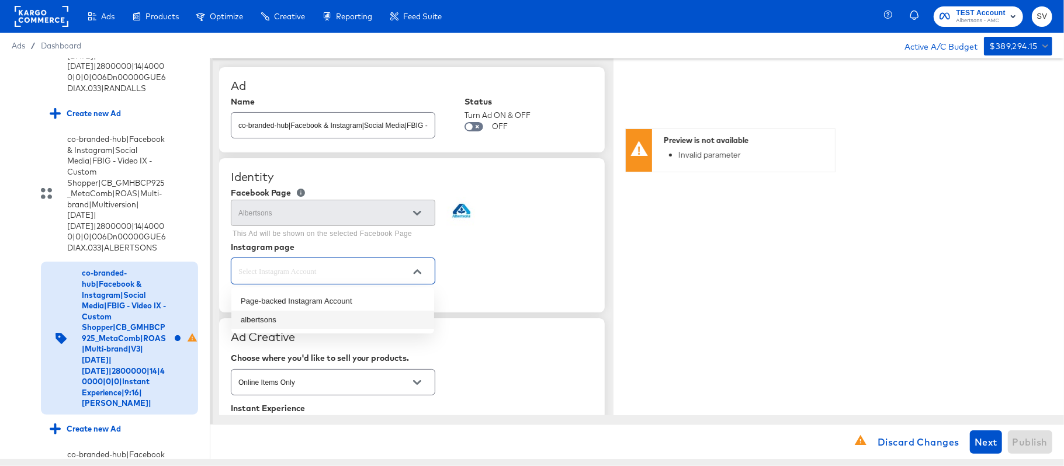
type input "albertsons"
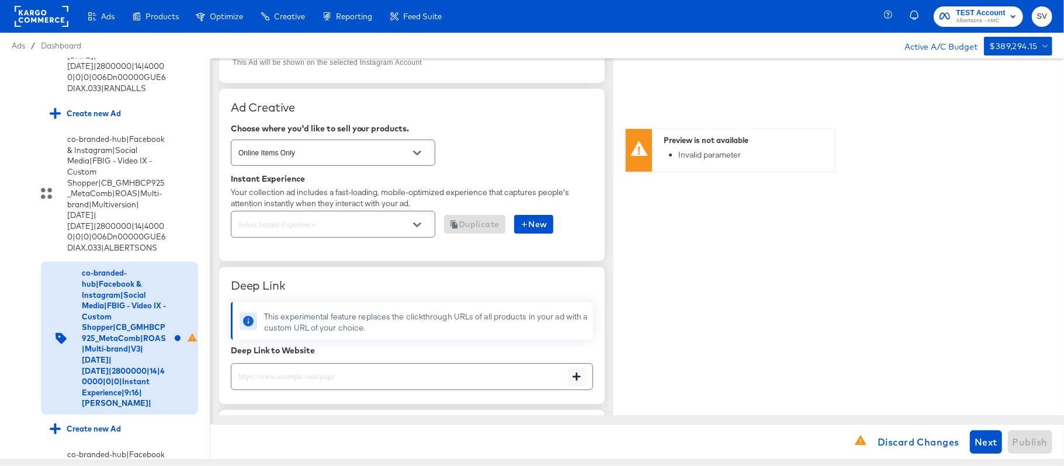
scroll to position [233, 0]
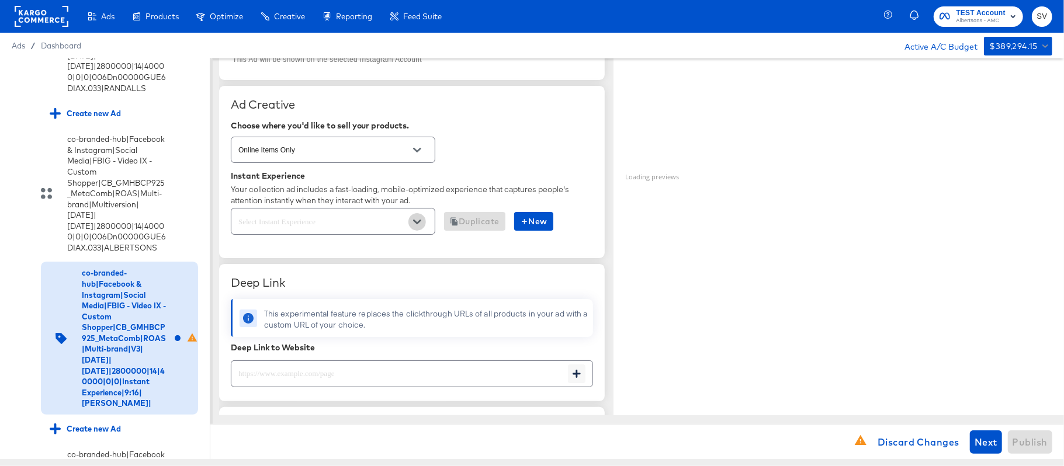
click at [424, 221] on button "Open" at bounding box center [417, 222] width 18 height 18
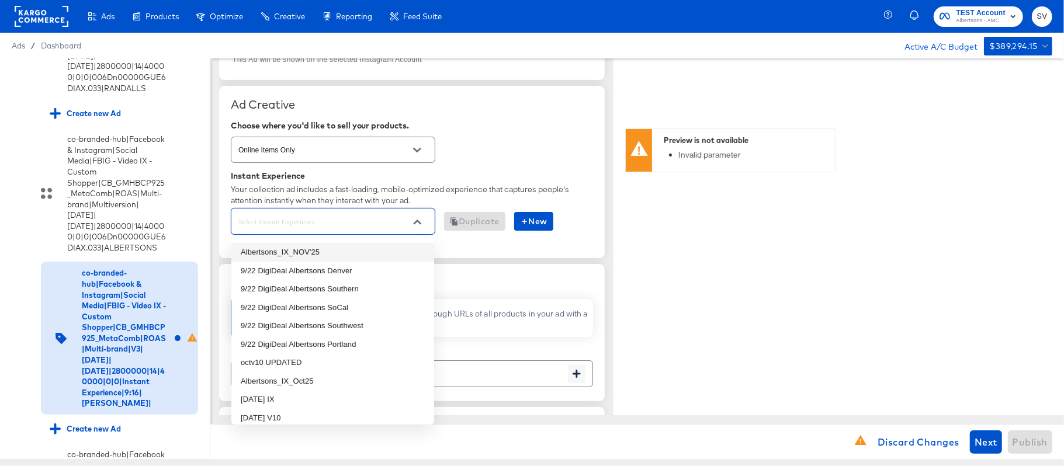
click at [334, 252] on li "Albertsons_IX_NOV'25" at bounding box center [332, 252] width 203 height 19
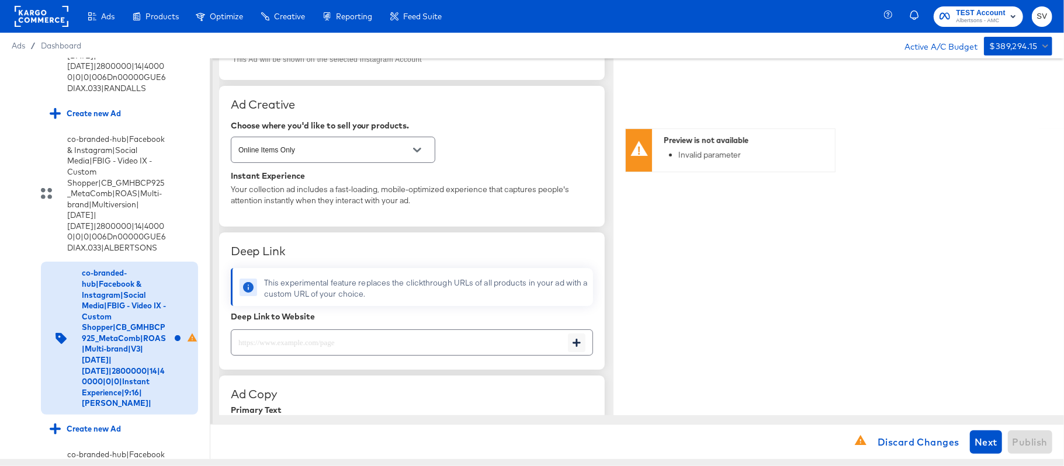
type textarea "x"
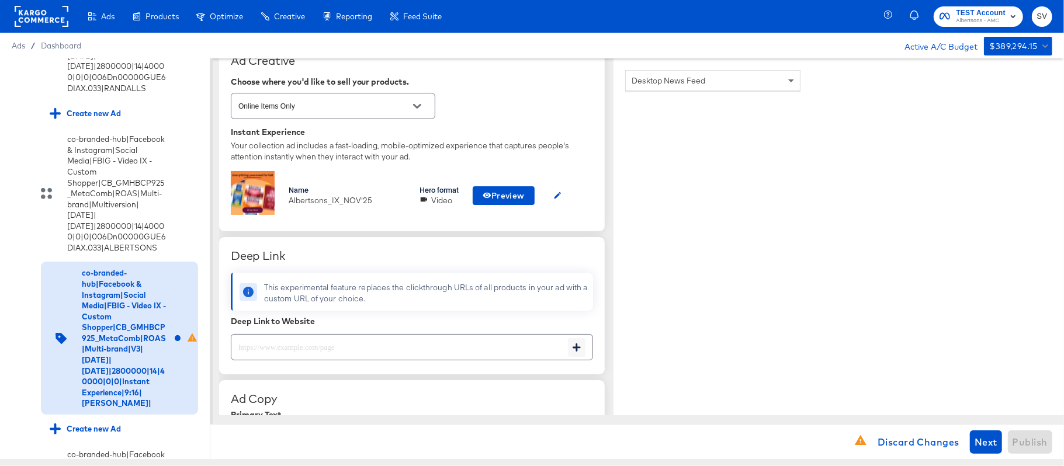
scroll to position [276, 0]
click at [561, 199] on icon "button" at bounding box center [557, 196] width 9 height 9
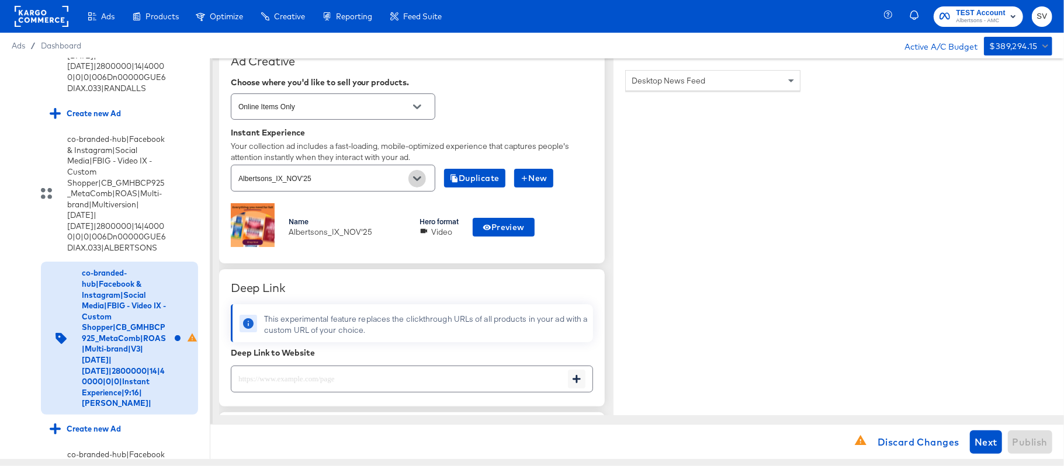
click at [414, 181] on icon "Open" at bounding box center [417, 179] width 8 height 8
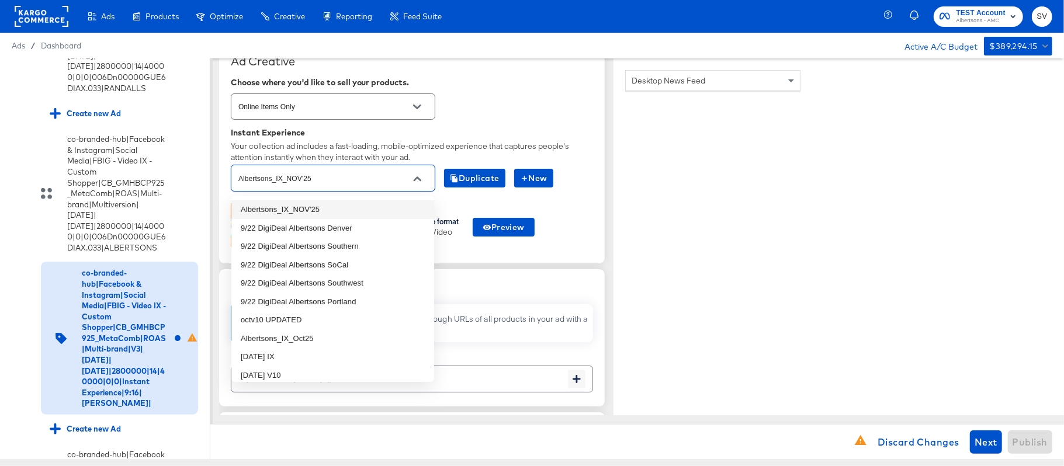
click at [363, 203] on li "Albertsons_IX_NOV'25" at bounding box center [332, 209] width 203 height 19
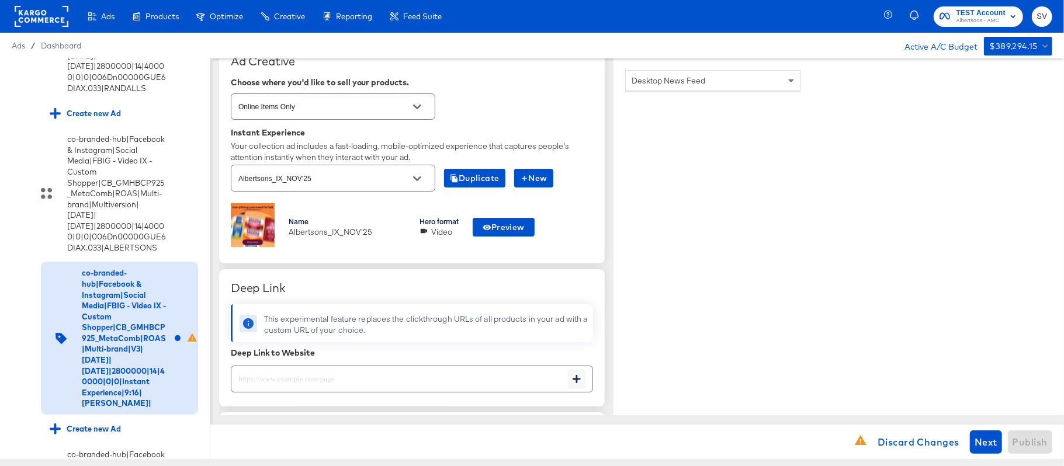
click at [499, 113] on div "Online Items Only" at bounding box center [412, 106] width 362 height 31
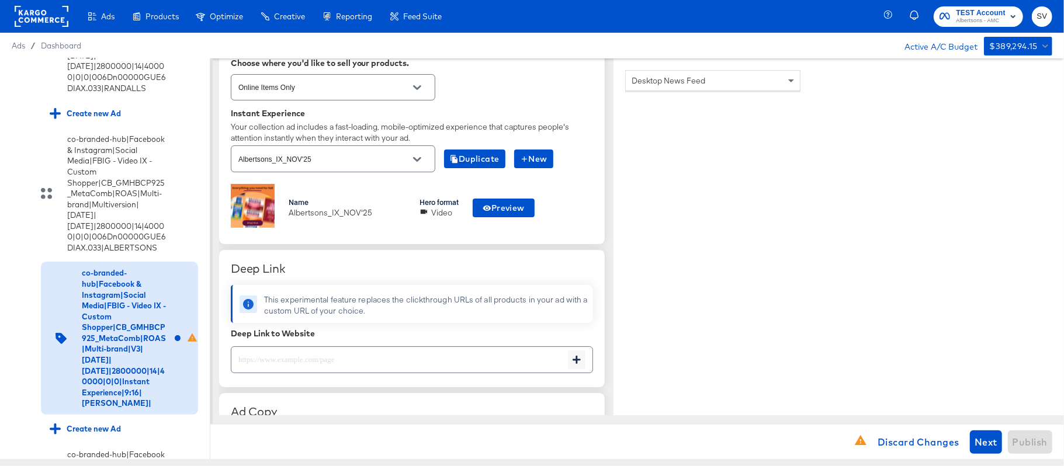
scroll to position [296, 0]
click at [529, 209] on button "Preview" at bounding box center [504, 207] width 62 height 19
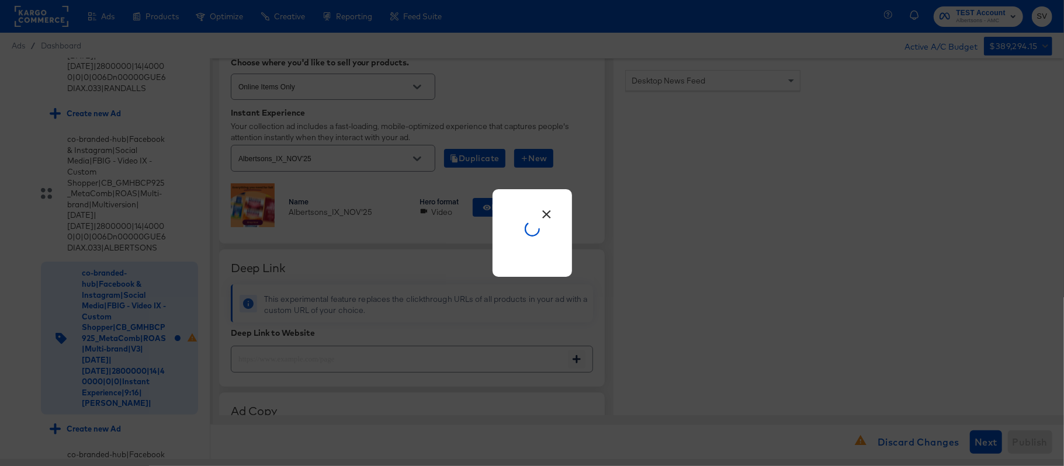
click at [760, 267] on div "×" at bounding box center [532, 233] width 1064 height 466
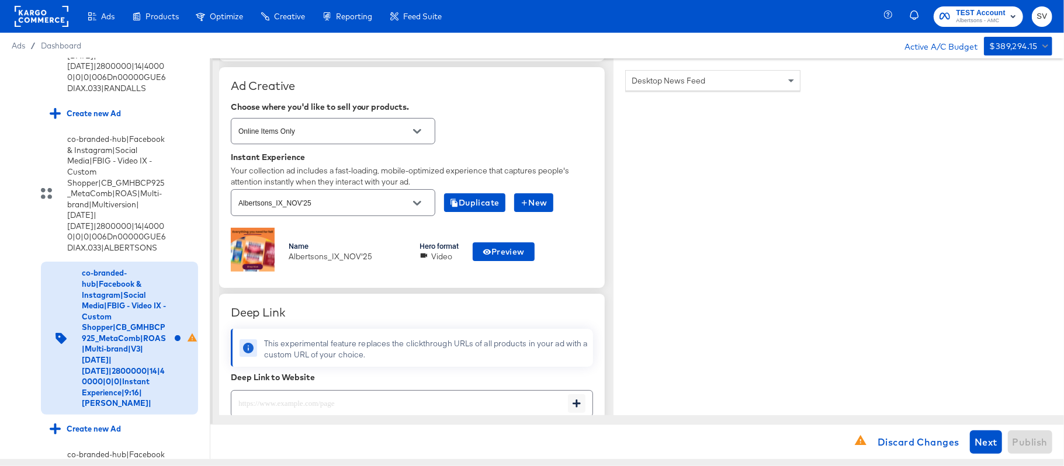
scroll to position [248, 0]
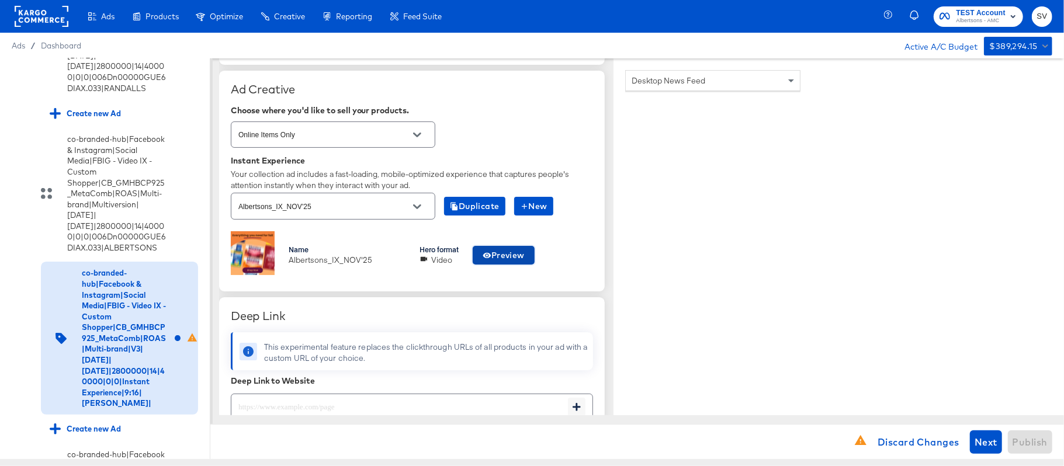
click at [498, 260] on span "Preview" at bounding box center [504, 255] width 42 height 15
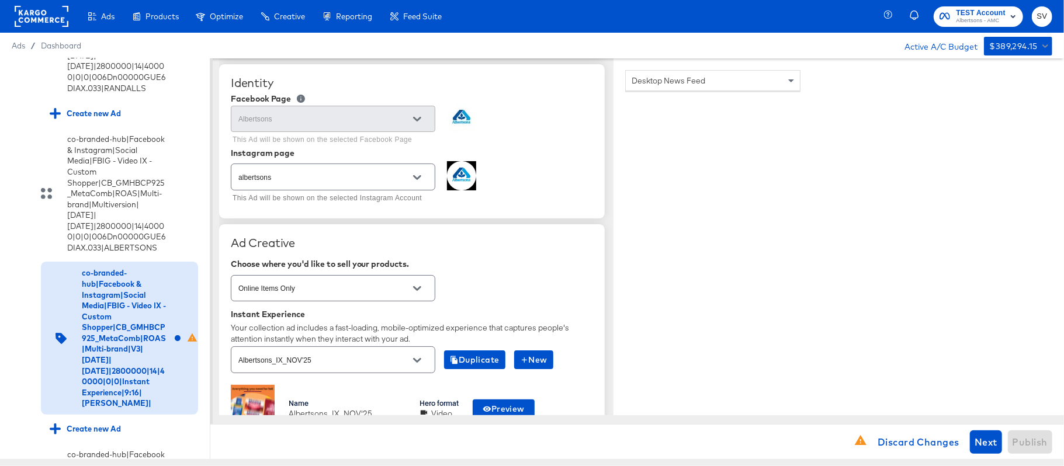
scroll to position [0, 0]
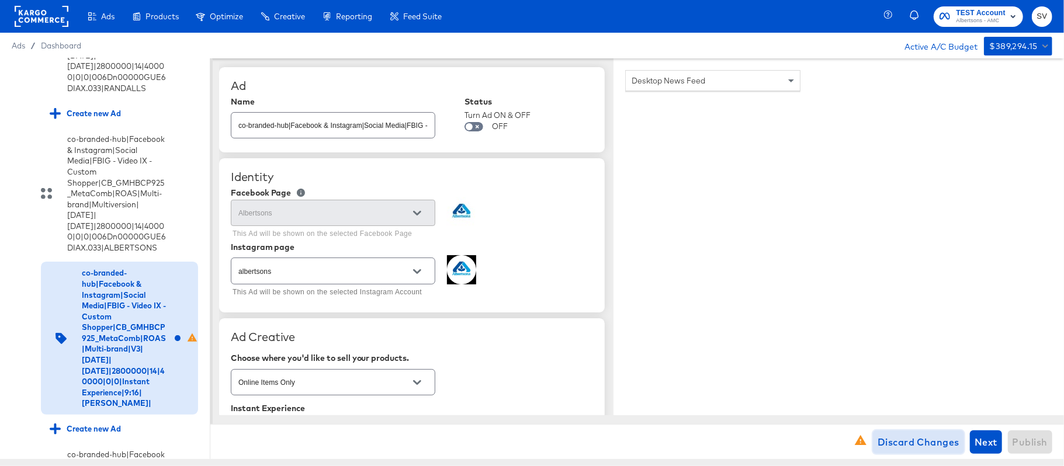
click at [905, 443] on span "Discard Changes" at bounding box center [919, 442] width 82 height 16
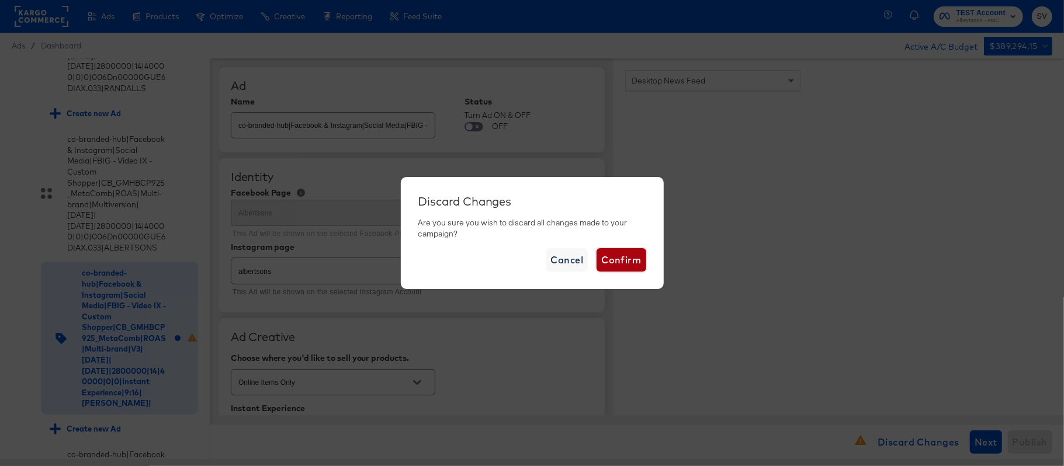
click at [612, 262] on span "Confirm" at bounding box center [621, 260] width 40 height 16
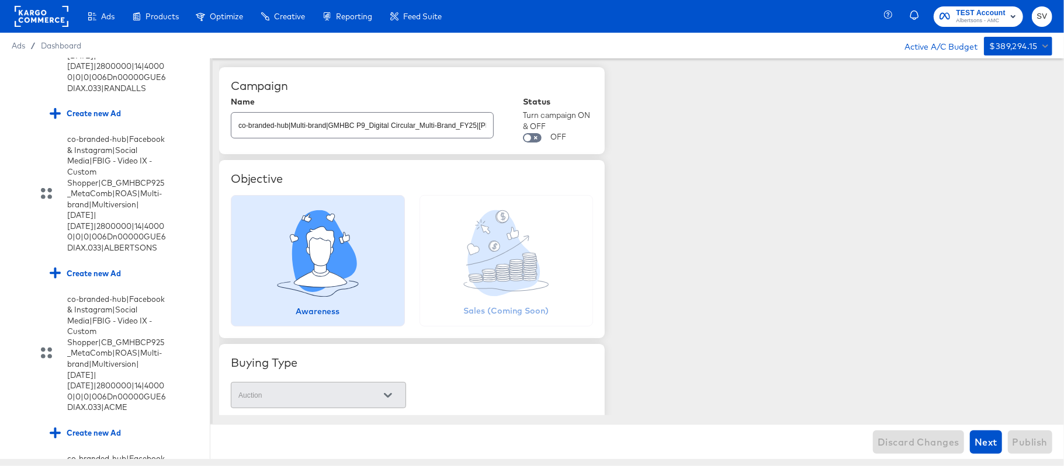
click at [46, 12] on rect at bounding box center [42, 16] width 54 height 21
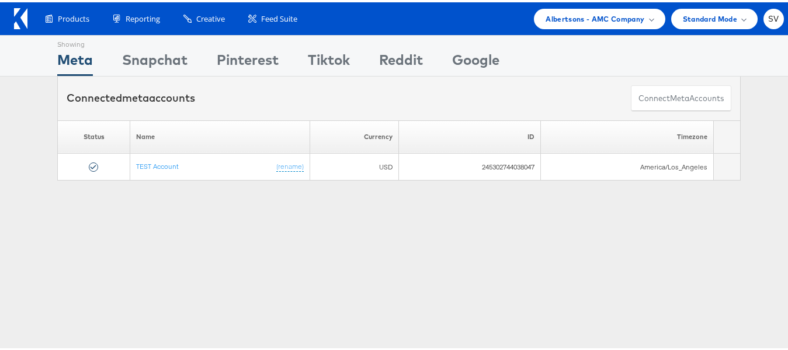
click at [591, 27] on div "Products Product Catalogs Enhance Your Product Catalog, Map Them to Publishers,…" at bounding box center [399, 16] width 798 height 33
click at [617, 5] on div "Products Product Catalogs Enhance Your Product Catalog, Map Them to Publishers,…" at bounding box center [399, 16] width 798 height 33
click at [601, 21] on span "Albertsons - AMC Company" at bounding box center [595, 17] width 99 height 12
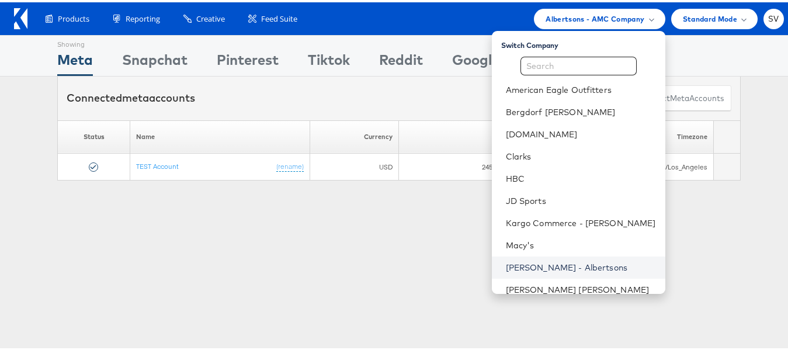
scroll to position [78, 0]
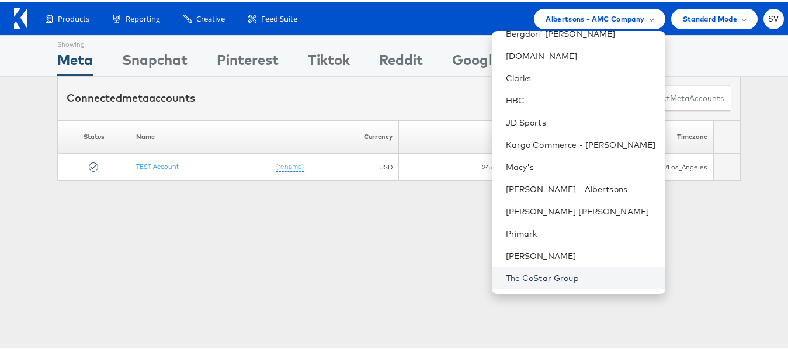
click at [539, 276] on link "The CoStar Group" at bounding box center [581, 276] width 150 height 12
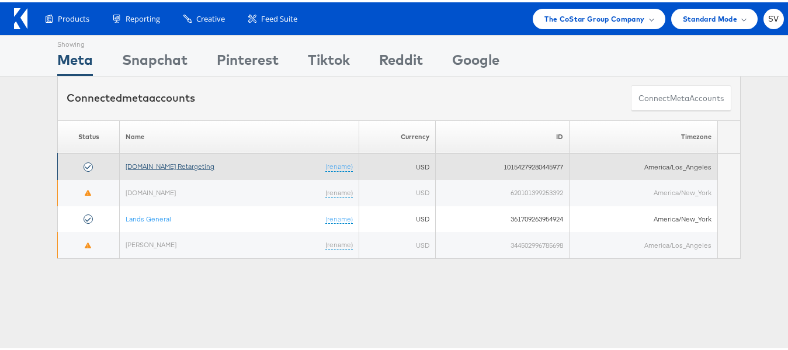
click at [158, 162] on link "[DOMAIN_NAME] Retargeting" at bounding box center [170, 164] width 89 height 9
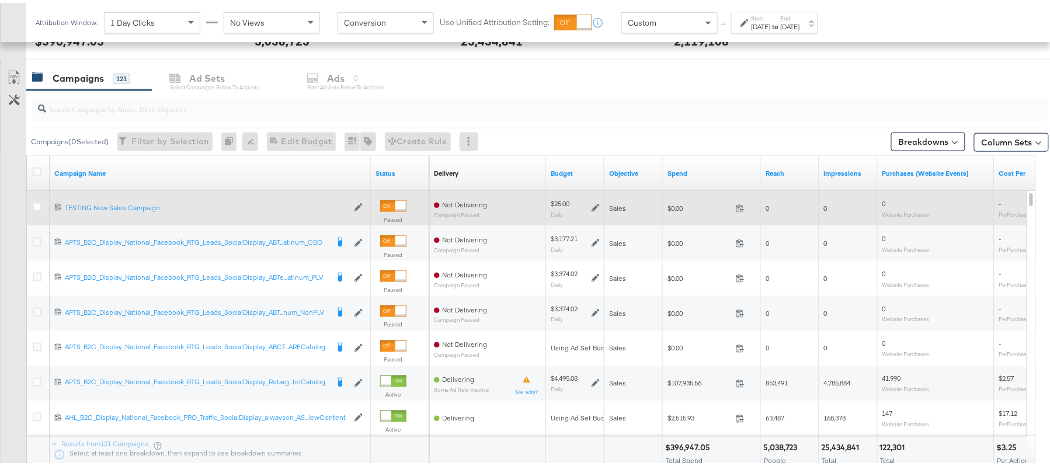
scroll to position [512, 0]
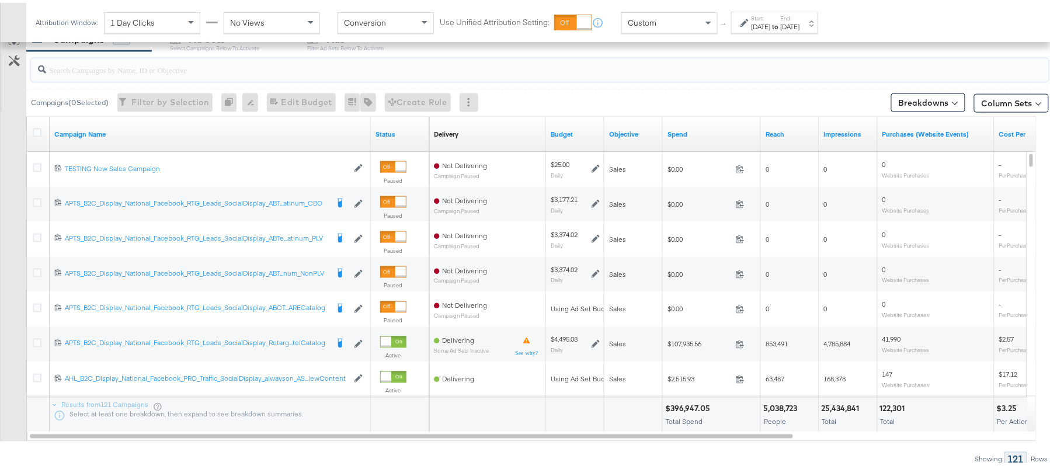
paste input "APTS_B2C_Display_National_Facebook_RTG_Leads_SocialDisplay_Retargeting_Diamond_…"
click at [220, 68] on input "search" at bounding box center [501, 62] width 910 height 23
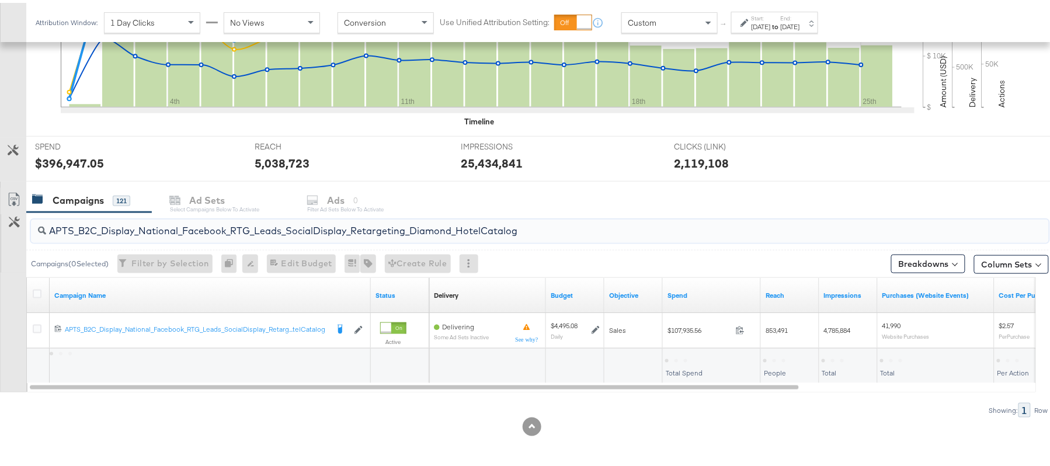
type input "APTS_B2C_Display_National_Facebook_RTG_Leads_SocialDisplay_Retargeting_Diamond_…"
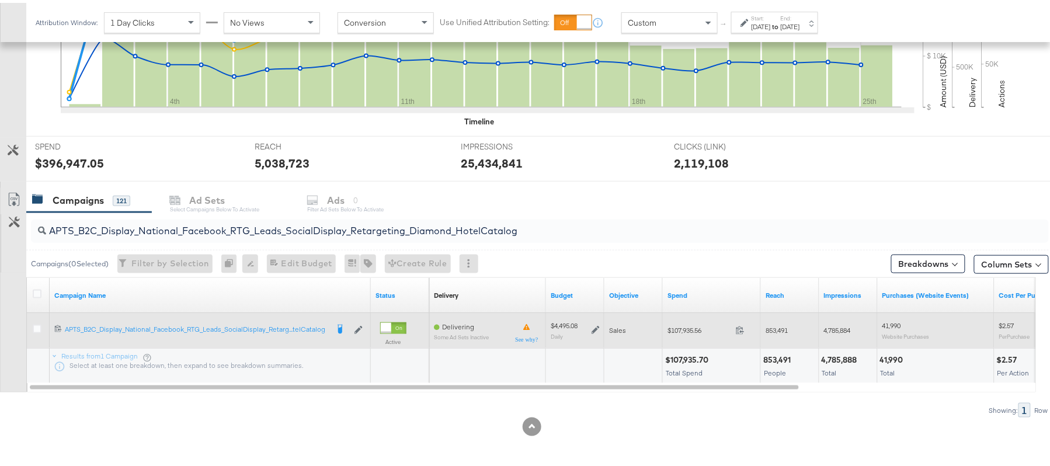
click at [597, 326] on icon at bounding box center [596, 328] width 8 height 8
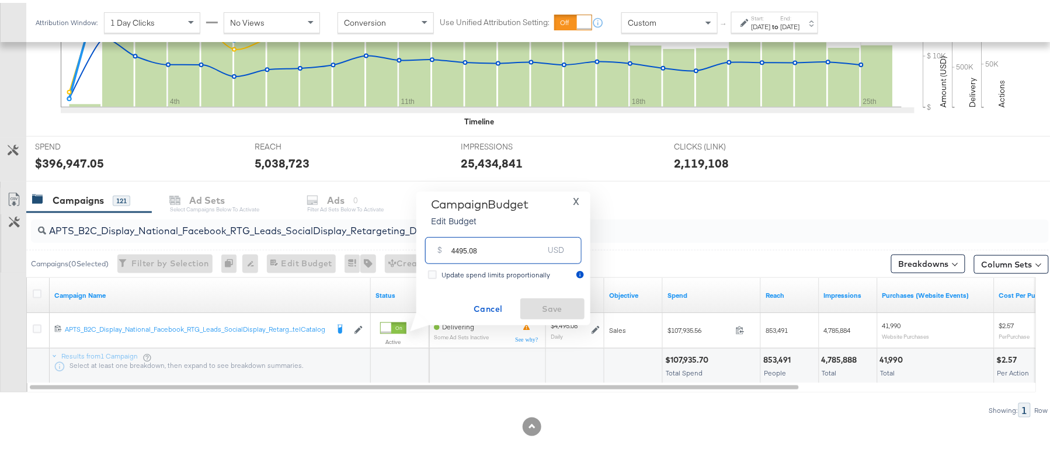
click at [505, 250] on input "4495.08" at bounding box center [498, 242] width 92 height 25
paste input "$4,861.12"
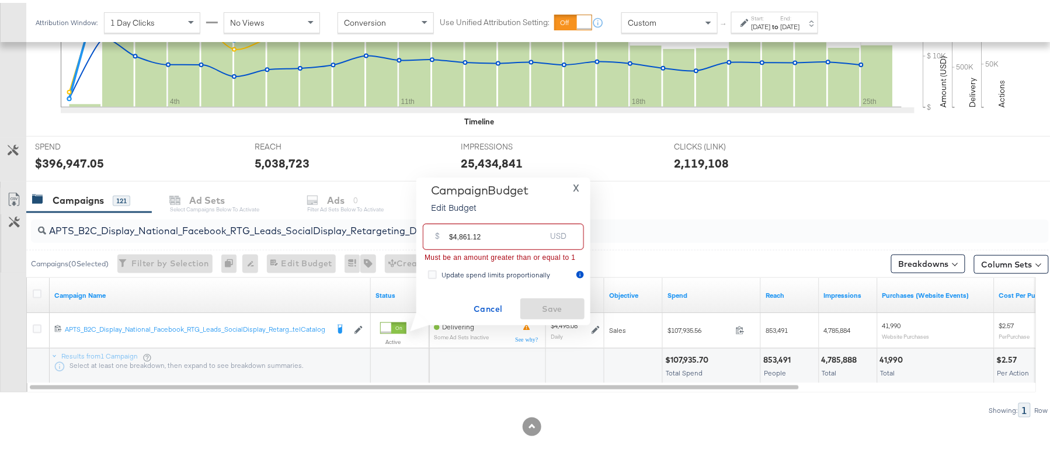
click at [461, 232] on input "$4,861.12" at bounding box center [497, 229] width 96 height 25
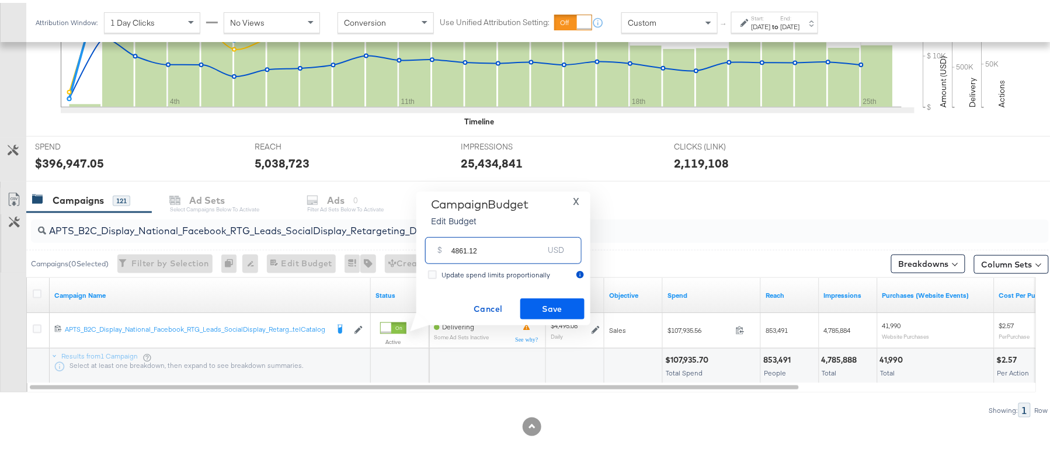
type input "4861.12"
click at [553, 307] on span "Save" at bounding box center [552, 306] width 55 height 15
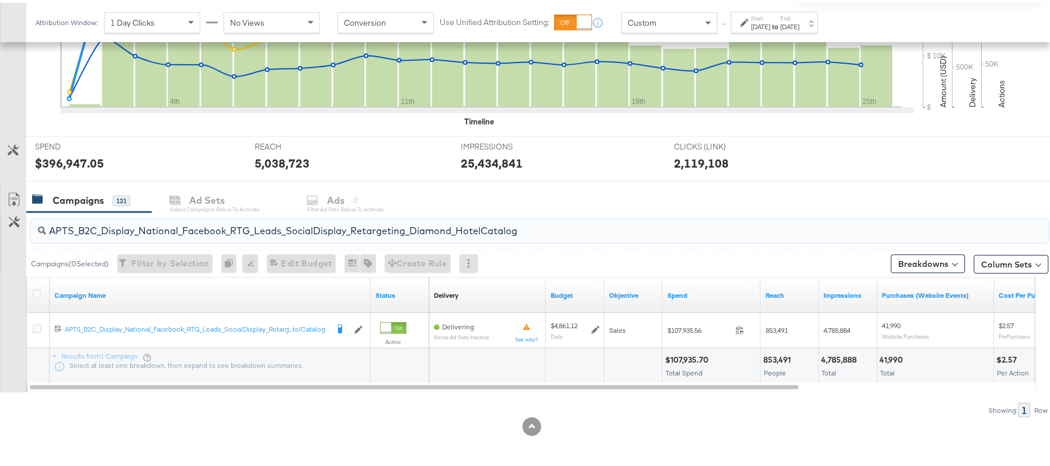
click at [253, 232] on input "APTS_B2C_Display_National_Facebook_RTG_Leads_SocialDisplay_Retargeting_Diamond_…" at bounding box center [501, 223] width 910 height 23
paste input "alwayson_Retargeting_DARE24_DiamondPlatinum"
type input "APTS_B2C_Display_National_Facebook_RTG_Leads_SocialDisplay_alwayson_Retargeting…"
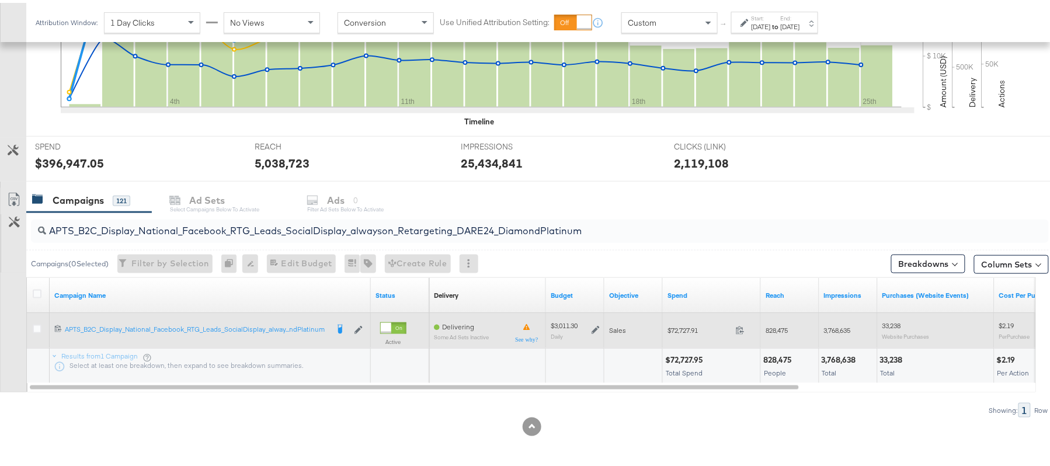
click at [594, 325] on icon at bounding box center [596, 327] width 8 height 8
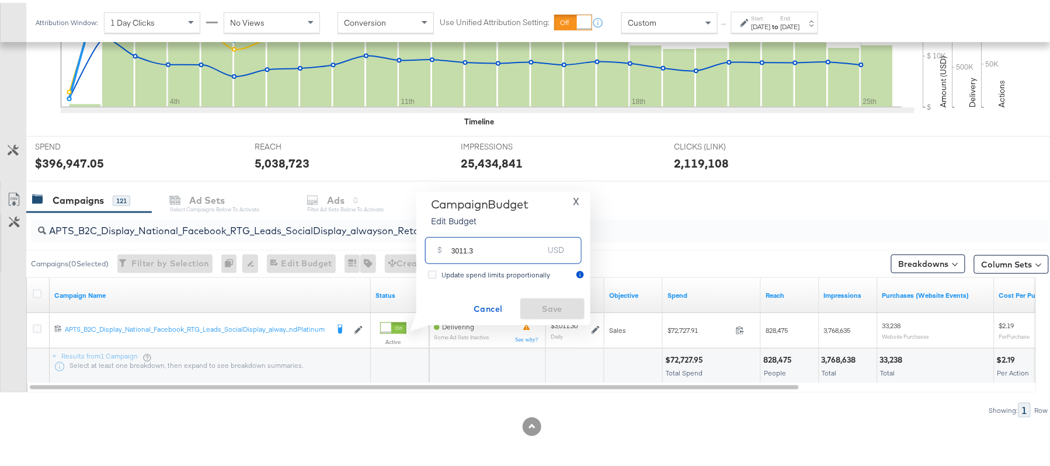
click at [485, 243] on input "3011.3" at bounding box center [498, 242] width 92 height 25
paste input "$3,463.00"
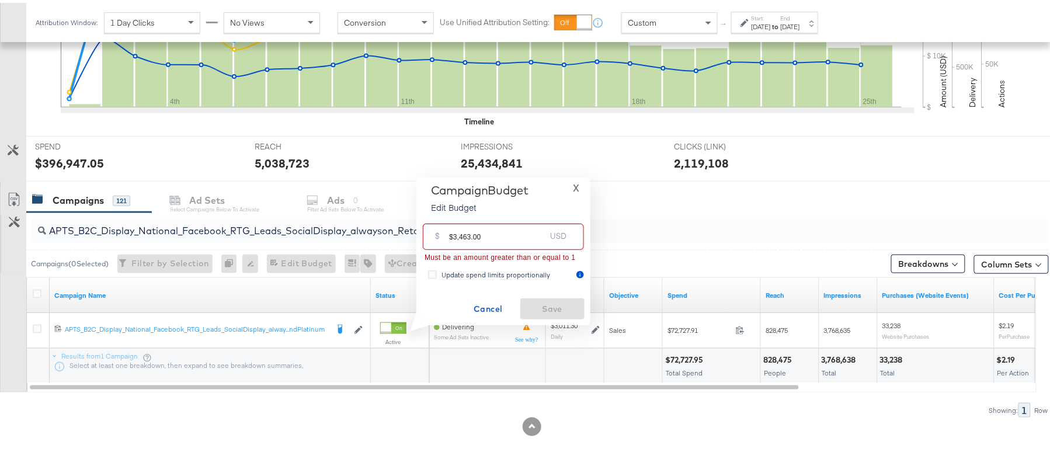
click at [463, 231] on input "$3,463.00" at bounding box center [497, 229] width 96 height 25
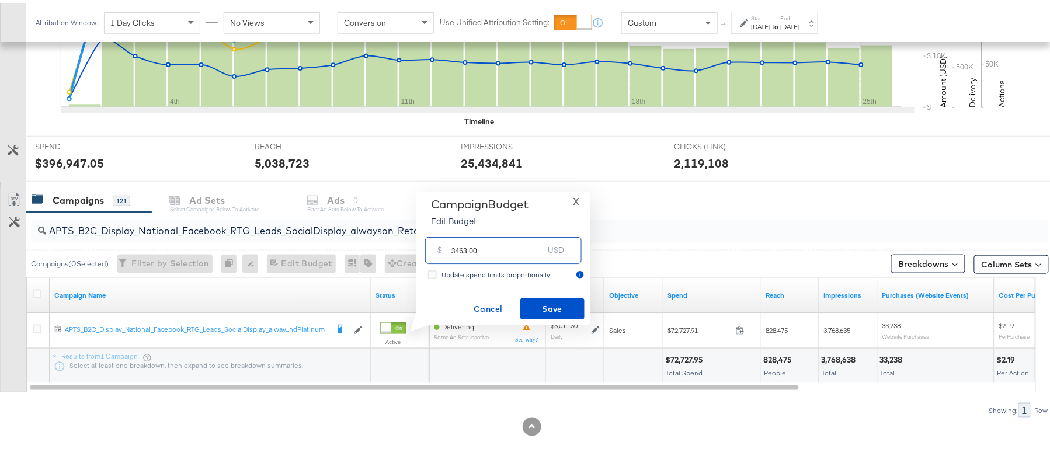
type input "3463.00"
click at [553, 294] on div "Campaign Budget Edit Budget X $ 3463.00 USD Update spend limits proportionally …" at bounding box center [503, 256] width 162 height 122
click at [566, 308] on span "Save" at bounding box center [552, 306] width 55 height 15
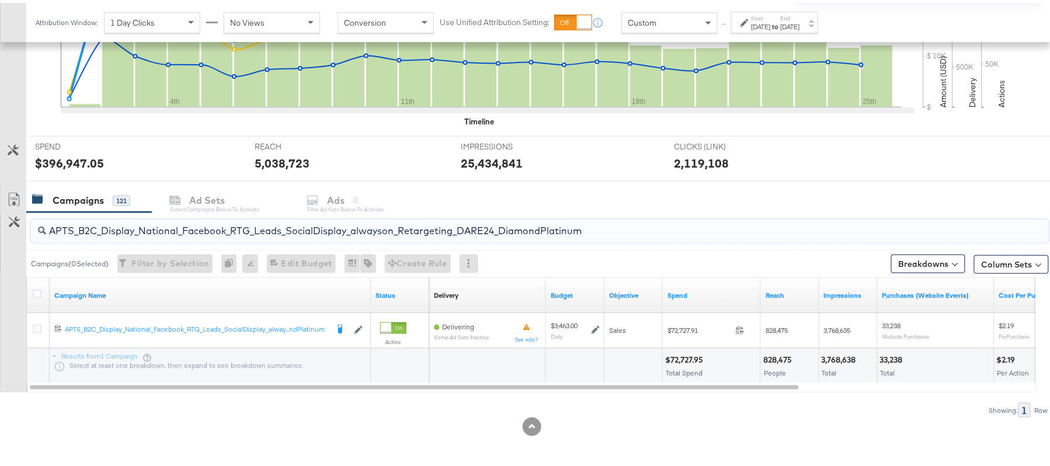
click at [165, 223] on input "APTS_B2C_Display_National_Facebook_RTG_Leads_SocialDisplay_alwayson_Retargeting…" at bounding box center [501, 223] width 910 height 23
paste input "FR_B2C_Display_National_Facebook_RTG_Leads_SocialDisplay_alwayson_Retargeting_FR"
type input "FR_B2C_Display_National_Facebook_RTG_Leads_SocialDisplay_alwayson_Retargeting_F…"
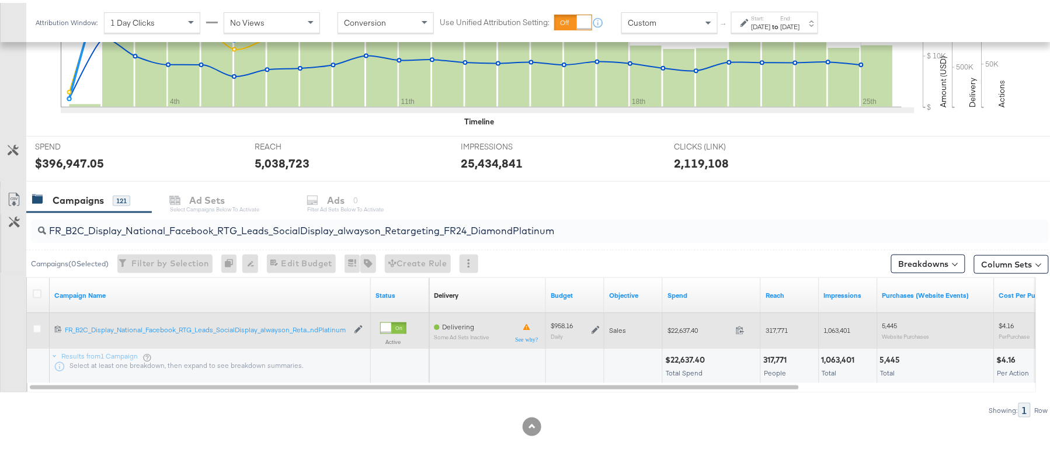
click at [594, 328] on icon at bounding box center [596, 328] width 8 height 8
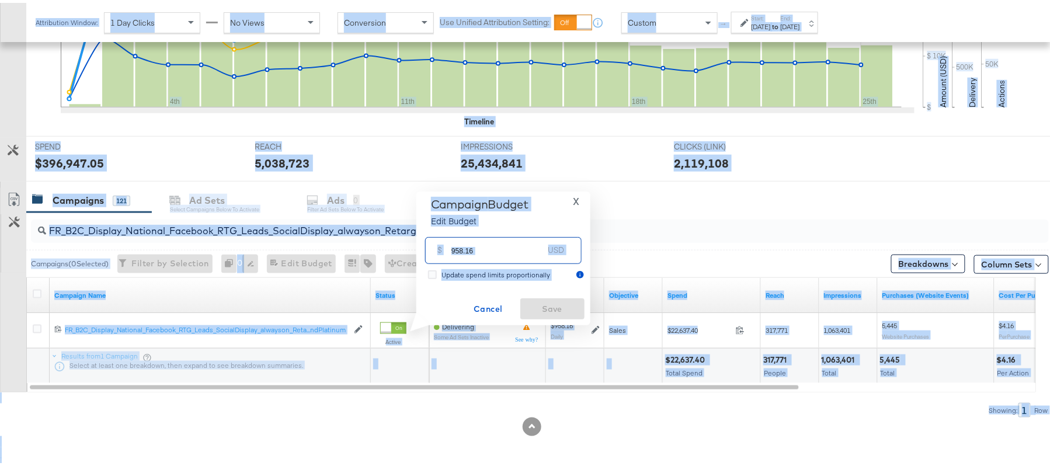
click at [501, 250] on input "958.16" at bounding box center [498, 242] width 92 height 25
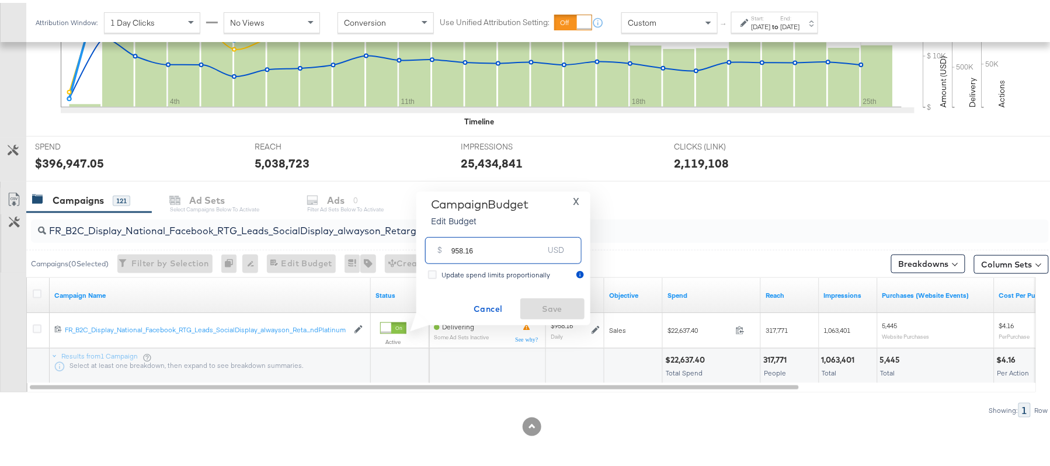
paste input "$1,031.31"
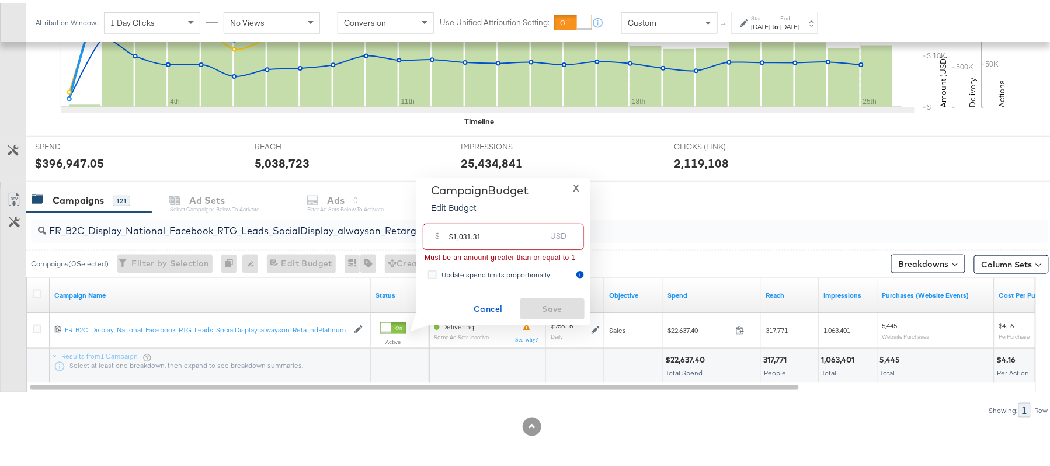
click at [460, 235] on input "$1,031.31" at bounding box center [497, 229] width 96 height 25
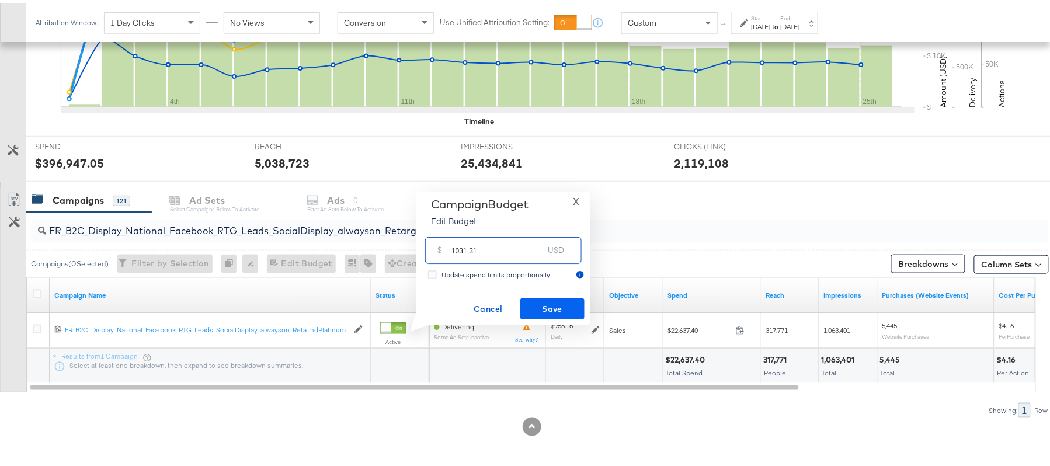
type input "1031.31"
click at [550, 299] on span "Save" at bounding box center [552, 306] width 55 height 15
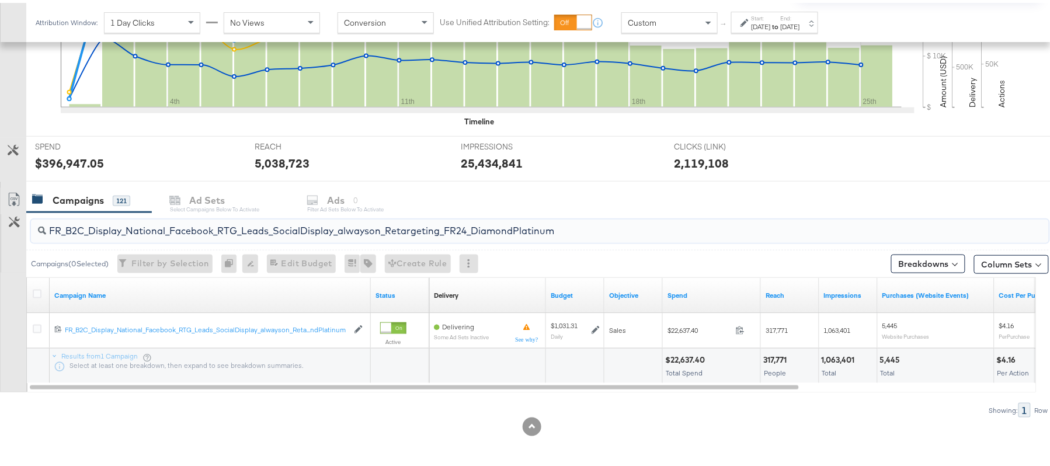
click at [152, 227] on input "FR_B2C_Display_National_Facebook_RTG_Leads_SocialDisplay_alwayson_Retargeting_F…" at bounding box center [501, 223] width 910 height 23
paste input "AF_B2C_Display_National_Facebook_RTG_Leads_SocialDisplay_alwayson_Retargeting_AF"
type input "AF_B2C_Display_National_Facebook_RTG_Leads_SocialDisplay_alwayson_Retargeting_A…"
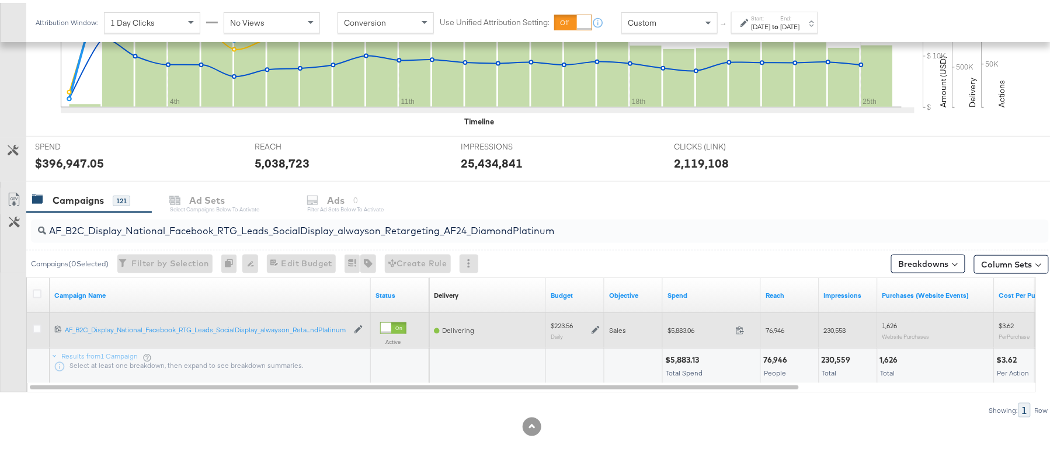
click at [595, 326] on icon at bounding box center [596, 327] width 8 height 8
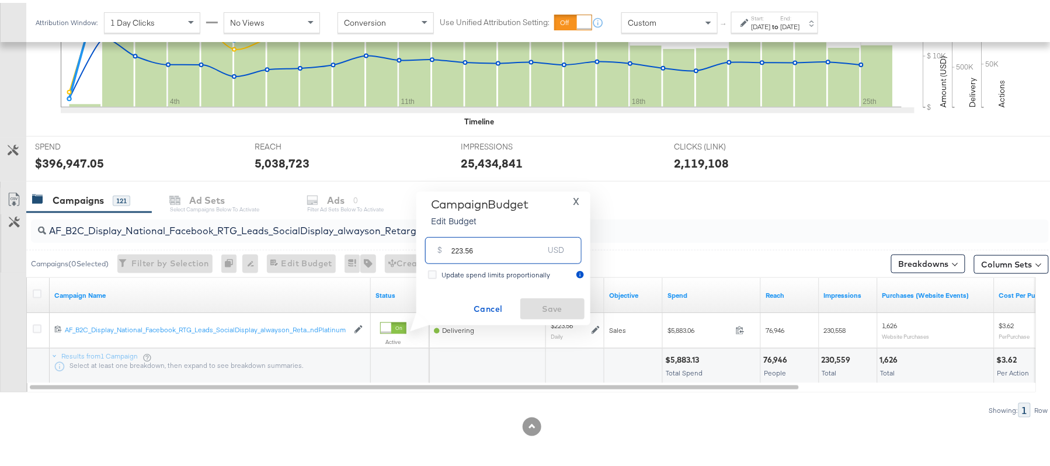
click at [487, 251] on input "223.56" at bounding box center [498, 242] width 92 height 25
paste input "$264.03"
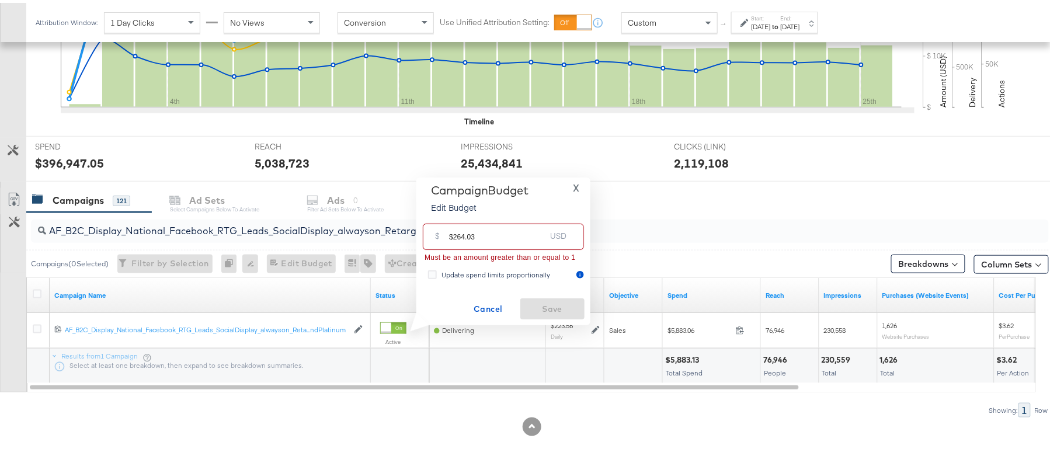
click at [454, 234] on input "$264.03" at bounding box center [497, 229] width 96 height 25
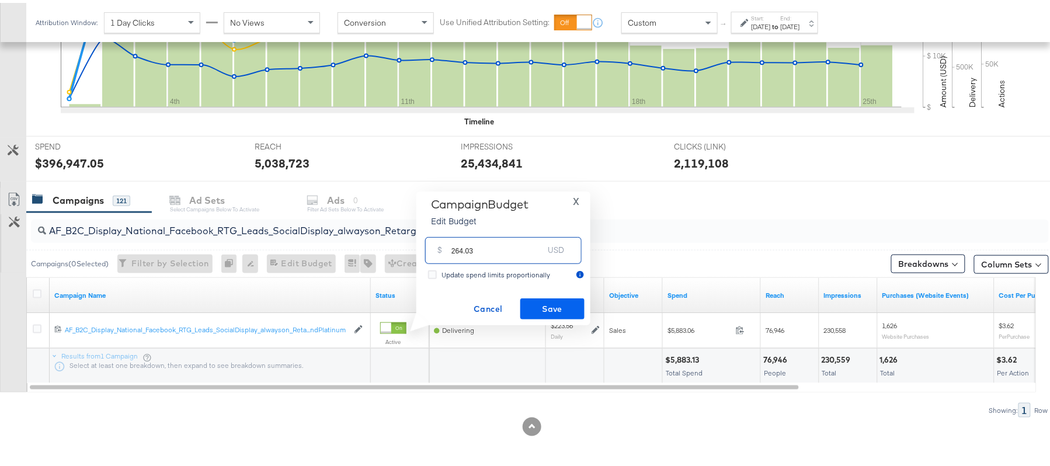
type input "264.03"
click at [561, 306] on span "Save" at bounding box center [552, 306] width 55 height 15
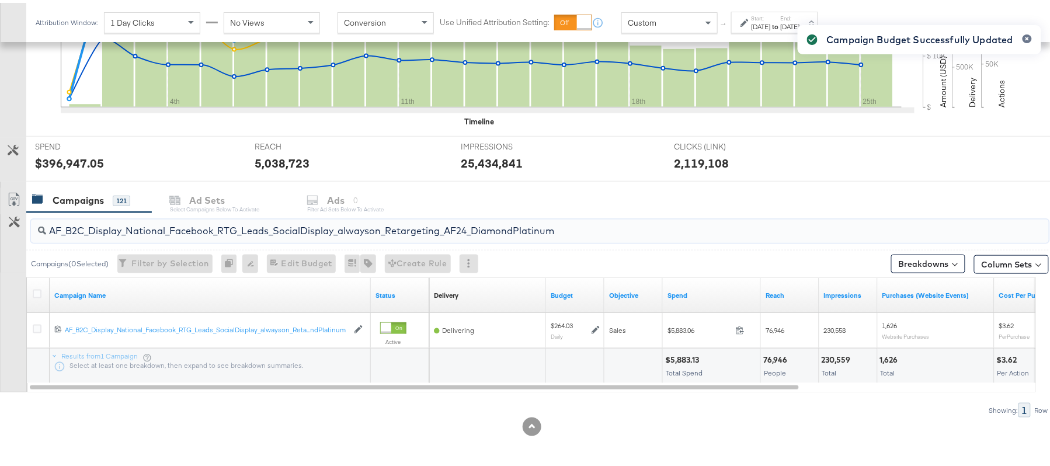
click at [223, 225] on input "AF_B2C_Display_National_Facebook_RTG_Leads_SocialDisplay_alwayson_Retargeting_A…" at bounding box center [501, 223] width 910 height 23
paste input "HL_B2C_Display_National_Facebook_RTG_Leads_SocialDisplay_alwayson_Retargeting_A…"
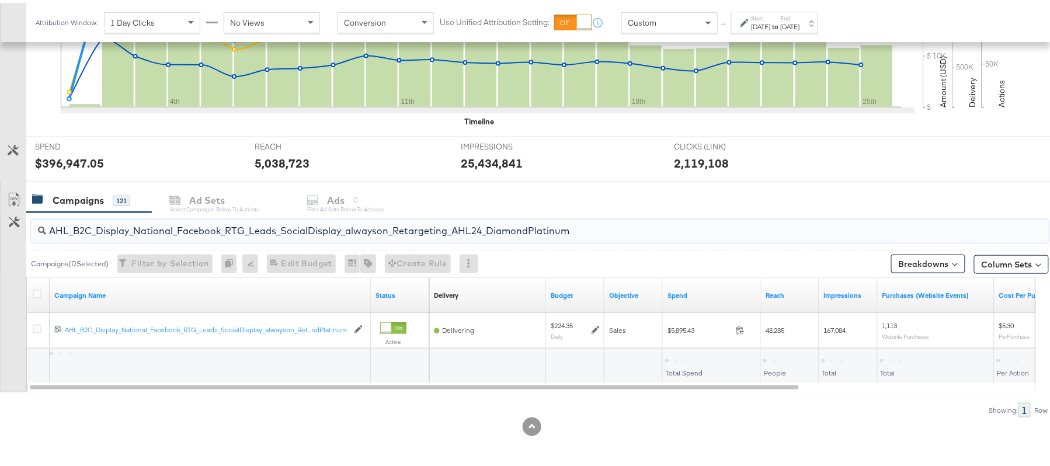
type input "AHL_B2C_Display_National_Facebook_RTG_Leads_SocialDisplay_alwayson_Retargeting_…"
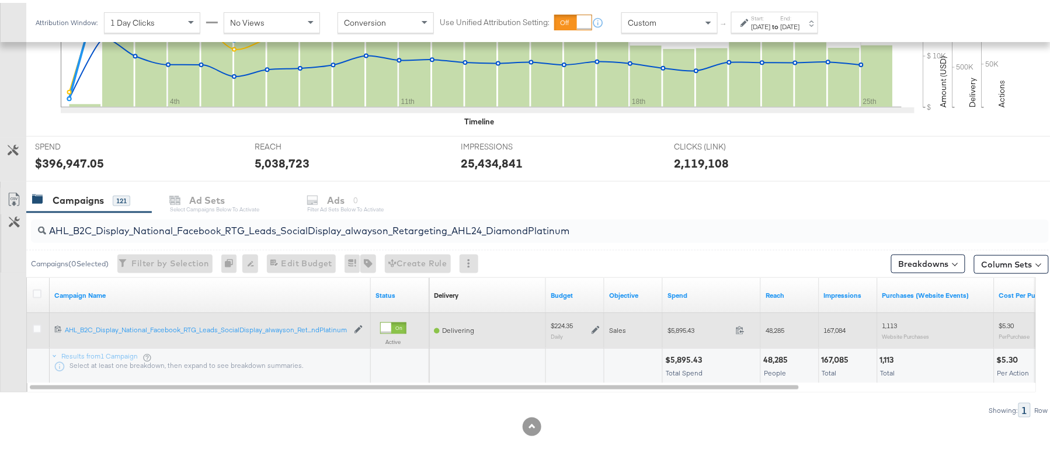
click at [597, 327] on icon at bounding box center [596, 328] width 8 height 8
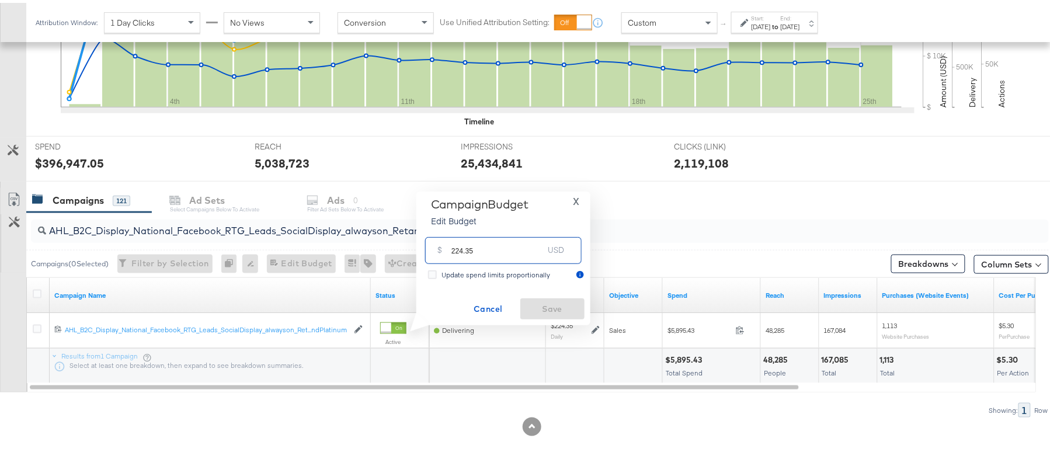
click at [501, 246] on input "224.35" at bounding box center [498, 242] width 92 height 25
paste input "$246.79"
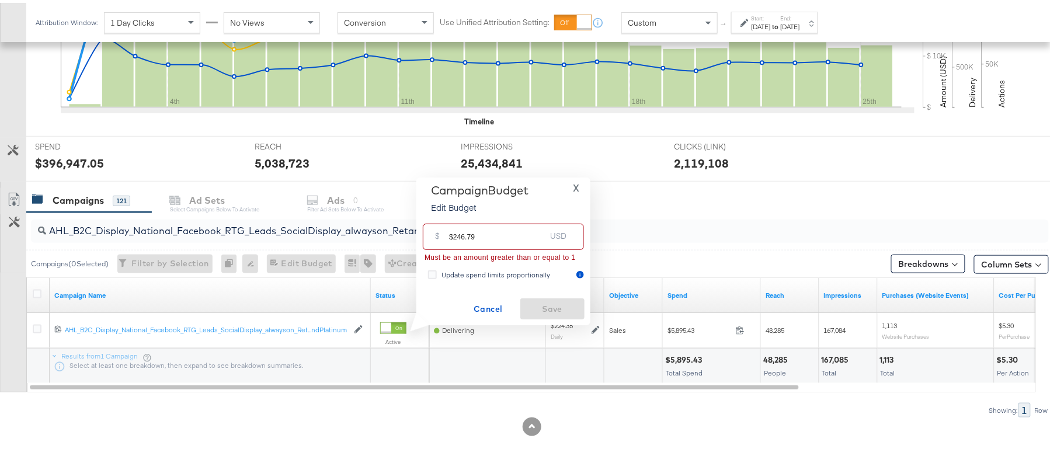
click at [453, 232] on input "$246.79" at bounding box center [497, 229] width 96 height 25
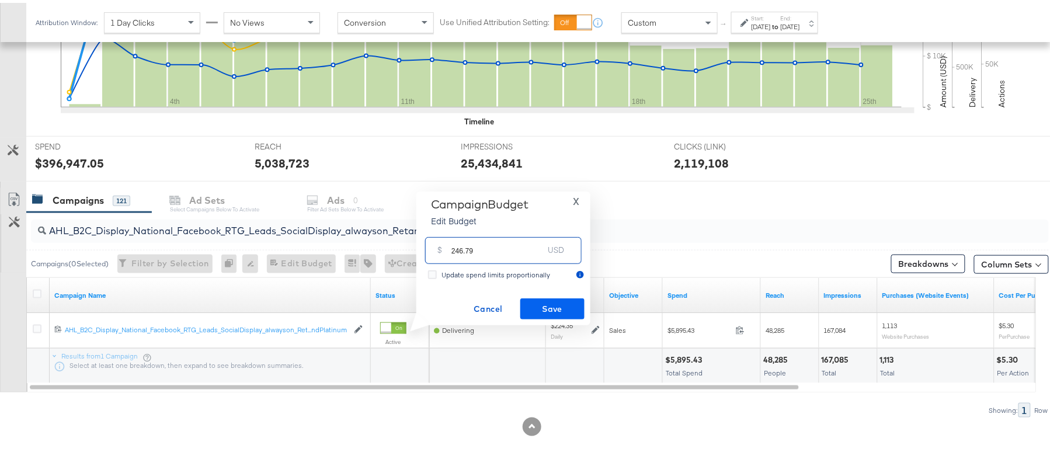
type input "246.79"
click at [550, 309] on span "Save" at bounding box center [552, 306] width 55 height 15
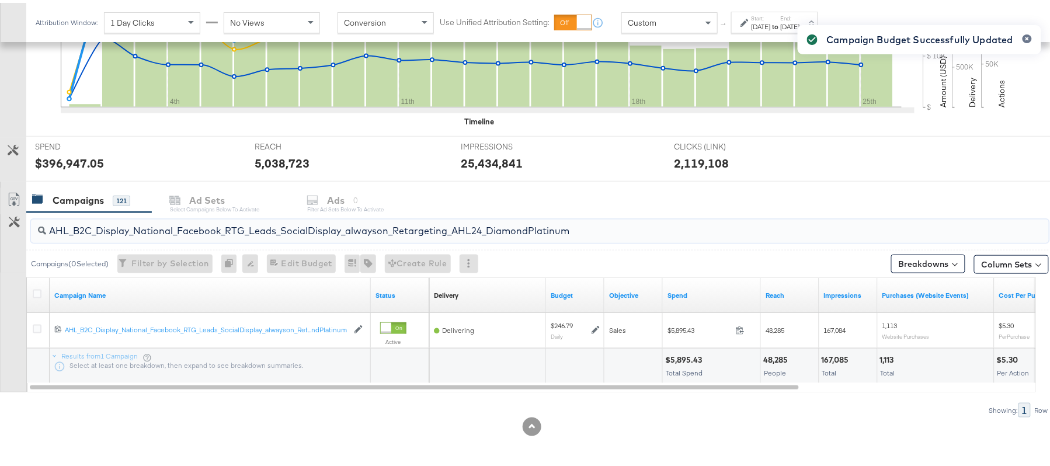
click at [179, 223] on input "AHL_B2C_Display_National_Facebook_RTG_Leads_SocialDisplay_alwayson_Retargeting_…" at bounding box center [501, 223] width 910 height 23
paste input "PTS_B2C_Display_National_Facebook_PRO_Traffic_SocialDisplay_alwayson_ASC_DARE24…"
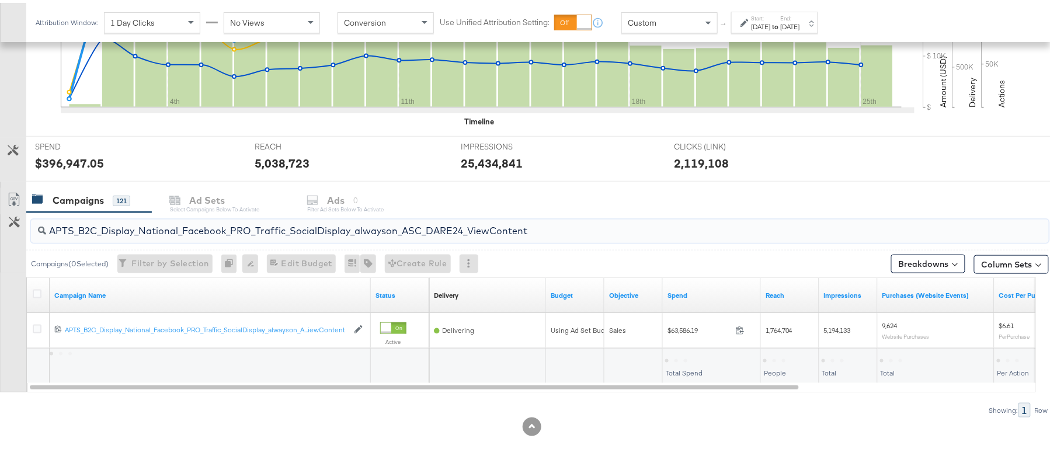
type input "APTS_B2C_Display_National_Facebook_PRO_Traffic_SocialDisplay_alwayson_ASC_DARE2…"
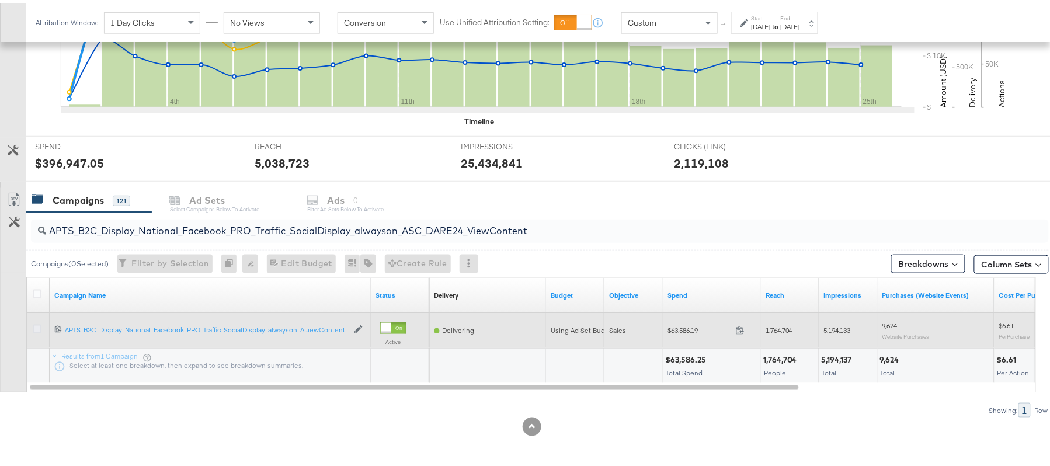
click at [38, 325] on icon at bounding box center [37, 326] width 9 height 9
click at [0, 0] on input "checkbox" at bounding box center [0, 0] width 0 height 0
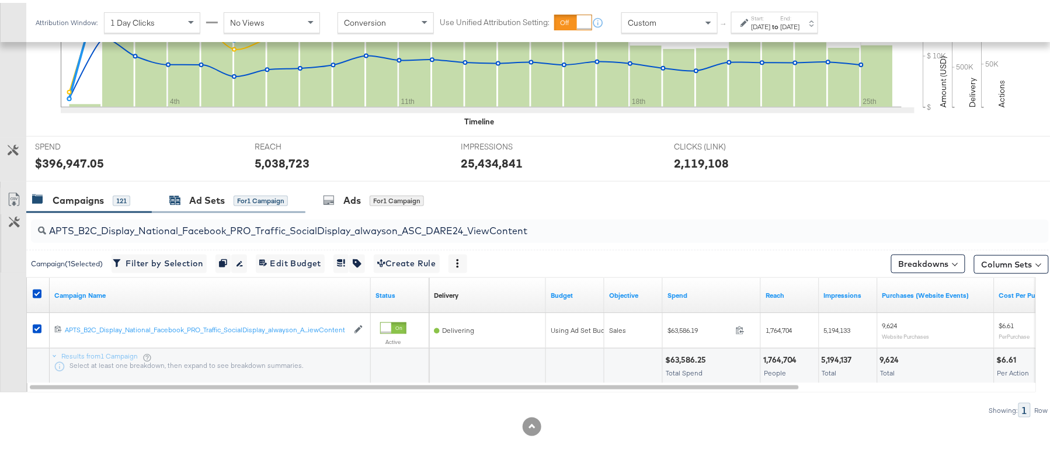
click at [186, 195] on div "Ad Sets for 1 Campaign" at bounding box center [228, 197] width 119 height 13
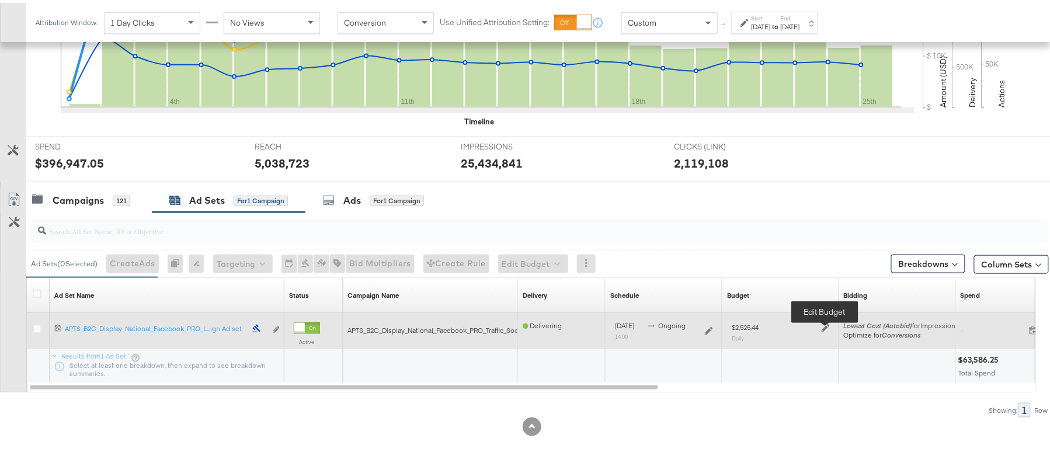
click at [828, 325] on icon at bounding box center [826, 325] width 8 height 8
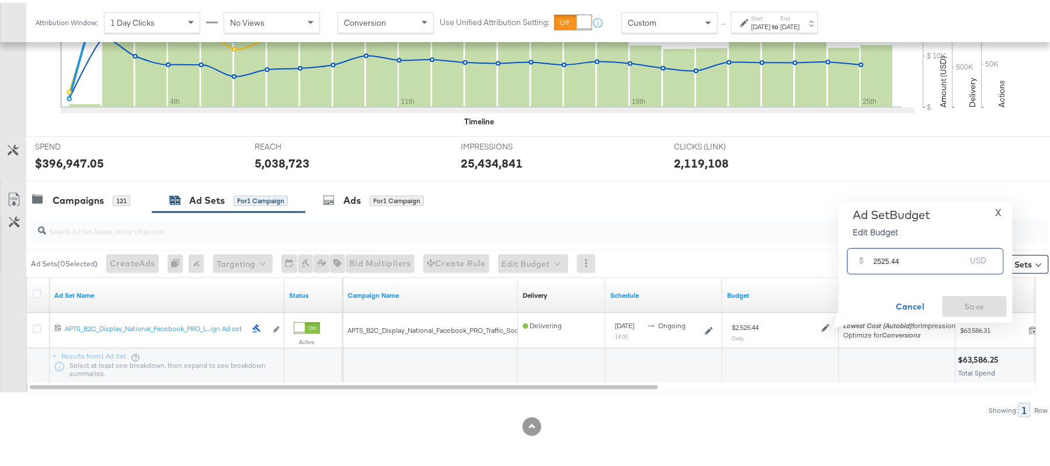
click at [904, 253] on input "2525.44" at bounding box center [920, 253] width 92 height 25
paste input "$2,280.22"
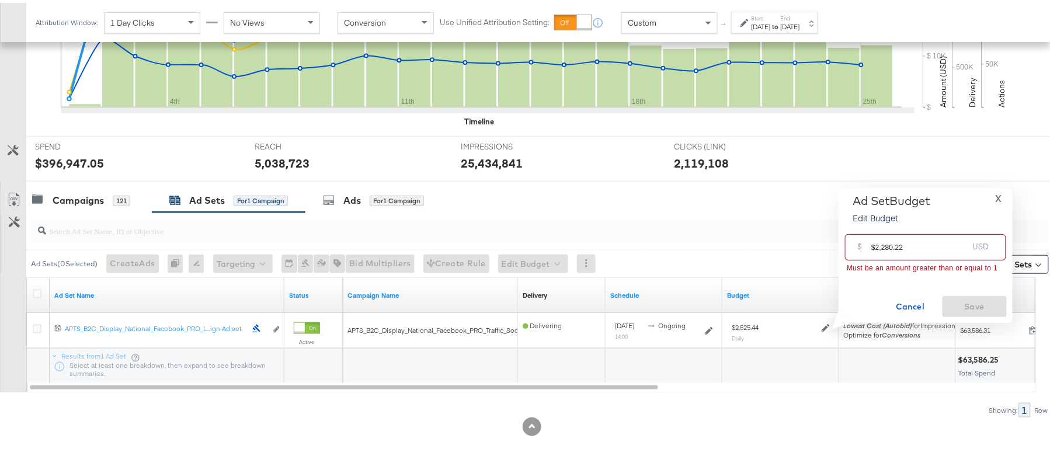
click at [880, 242] on input "$2,280.22" at bounding box center [920, 239] width 96 height 25
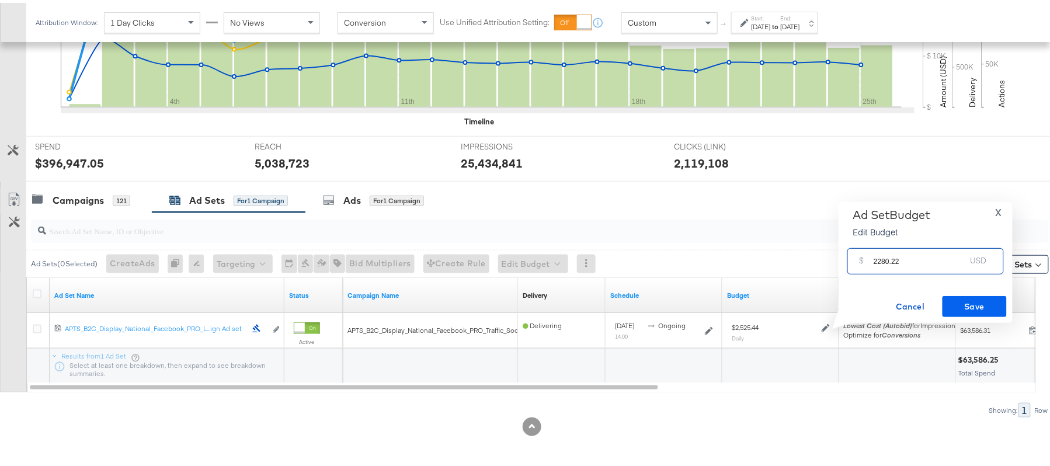
type input "2280.22"
click at [984, 310] on span "Save" at bounding box center [975, 304] width 55 height 15
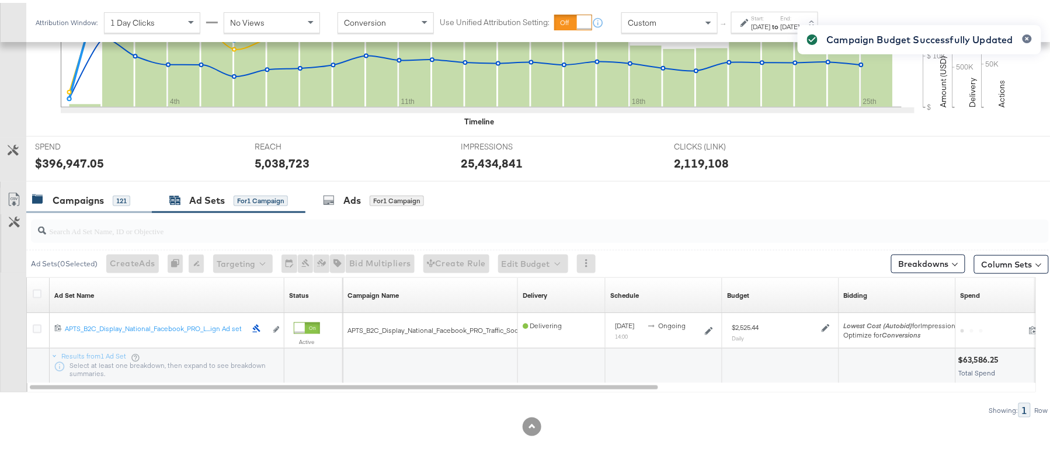
click at [99, 197] on div "Campaigns" at bounding box center [78, 197] width 51 height 13
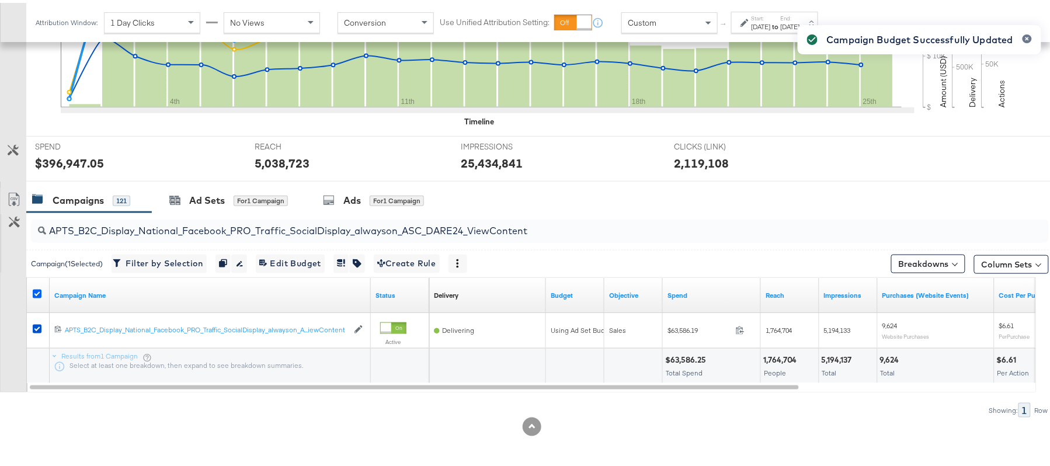
click at [36, 290] on icon at bounding box center [37, 291] width 9 height 9
click at [0, 0] on input "checkbox" at bounding box center [0, 0] width 0 height 0
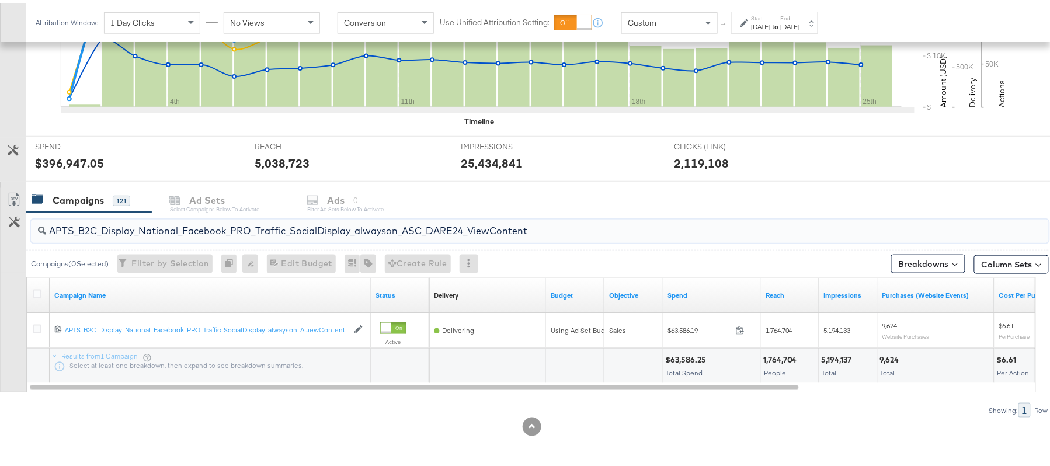
click at [235, 217] on input "APTS_B2C_Display_National_Facebook_PRO_Traffic_SocialDisplay_alwayson_ASC_DARE2…" at bounding box center [501, 223] width 910 height 23
paste input "Leads_SocialDisplay_alwayson_ASC_DARE24_Purchase"
type input "APTS_B2C_Display_National_Facebook_PRO_Leads_SocialDisplay_alwayson_ASC_DARE24_…"
click at [36, 290] on icon at bounding box center [37, 291] width 9 height 9
click at [0, 0] on input "checkbox" at bounding box center [0, 0] width 0 height 0
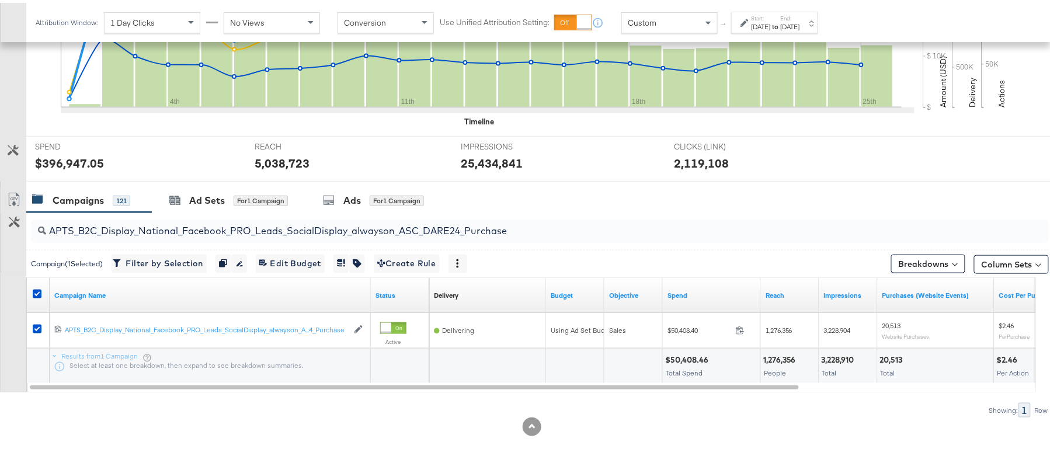
click at [176, 211] on div "APTS_B2C_Display_National_Facebook_PRO_Leads_SocialDisplay_alwayson_ASC_DARE24_…" at bounding box center [537, 228] width 1023 height 37
click at [187, 202] on div "Ad Sets for 1 Campaign" at bounding box center [228, 197] width 119 height 13
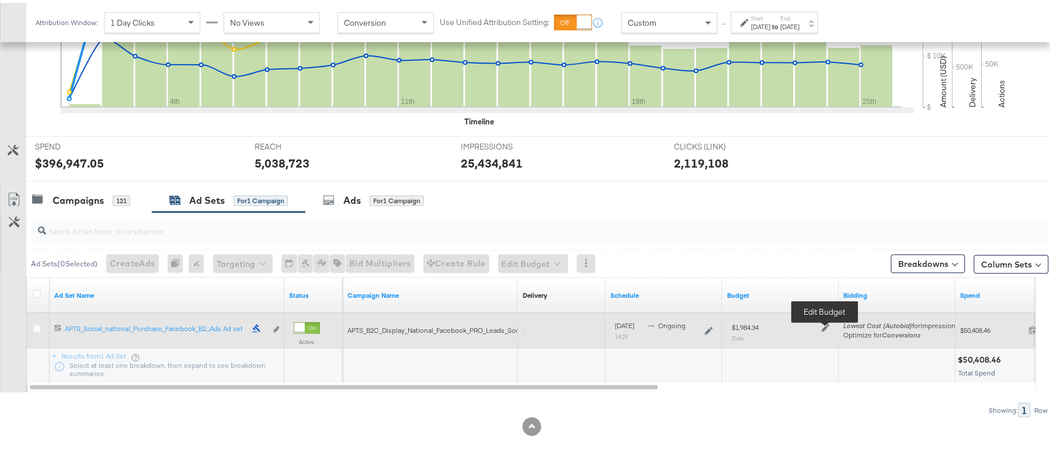
click at [827, 324] on icon at bounding box center [826, 325] width 8 height 8
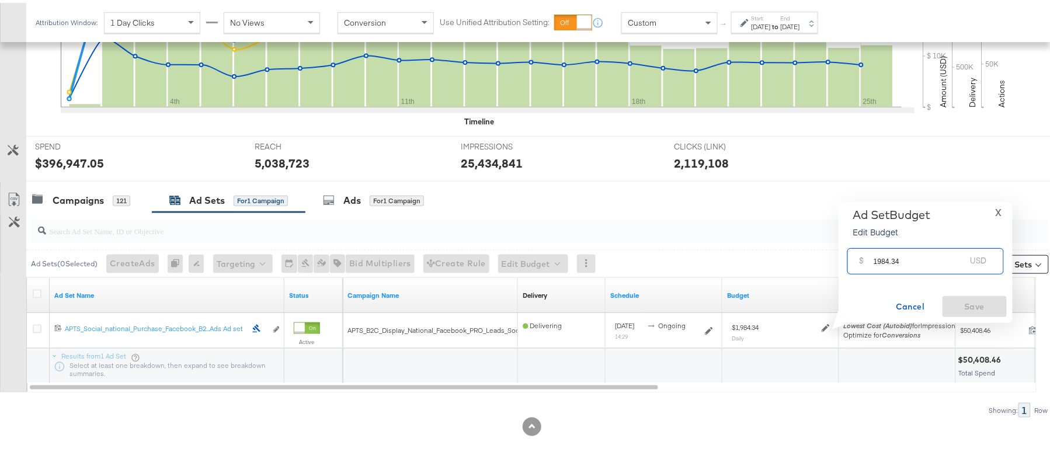
click at [903, 252] on input "1984.34" at bounding box center [920, 253] width 92 height 25
paste input "$1,686.69"
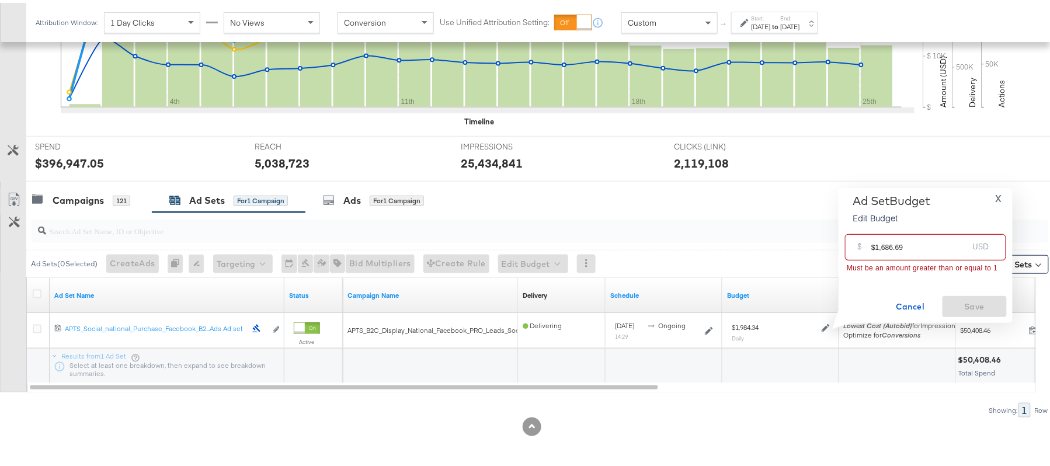
click at [882, 244] on input "$1,686.69" at bounding box center [920, 239] width 96 height 25
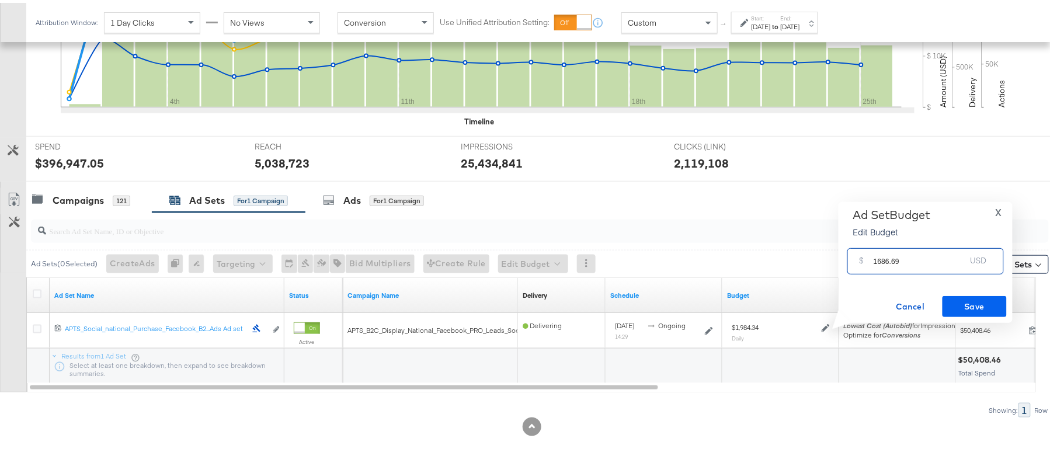
type input "1686.69"
click at [1005, 297] on button "Save" at bounding box center [975, 303] width 64 height 21
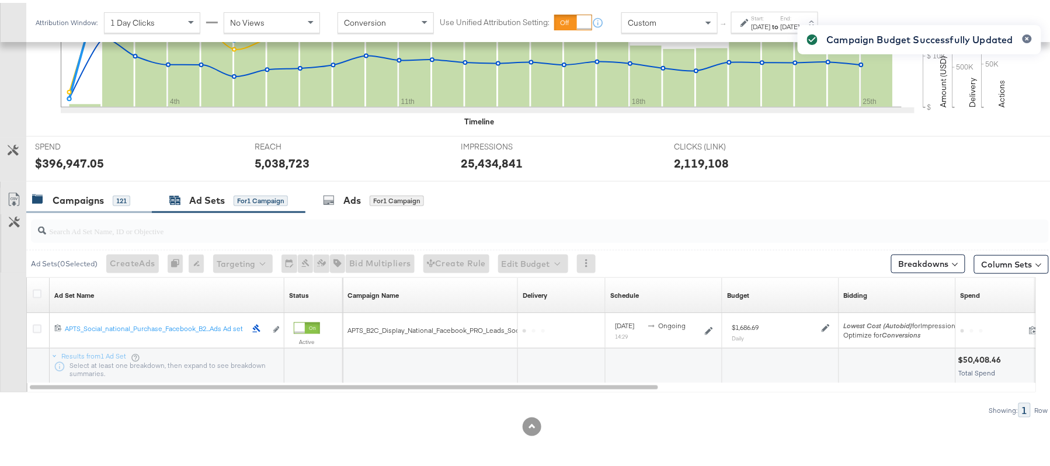
click at [105, 200] on div "Campaigns 121" at bounding box center [81, 197] width 98 height 13
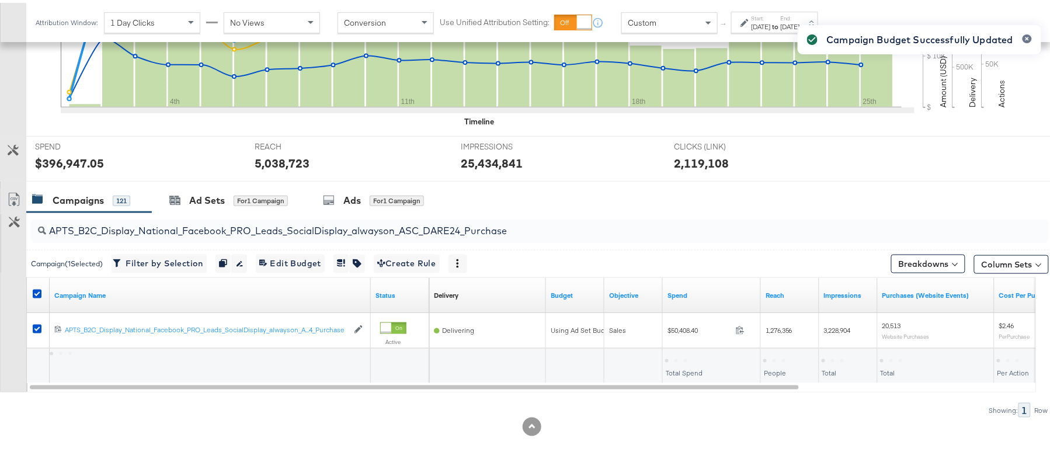
click at [37, 286] on div at bounding box center [39, 292] width 22 height 21
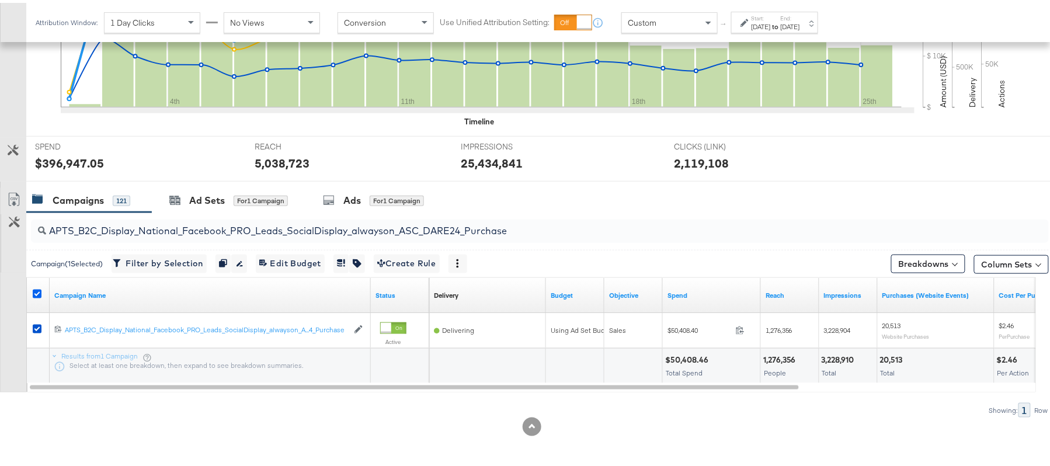
click at [36, 290] on icon at bounding box center [37, 291] width 9 height 9
click at [0, 0] on input "checkbox" at bounding box center [0, 0] width 0 height 0
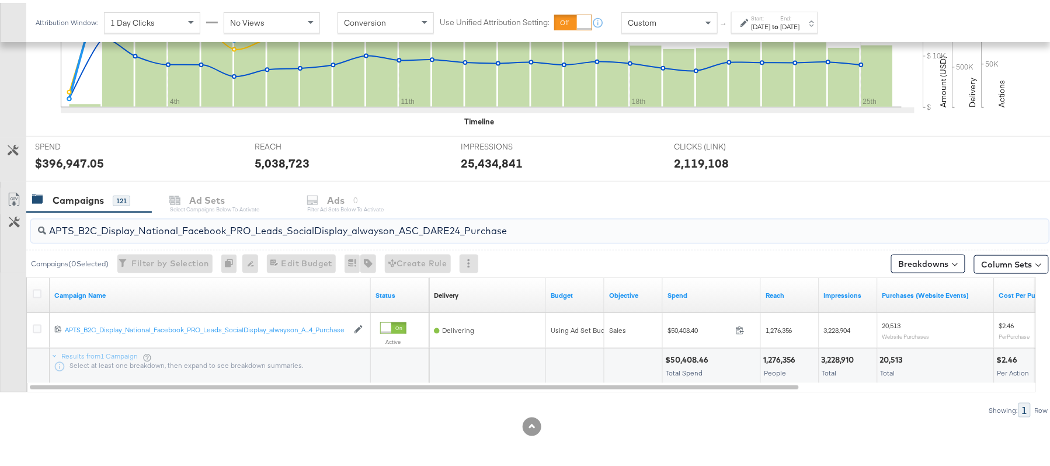
click at [214, 226] on input "APTS_B2C_Display_National_Facebook_PRO_Leads_SocialDisplay_alwayson_ASC_DARE24_…" at bounding box center [501, 223] width 910 height 23
paste input "F_B2C_Display_National_Facebook_PRO_Traffic_SocialDisplay_alwayson_ASC_AF24_Vie…"
type input "AF_B2C_Display_National_Facebook_PRO_Traffic_SocialDisplay_alwayson_ASC_AF24_Vi…"
click at [37, 294] on icon at bounding box center [37, 291] width 9 height 9
click at [0, 0] on input "checkbox" at bounding box center [0, 0] width 0 height 0
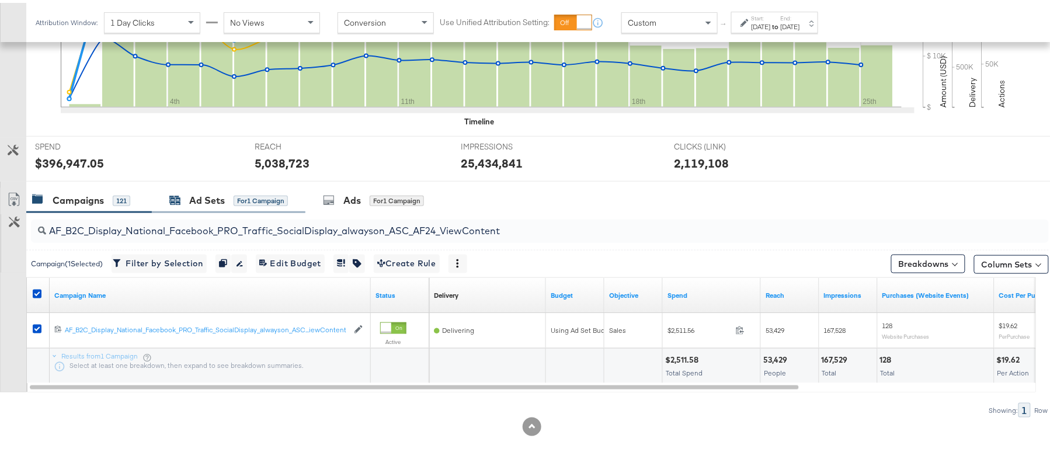
click at [218, 193] on div "Ad Sets" at bounding box center [207, 197] width 36 height 13
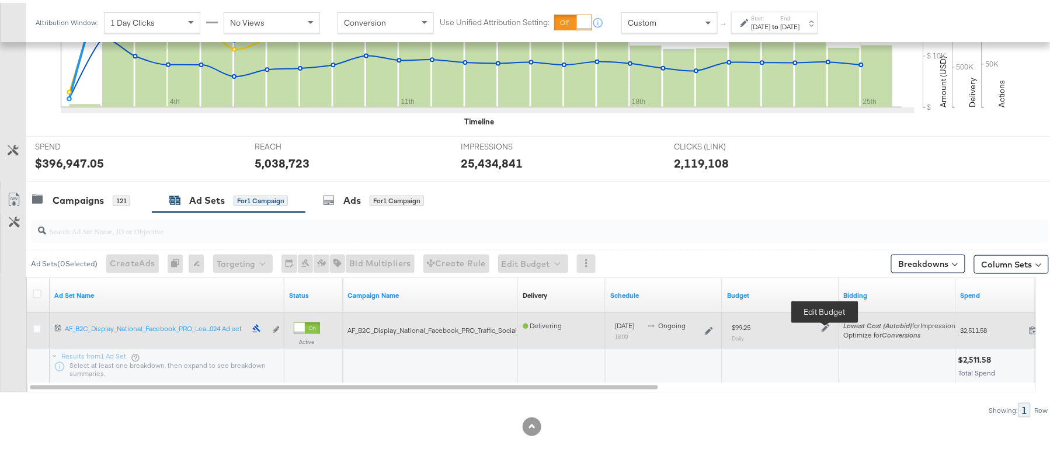
click at [824, 325] on icon at bounding box center [826, 325] width 8 height 8
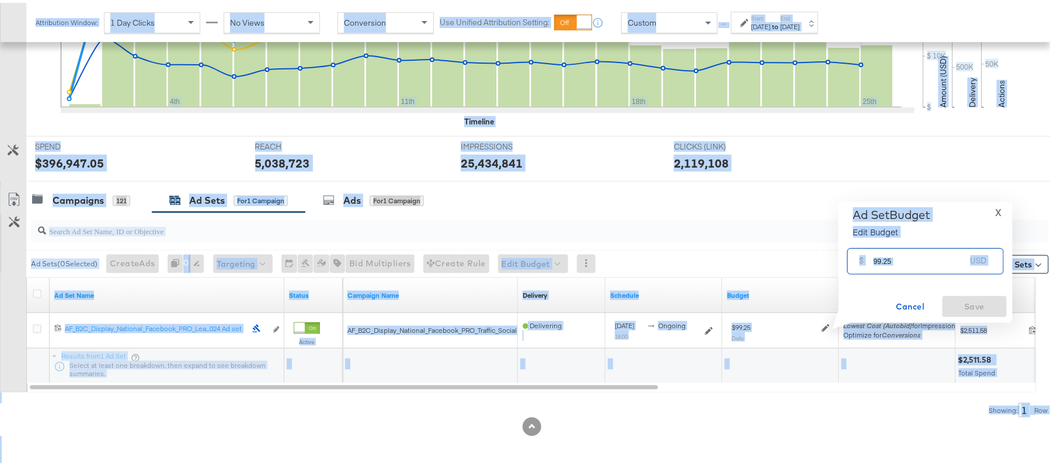
click at [898, 260] on input "99.25" at bounding box center [920, 253] width 92 height 25
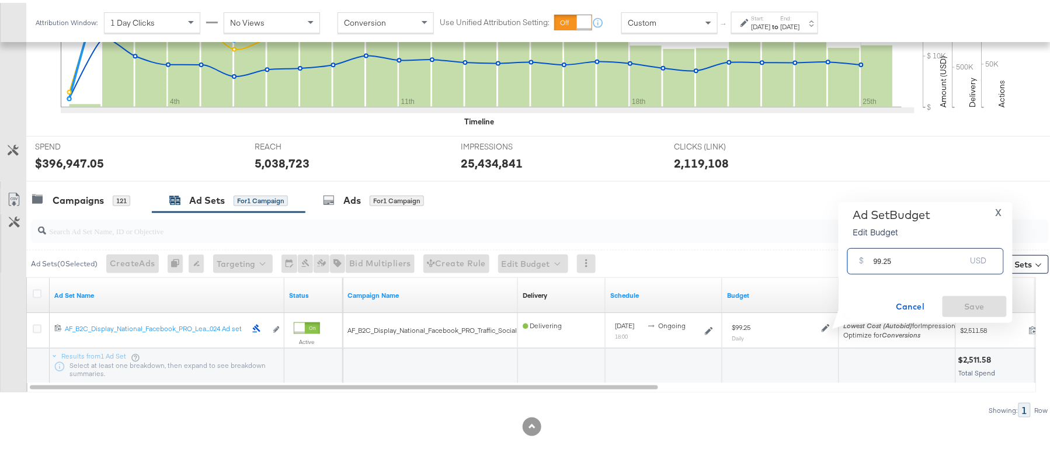
paste input "$89.72"
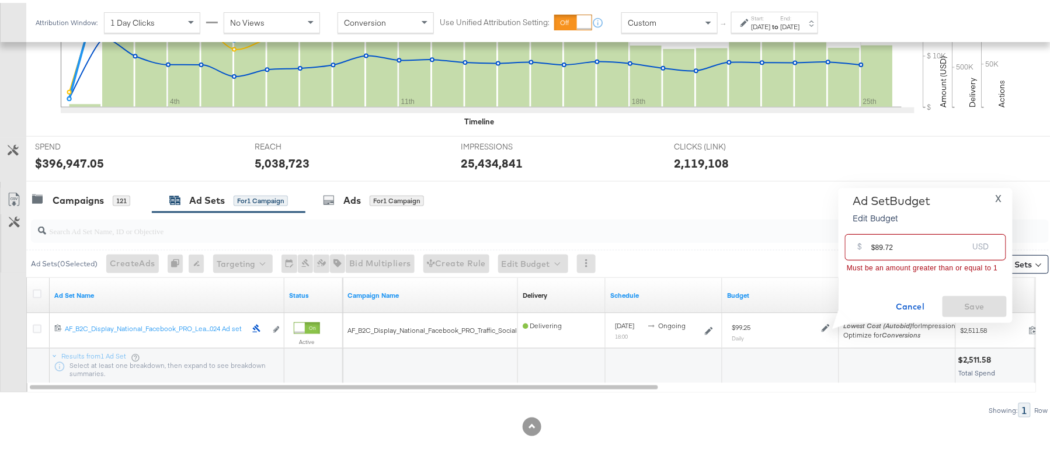
click at [873, 243] on input "$89.72" at bounding box center [920, 239] width 96 height 25
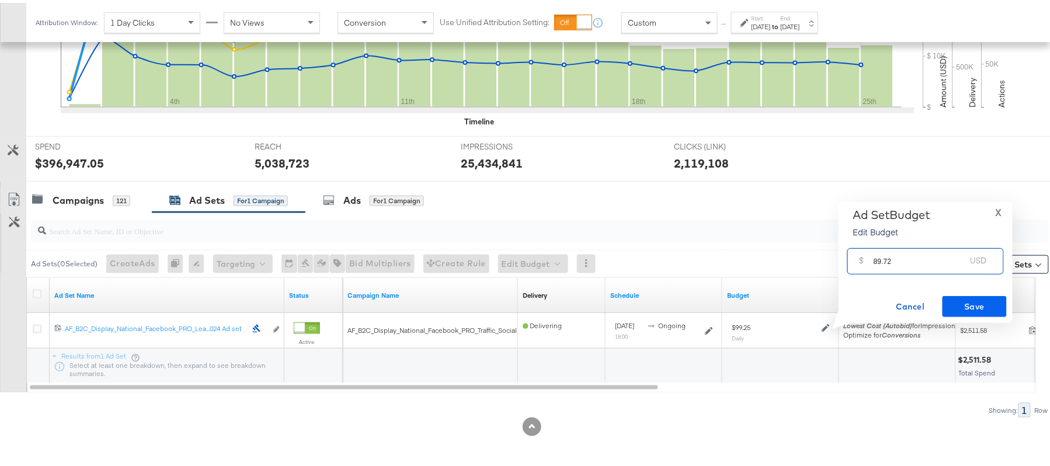
type input "89.72"
click at [977, 307] on span "Save" at bounding box center [975, 304] width 55 height 15
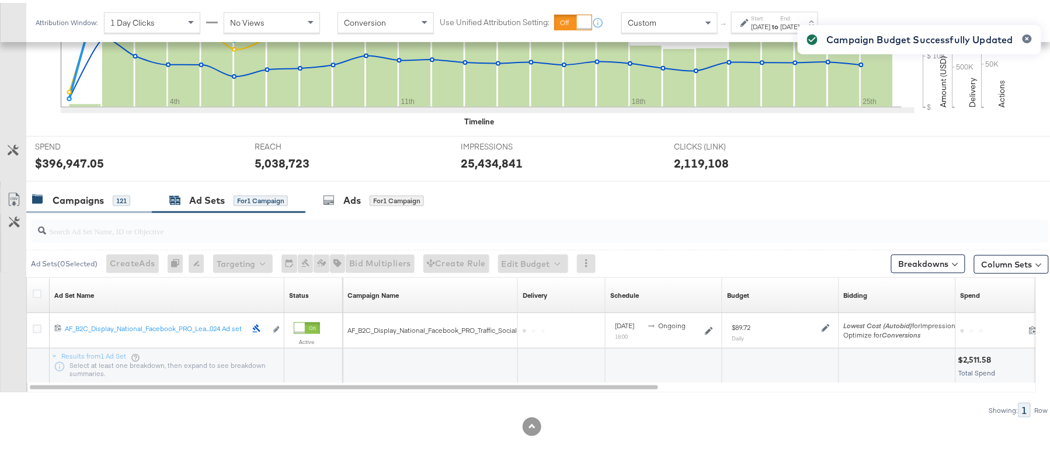
click at [103, 193] on div "Campaigns" at bounding box center [78, 197] width 51 height 13
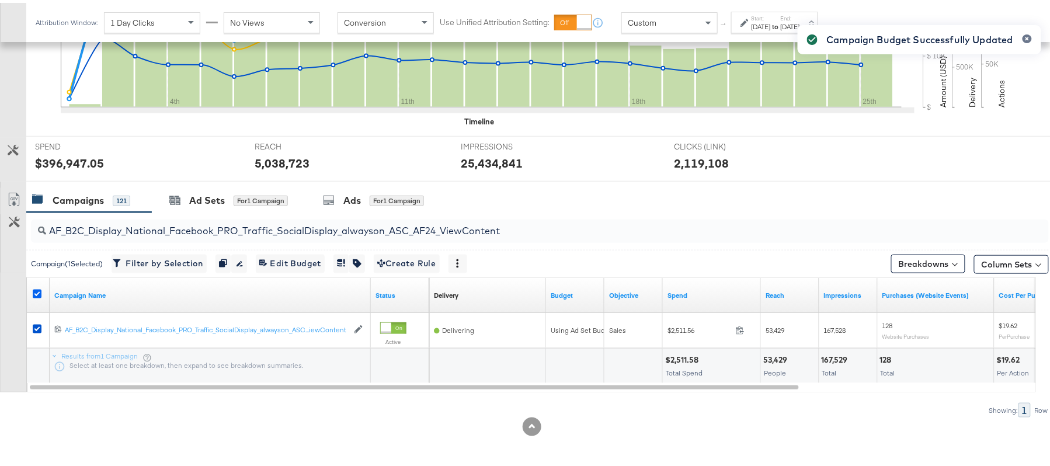
click at [35, 289] on icon at bounding box center [37, 291] width 9 height 9
click at [0, 0] on input "checkbox" at bounding box center [0, 0] width 0 height 0
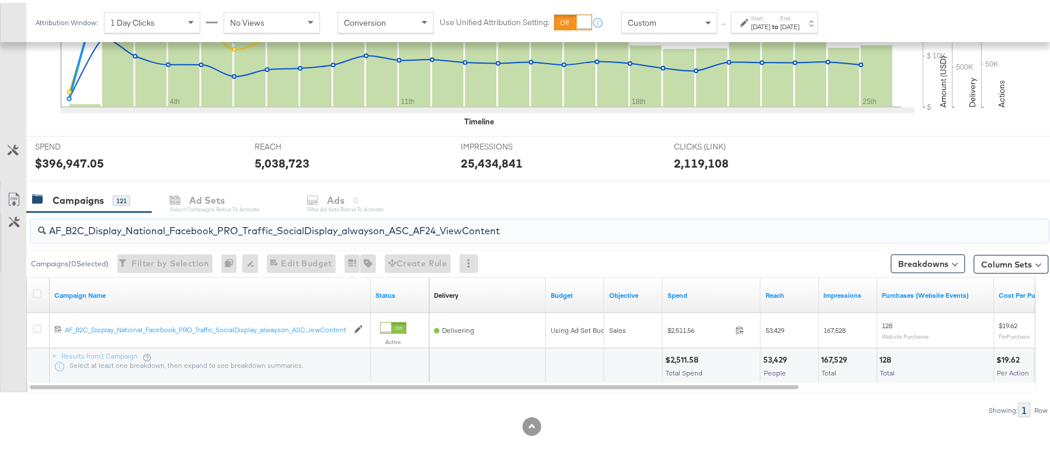
click at [124, 226] on input "AF_B2C_Display_National_Facebook_PRO_Traffic_SocialDisplay_alwayson_ASC_AF24_Vi…" at bounding box center [501, 223] width 910 height 23
paste input "FR_B2C_Display_National_Facebook_PRO_Traffic_SocialDisplay_alwayson_ASC_FR"
type input "FR_B2C_Display_National_Facebook_PRO_Traffic_SocialDisplay_alwayson_ASC_FR24_Vi…"
click at [35, 290] on icon at bounding box center [37, 291] width 9 height 9
click at [0, 0] on input "checkbox" at bounding box center [0, 0] width 0 height 0
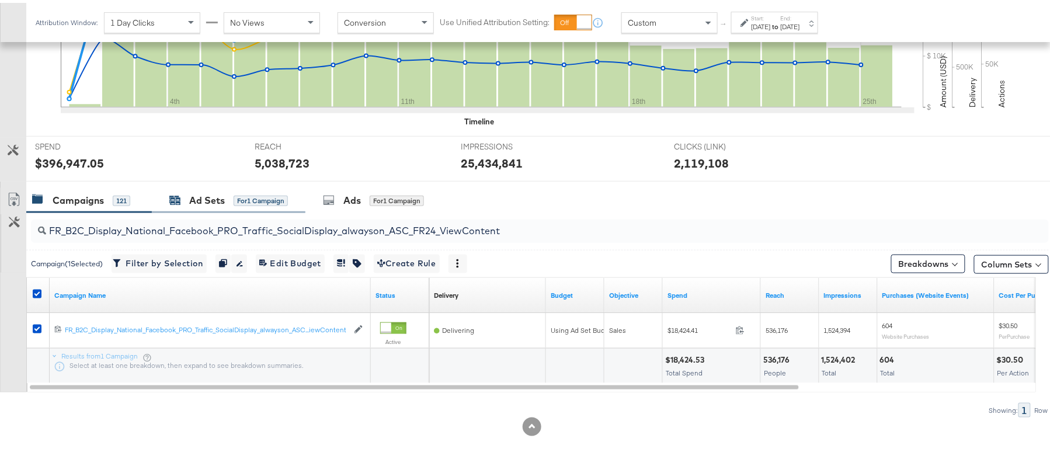
click at [219, 197] on div "Ad Sets" at bounding box center [207, 197] width 36 height 13
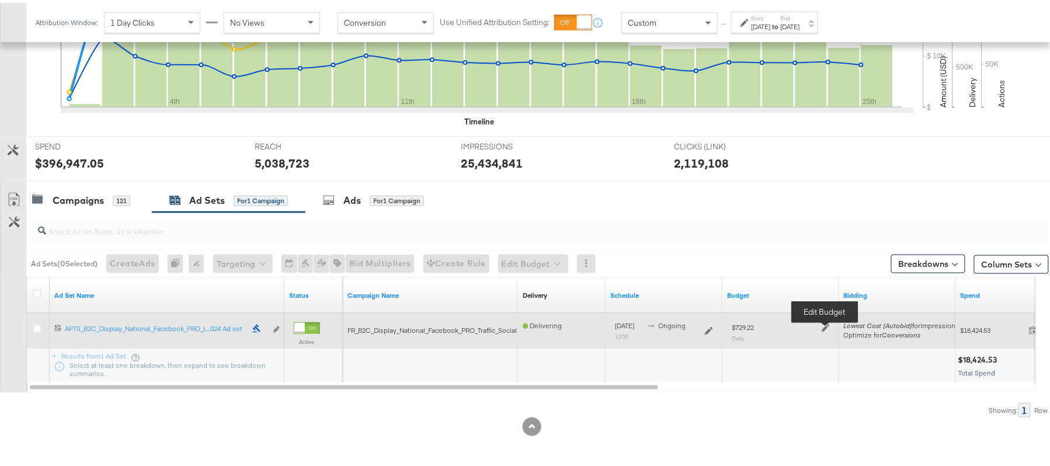
click at [825, 325] on icon at bounding box center [826, 325] width 8 height 8
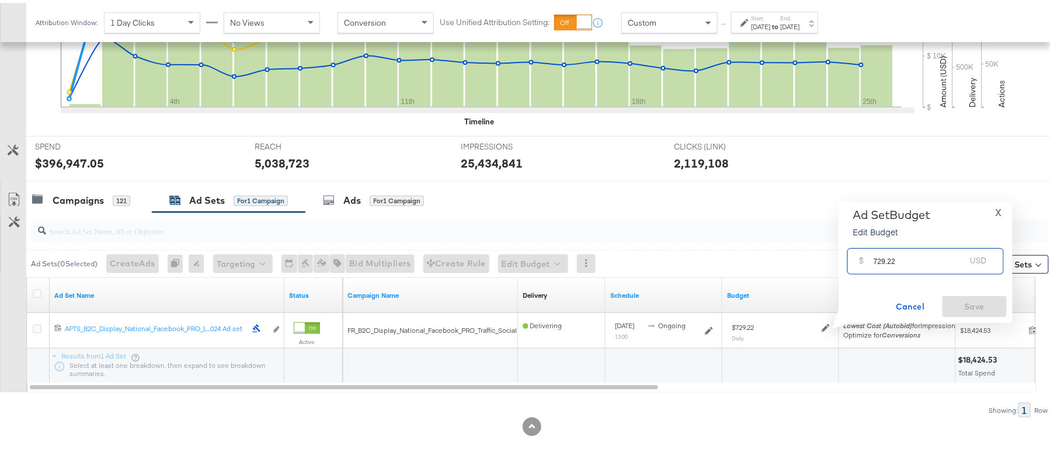
click at [896, 252] on input "729.22" at bounding box center [920, 253] width 92 height 25
paste input "$656.8"
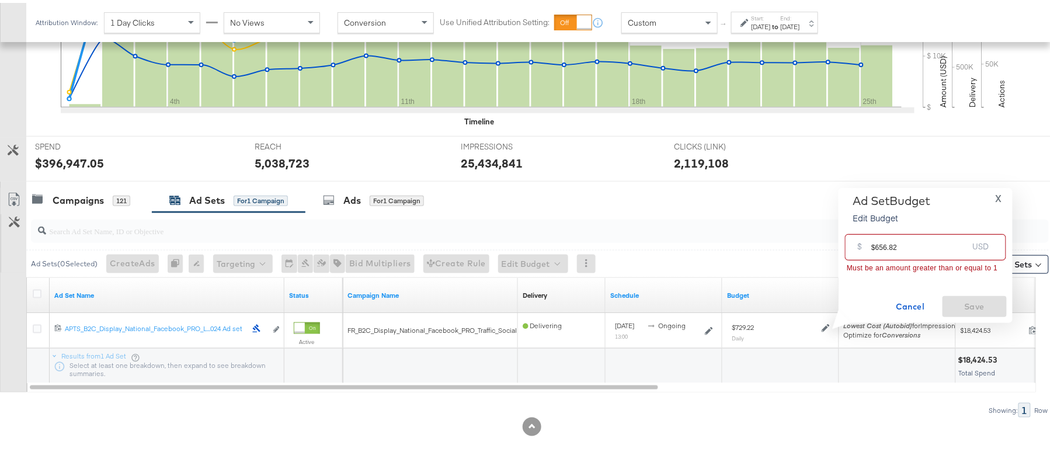
click at [876, 244] on input "$656.82" at bounding box center [920, 239] width 96 height 25
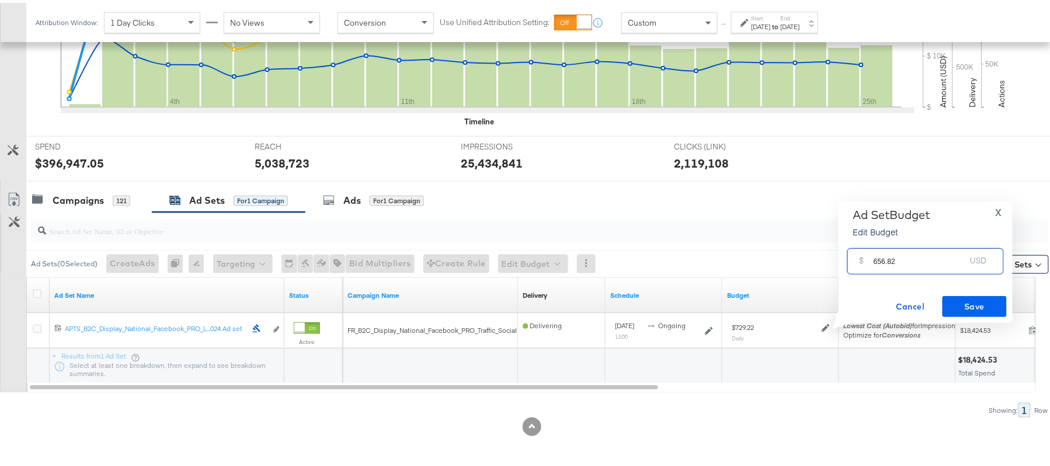
type input "656.82"
click at [973, 303] on span "Save" at bounding box center [975, 304] width 55 height 15
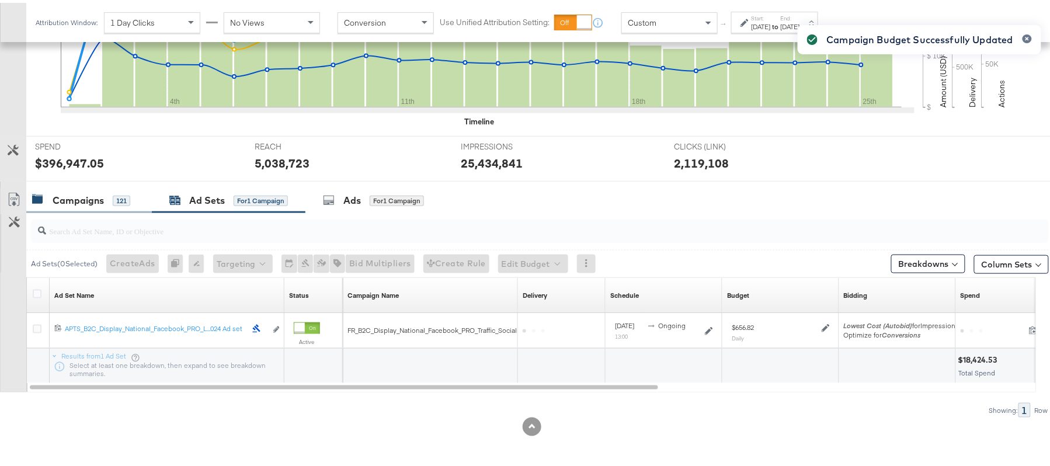
click at [99, 196] on div "Campaigns" at bounding box center [78, 197] width 51 height 13
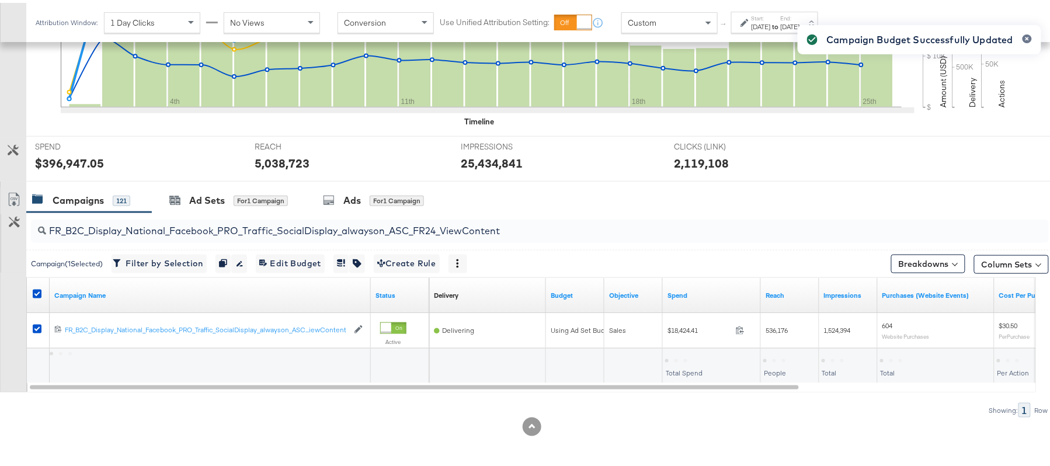
drag, startPoint x: 34, startPoint y: 295, endPoint x: 38, endPoint y: 286, distance: 9.7
click at [38, 287] on div at bounding box center [39, 293] width 12 height 12
click at [38, 287] on label at bounding box center [37, 291] width 9 height 9
click at [0, 0] on input "checkbox" at bounding box center [0, 0] width 0 height 0
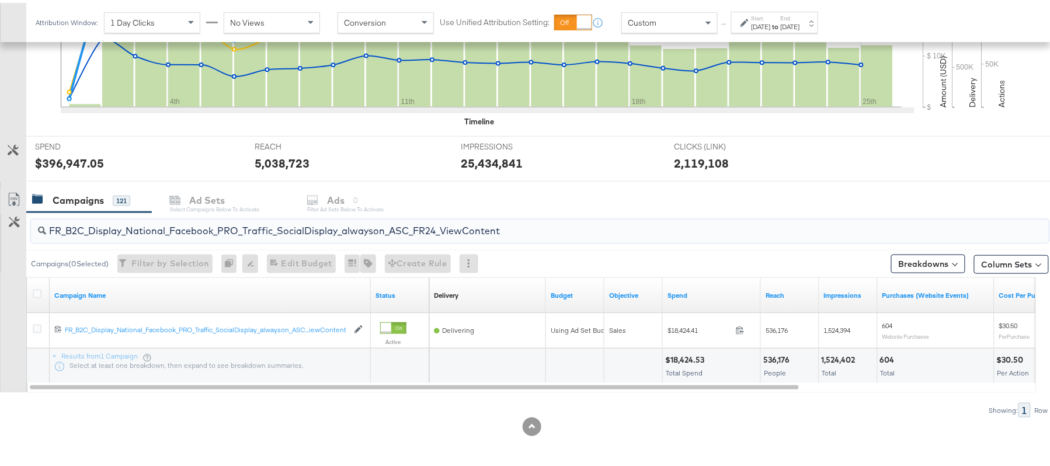
click at [148, 222] on input "FR_B2C_Display_National_Facebook_PRO_Traffic_SocialDisplay_alwayson_ASC_FR24_Vi…" at bounding box center [501, 223] width 910 height 23
paste input "AHL_B2C_Display_National_Facebook_PRO_Traffic_SocialDisplay_alwayson_ASC_AHL"
type input "AHL_B2C_Display_National_Facebook_PRO_Traffic_SocialDisplay_alwayson_ASC_AHL24_…"
click at [38, 292] on icon at bounding box center [37, 291] width 9 height 9
click at [0, 0] on input "checkbox" at bounding box center [0, 0] width 0 height 0
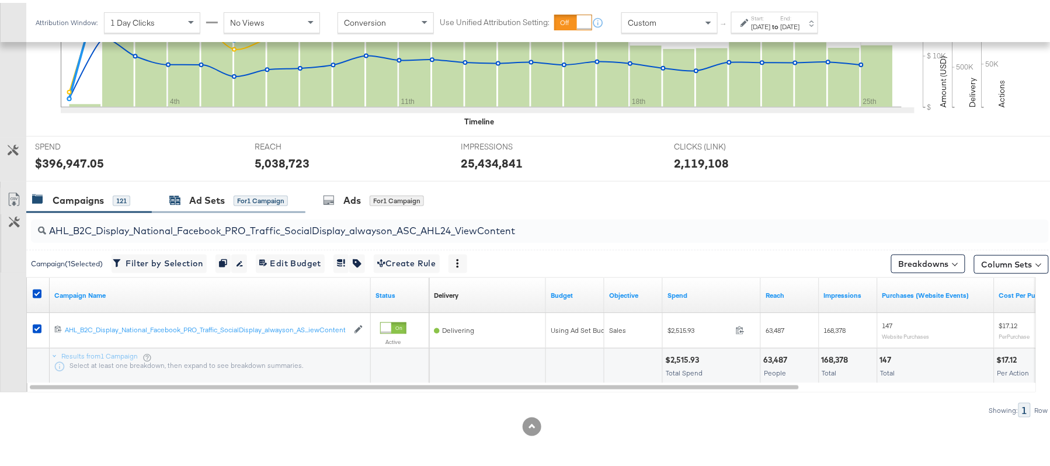
click at [223, 200] on div "Ad Sets" at bounding box center [207, 197] width 36 height 13
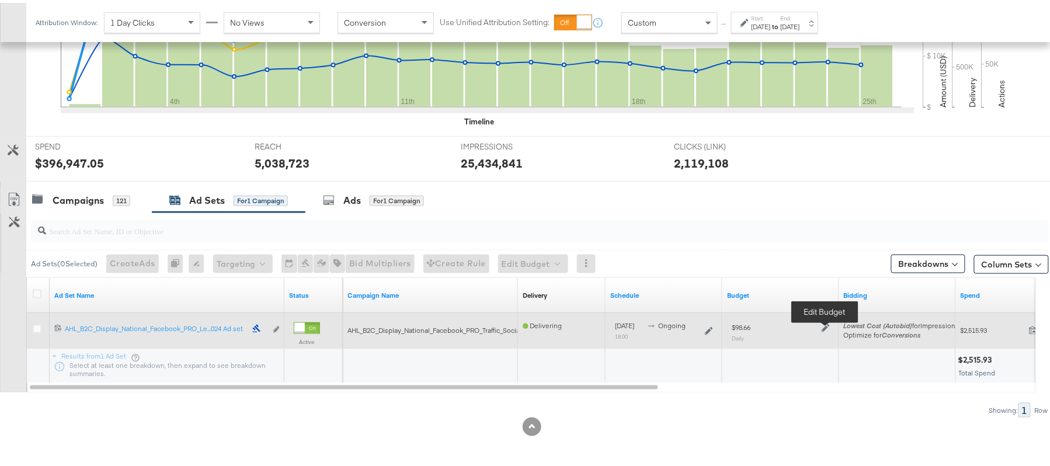
click at [826, 324] on icon at bounding box center [826, 325] width 8 height 8
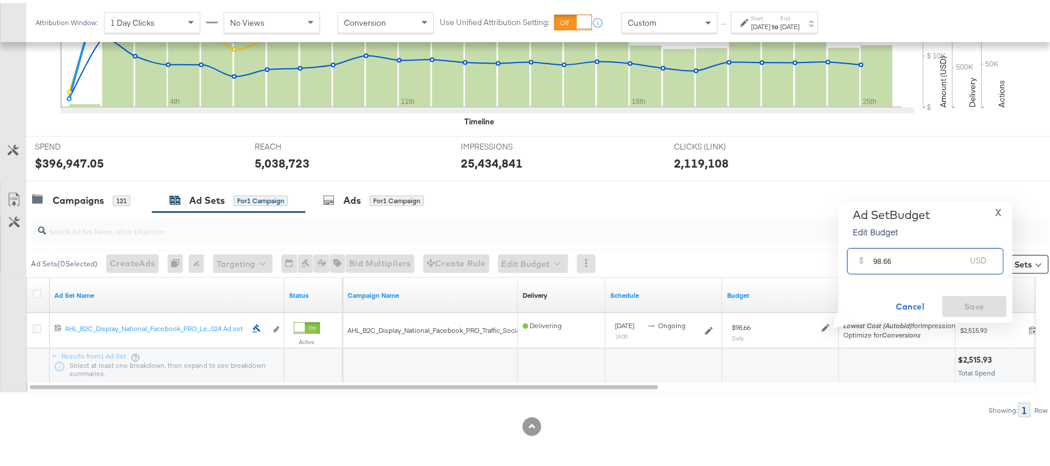
click at [899, 254] on input "98.66" at bounding box center [920, 253] width 92 height 25
paste input "$88.92"
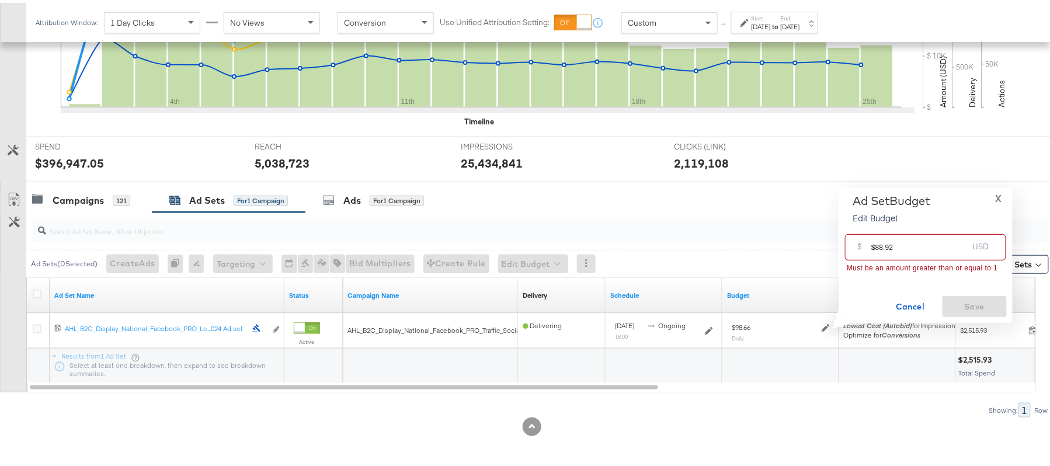
click at [876, 242] on input "$88.92" at bounding box center [920, 239] width 96 height 25
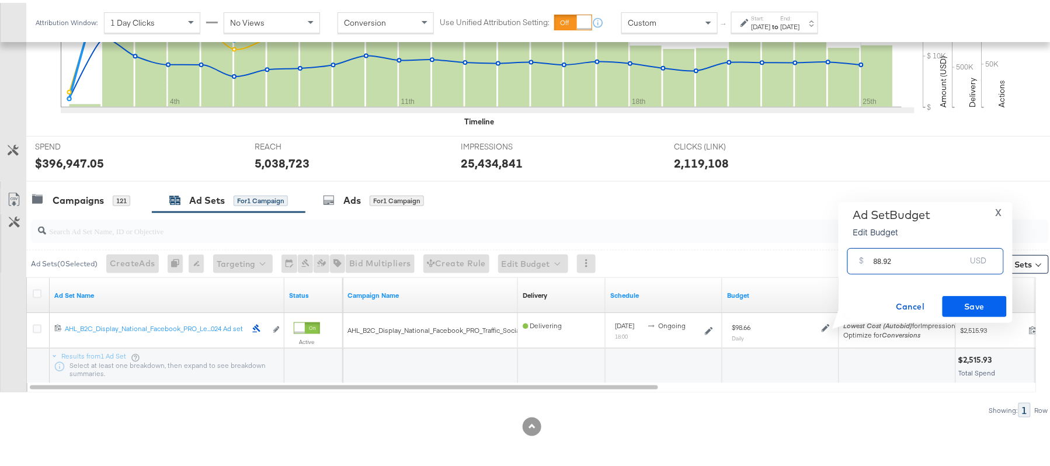
type input "88.92"
click at [992, 302] on span "Save" at bounding box center [975, 304] width 55 height 15
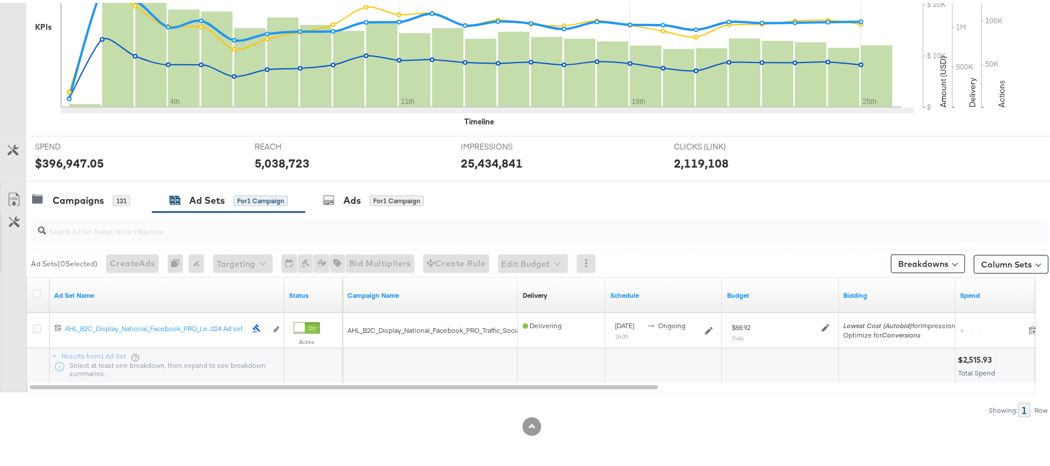
scroll to position [0, 0]
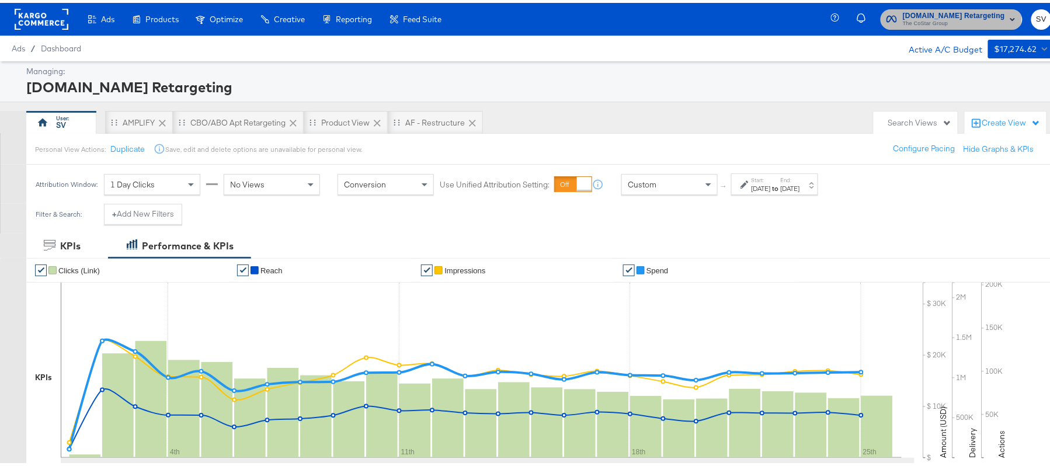
click at [911, 12] on span "Apartments.com Retargeting" at bounding box center [954, 13] width 102 height 12
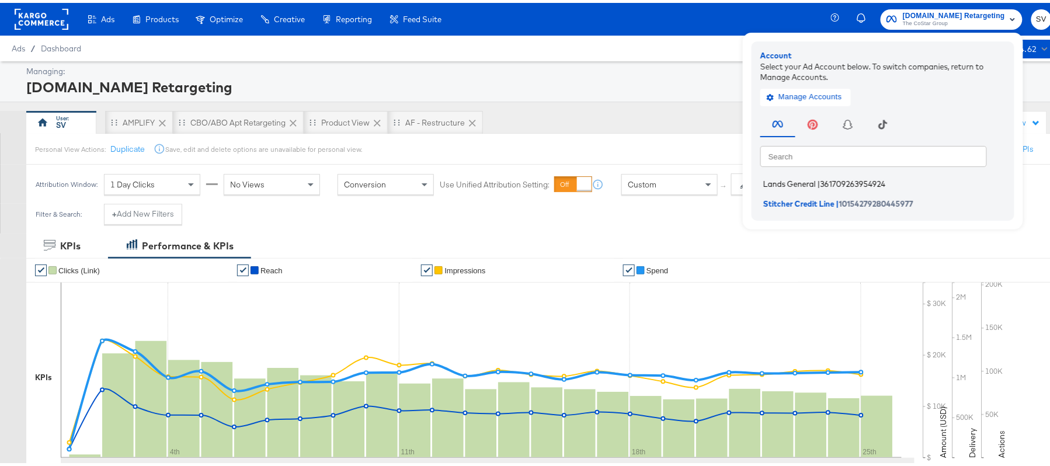
click at [778, 181] on span "Lands General" at bounding box center [790, 180] width 53 height 9
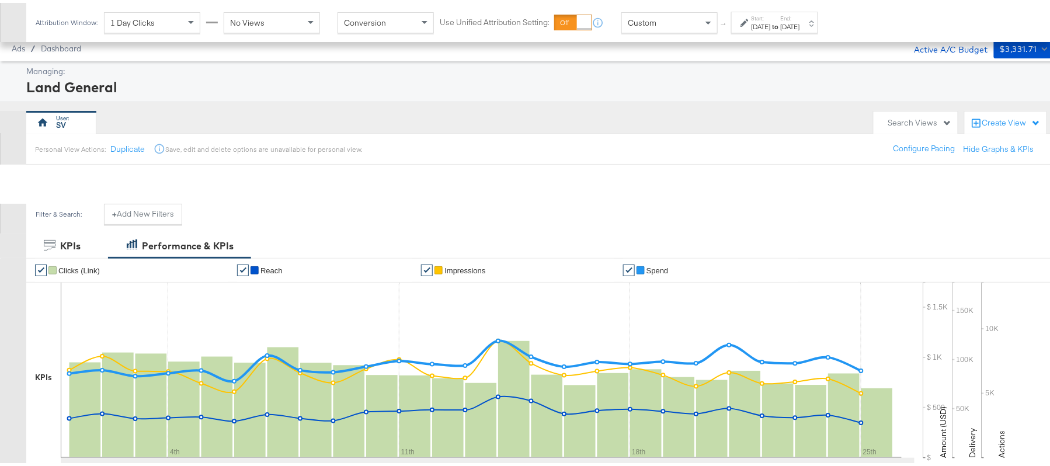
scroll to position [391, 0]
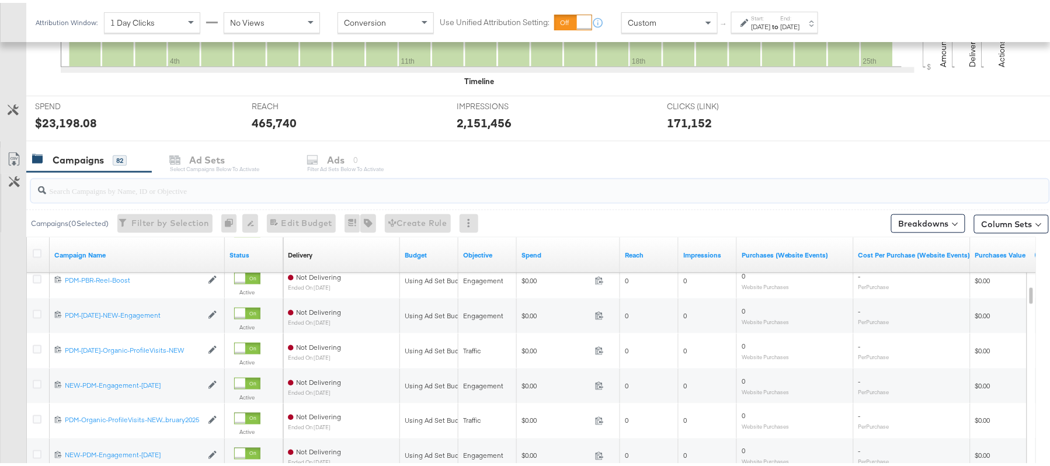
click at [176, 180] on input "search" at bounding box center [501, 183] width 910 height 23
paste input "B2C_LAND_KC_RT_Sig_24"
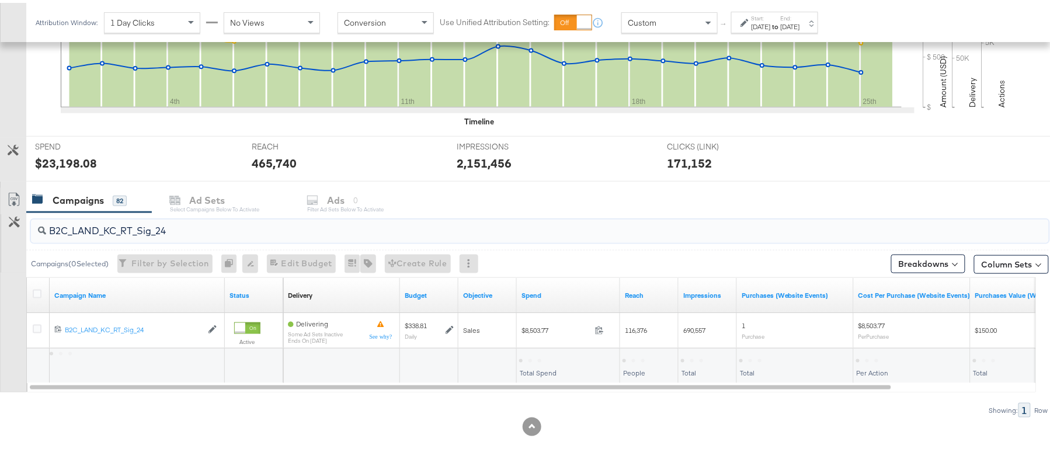
scroll to position [352, 0]
type input "B2C_LAND_KC_RT_Sig_24"
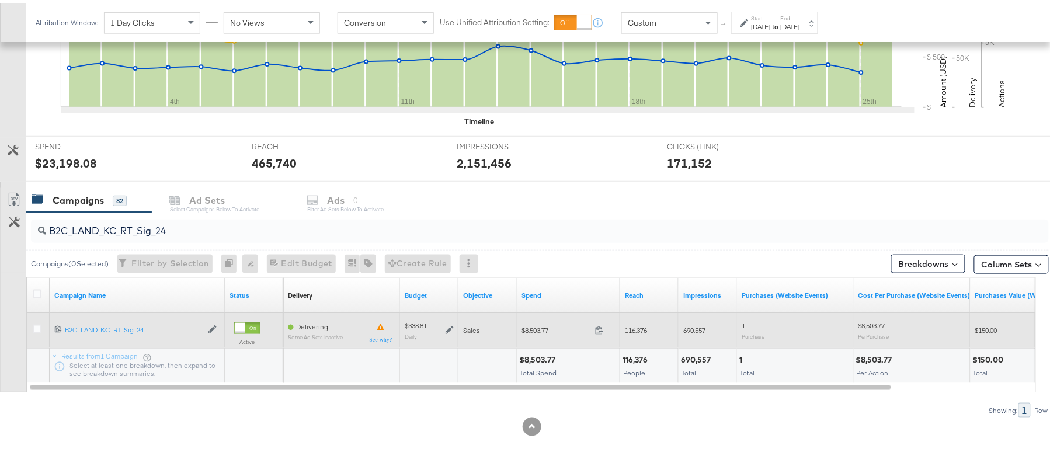
click at [449, 327] on icon at bounding box center [450, 327] width 8 height 8
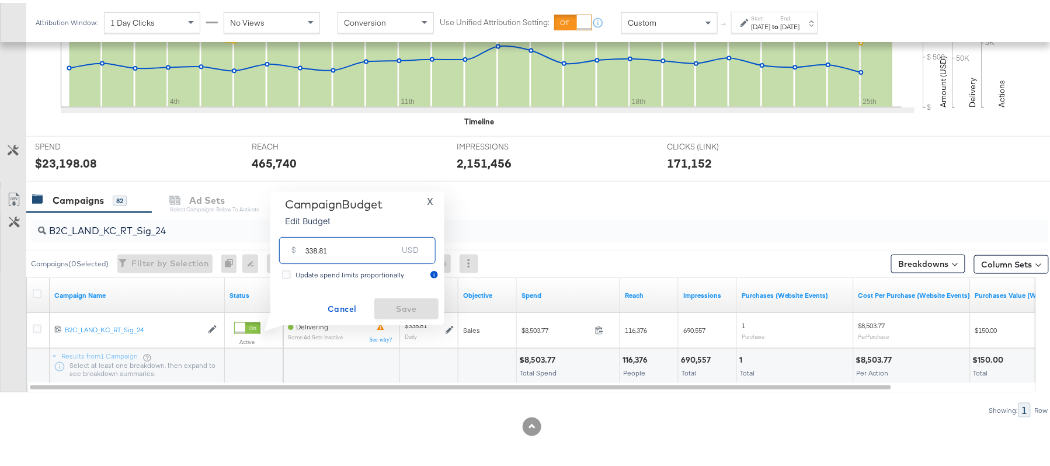
click at [348, 243] on input "338.81" at bounding box center [352, 242] width 92 height 25
paste input "$339.26"
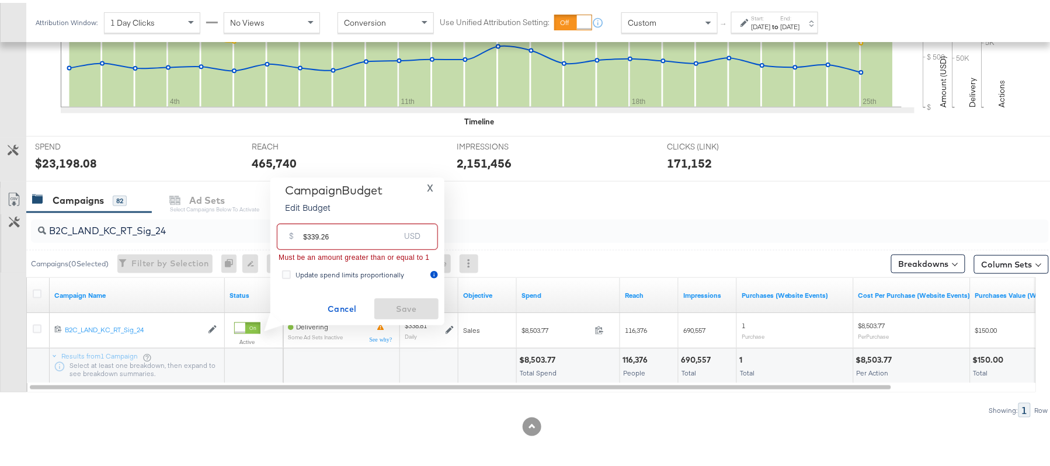
click at [307, 234] on input "$339.26" at bounding box center [351, 229] width 96 height 25
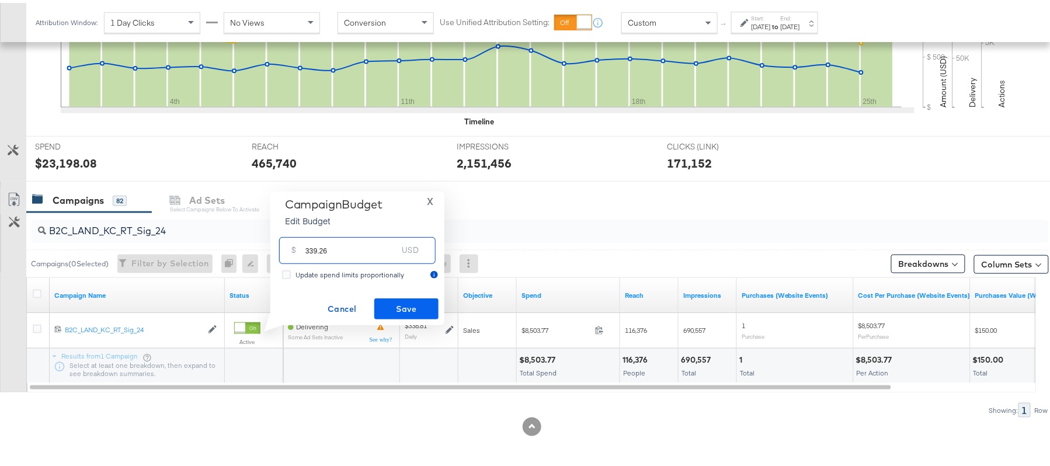
type input "339.26"
click at [401, 302] on span "Save" at bounding box center [406, 306] width 55 height 15
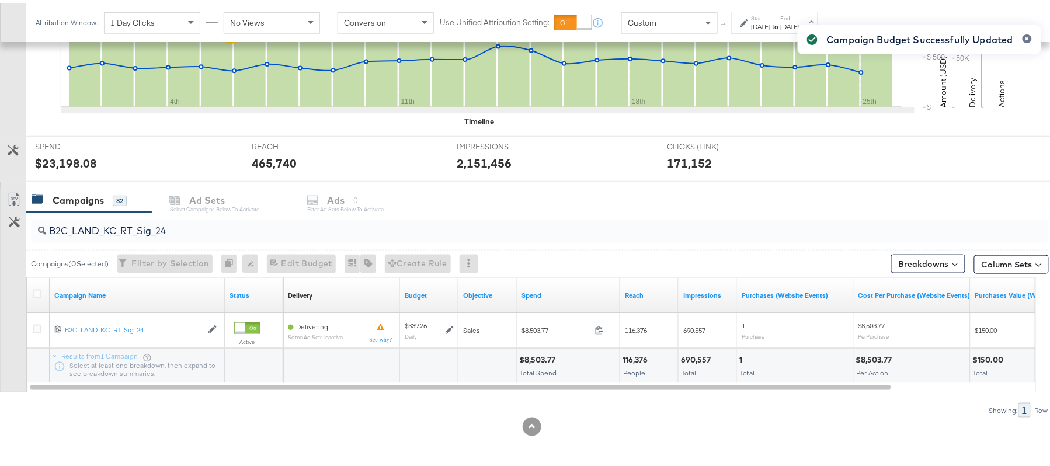
click at [119, 237] on div "B2C_LAND_KC_RT_Sig_24" at bounding box center [540, 228] width 1018 height 23
paste input "B_Ecommerce_KC_Retargeting_LW&LOA_Traffic"
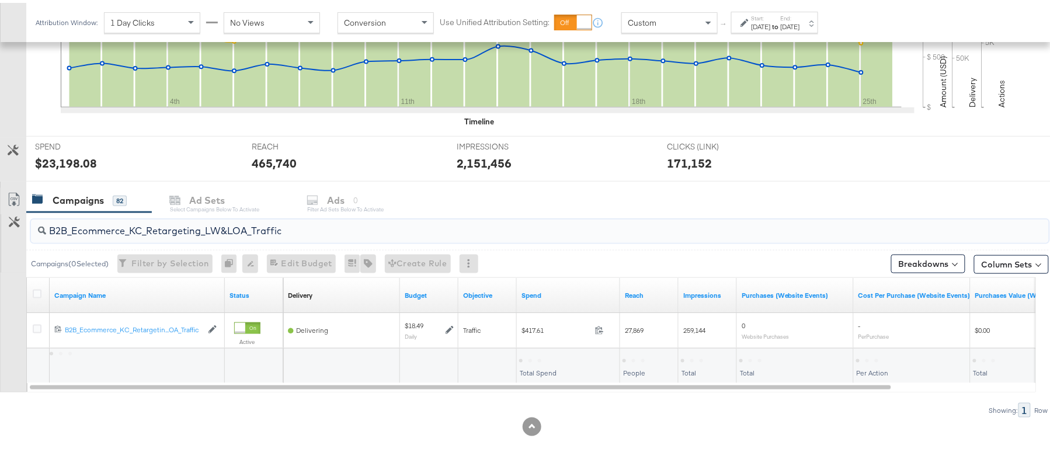
type input "B2B_Ecommerce_KC_Retargeting_LW&LOA_Traffic"
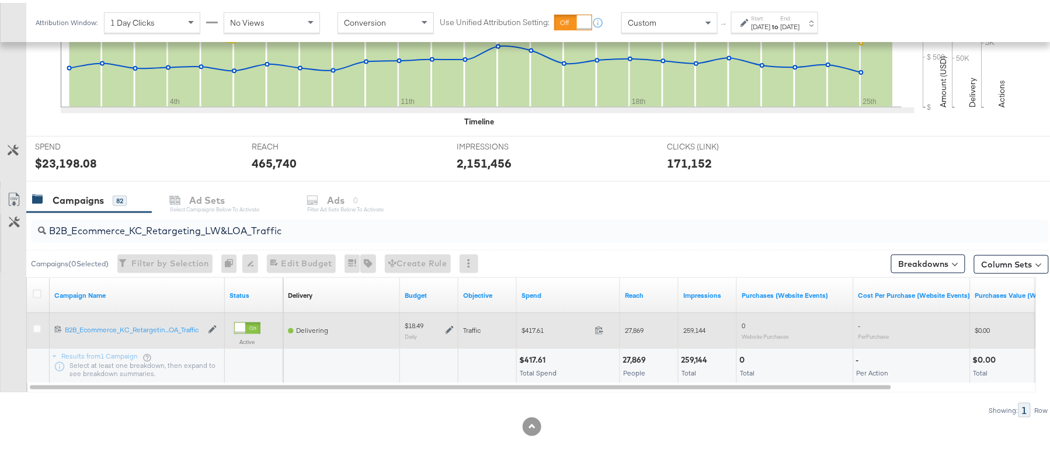
click at [452, 327] on icon at bounding box center [450, 328] width 8 height 8
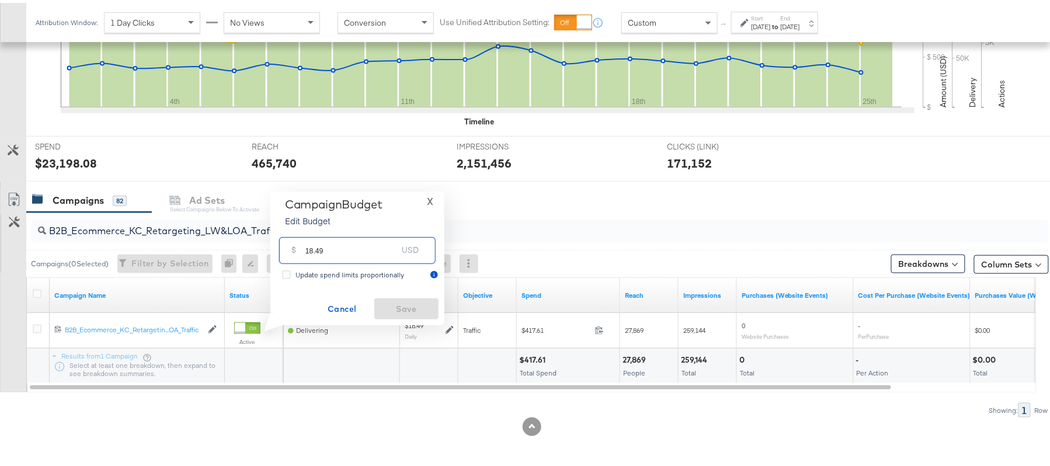
click at [342, 241] on input "18.49" at bounding box center [352, 242] width 92 height 25
paste input "$16.48"
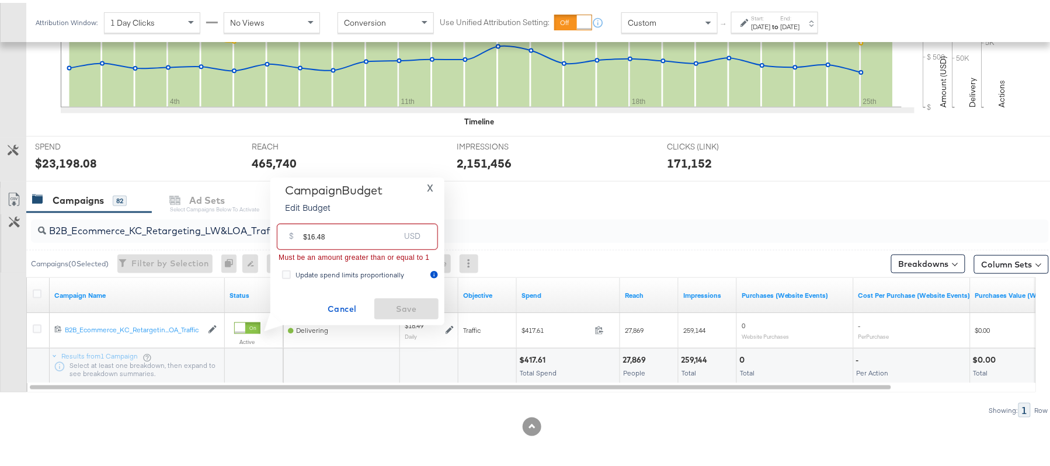
click at [304, 230] on input "$16.48" at bounding box center [351, 229] width 96 height 25
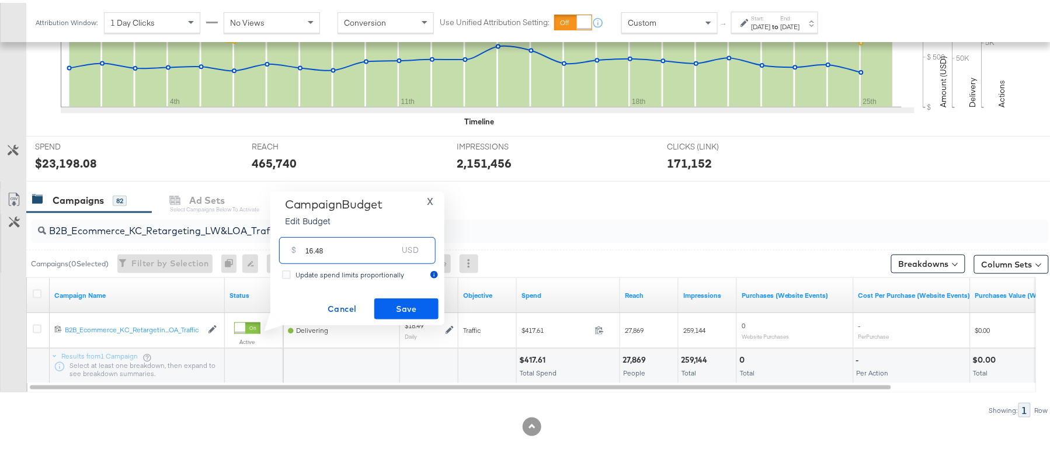
type input "16.48"
click at [386, 302] on span "Save" at bounding box center [406, 306] width 55 height 15
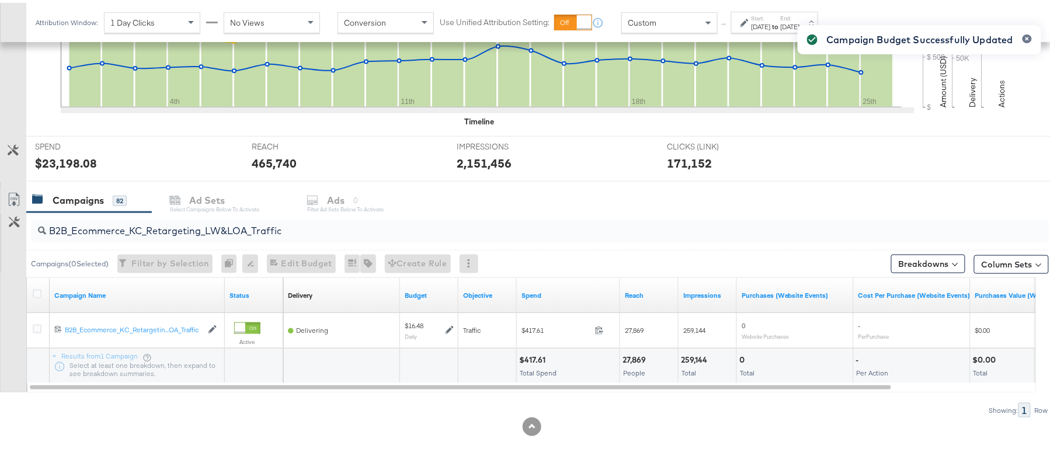
click at [113, 236] on div "B2B_Ecommerce_KC_Retargeting_LW&LOA_Traffic" at bounding box center [540, 228] width 1018 height 23
paste input "KC_Retargeting_Prospects & Clients_Conversions"
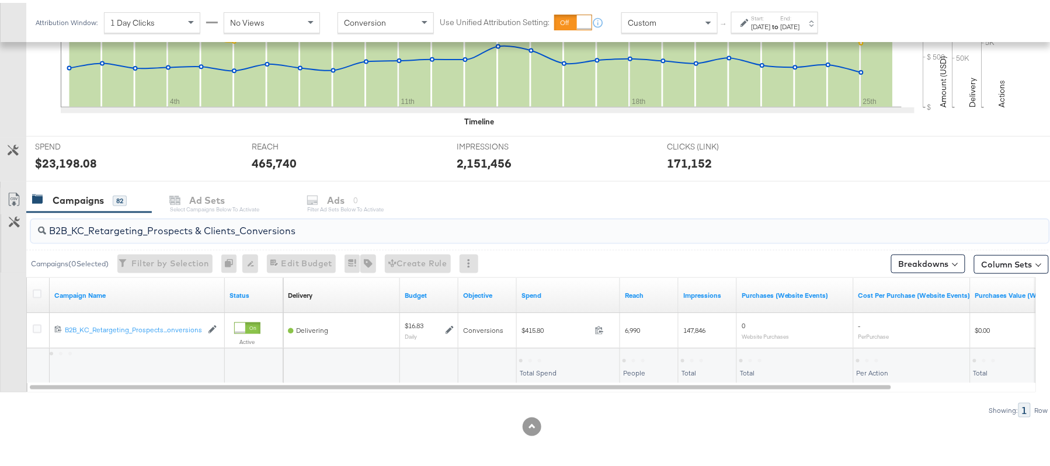
type input "B2B_KC_Retargeting_Prospects & Clients_Conversions"
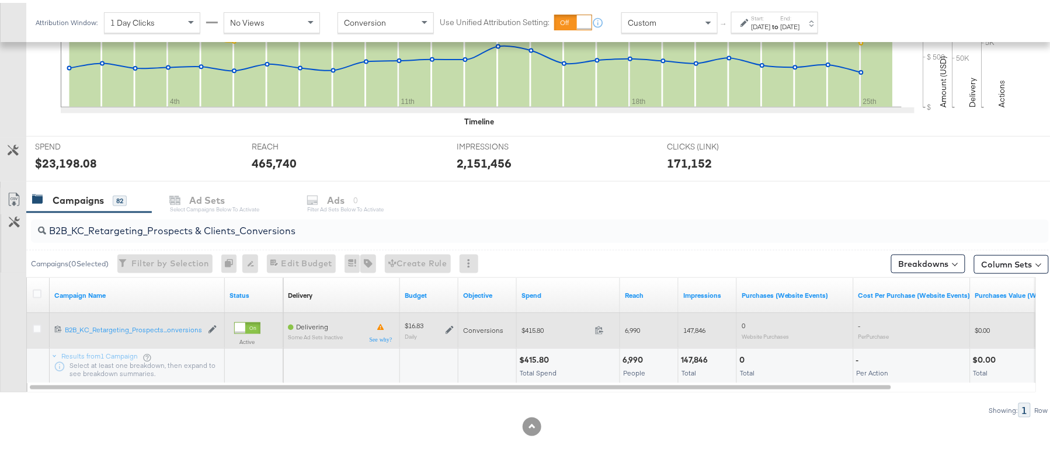
click at [450, 326] on icon at bounding box center [450, 328] width 8 height 8
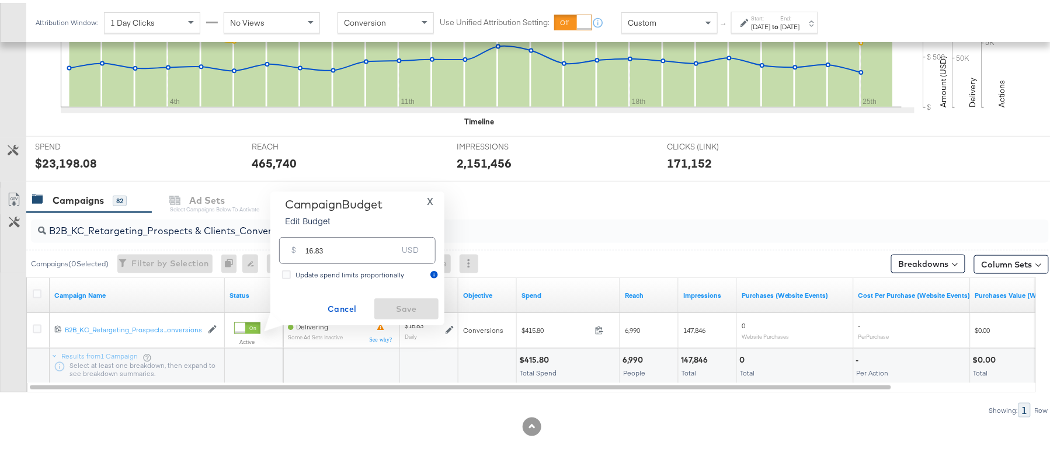
click at [362, 253] on input "16.83" at bounding box center [352, 242] width 92 height 25
paste input "$16.84"
click at [305, 231] on input "$16.84" at bounding box center [351, 229] width 96 height 25
type input "16.84"
click at [410, 301] on span "Save" at bounding box center [406, 306] width 55 height 15
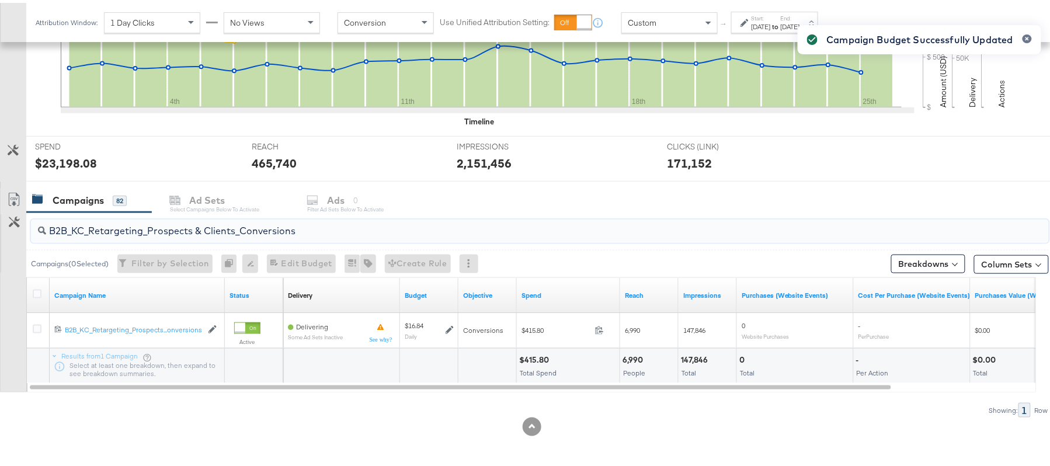
click at [130, 228] on input "B2B_KC_Retargeting_Prospects & Clients_Conversions" at bounding box center [501, 223] width 910 height 23
paste input "C_LAND_KC_Pros_Sig"
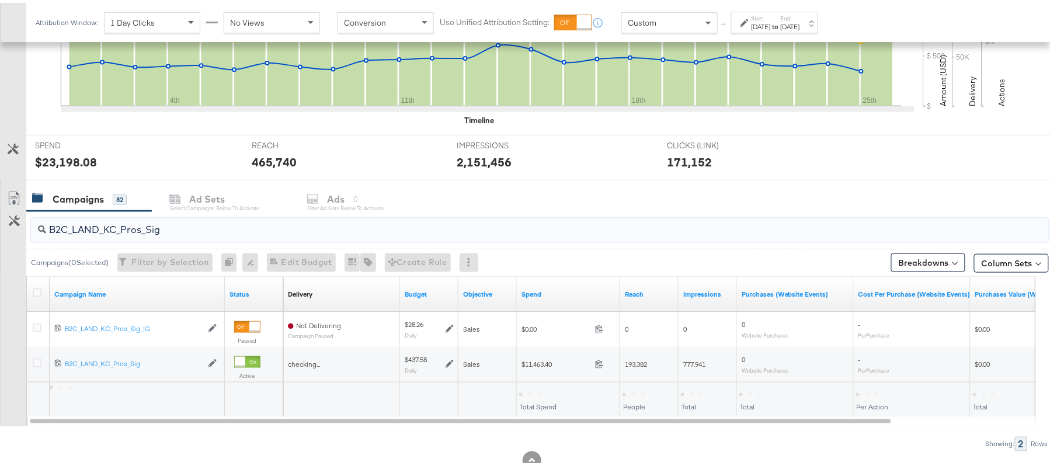
type input "B2C_LAND_KC_Pros_Sig"
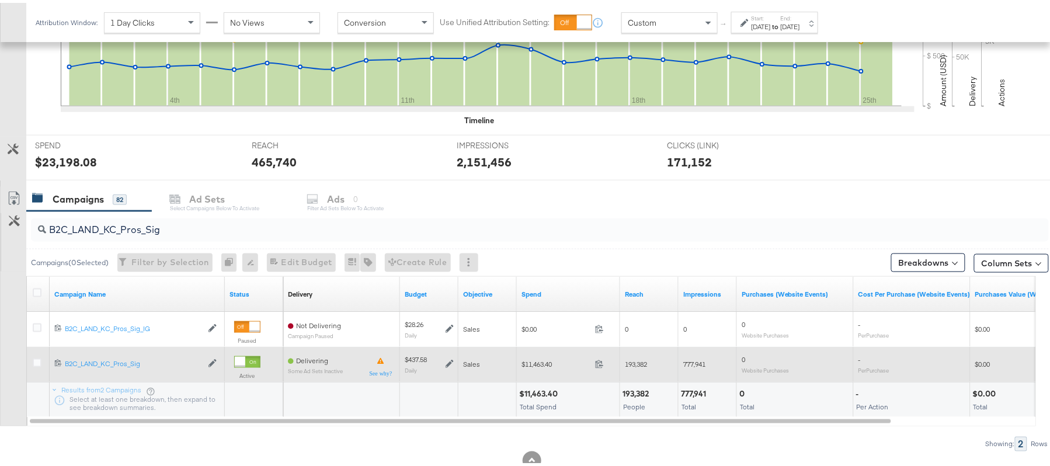
click at [451, 365] on icon at bounding box center [450, 361] width 8 height 8
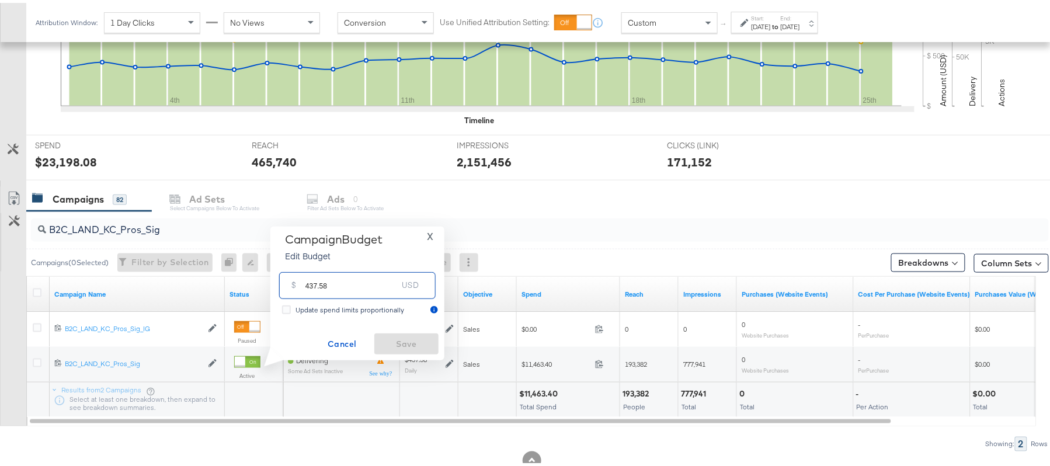
click at [353, 283] on input "437.58" at bounding box center [352, 277] width 92 height 25
paste input "$503.22"
click at [307, 264] on input "$503.22" at bounding box center [351, 264] width 96 height 25
type input "503.22"
click at [404, 339] on span "Save" at bounding box center [406, 341] width 55 height 15
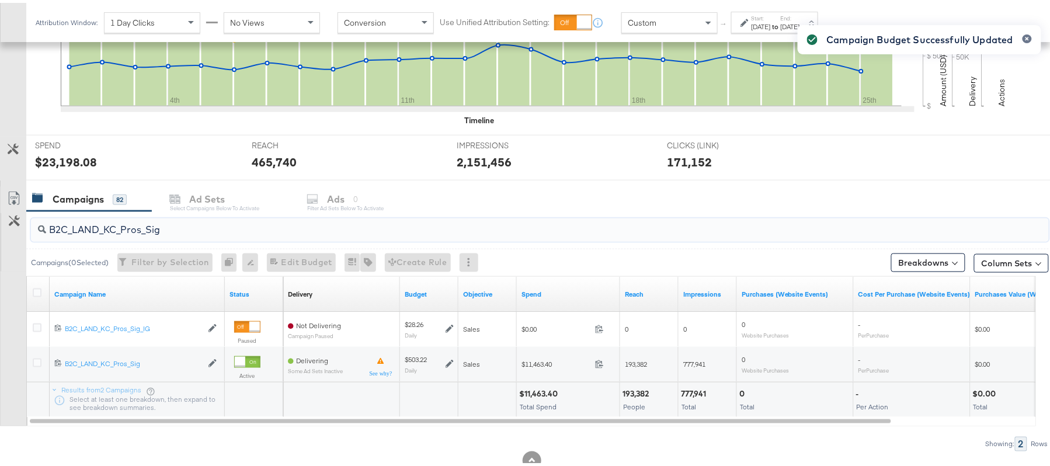
click at [112, 212] on input "B2C_LAND_KC_Pros_Sig" at bounding box center [501, 222] width 910 height 23
paste input "RT_Sig_24"
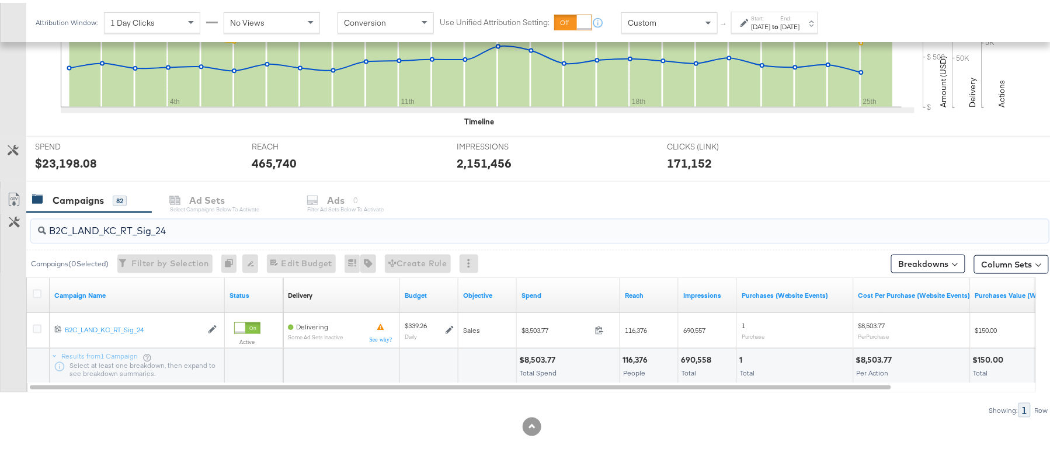
paste input "B_Ecommerce_KC_Retargeting_LW&LOA_Traffic"
paste input "KC_Retargeting_Prospects & Clients_Conversions"
paste input "C_LAND_KC_Pros_Sig"
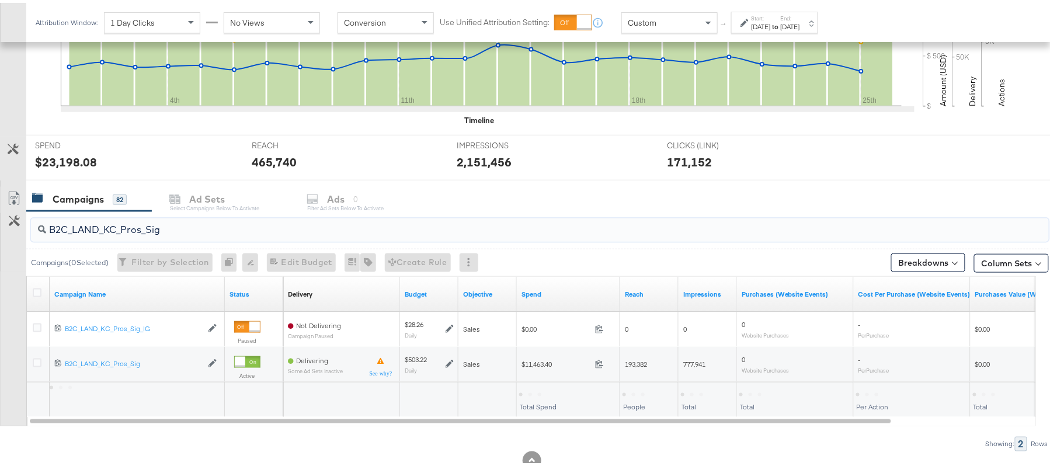
type input "B2C_LAND_KC_Pros_Sig"
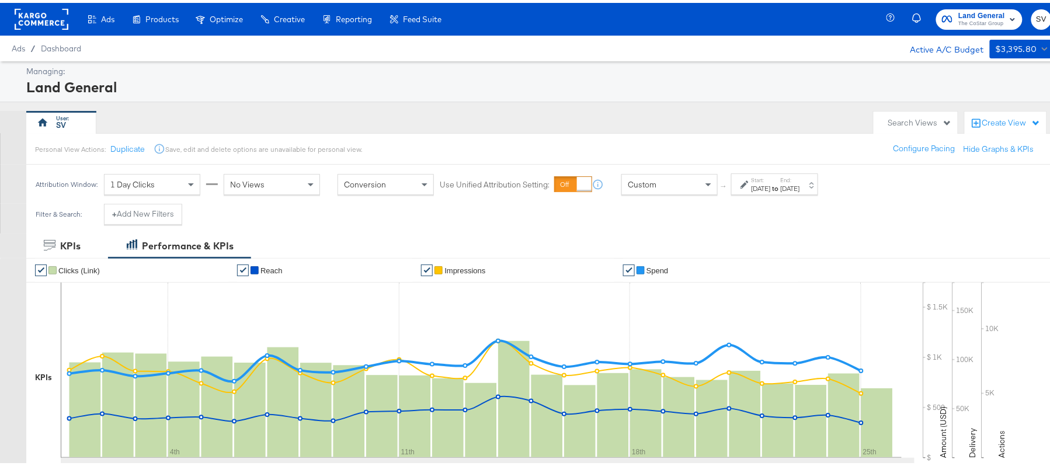
click at [950, 5] on div "Land General The CoStar Group SV" at bounding box center [977, 16] width 173 height 33
click at [959, 17] on span "The CoStar Group" at bounding box center [982, 20] width 47 height 9
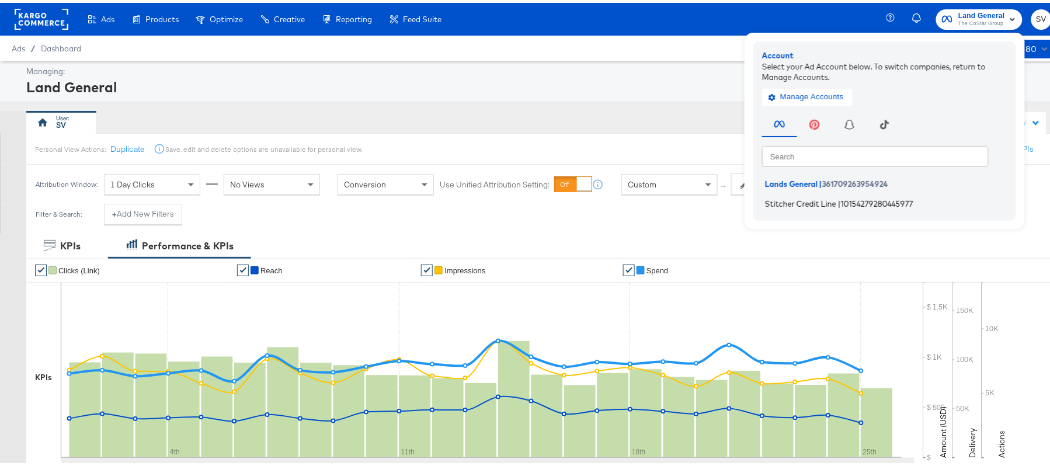
click at [788, 197] on span "Stitcher Credit Line" at bounding box center [800, 200] width 71 height 9
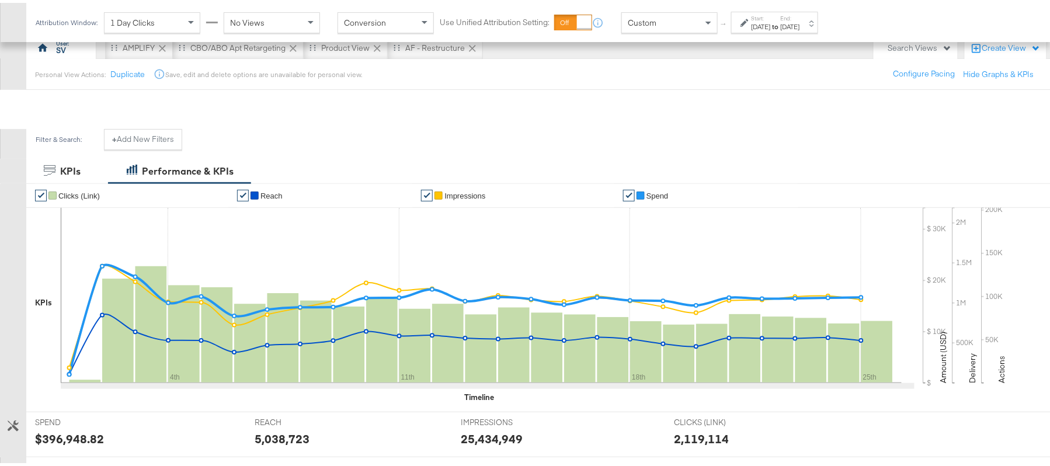
scroll to position [276, 0]
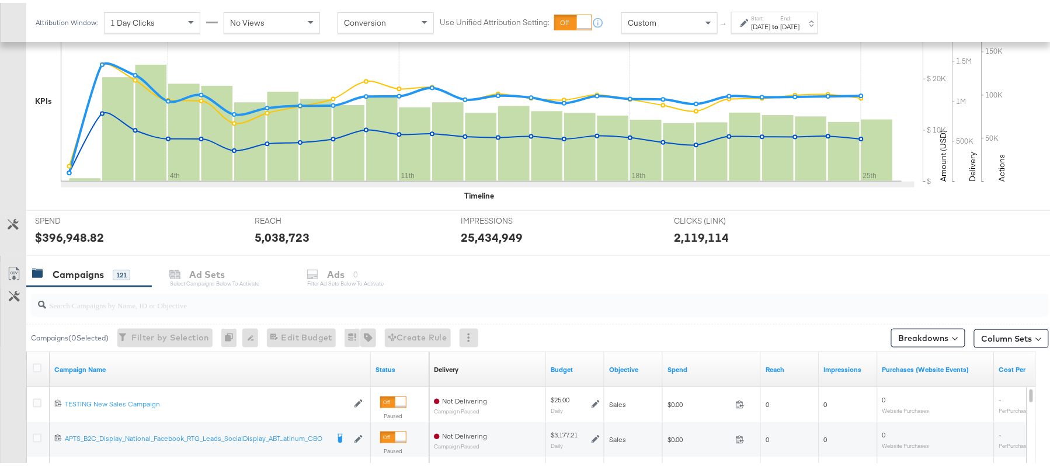
paste input "APTS_B2C_Display_National_Facebook_RTG_Leads_SocialDisplay_Retargeting_Diamond_…"
click at [124, 307] on input "search" at bounding box center [501, 297] width 910 height 23
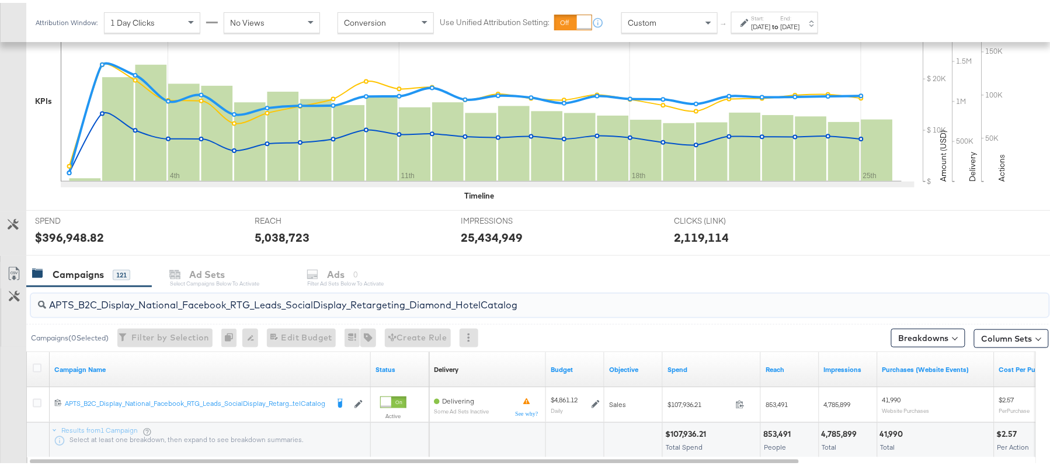
paste input "alwayson_Retargeting_DARE24_DiamondPlatinum"
paste input "FR_B2C_Display_National_Facebook_RTG_Leads_SocialDisplay_alwayson_Retargeting_FR"
paste input "AF_B2C_Display_National_Facebook_RTG_Leads_SocialDisplay_alwayson_Retargeting_AF"
paste input "HL_B2C_Display_National_Facebook_RTG_Leads_SocialDisplay_alwayson_Retargeting_A…"
paste input "PTS_B2C_Display_National_Facebook_PRO_Traffic_SocialDisplay_alwayson_ASC_DARE24…"
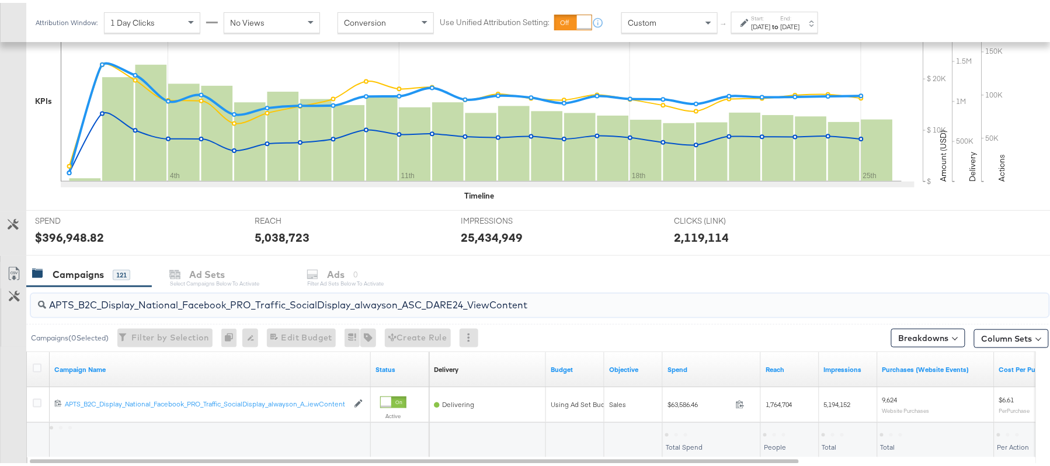
type input "APTS_B2C_Display_National_Facebook_PRO_Traffic_SocialDisplay_alwayson_ASC_DARE2…"
